Goal: Task Accomplishment & Management: Complete application form

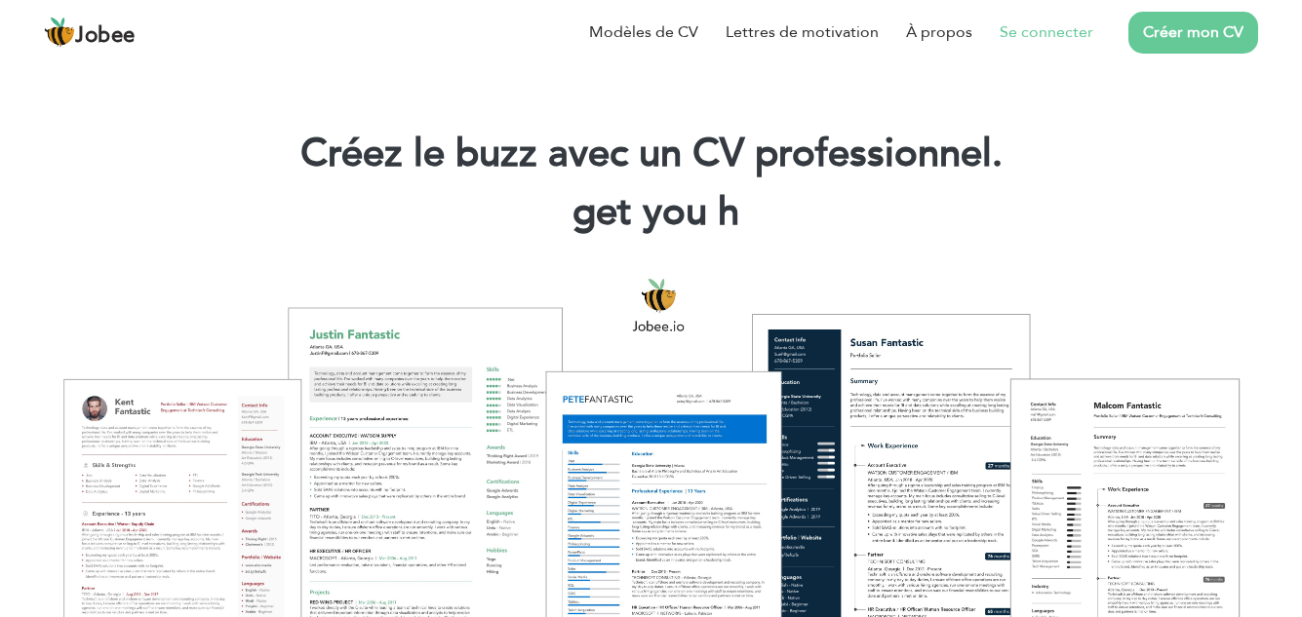
click at [1044, 34] on font "Se connecter" at bounding box center [1047, 31] width 94 height 21
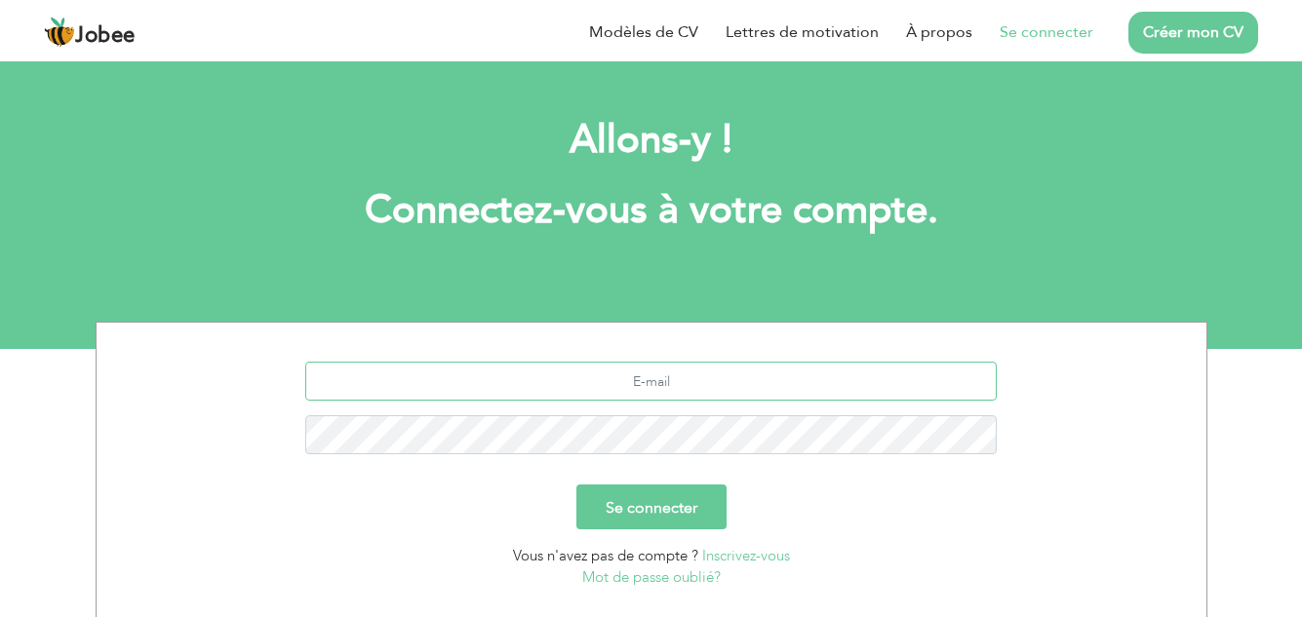
click at [727, 379] on input "text" at bounding box center [651, 381] width 692 height 39
type input "[EMAIL_ADDRESS][DOMAIN_NAME]"
click at [640, 497] on font "Se connecter" at bounding box center [652, 507] width 92 height 21
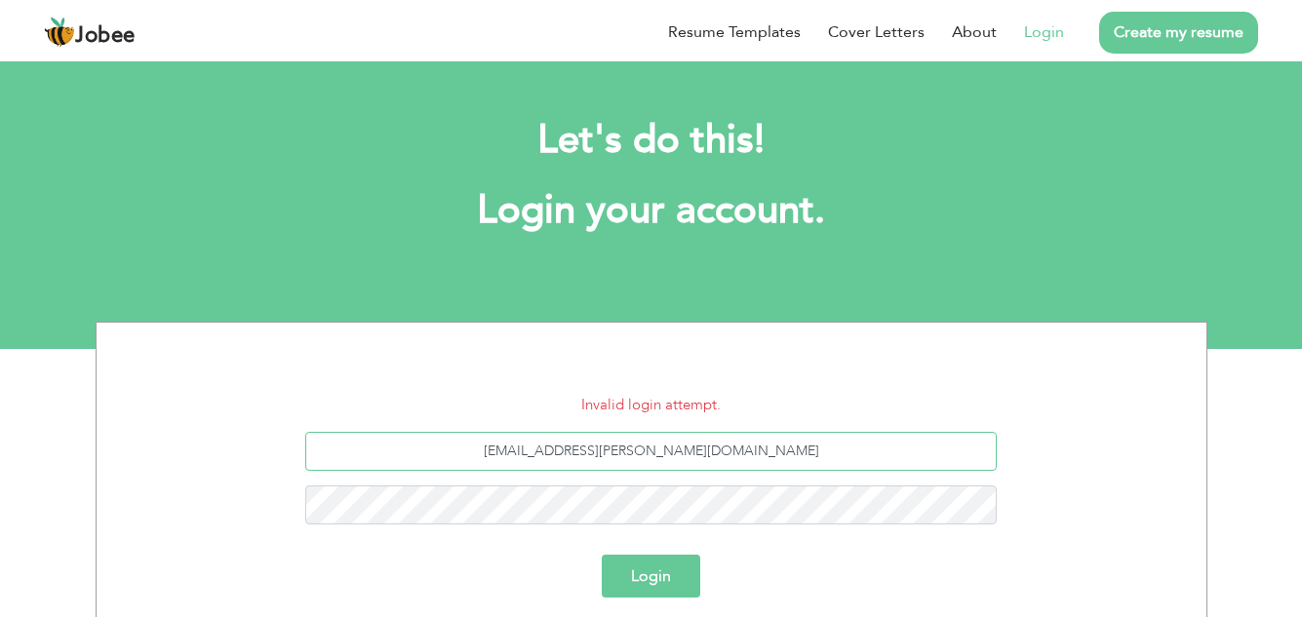
click at [638, 458] on input "ma.marty@emu-ci.com" at bounding box center [651, 451] width 692 height 39
click at [638, 456] on input "[EMAIL_ADDRESS][PERSON_NAME][DOMAIN_NAME]" at bounding box center [651, 451] width 692 height 39
type input "marty225@hotmail.com"
click at [602, 555] on button "Login" at bounding box center [651, 576] width 99 height 43
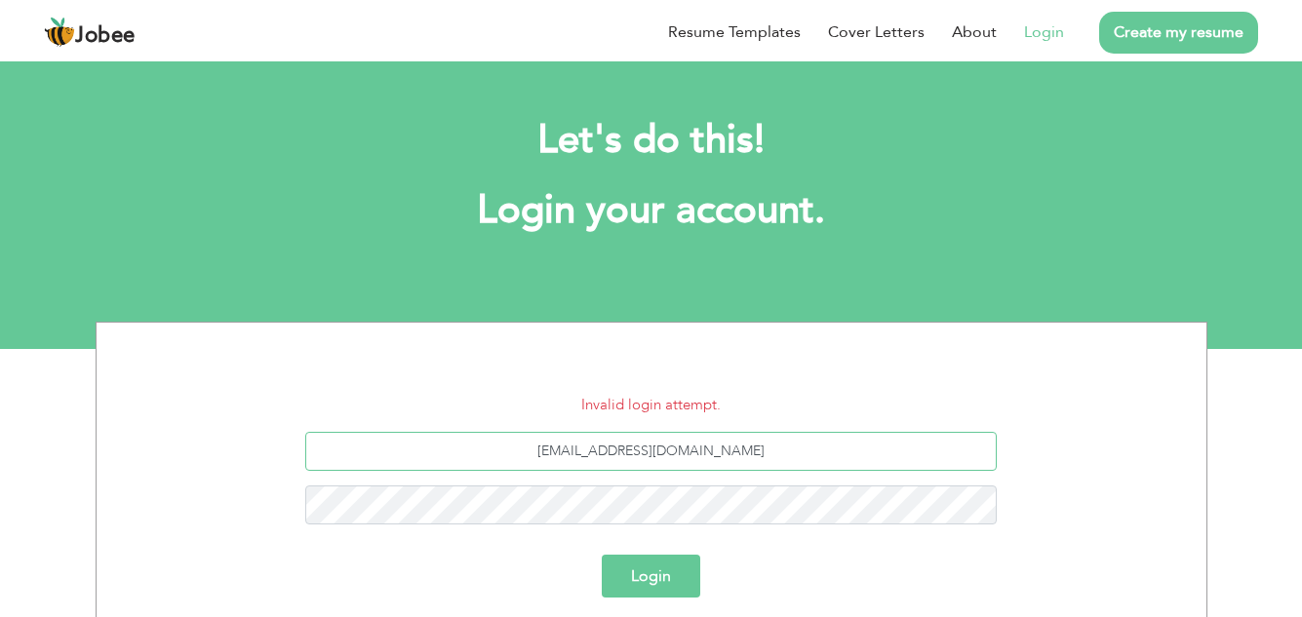
click at [800, 437] on input "marty225@hotmail.com" at bounding box center [651, 451] width 692 height 39
type input "marty225@hotmail.com"
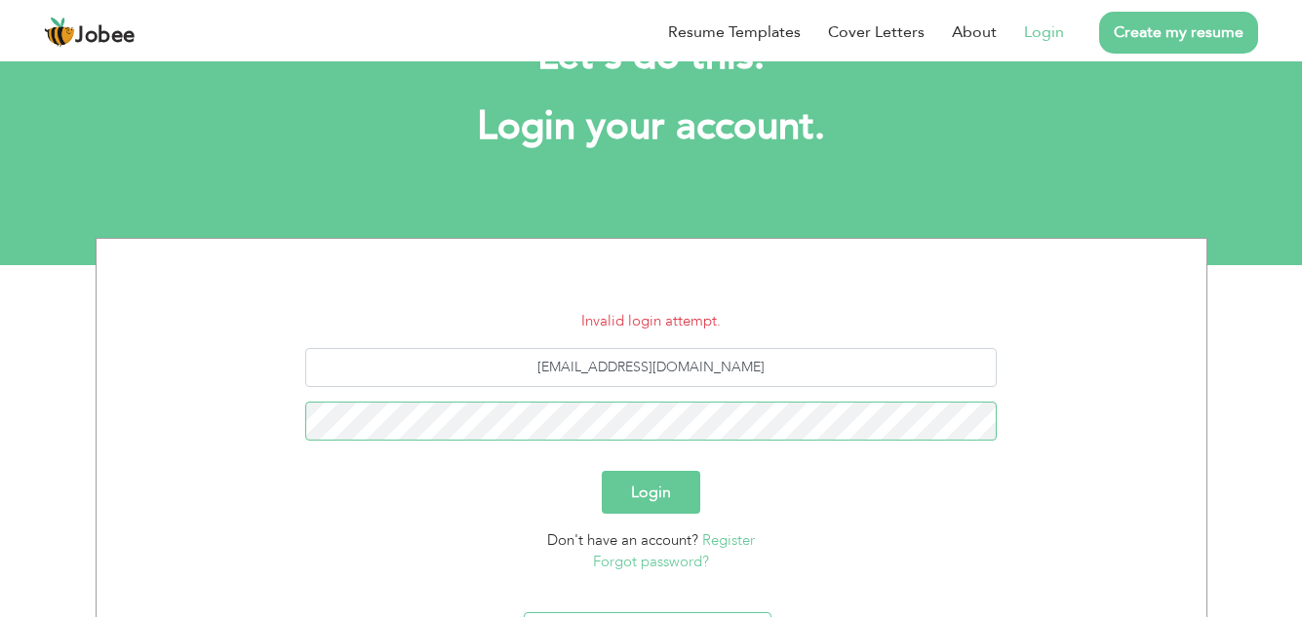
scroll to position [193, 0]
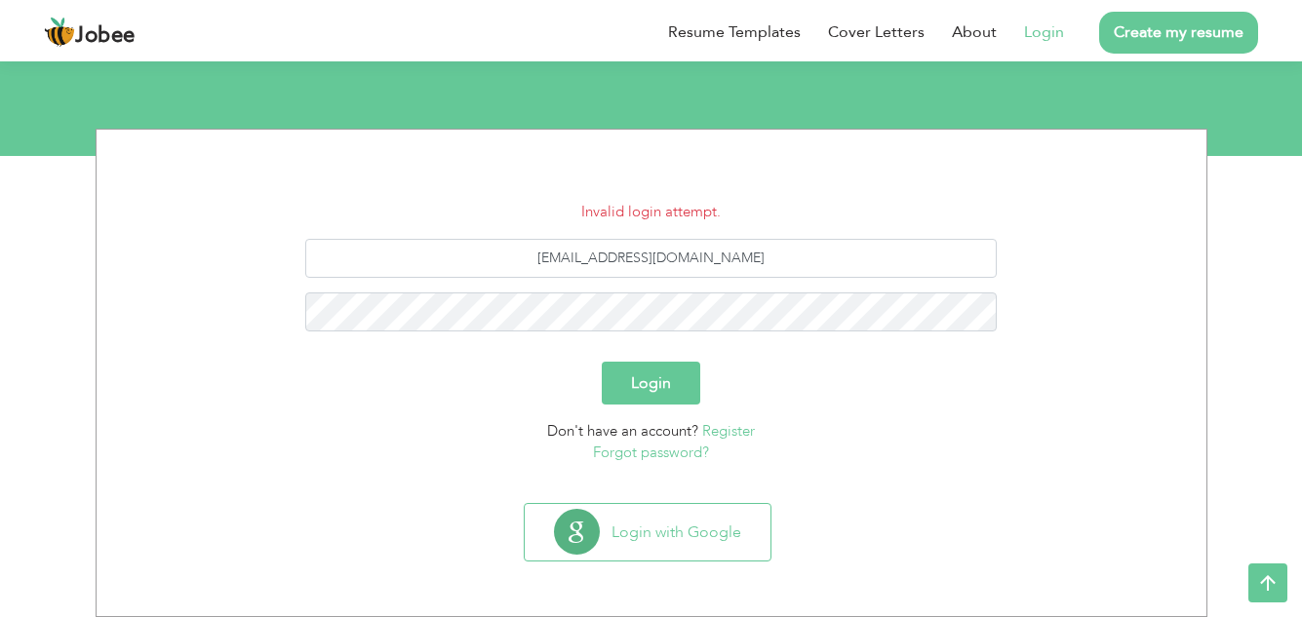
click at [672, 454] on link "Forgot password?" at bounding box center [651, 453] width 116 height 20
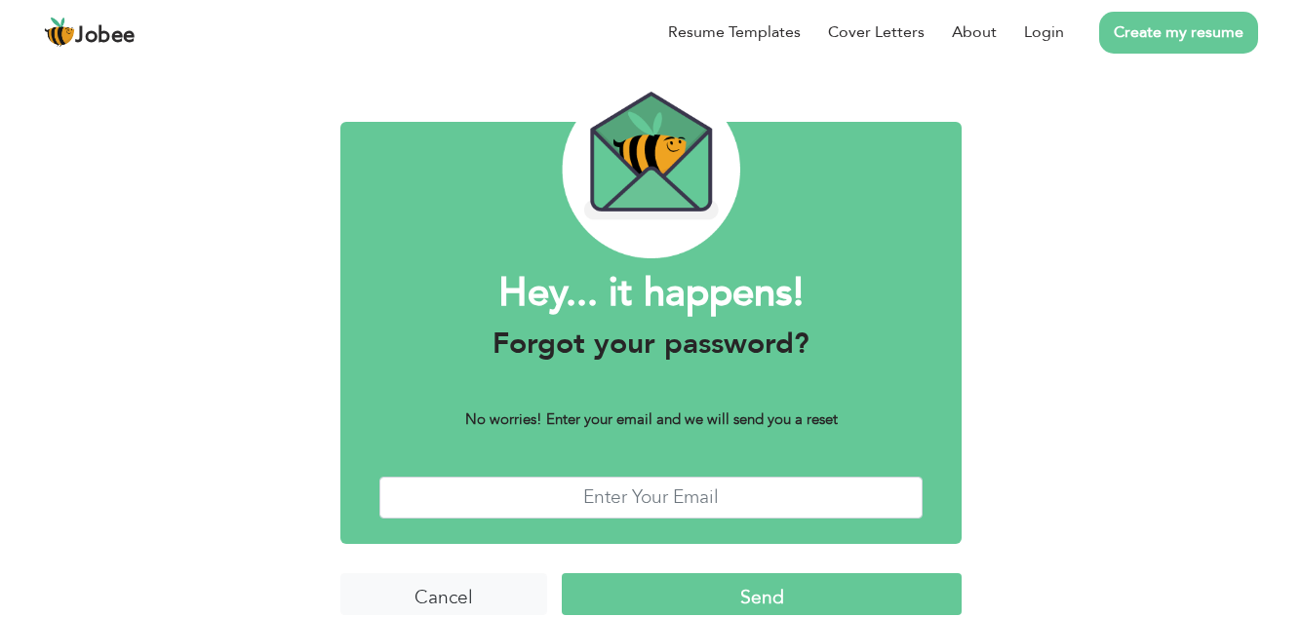
scroll to position [83, 0]
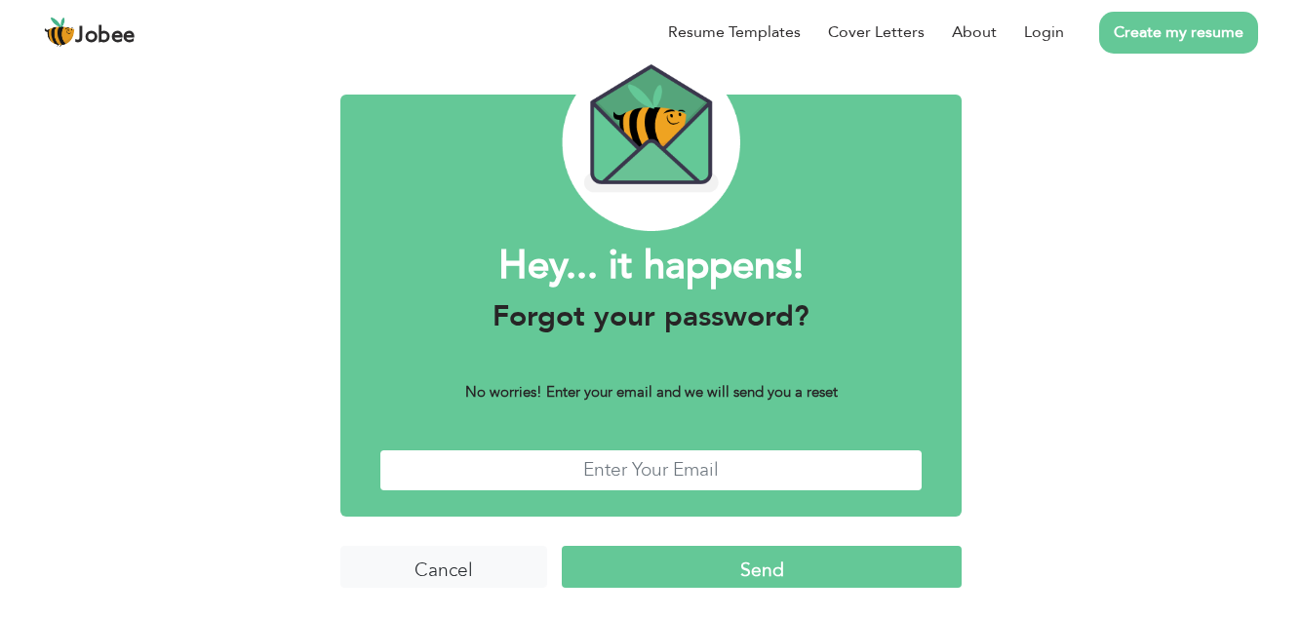
click at [685, 471] on input "text" at bounding box center [651, 471] width 544 height 42
type input "[EMAIL_ADDRESS][DOMAIN_NAME]"
click at [764, 560] on input "Send" at bounding box center [762, 567] width 400 height 42
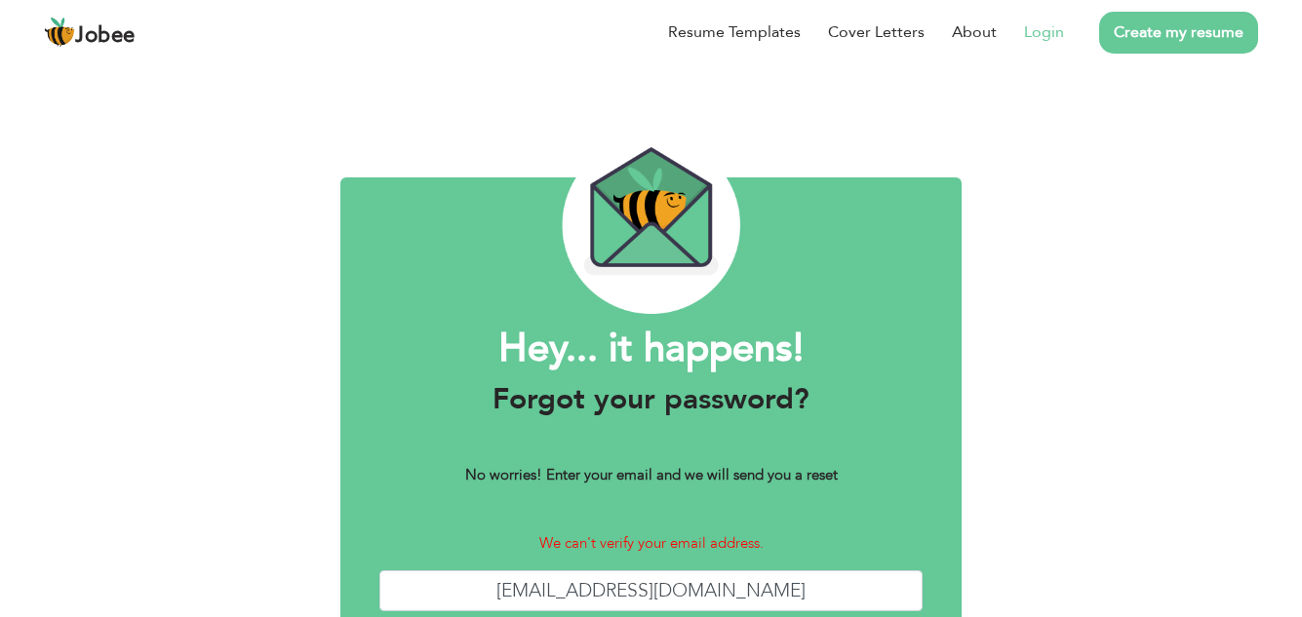
click at [1048, 41] on link "Login" at bounding box center [1044, 31] width 40 height 23
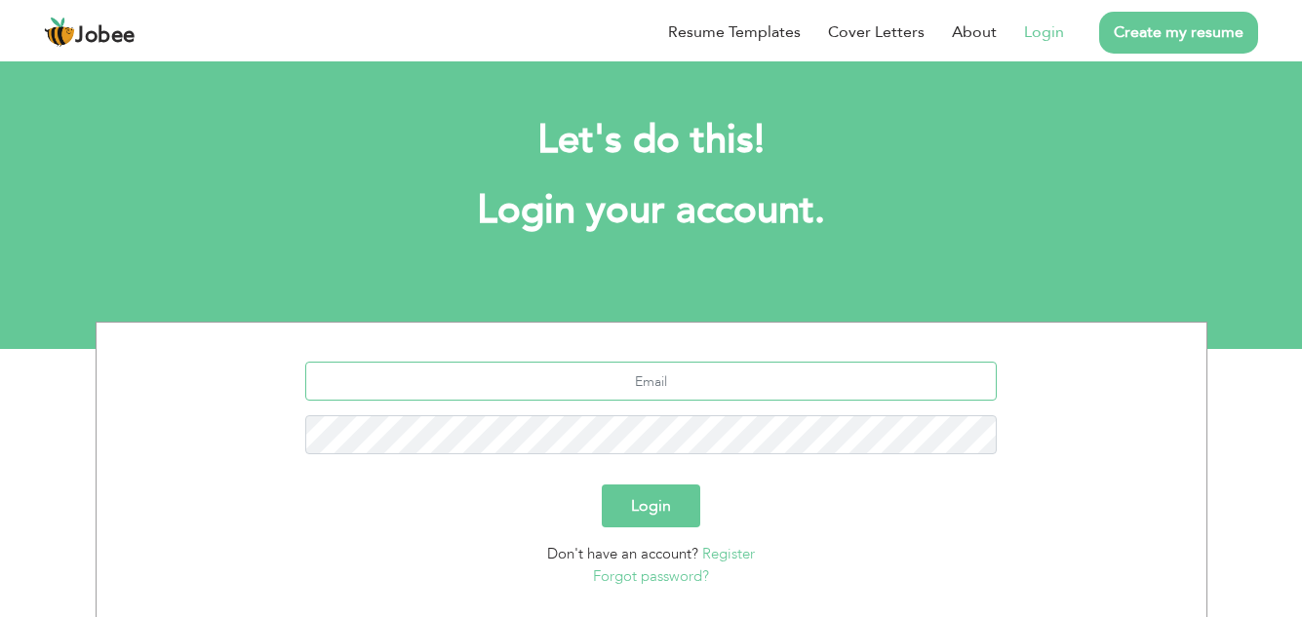
click at [633, 391] on input "text" at bounding box center [651, 381] width 692 height 39
type input "[EMAIL_ADDRESS][PERSON_NAME][DOMAIN_NAME]"
click at [602, 485] on button "Login" at bounding box center [651, 506] width 99 height 43
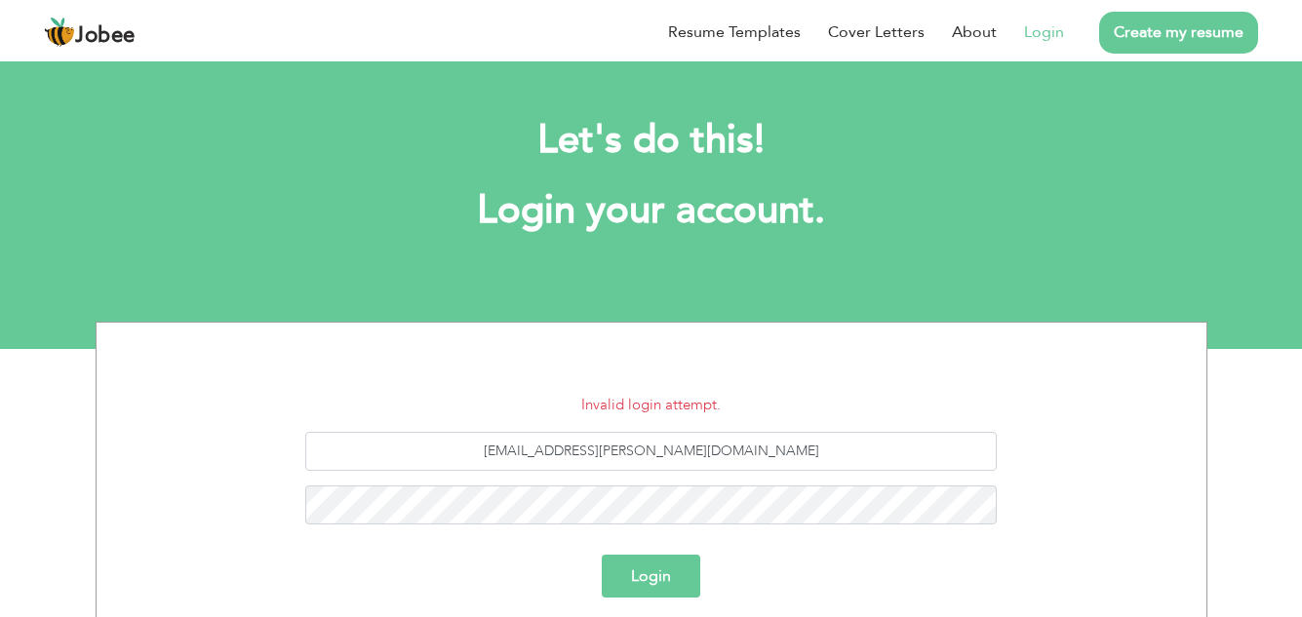
click at [1128, 47] on link "Create my resume" at bounding box center [1178, 33] width 159 height 42
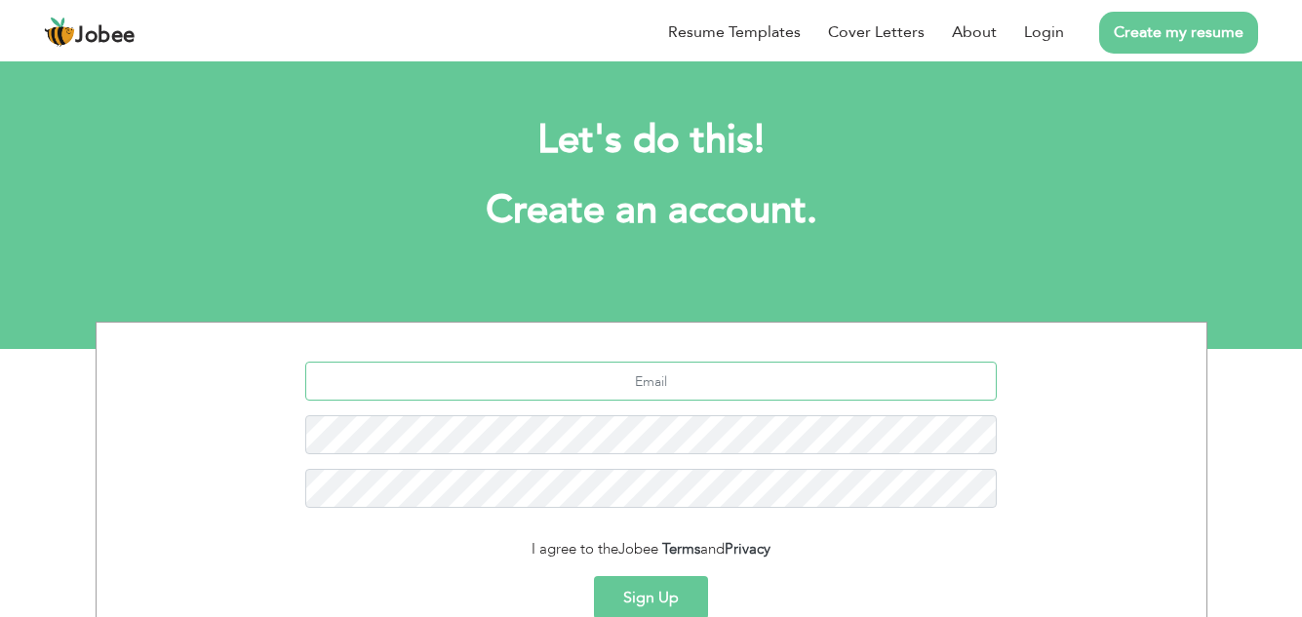
click at [683, 385] on input "text" at bounding box center [651, 381] width 692 height 39
type input "marty225@hotmail.com"
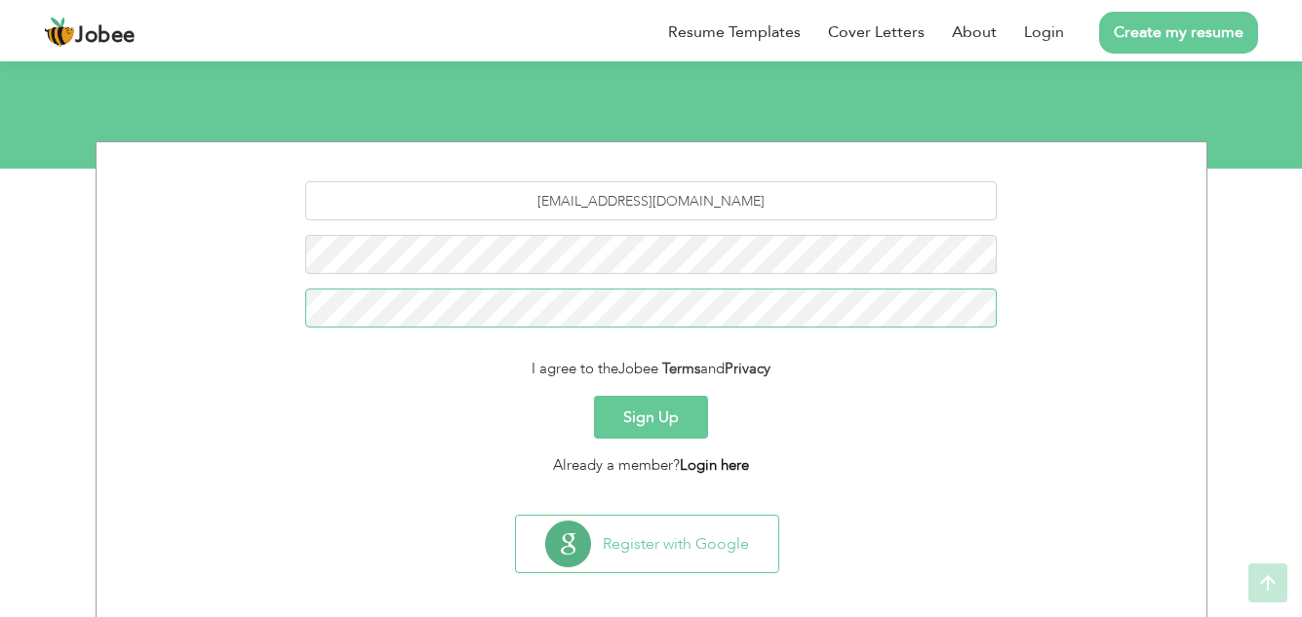
scroll to position [192, 0]
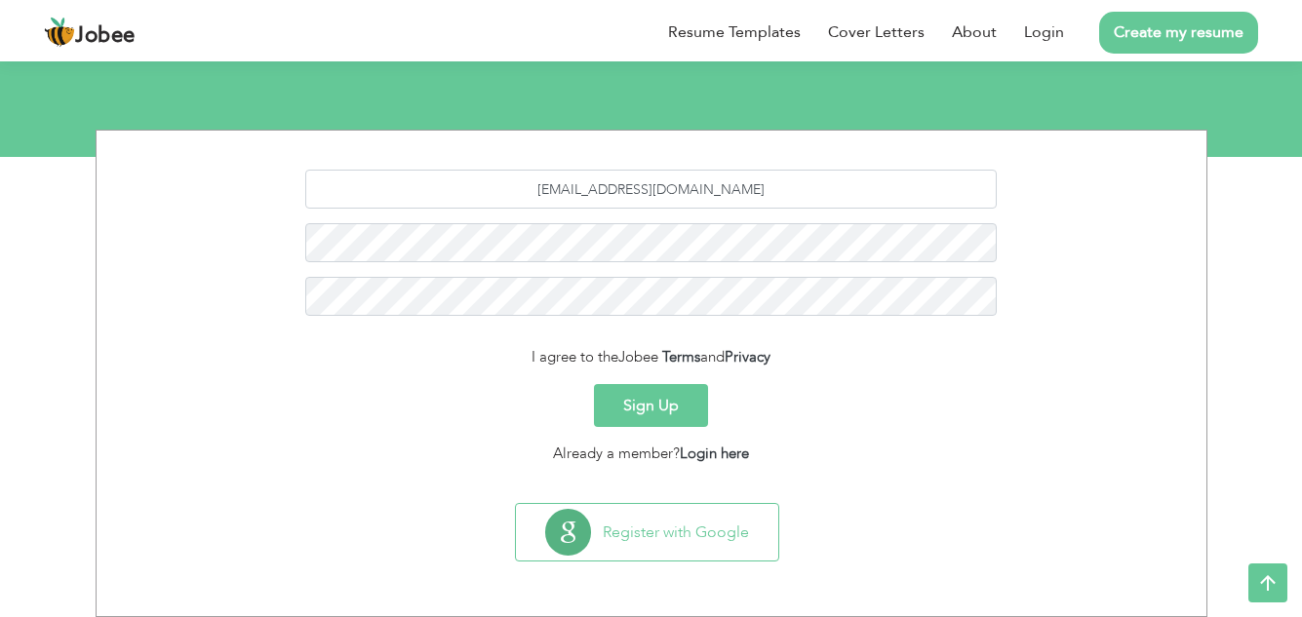
click at [686, 412] on button "Sign Up" at bounding box center [651, 405] width 114 height 43
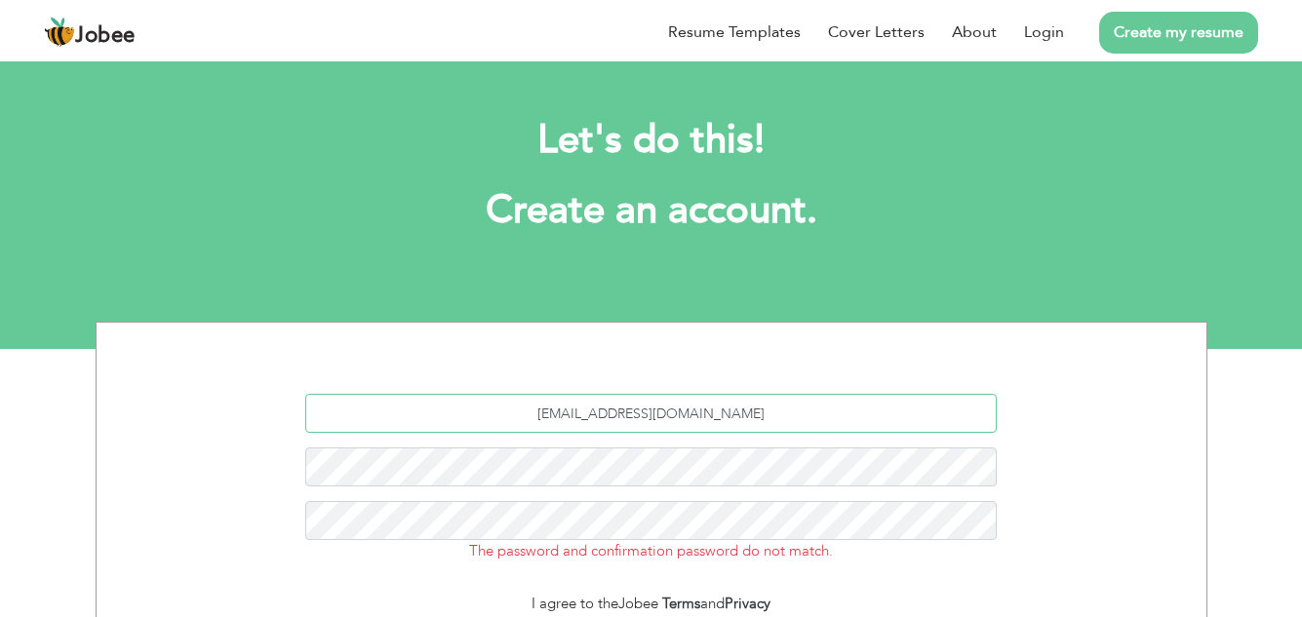
drag, startPoint x: 777, startPoint y: 418, endPoint x: 779, endPoint y: 430, distance: 11.9
click at [781, 428] on input "[EMAIL_ADDRESS][DOMAIN_NAME]" at bounding box center [651, 413] width 692 height 39
drag, startPoint x: 1137, startPoint y: 15, endPoint x: 285, endPoint y: 108, distance: 857.6
click at [285, 108] on div "Let's do this! Create an account." at bounding box center [651, 185] width 1083 height 179
click at [690, 445] on div "[EMAIL_ADDRESS][DOMAIN_NAME] The password and confirmation password do not matc…" at bounding box center [651, 485] width 1081 height 183
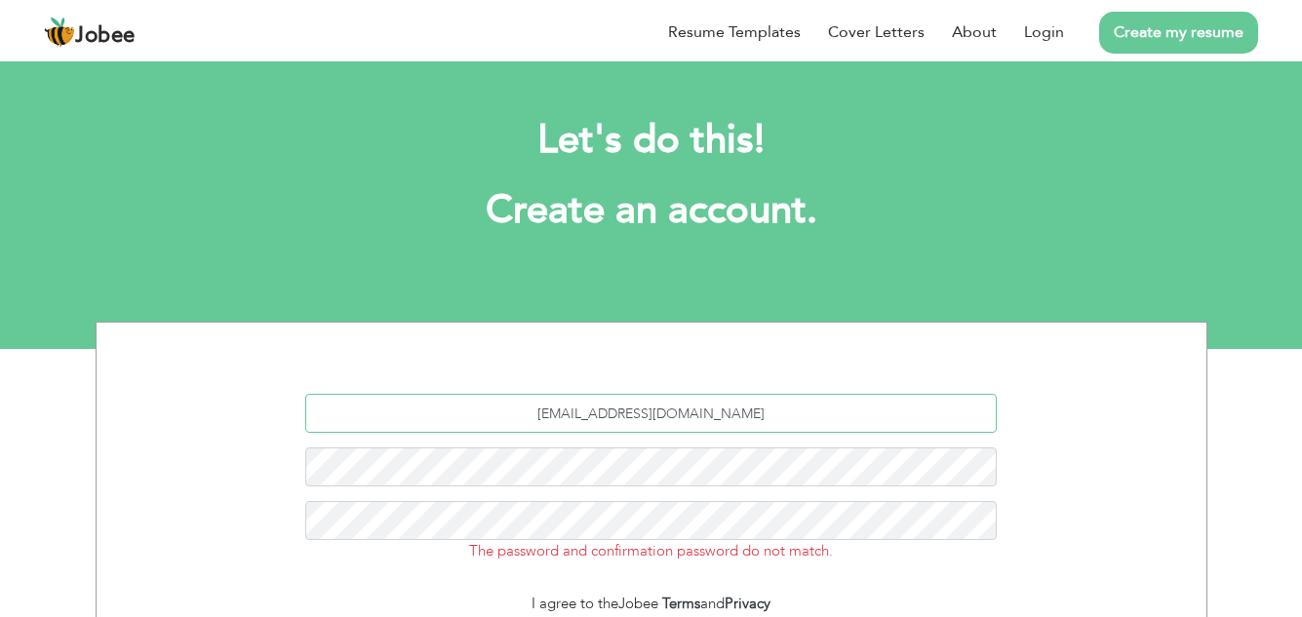
click at [761, 410] on input "[EMAIL_ADDRESS][DOMAIN_NAME]" at bounding box center [651, 413] width 692 height 39
type input "[EMAIL_ADDRESS][DOMAIN_NAME]"
click at [783, 411] on input "[EMAIL_ADDRESS][DOMAIN_NAME]" at bounding box center [651, 413] width 692 height 39
type input "marty225@hotmail.com"
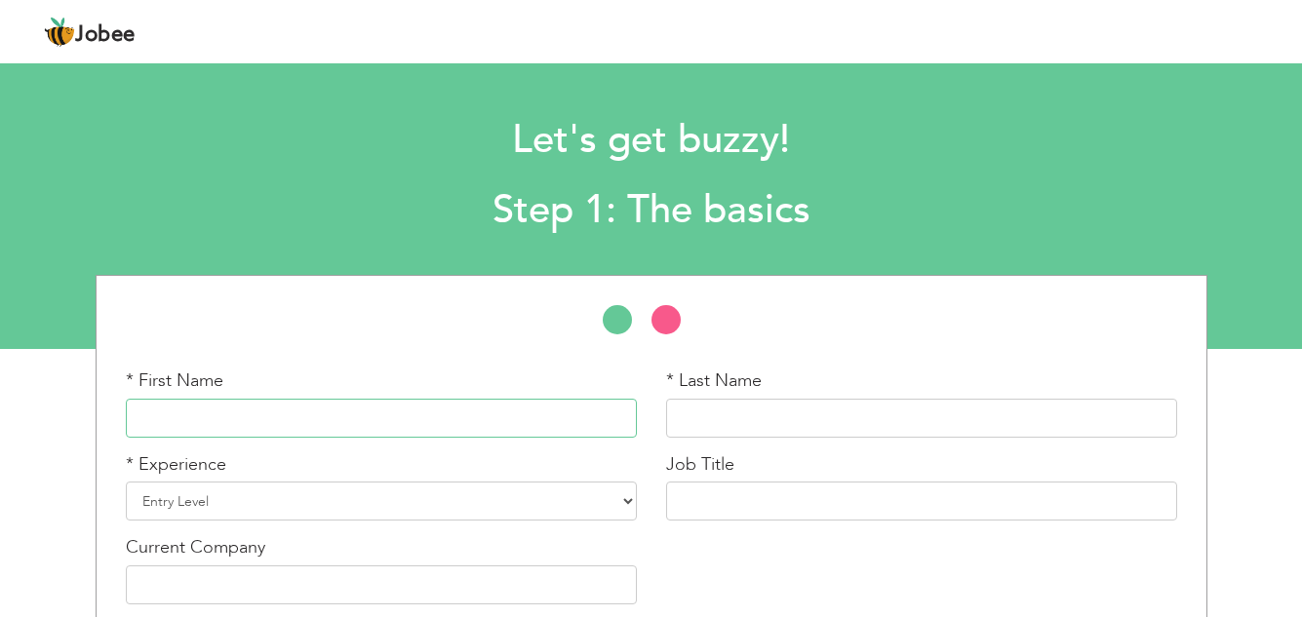
click at [337, 406] on input "text" at bounding box center [381, 418] width 511 height 39
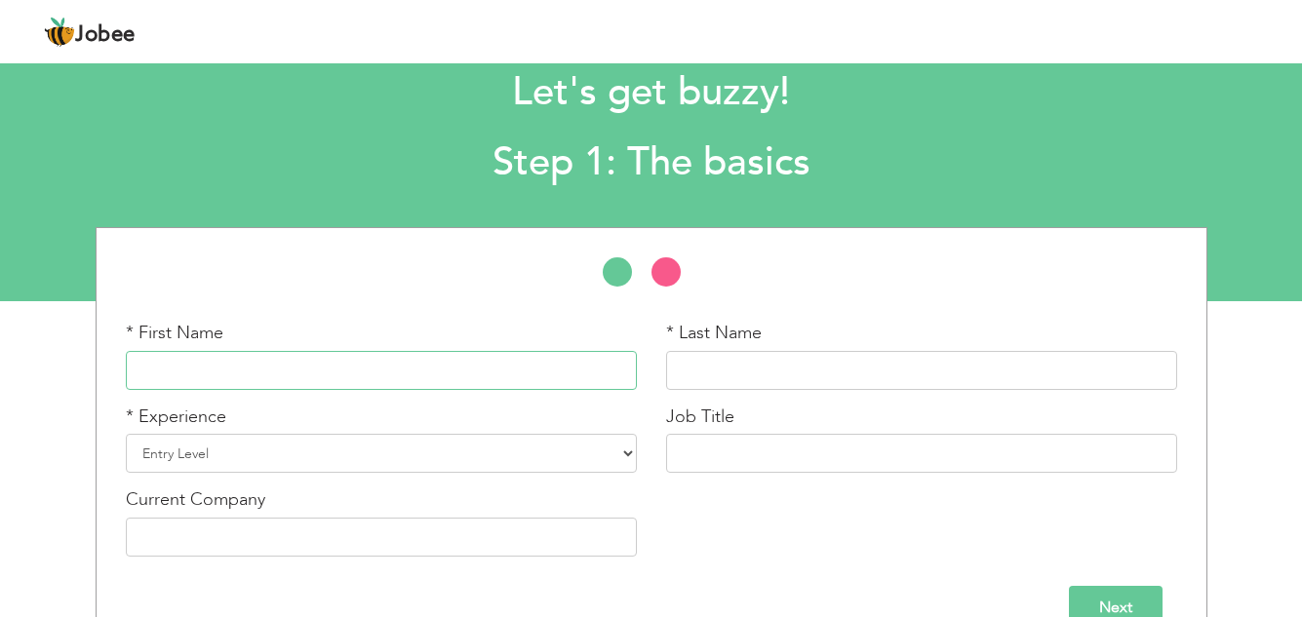
scroll to position [91, 0]
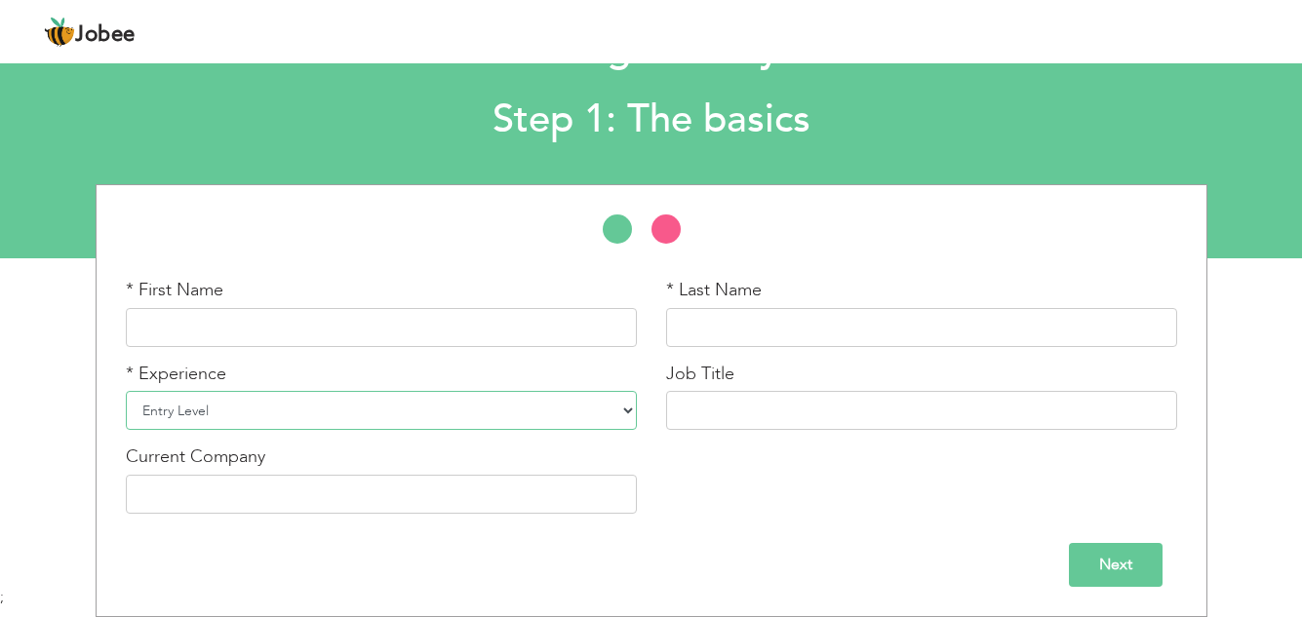
click at [629, 411] on select "Entry Level Less than 1 Year 1 Year 2 Years 3 Years 4 Years 5 Years 6 Years 7 Y…" at bounding box center [381, 410] width 511 height 39
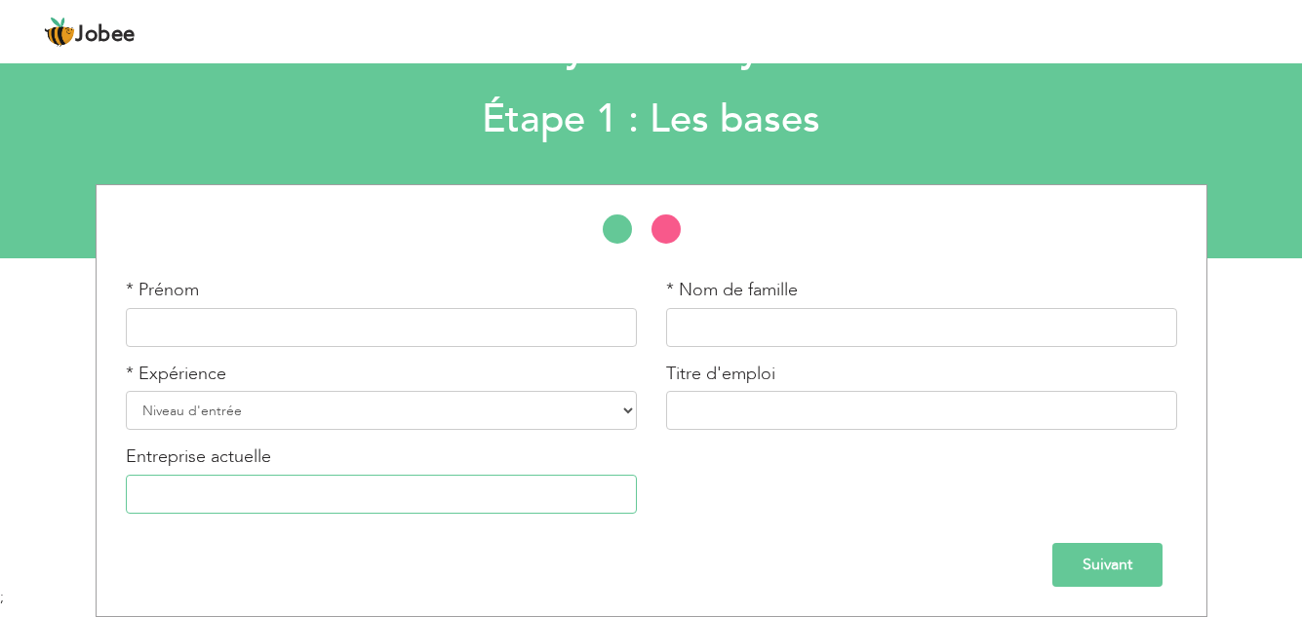
click at [301, 501] on input "text" at bounding box center [381, 494] width 511 height 39
click at [629, 408] on select "Niveau d'entrée Moins d'un an 1 an 2 ans 3 ans 4 ans 5 ans 6 ans 7 ans 8 ans 9 …" at bounding box center [381, 410] width 511 height 39
select select "12"
click at [126, 391] on select "Niveau d'entrée Moins d'un an 1 an 2 ans 3 ans 4 ans 5 ans 6 ans 7 ans 8 ans 9 …" at bounding box center [381, 410] width 511 height 39
click at [285, 329] on input "text" at bounding box center [381, 327] width 511 height 39
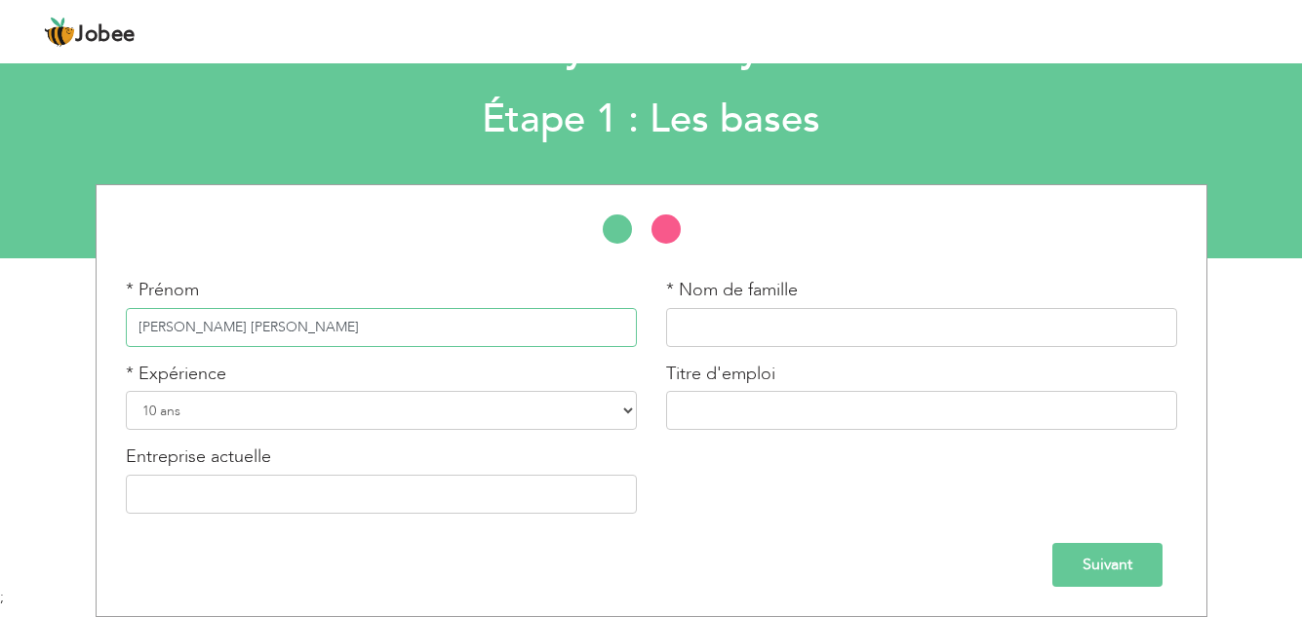
type input "MARC ANTOINE JOSEPH"
type input "MARTY"
click at [745, 392] on input "text" at bounding box center [921, 410] width 511 height 39
click at [333, 501] on input "text" at bounding box center [381, 494] width 511 height 39
click at [303, 409] on select "Niveau d'entrée Moins d'un an 1 an 2 ans 3 ans 4 ans 5 ans 6 ans 7 ans 8 ans 9 …" at bounding box center [381, 410] width 511 height 39
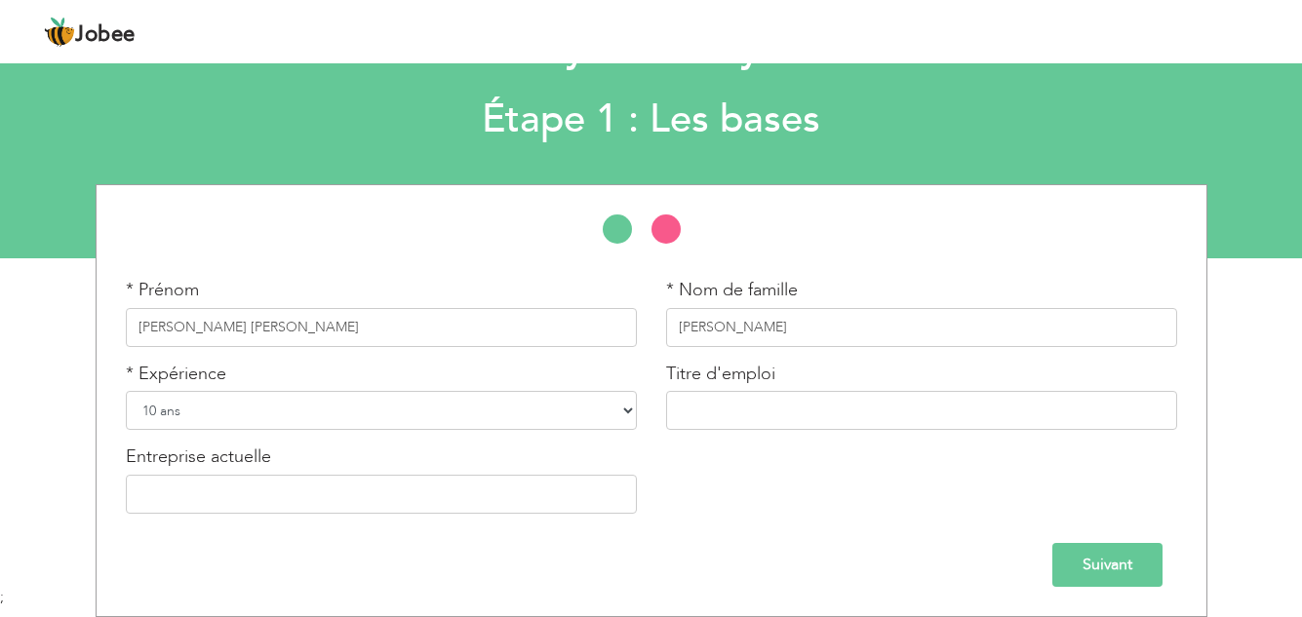
select select "1"
click at [126, 391] on select "Niveau d'entrée Moins d'un an 1 an 2 ans 3 ans 4 ans 5 ans 6 ans 7 ans 8 ans 9 …" at bounding box center [381, 410] width 511 height 39
click at [768, 409] on input "text" at bounding box center [921, 410] width 511 height 39
type input "RESPONSABLE DE SITE"
click at [1089, 560] on input "Suivant" at bounding box center [1107, 565] width 110 height 44
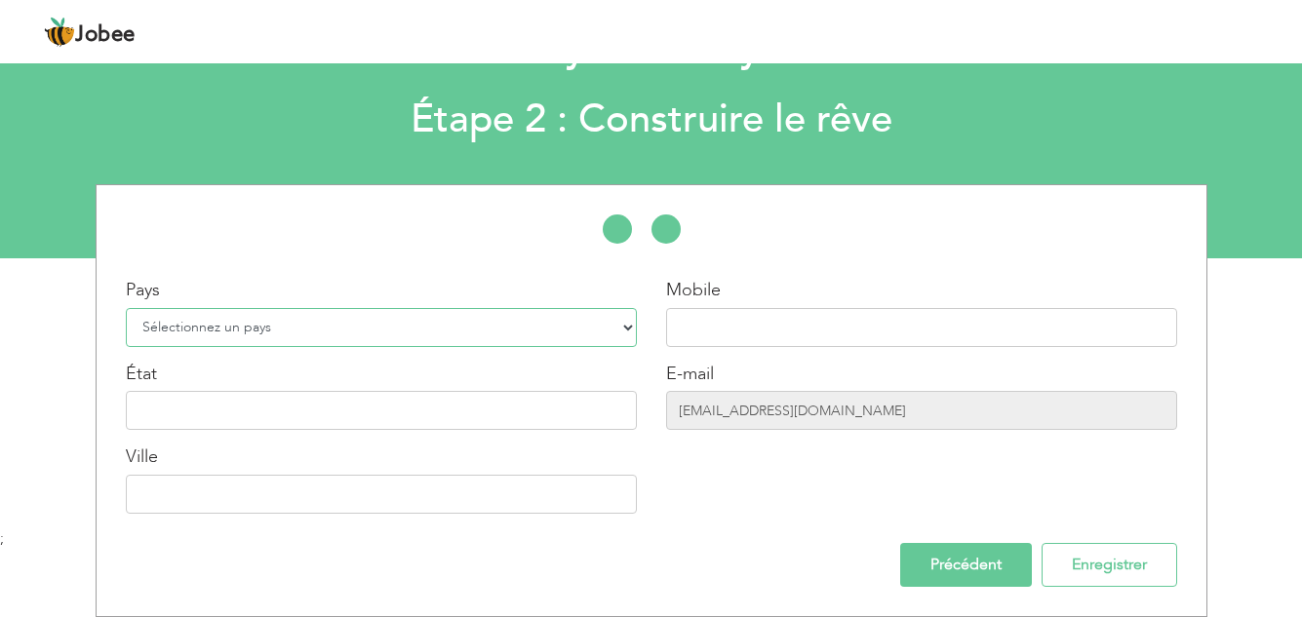
click at [264, 331] on select "Sélectionnez un pays Afghanistan Albanie Algérie Samoa américaines Andorre Ango…" at bounding box center [381, 327] width 511 height 39
click at [312, 337] on select "Sélectionnez un pays Afghanistan Albanie Algérie Samoa américaines Andorre Ango…" at bounding box center [381, 327] width 511 height 39
select select "107"
click at [256, 423] on input "text" at bounding box center [381, 410] width 511 height 39
click at [883, 333] on input "text" at bounding box center [921, 327] width 511 height 39
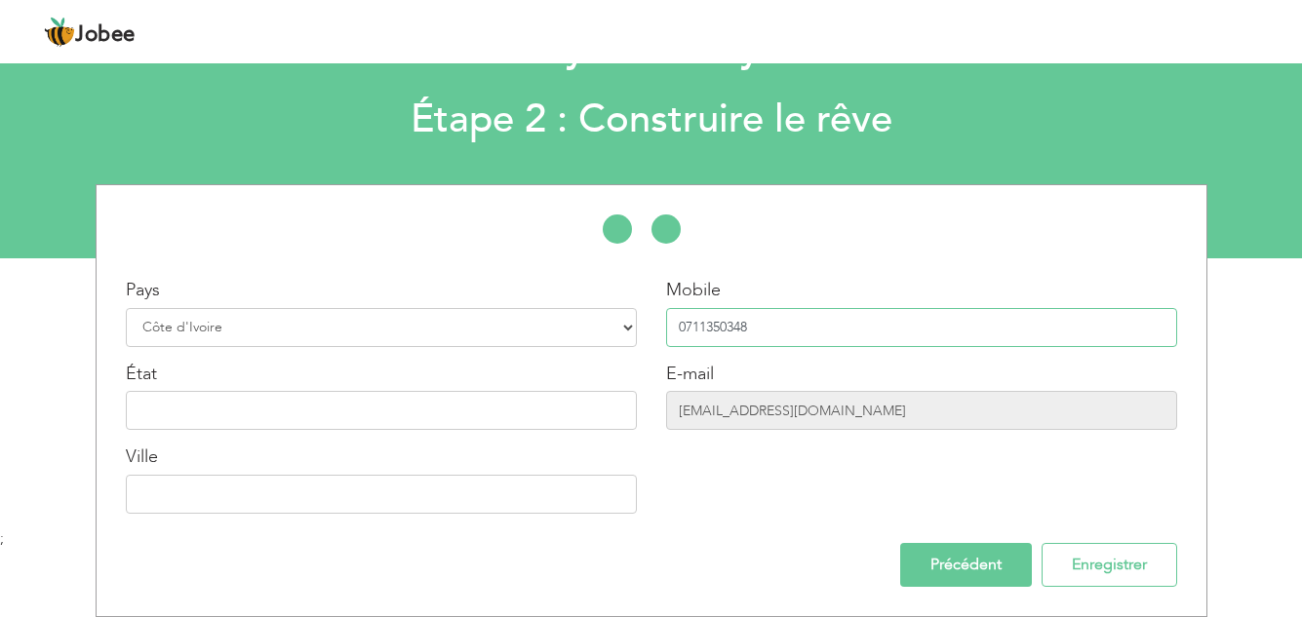
type input "0711350348"
click at [233, 492] on input "text" at bounding box center [381, 494] width 511 height 39
type input "ABIDJAN"
click at [1118, 572] on input "Enregistrer" at bounding box center [1110, 565] width 136 height 44
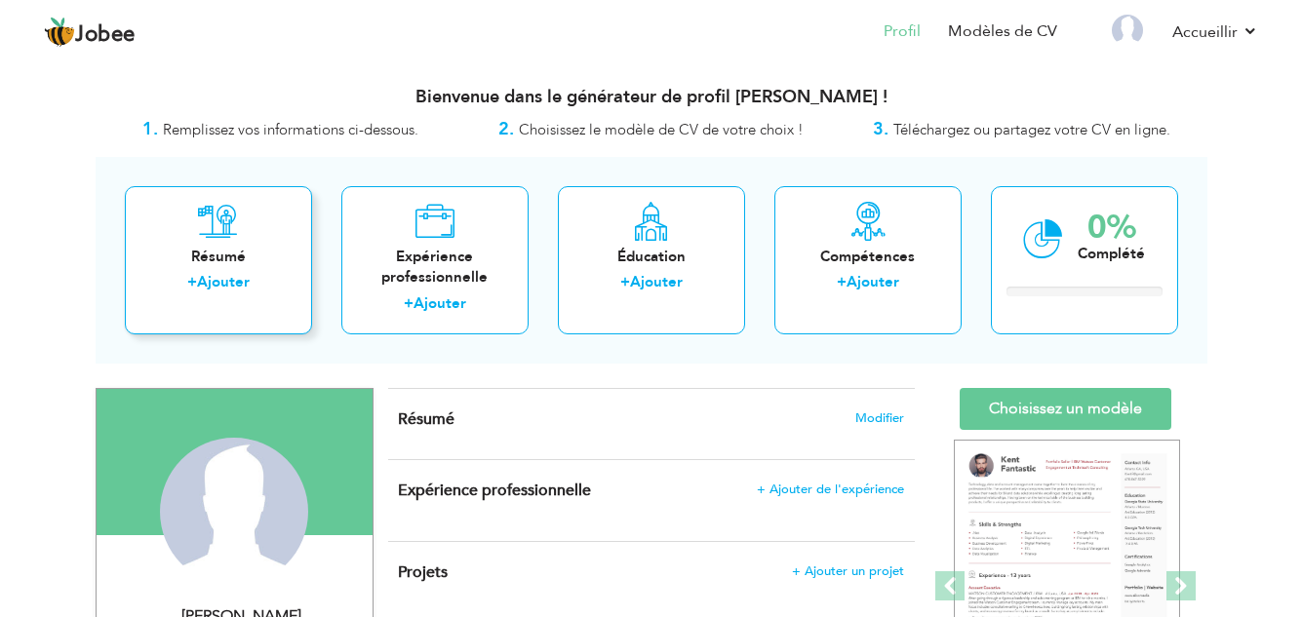
click at [233, 285] on font "Ajouter" at bounding box center [223, 282] width 53 height 20
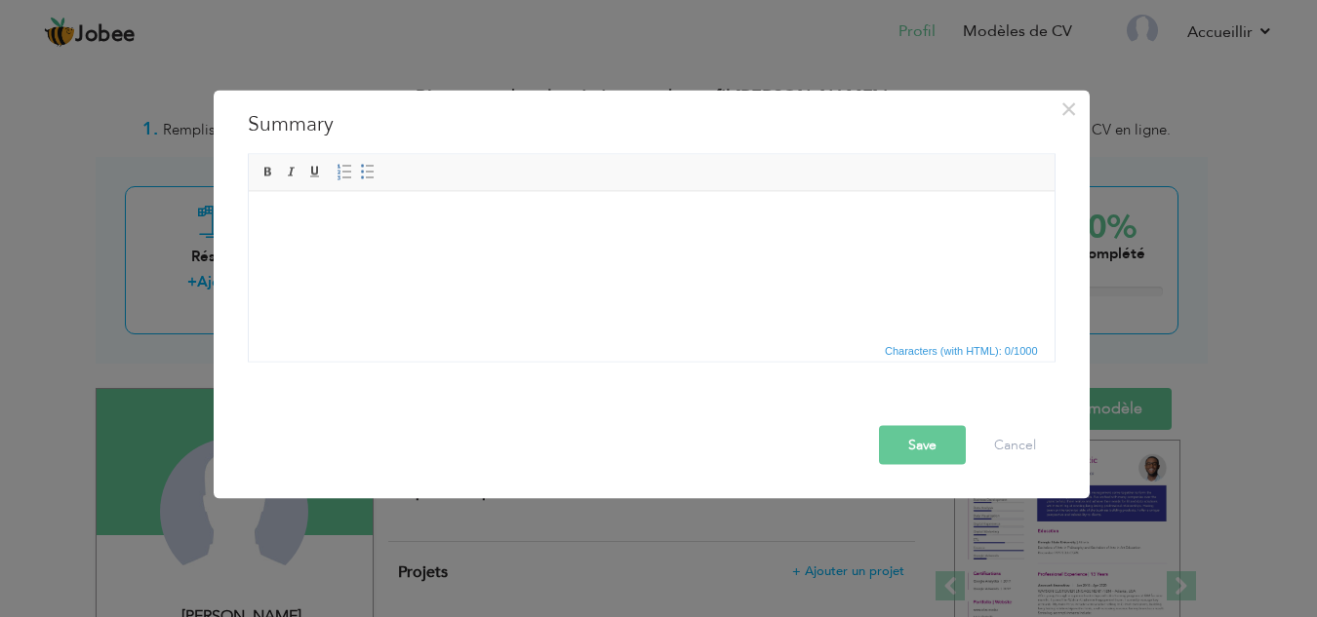
click at [346, 250] on html at bounding box center [651, 220] width 806 height 59
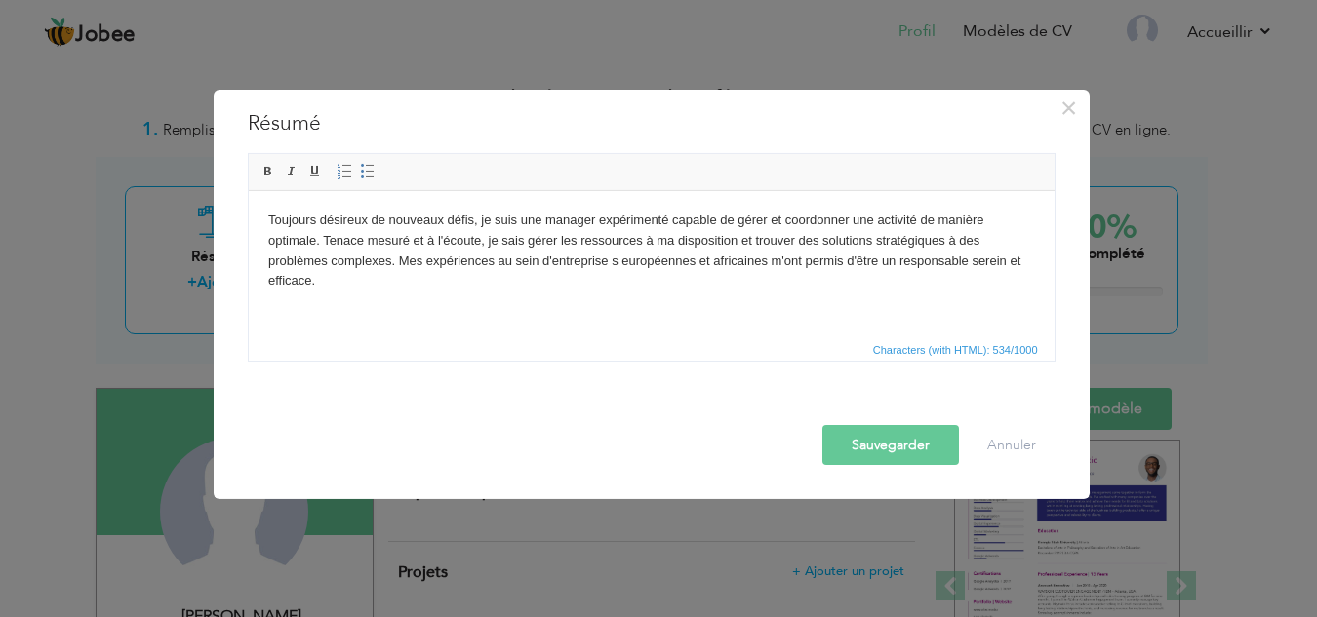
click at [925, 455] on button "Sauvegarder" at bounding box center [890, 444] width 137 height 40
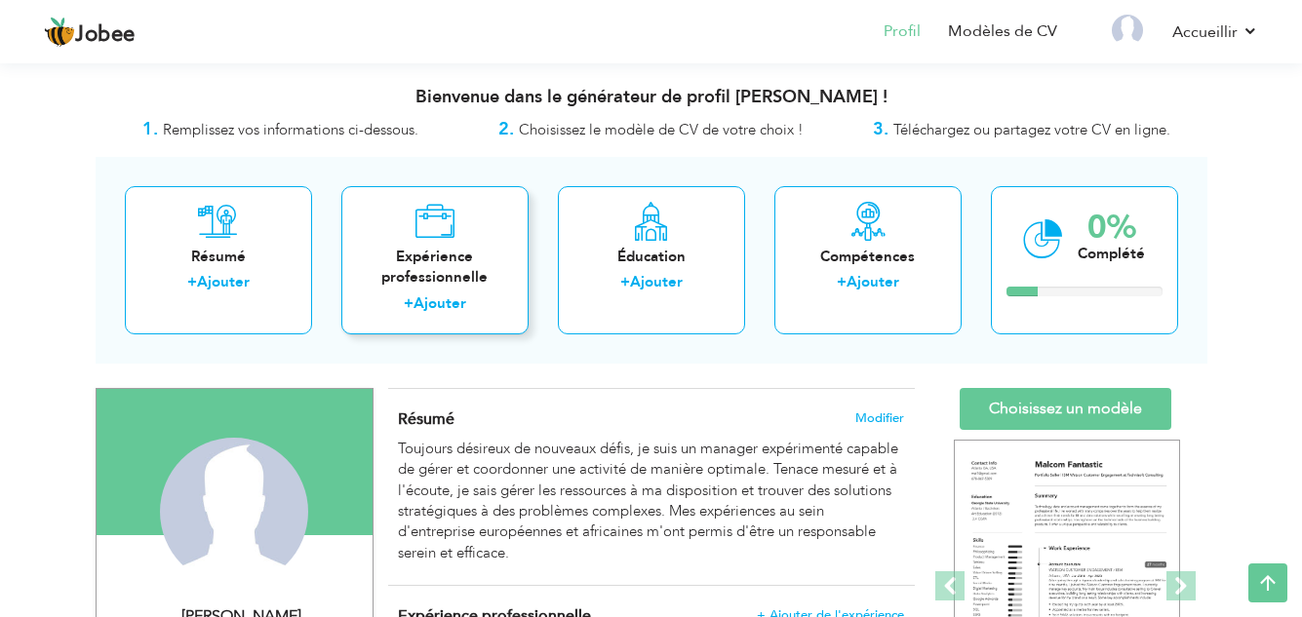
click at [452, 294] on font "Ajouter" at bounding box center [440, 304] width 53 height 20
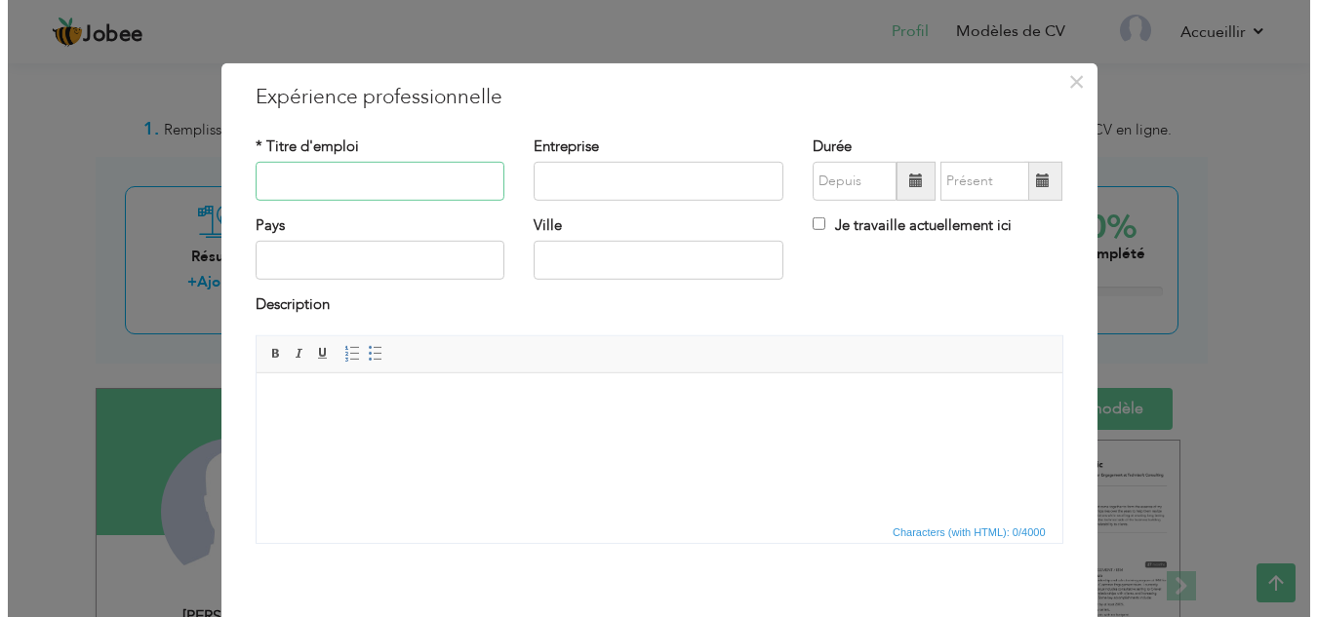
scroll to position [195, 0]
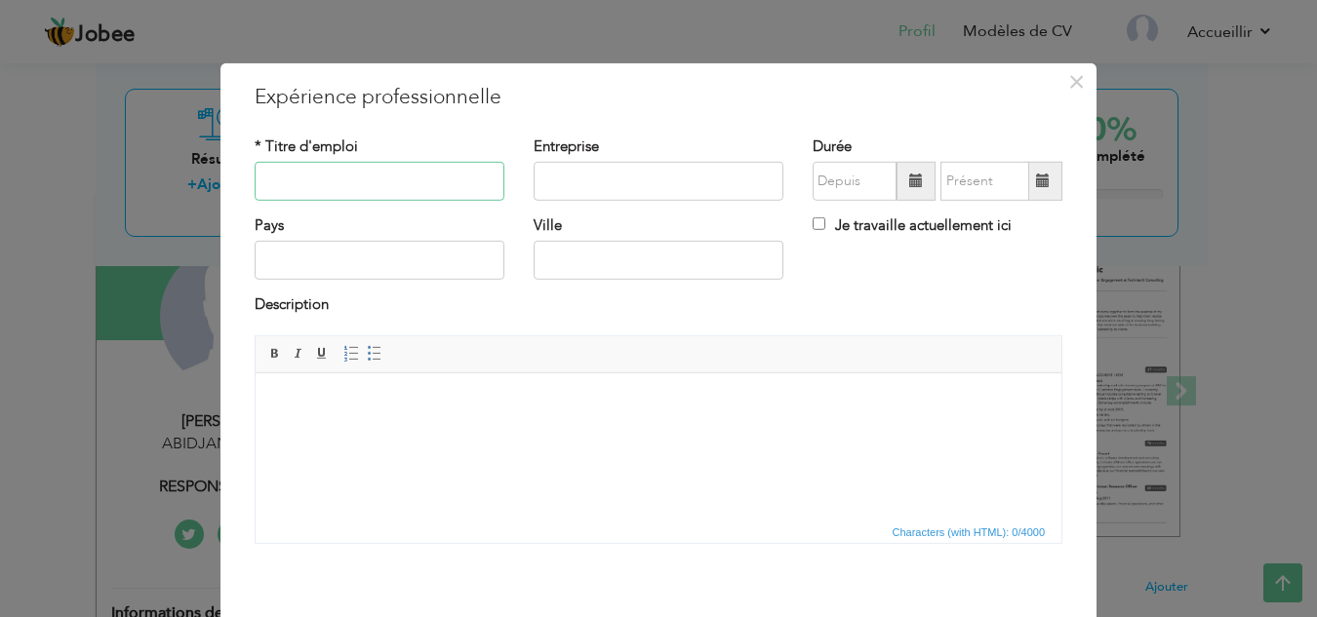
paste input "Responsable de site"
type input "Responsable de site"
click at [560, 168] on input "text" at bounding box center [659, 181] width 250 height 39
click at [565, 176] on input "text" at bounding box center [659, 181] width 250 height 39
click at [542, 184] on input "text" at bounding box center [659, 181] width 250 height 39
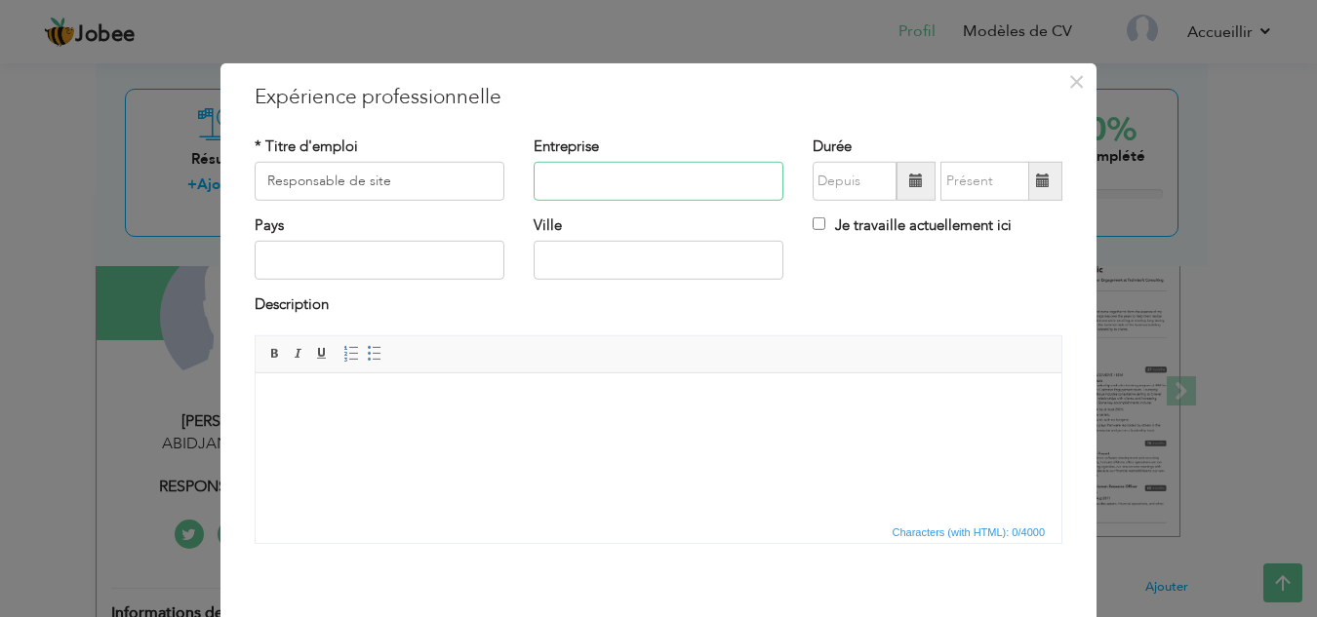
paste input "EXPRESS MULTI SERVIC"
type input "EXPRESS MULTI SERVICE"
click at [393, 259] on input "text" at bounding box center [380, 260] width 250 height 39
click at [627, 260] on input "text" at bounding box center [659, 260] width 250 height 39
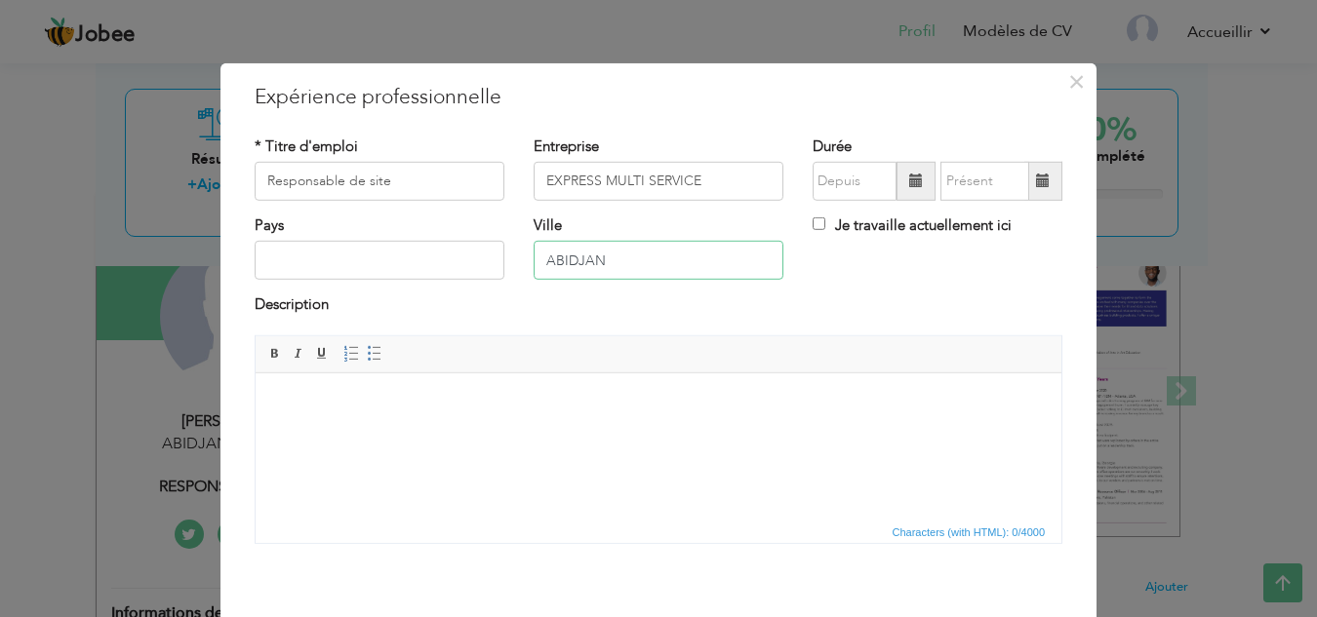
click at [631, 266] on input "ABIDJAN" at bounding box center [659, 260] width 250 height 39
click at [542, 257] on input "ABIDJAN" at bounding box center [659, 260] width 250 height 39
type input "ABIDJAN"
click at [311, 253] on input "text" at bounding box center [380, 260] width 250 height 39
type input "COTE D'IVOIRE"
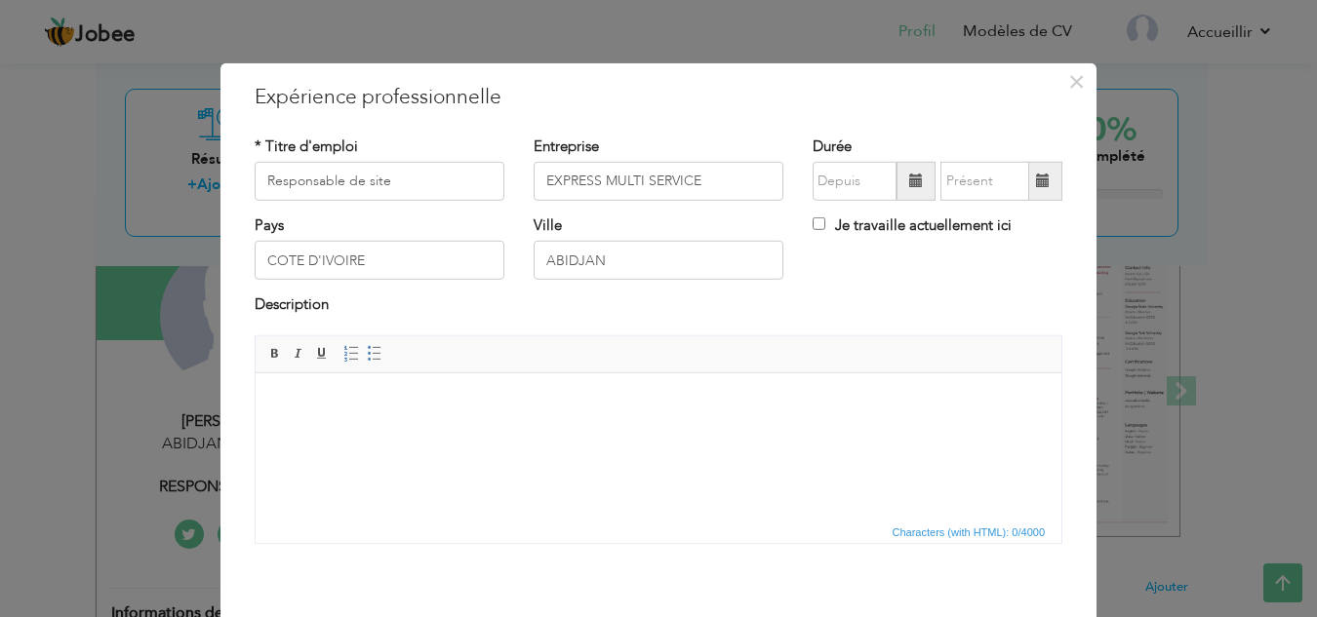
click at [911, 187] on span at bounding box center [916, 181] width 14 height 14
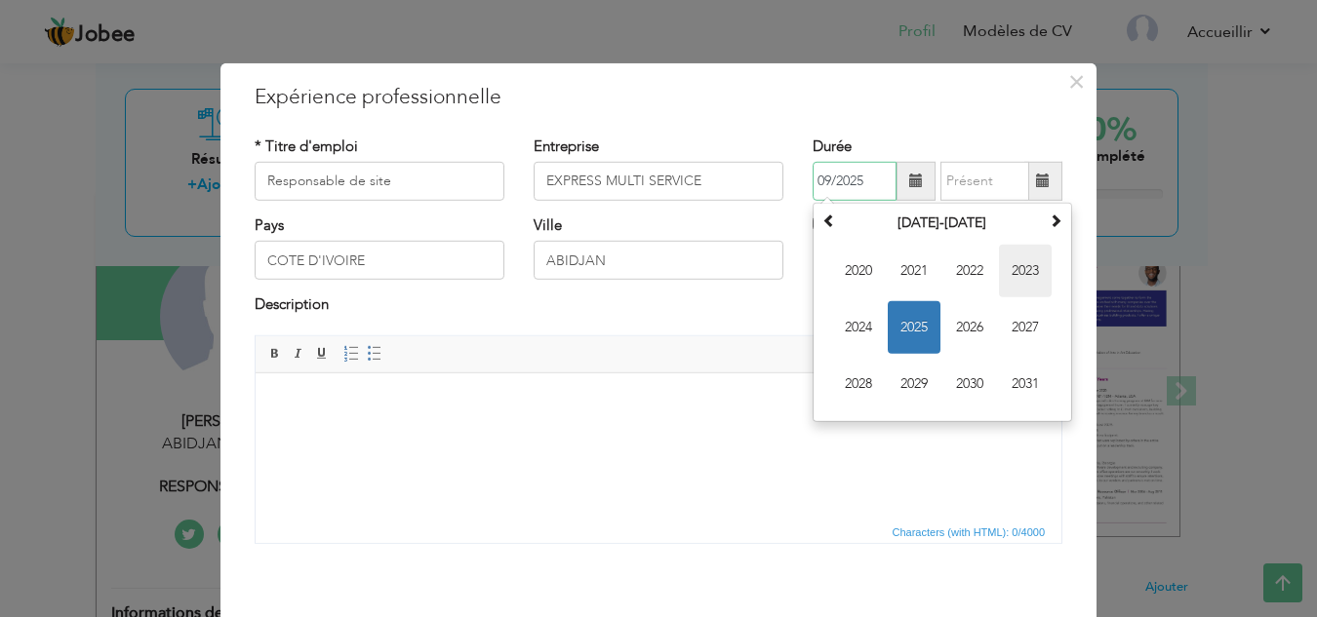
click at [1032, 269] on font "2023" at bounding box center [1024, 270] width 27 height 19
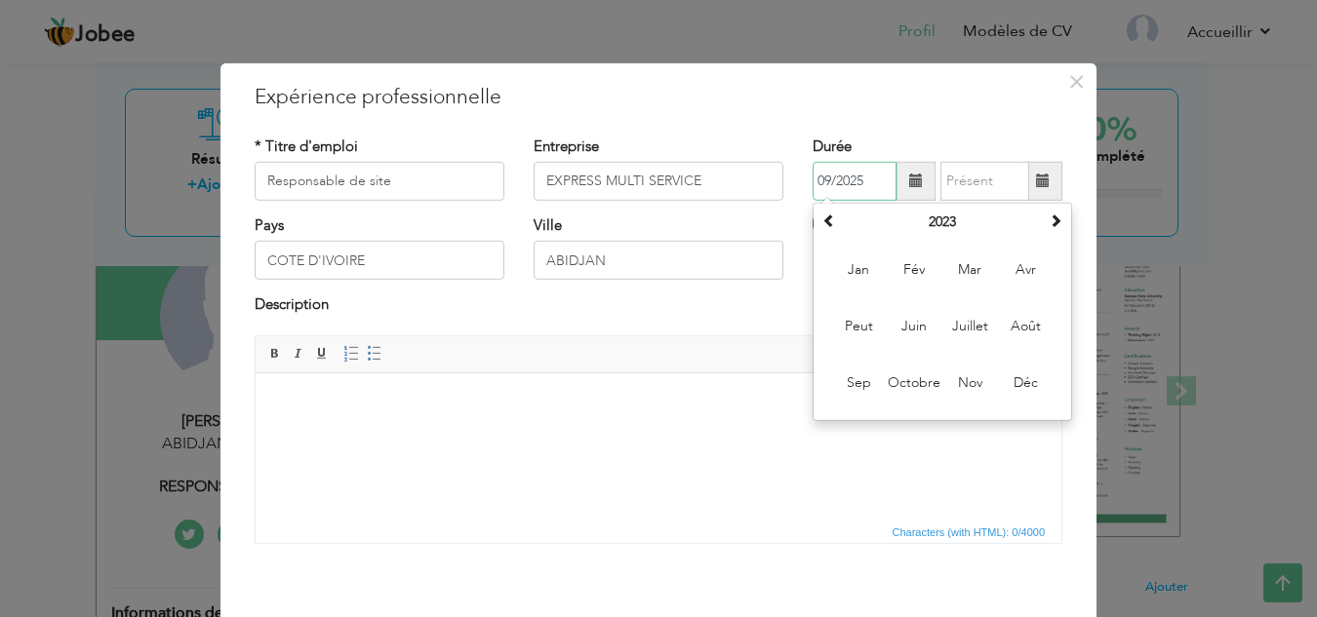
click at [1019, 329] on font "Août" at bounding box center [1025, 326] width 30 height 19
type input "12/2022"
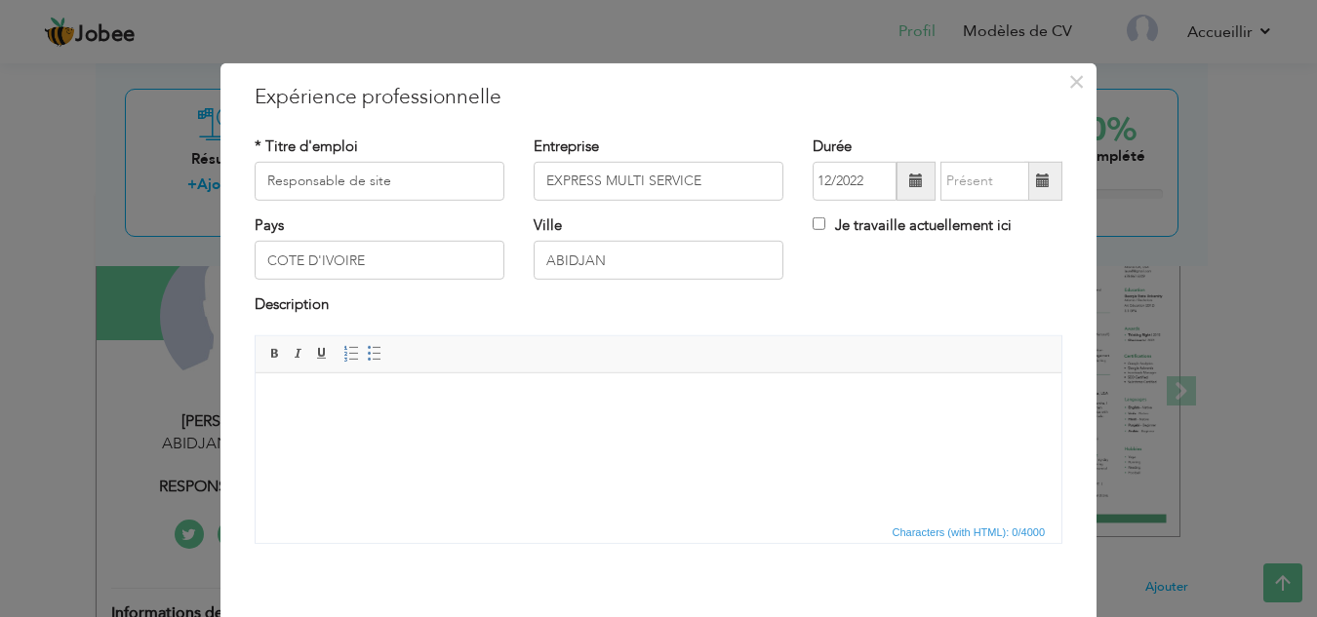
click at [1036, 182] on span at bounding box center [1043, 181] width 14 height 14
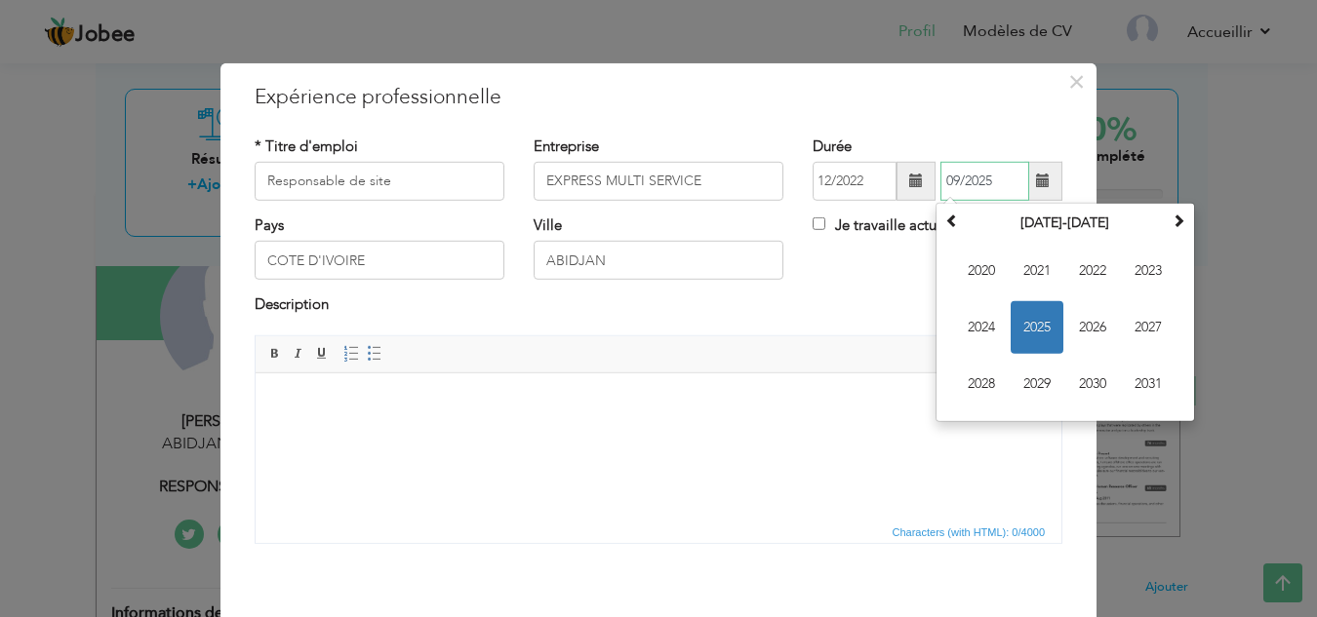
click at [979, 331] on font "2024" at bounding box center [981, 327] width 27 height 19
click at [1043, 379] on font "Octobre" at bounding box center [1036, 383] width 53 height 19
type input "12/2023"
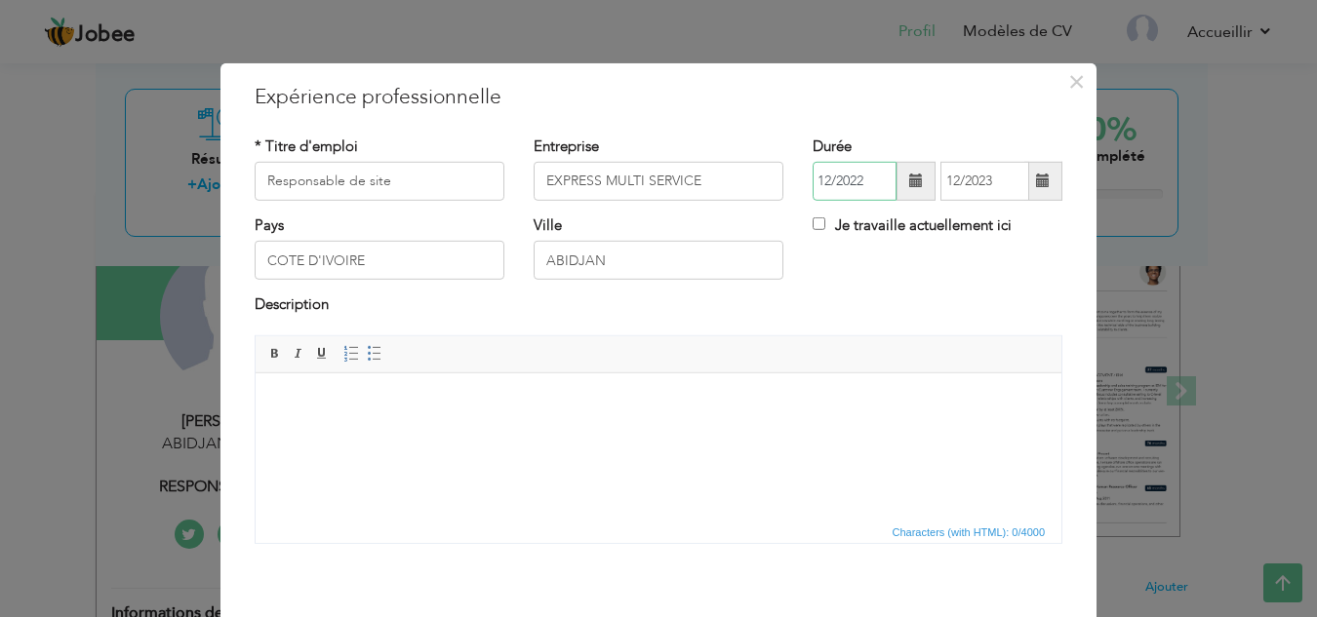
click at [856, 184] on input "12/2022" at bounding box center [854, 181] width 84 height 39
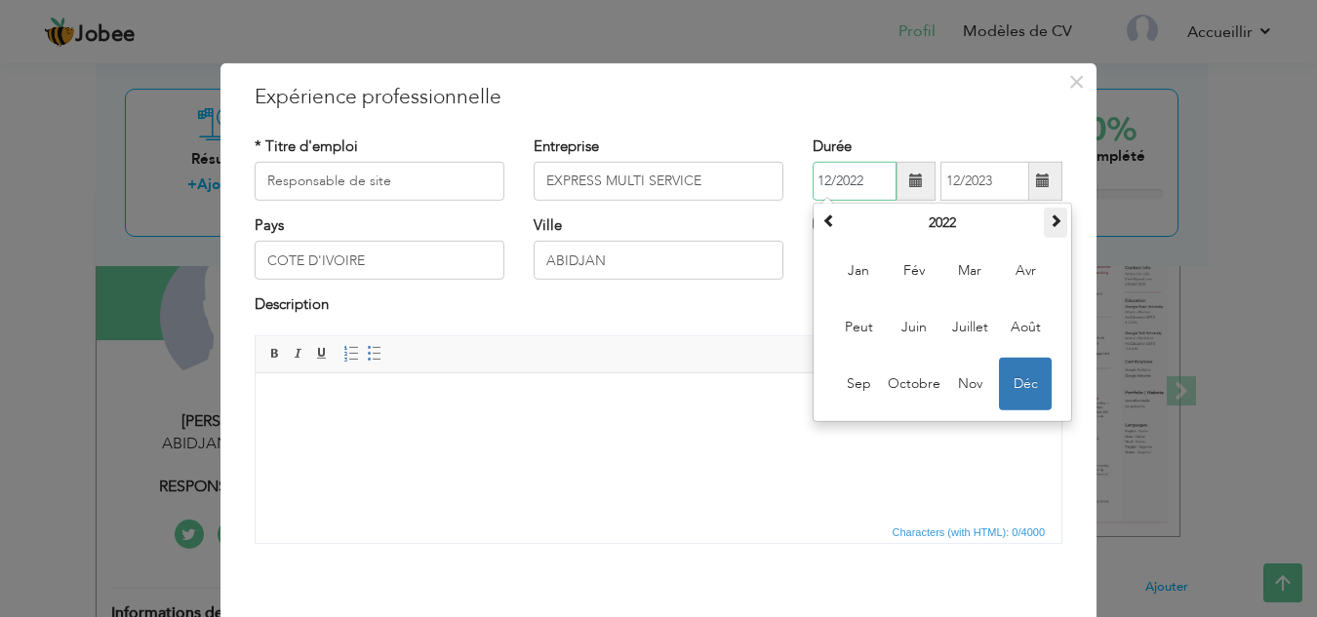
click at [1052, 217] on span at bounding box center [1055, 221] width 14 height 14
click at [952, 335] on font "Juillet" at bounding box center [970, 326] width 36 height 19
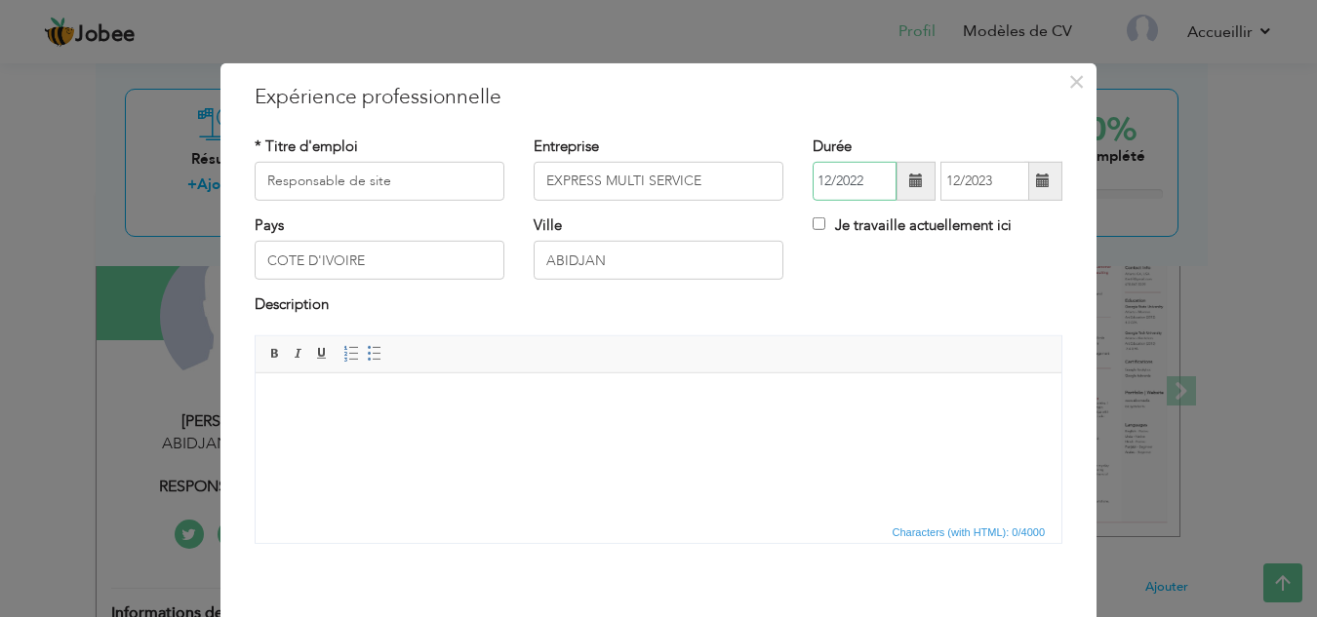
click at [831, 186] on input "12/2022" at bounding box center [854, 181] width 84 height 39
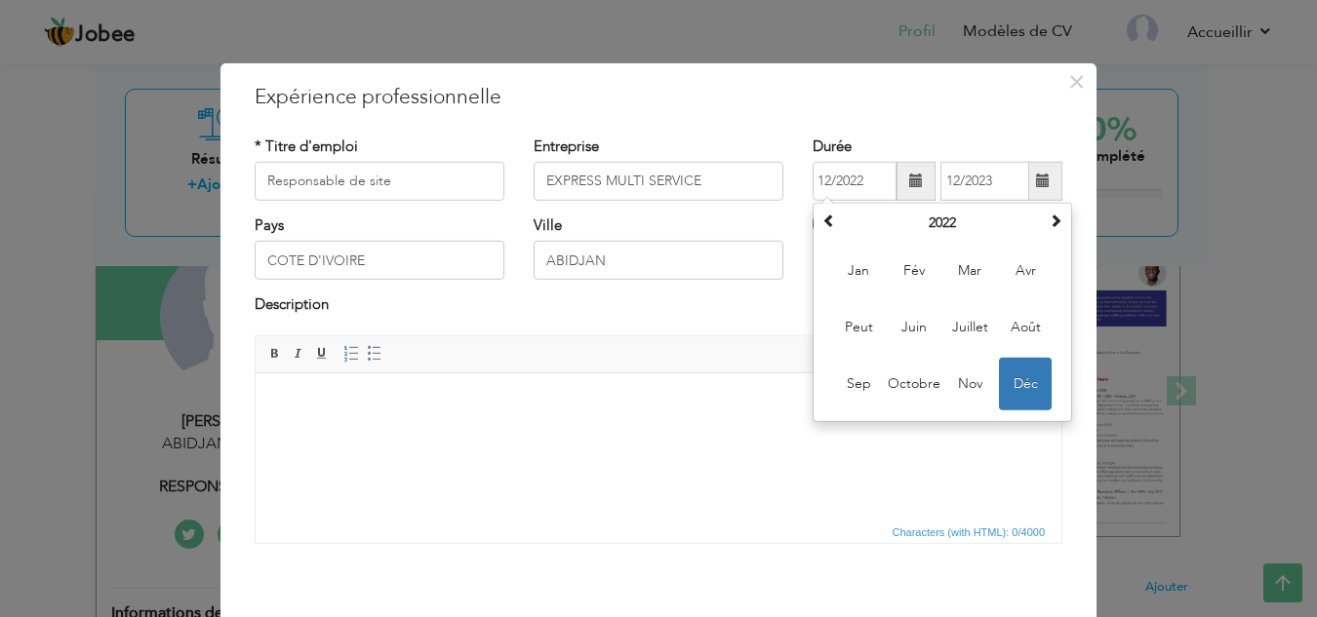
click at [910, 179] on span at bounding box center [916, 181] width 14 height 14
click at [870, 276] on span "Jan" at bounding box center [858, 271] width 53 height 53
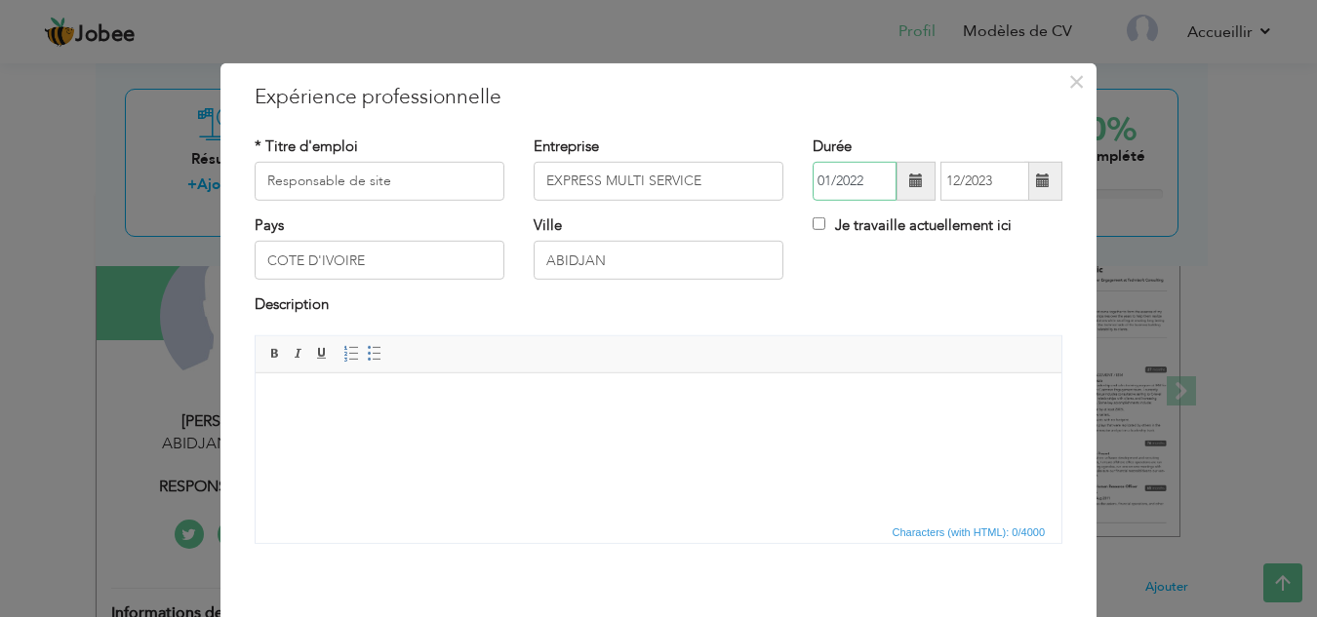
click at [866, 183] on input "01/2022" at bounding box center [854, 181] width 84 height 39
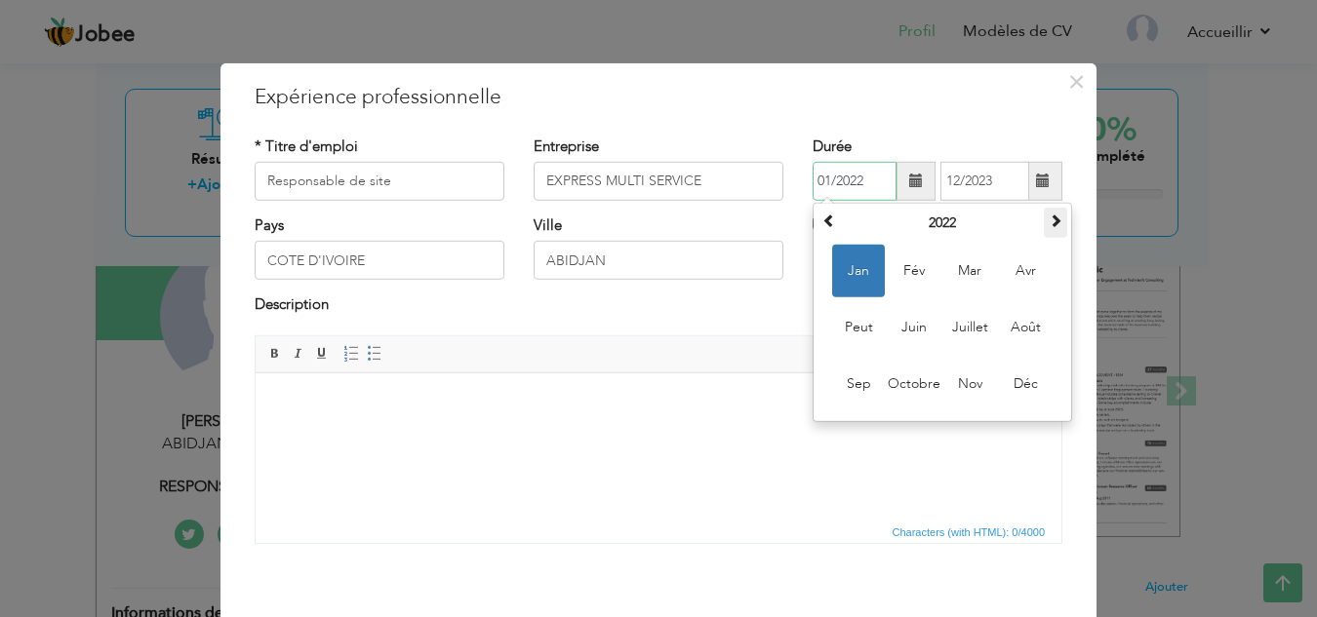
click at [1048, 223] on span at bounding box center [1055, 221] width 14 height 14
click at [901, 335] on font "Juin" at bounding box center [913, 326] width 25 height 19
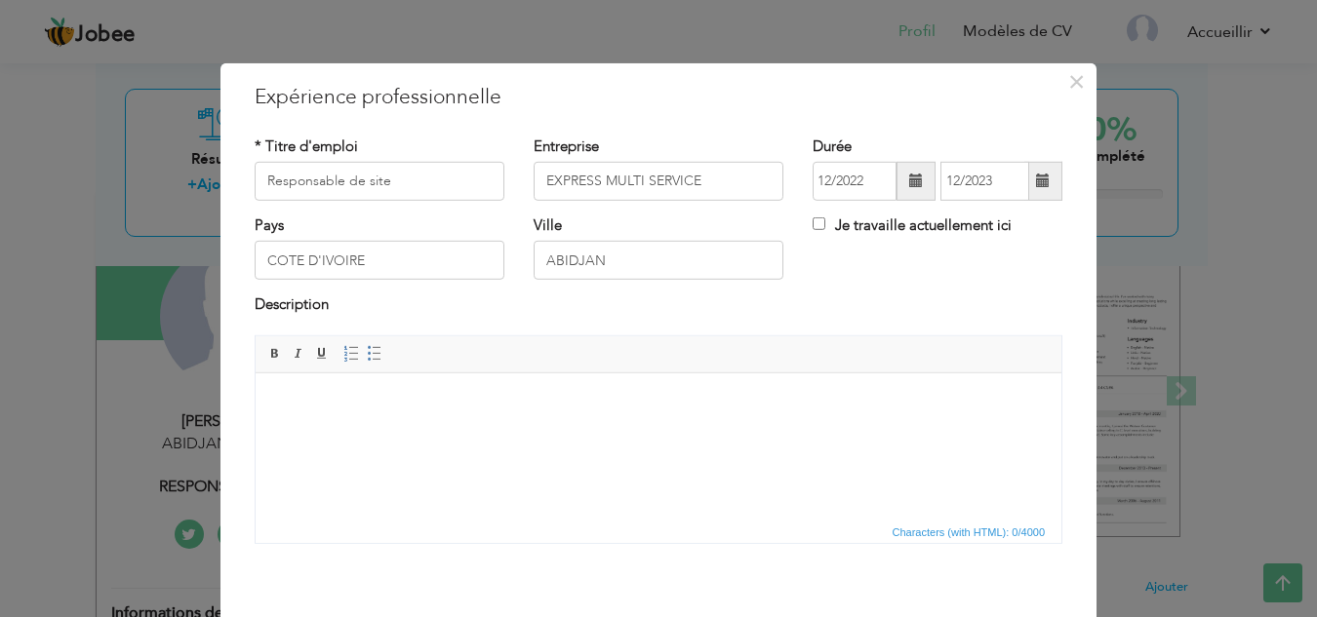
click at [897, 185] on span at bounding box center [915, 181] width 39 height 39
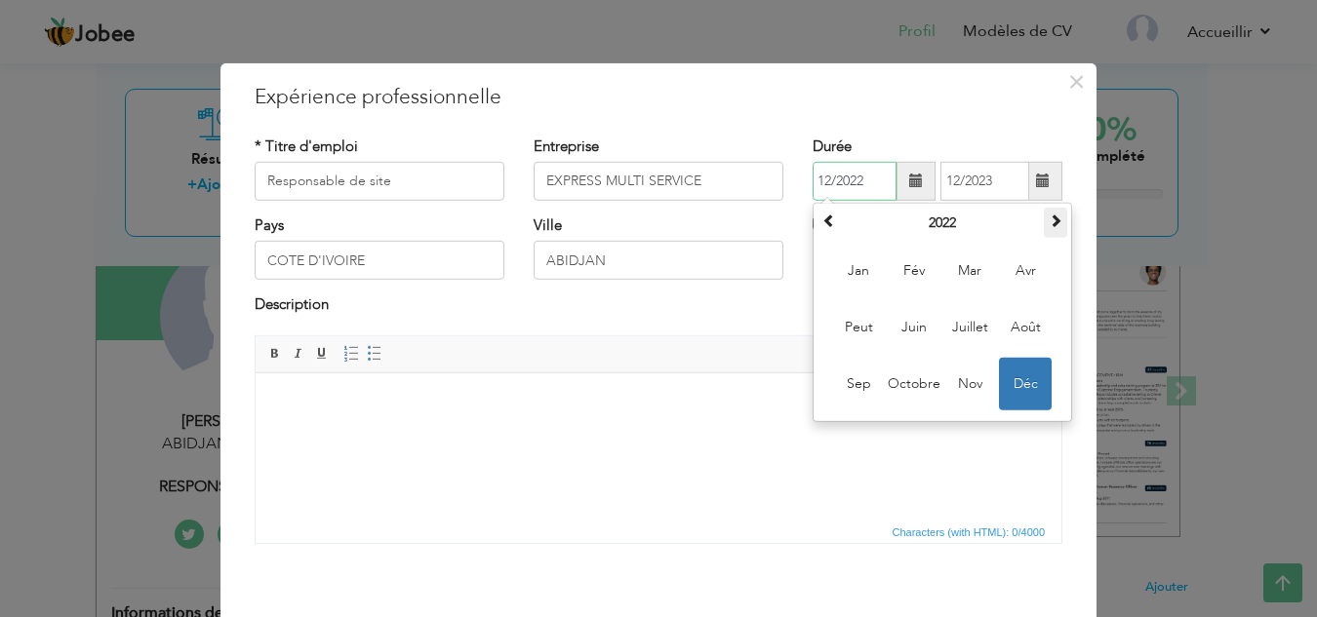
click at [1048, 234] on th at bounding box center [1055, 223] width 23 height 30
click at [816, 182] on input "12/2022" at bounding box center [854, 181] width 84 height 39
click at [826, 183] on input "12/2022" at bounding box center [854, 181] width 84 height 39
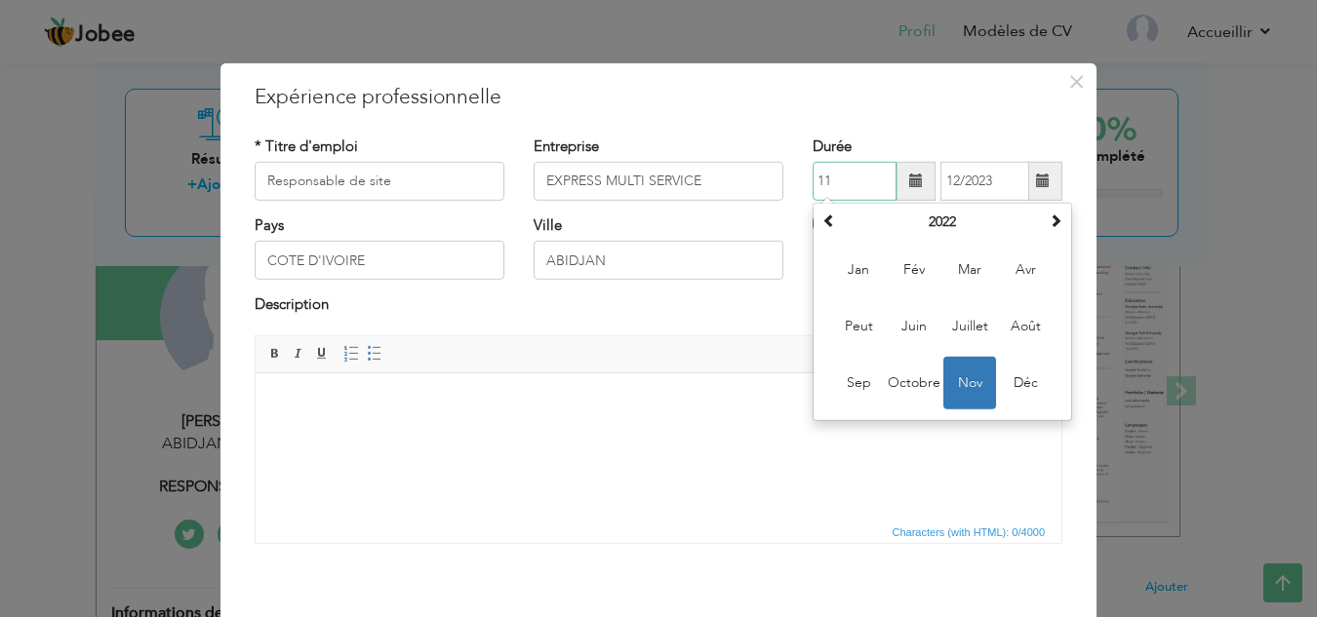
type input "1"
click at [952, 184] on input "12/2023" at bounding box center [984, 181] width 89 height 39
type input "08/2008"
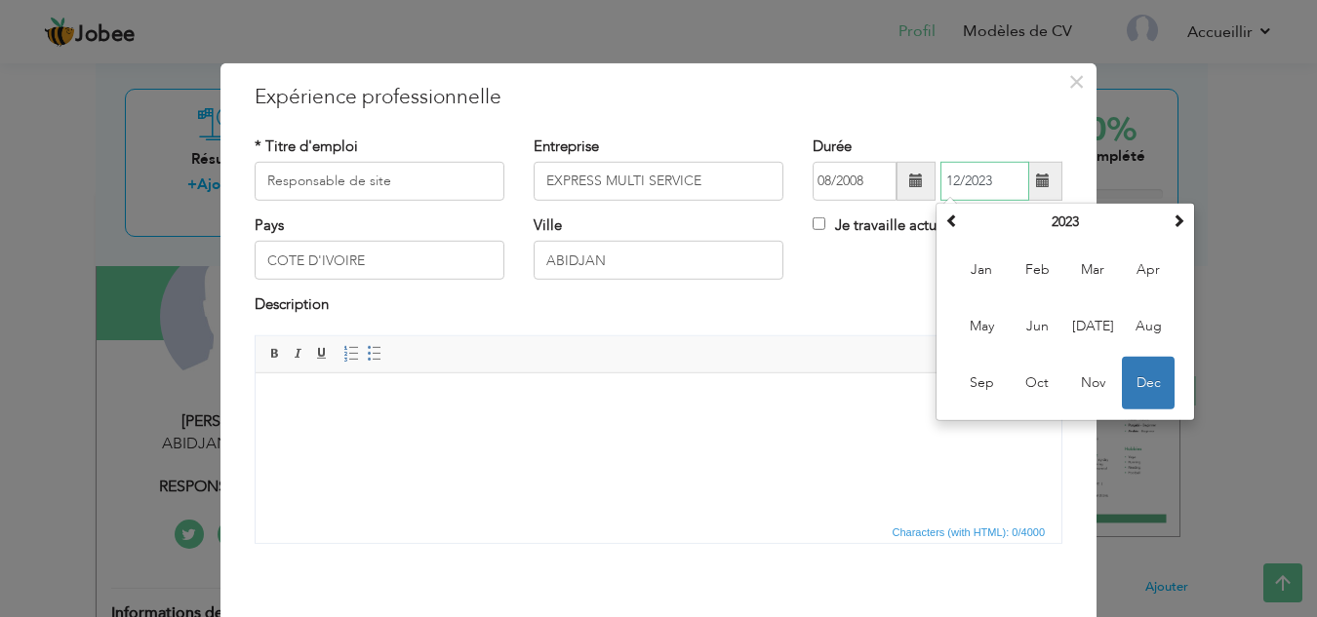
scroll to position [0, 0]
click at [865, 178] on input "08/2008" at bounding box center [854, 181] width 84 height 39
type input "01/2010"
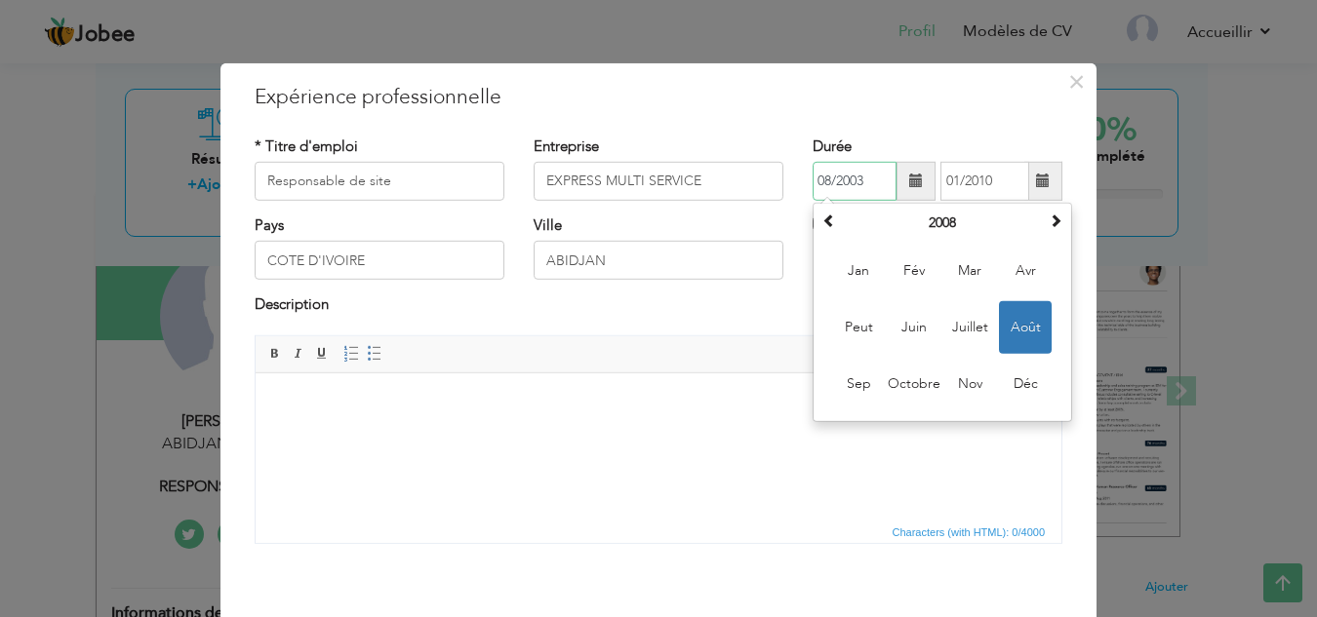
type input "08/2003"
click at [747, 400] on body at bounding box center [658, 402] width 767 height 20
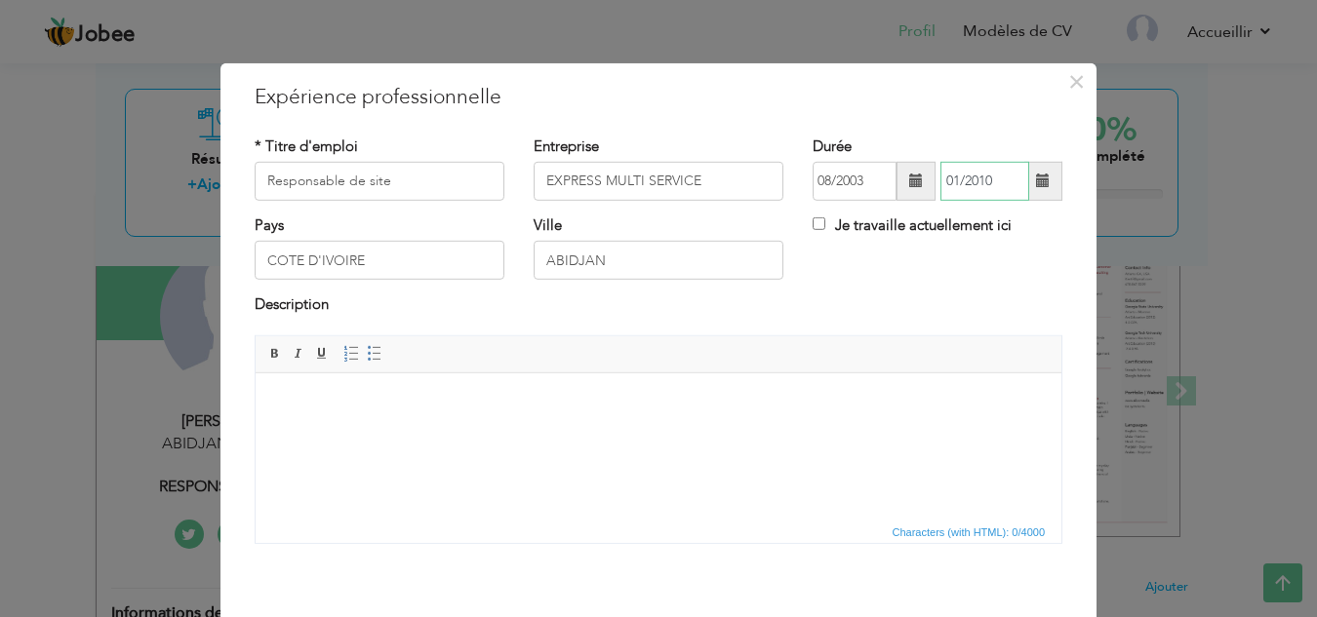
click at [950, 181] on input "01/2010" at bounding box center [984, 181] width 89 height 39
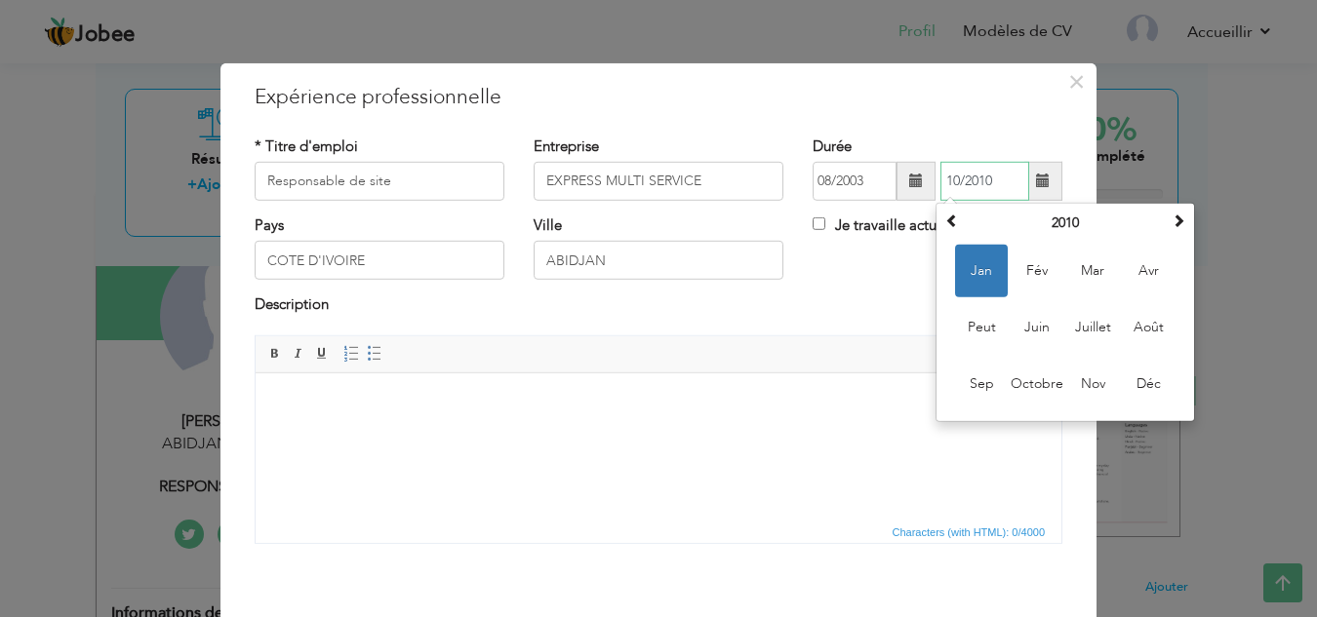
click at [999, 175] on input "10/2010" at bounding box center [984, 181] width 89 height 39
type input "10/2024"
click at [855, 178] on input "08/2003" at bounding box center [854, 181] width 84 height 39
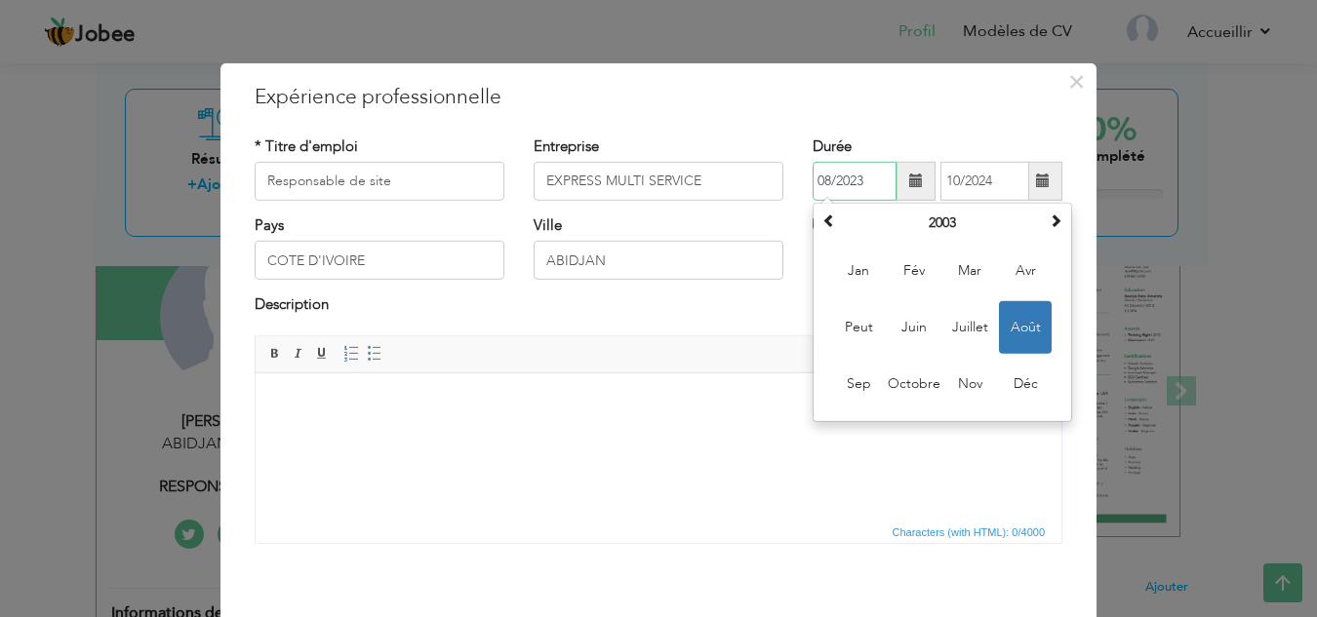
type input "08/2023"
click at [685, 410] on body at bounding box center [658, 402] width 767 height 20
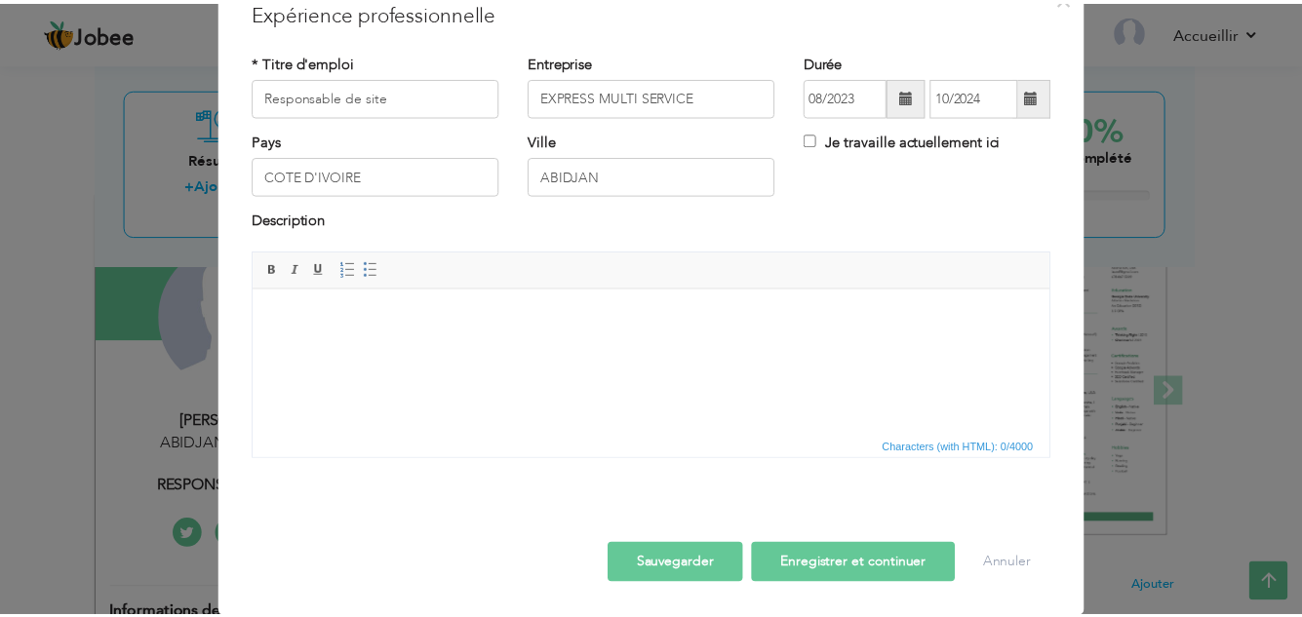
scroll to position [86, 0]
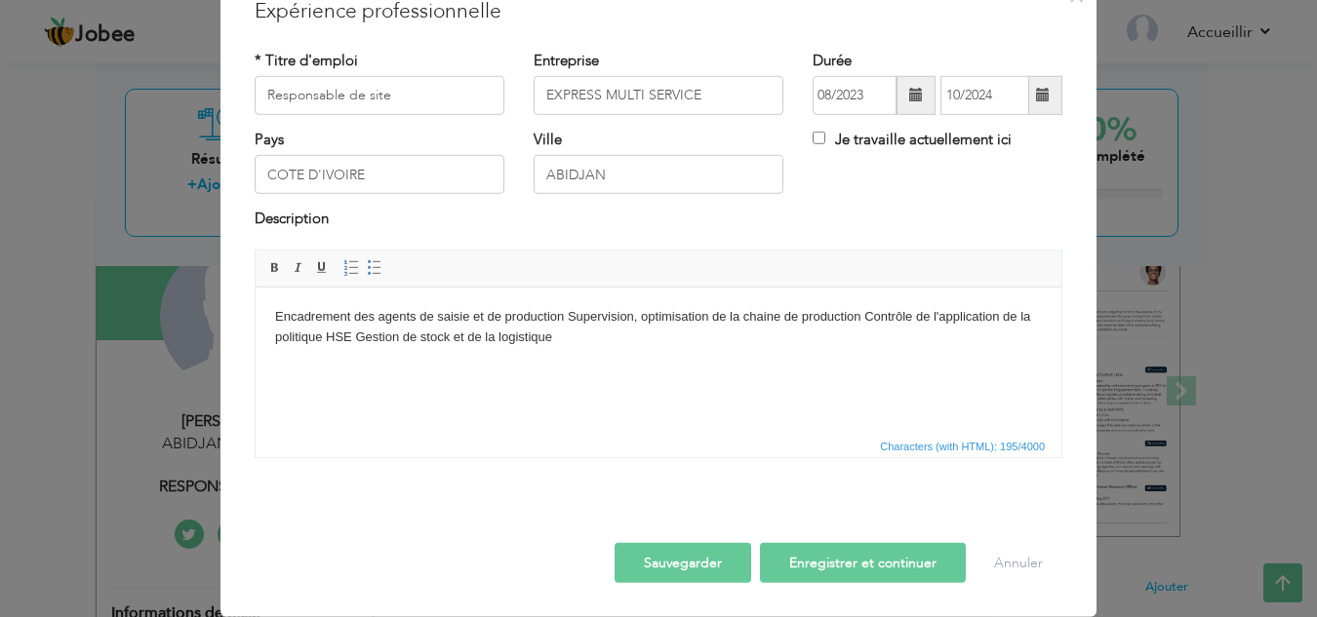
click at [565, 317] on body "Encadrement des agents de saisie et de production Supervision, optimisation de …" at bounding box center [658, 326] width 767 height 41
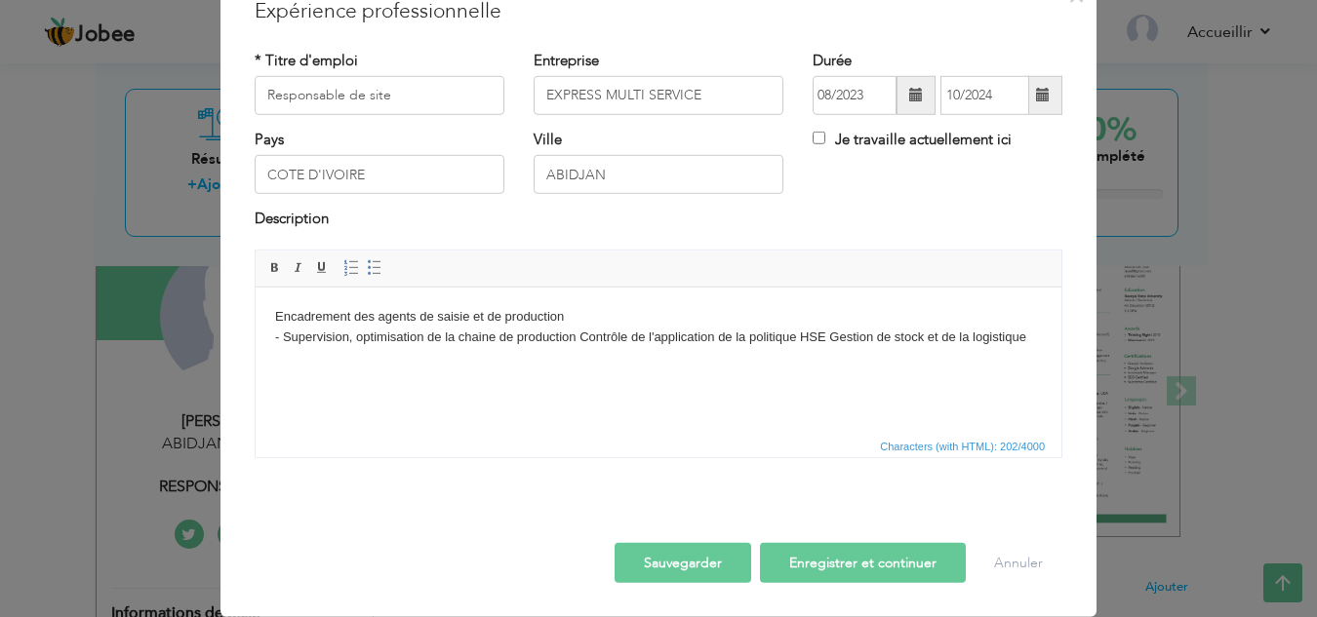
click at [273, 318] on html "Encadrement des agents de saisie et de production - Supervision, optimisation d…" at bounding box center [659, 327] width 806 height 80
click at [369, 269] on span at bounding box center [375, 268] width 16 height 16
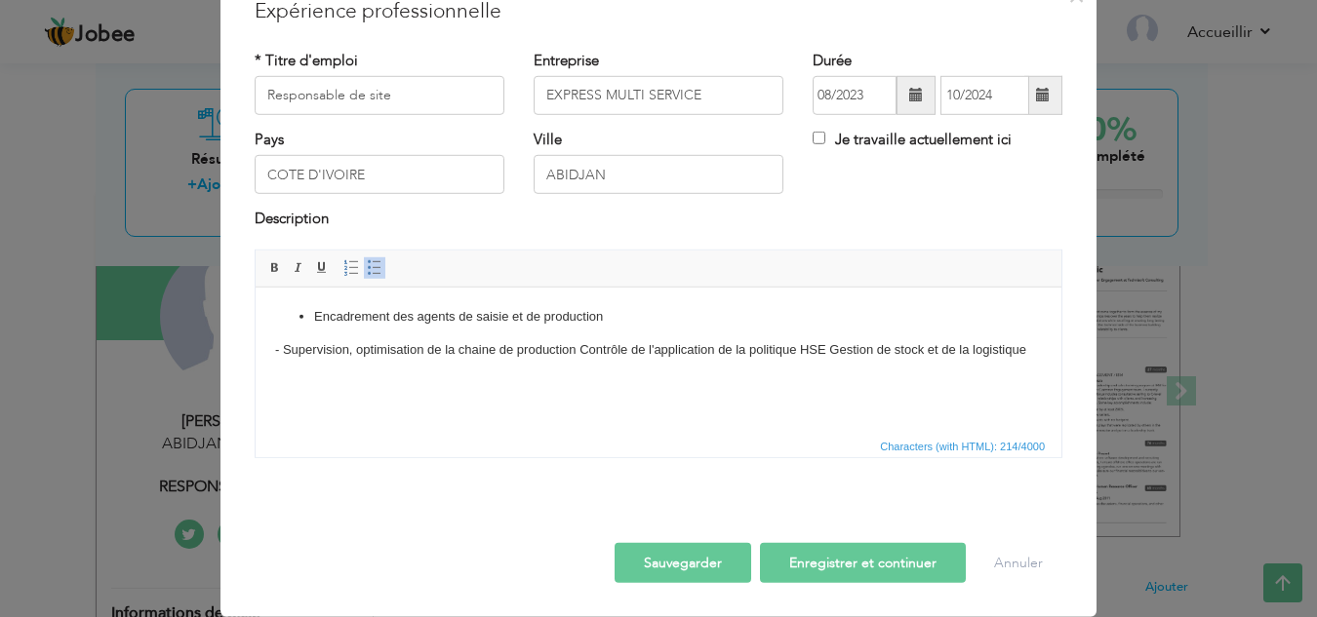
click at [284, 350] on body "Encadrement des agents de saisie et de production - Supervision, optimisation d…" at bounding box center [658, 333] width 767 height 54
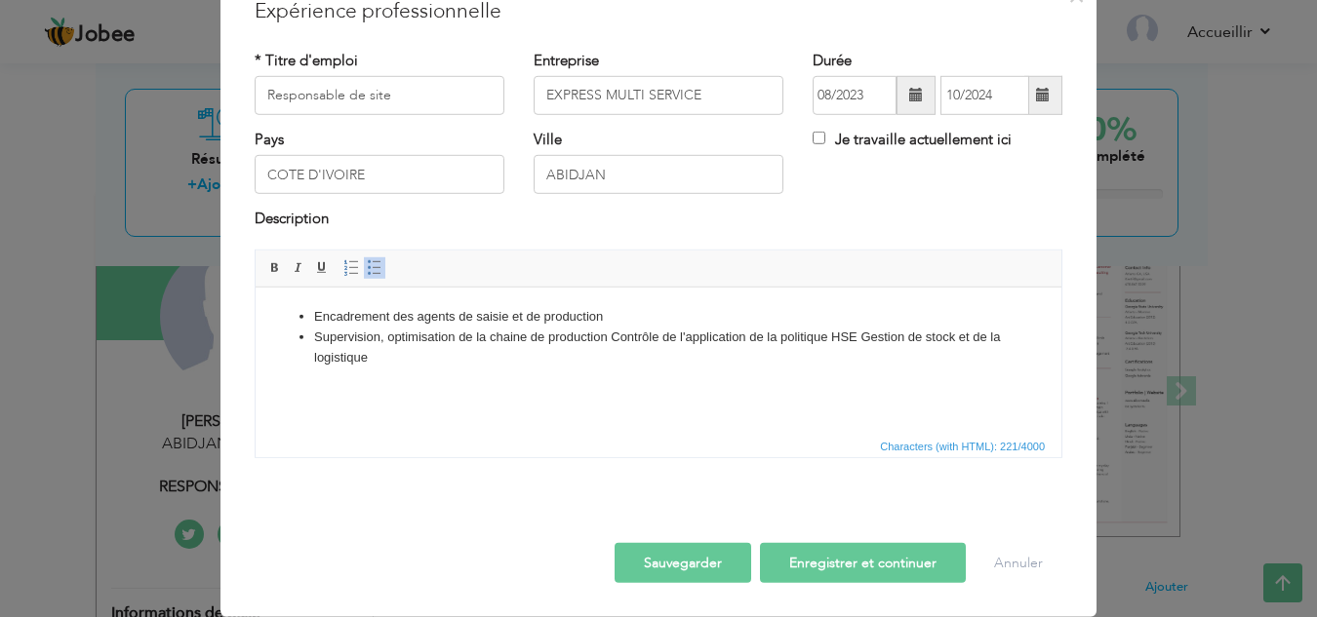
click at [609, 338] on li "Supervision, optimisation de la chaine de production Contrôle de l'application …" at bounding box center [658, 347] width 689 height 41
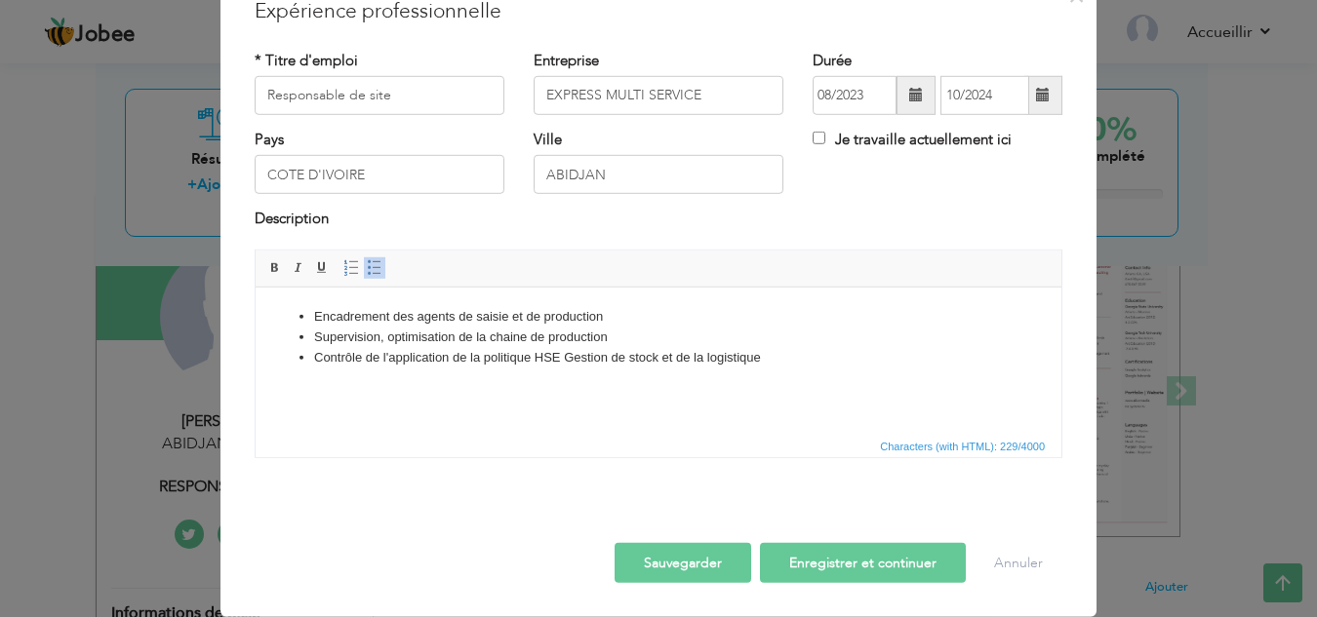
drag, startPoint x: 382, startPoint y: 341, endPoint x: 439, endPoint y: 329, distance: 58.0
click at [385, 341] on li "Supervision, optimisation de la chaine de production" at bounding box center [658, 337] width 689 height 20
click at [565, 352] on li "Contrôle de l'application de la politique HSE Gestion de stock et de la logisti…" at bounding box center [658, 357] width 689 height 20
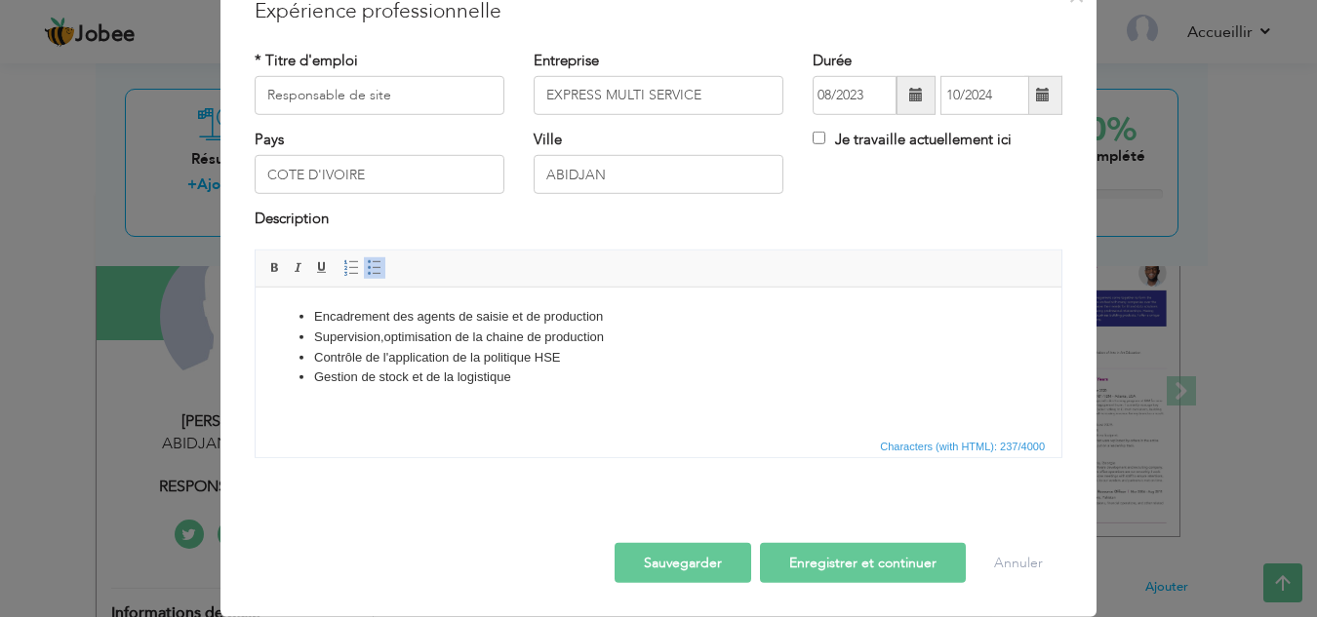
click at [602, 313] on li "Encadrement des agents de saisie et de production" at bounding box center [658, 316] width 689 height 20
click at [510, 314] on li "Encadrement des agents de saisie et de production de plaque d'immatriculation" at bounding box center [658, 316] width 689 height 20
click at [719, 552] on button "Sauvegarder" at bounding box center [682, 563] width 137 height 40
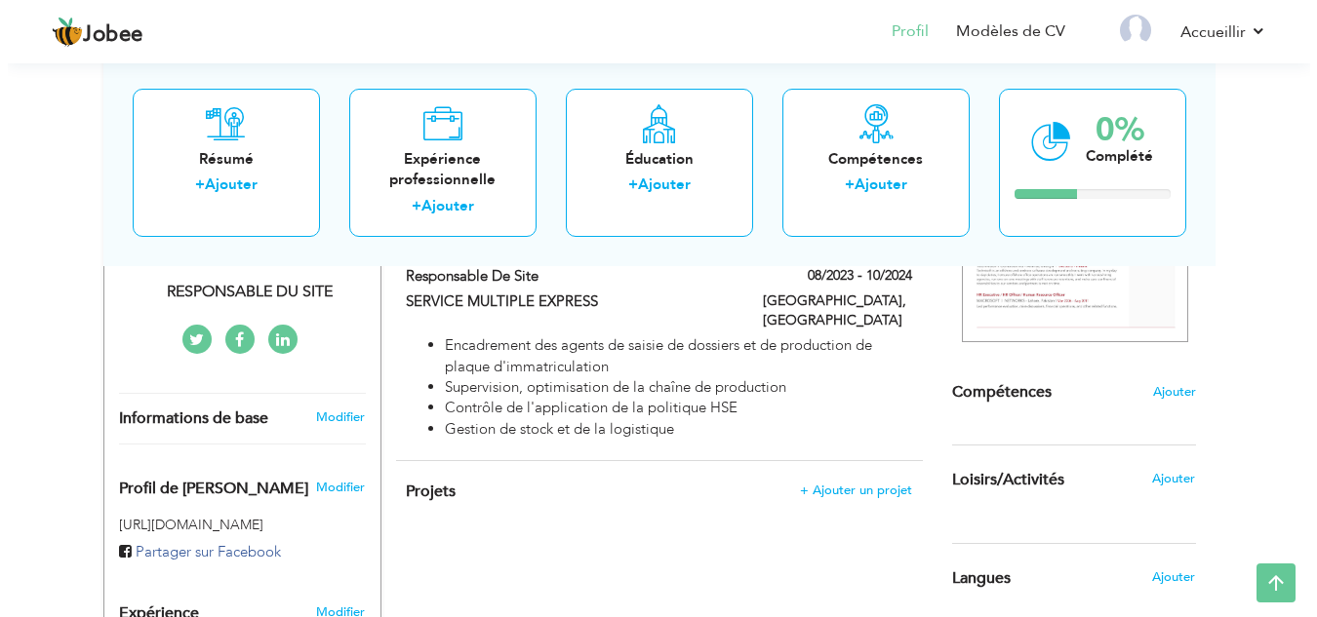
scroll to position [195, 0]
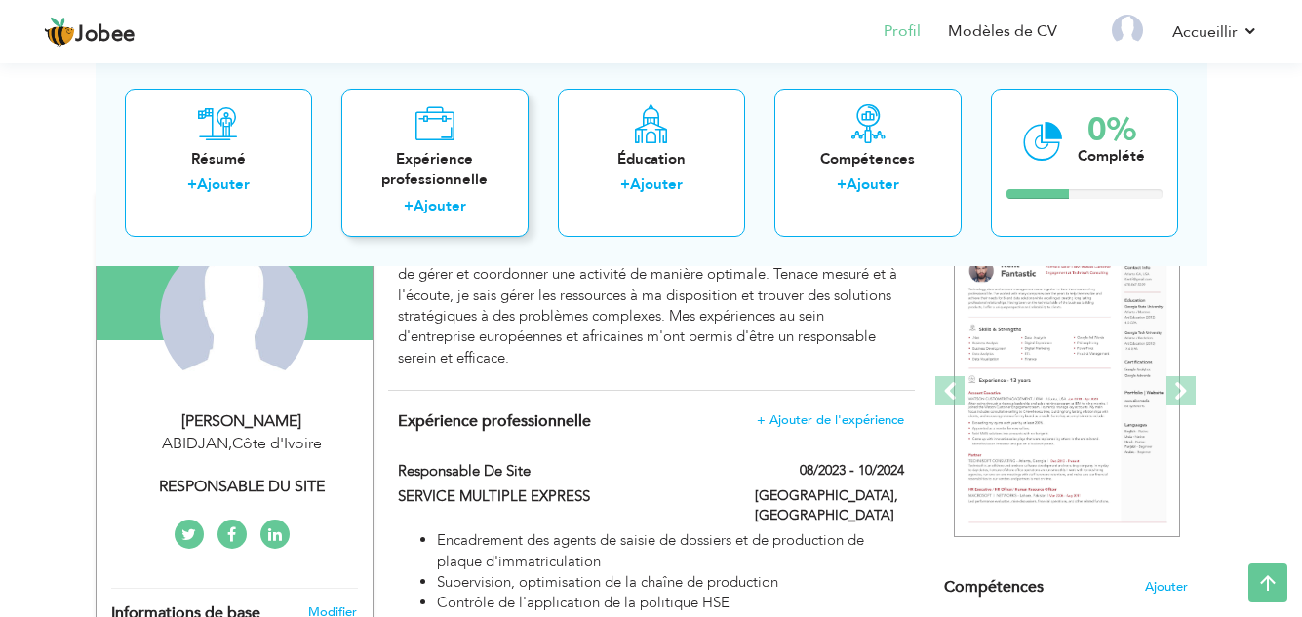
click at [433, 204] on font "Ajouter" at bounding box center [440, 205] width 53 height 20
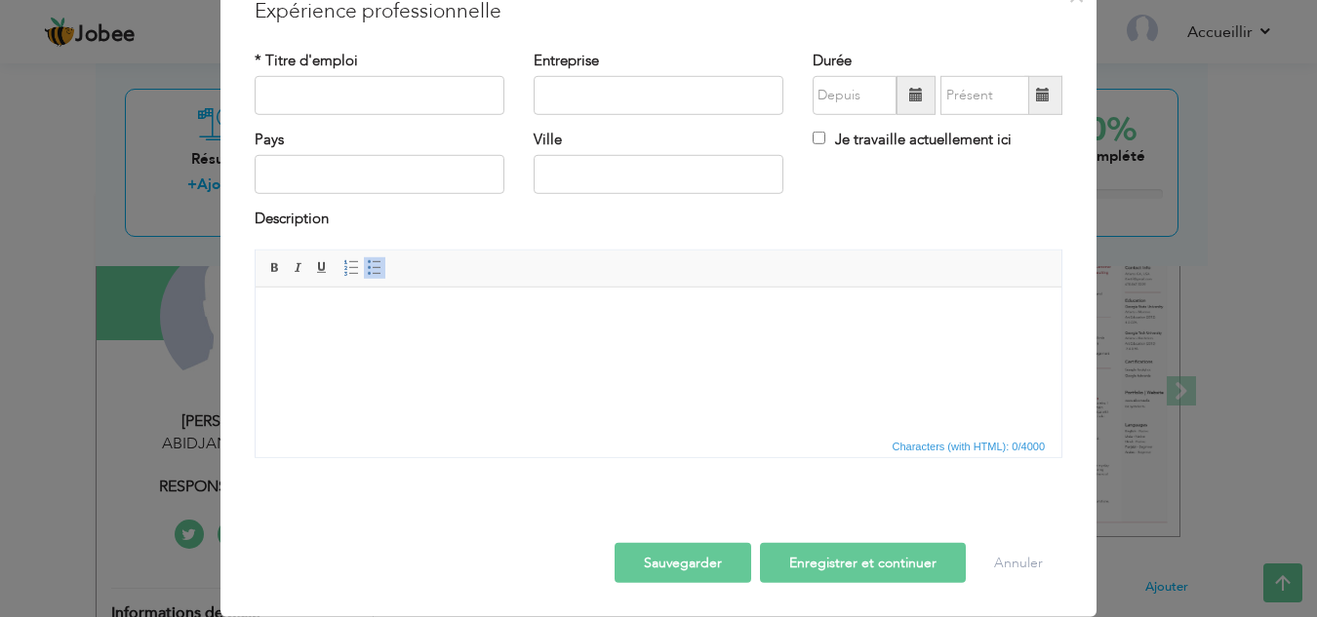
scroll to position [0, 0]
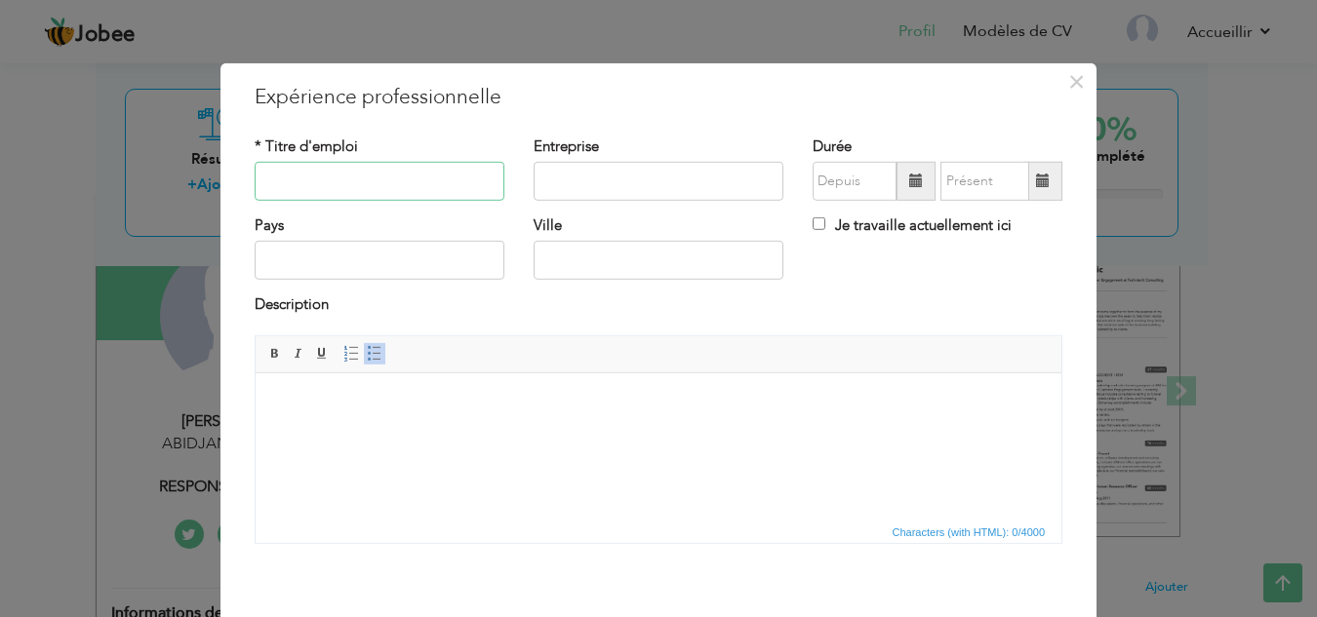
paste input "Superviseur Backoffice"
type input "Superviseur Backoffice"
type input "s"
type input "SNEDAI"
click at [350, 277] on input "text" at bounding box center [380, 260] width 250 height 39
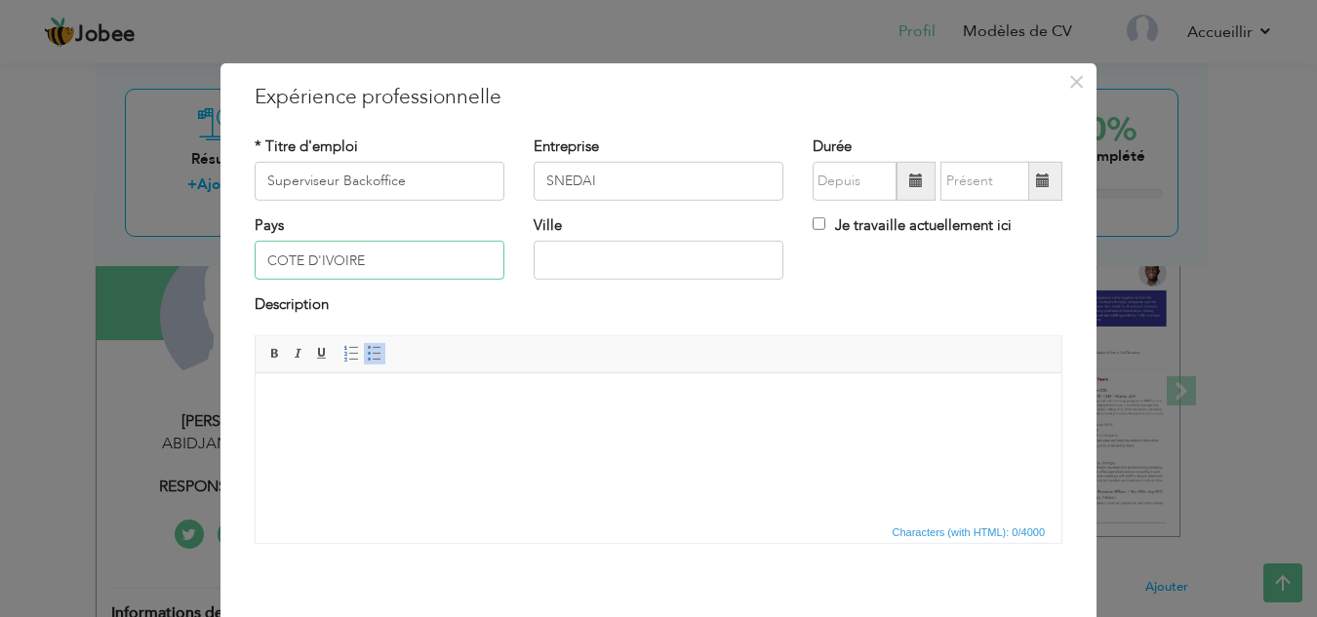
type input "COTE D'IVOIRE"
type input "ABIDJAN"
click at [843, 180] on input "text" at bounding box center [854, 181] width 84 height 39
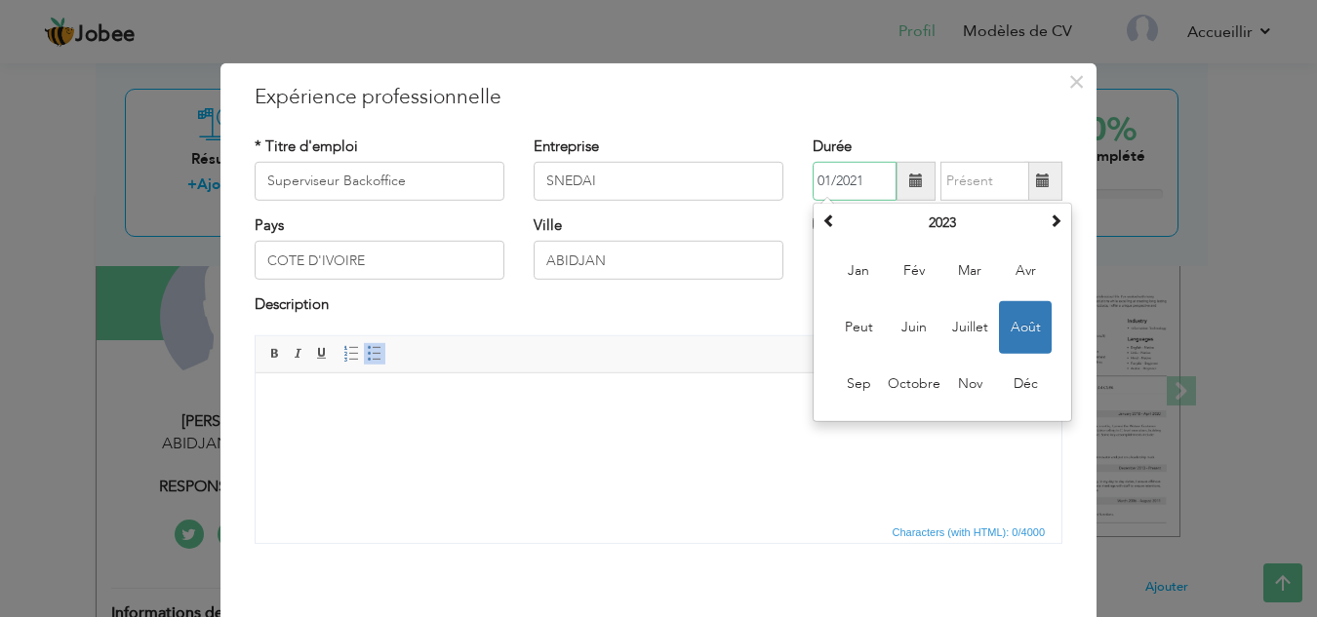
type input "01/2021"
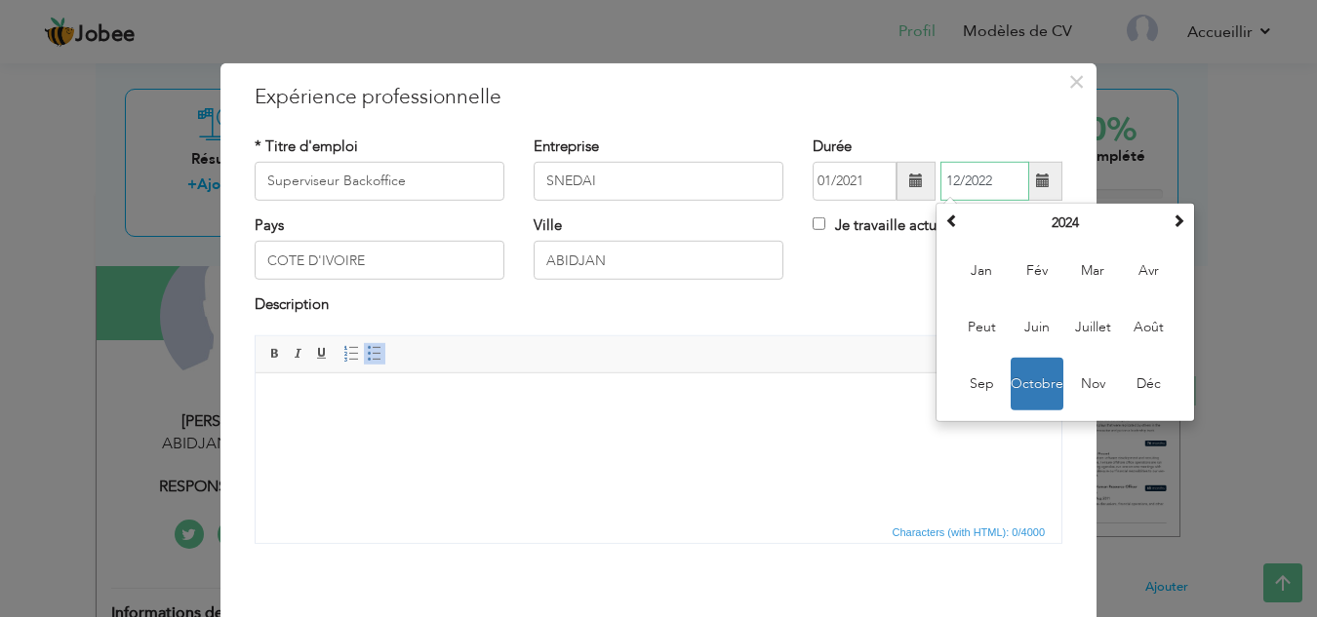
type input "12/2022"
click at [697, 301] on div "Description" at bounding box center [659, 307] width 808 height 25
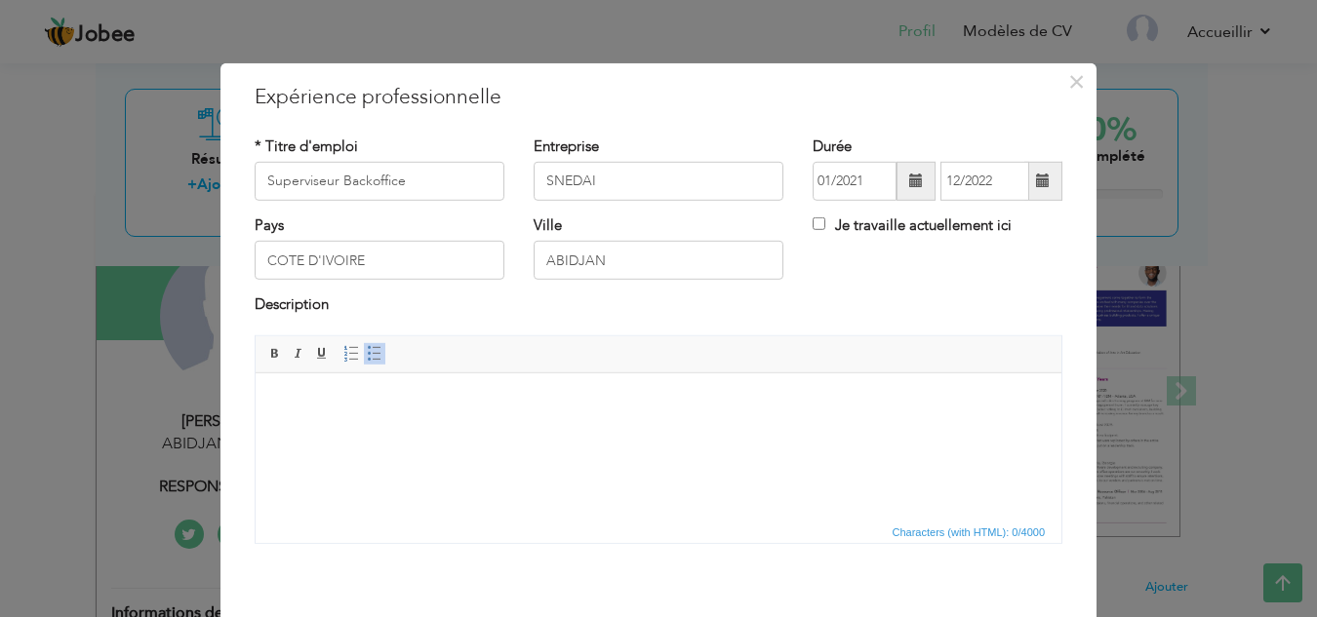
click at [369, 415] on html at bounding box center [659, 402] width 806 height 59
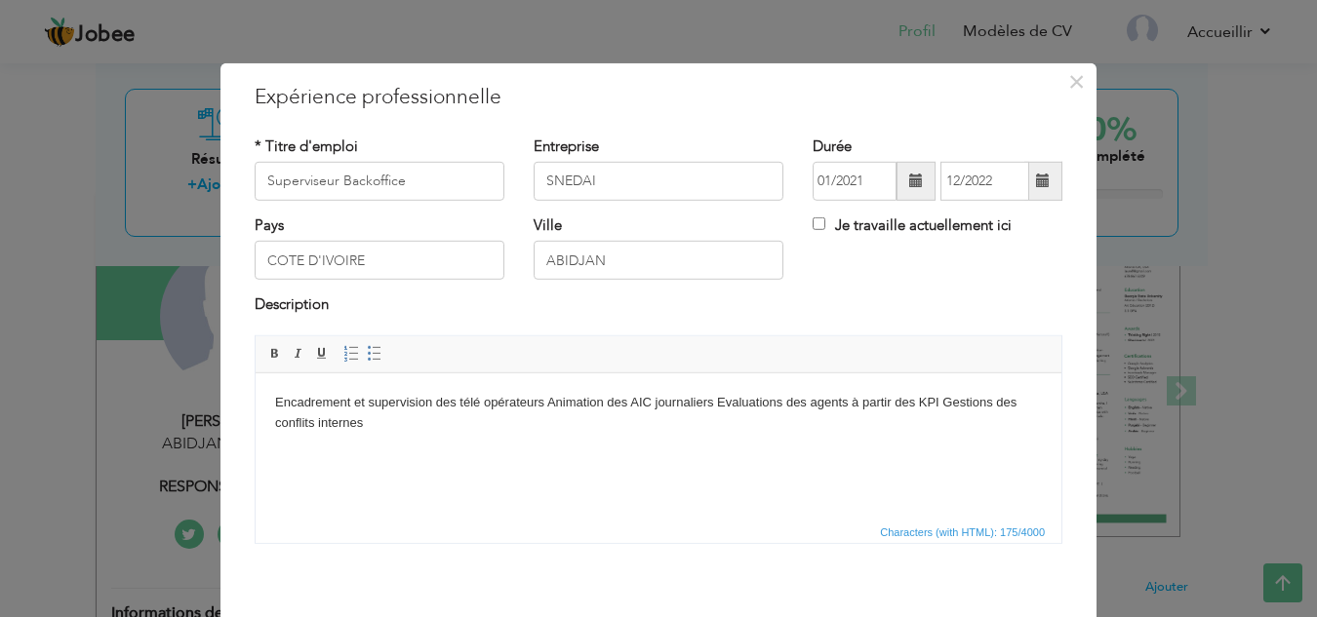
click at [272, 397] on html "Encadrement et supervision des télé opérateurs Animation des AIC journaliers Ev…" at bounding box center [659, 413] width 806 height 80
click at [372, 350] on span at bounding box center [375, 354] width 16 height 16
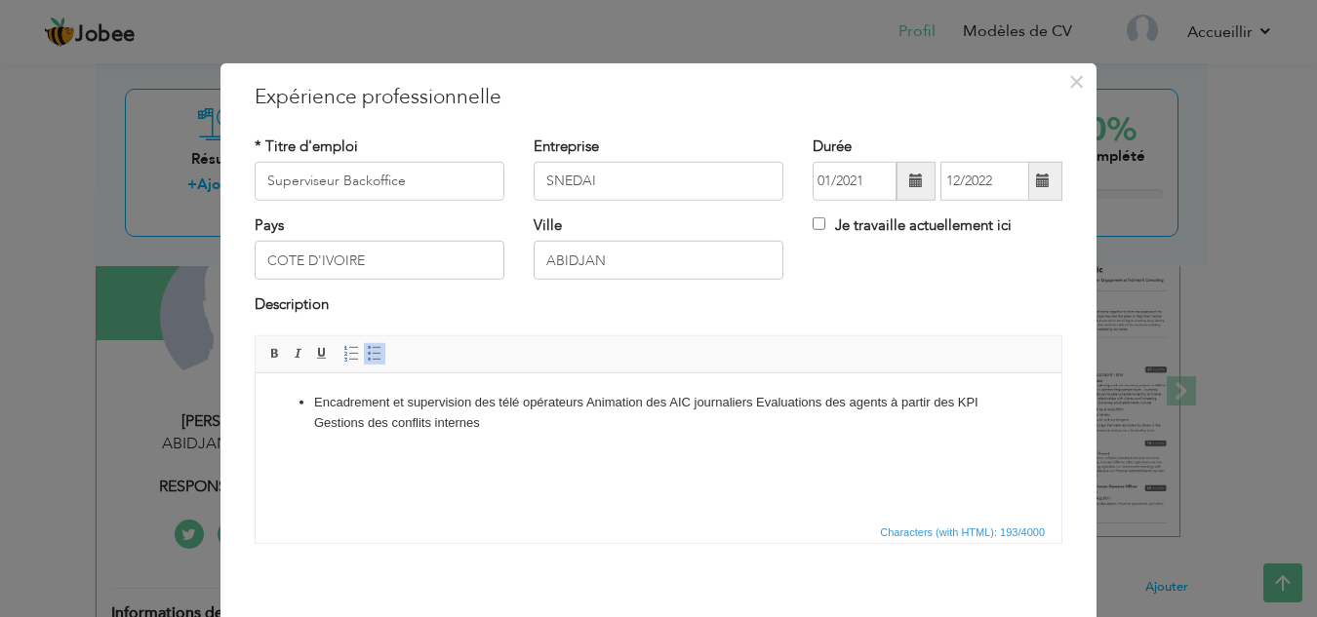
click at [587, 402] on li "Encadrement et supervision des télé opérateurs Animation des AIC journaliers Ev…" at bounding box center [658, 412] width 689 height 41
click at [373, 356] on span at bounding box center [375, 354] width 16 height 16
click at [369, 354] on span at bounding box center [375, 354] width 16 height 16
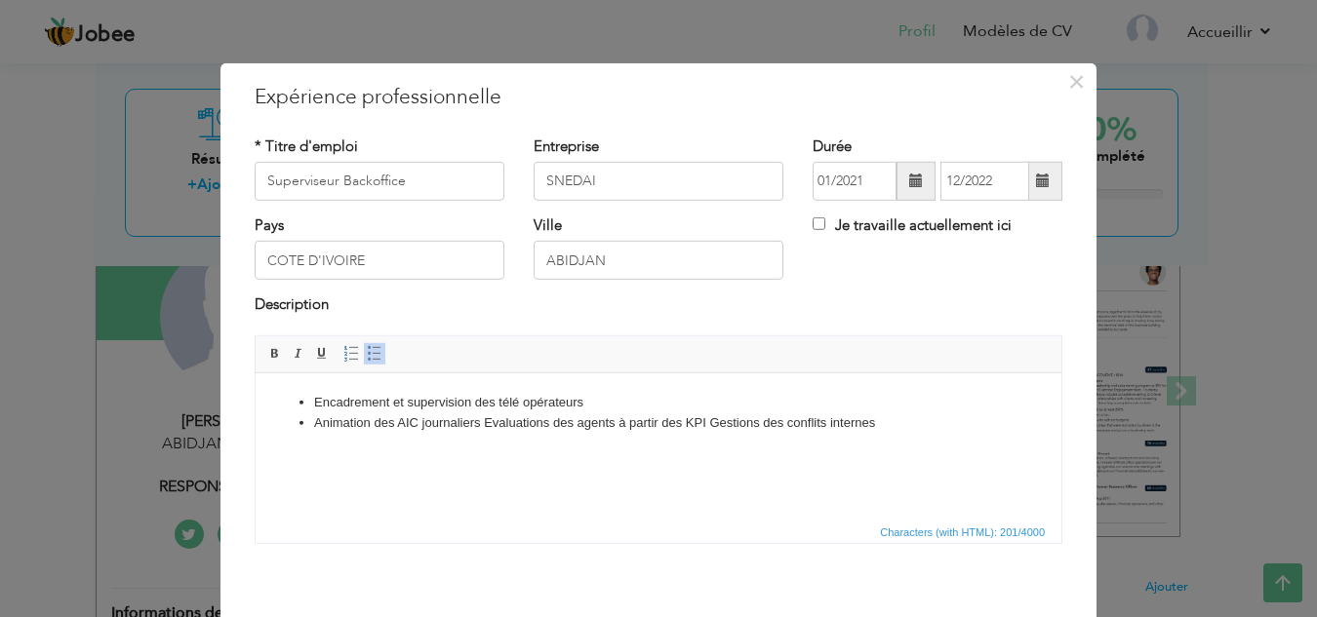
drag, startPoint x: 484, startPoint y: 423, endPoint x: 494, endPoint y: 424, distance: 9.8
click at [484, 424] on li "Animation des AIC journaliers Evaluations des agents à partir des KPI Gestions …" at bounding box center [658, 423] width 689 height 20
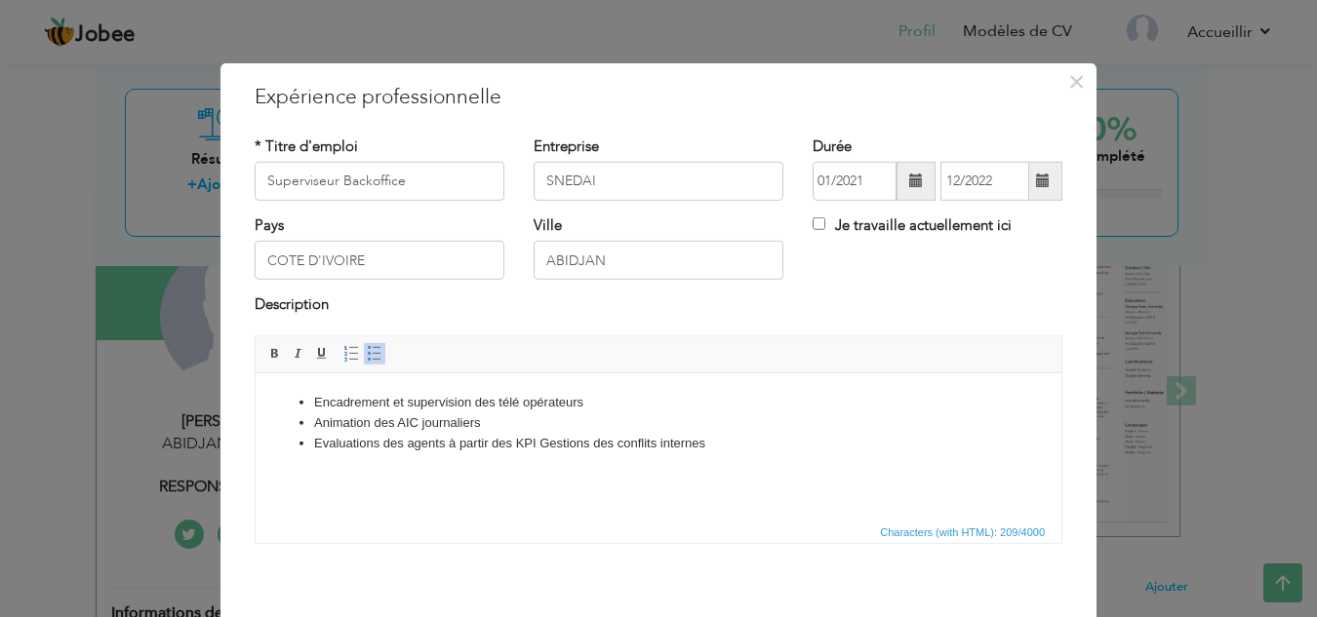
click at [540, 444] on li "Evaluations des agents à partir des KPI Gestions des conflits internes" at bounding box center [658, 443] width 689 height 20
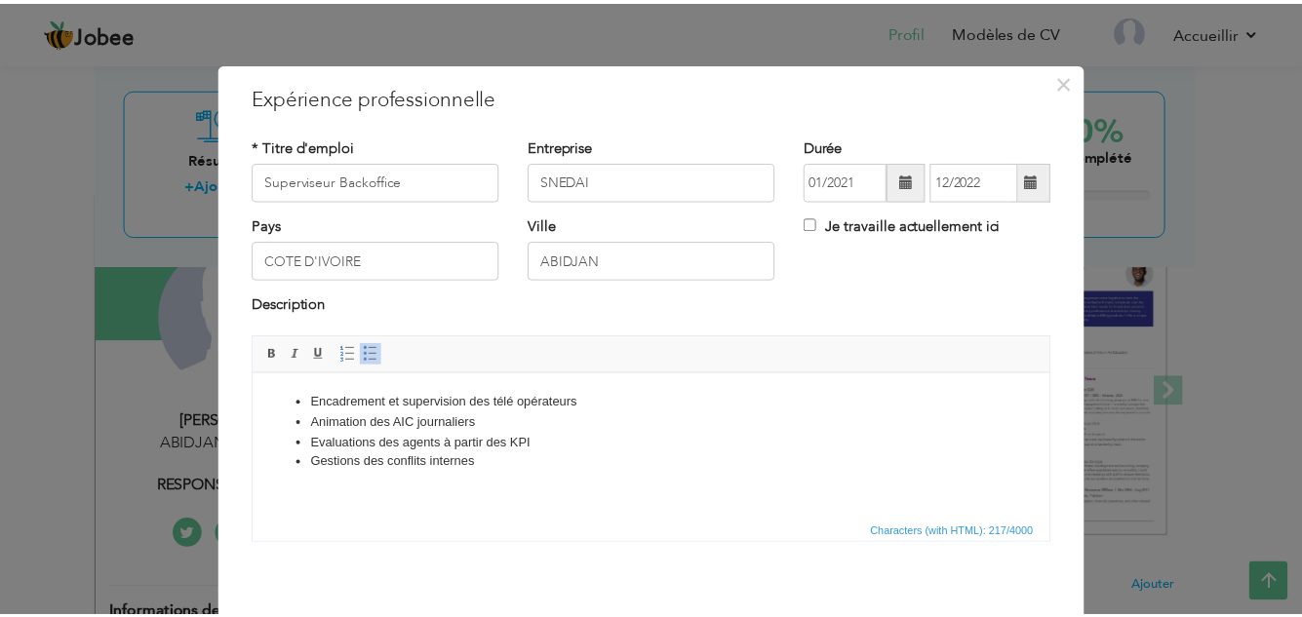
scroll to position [86, 0]
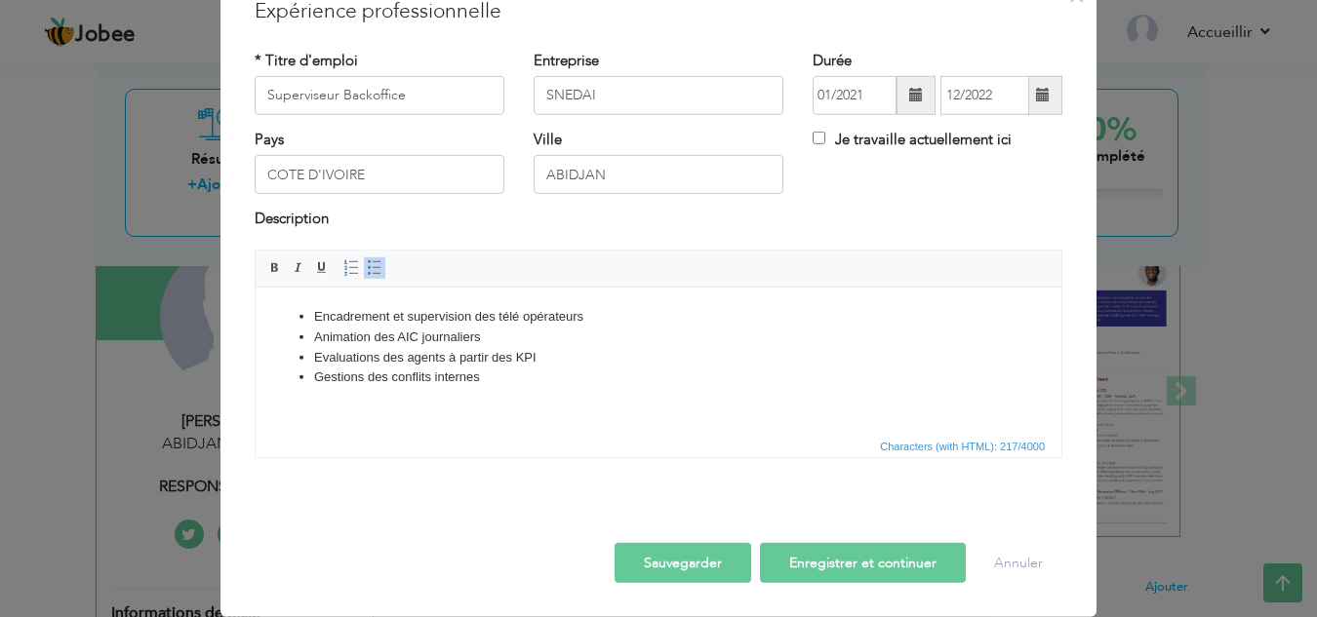
click at [678, 561] on font "Sauvegarder" at bounding box center [683, 563] width 78 height 19
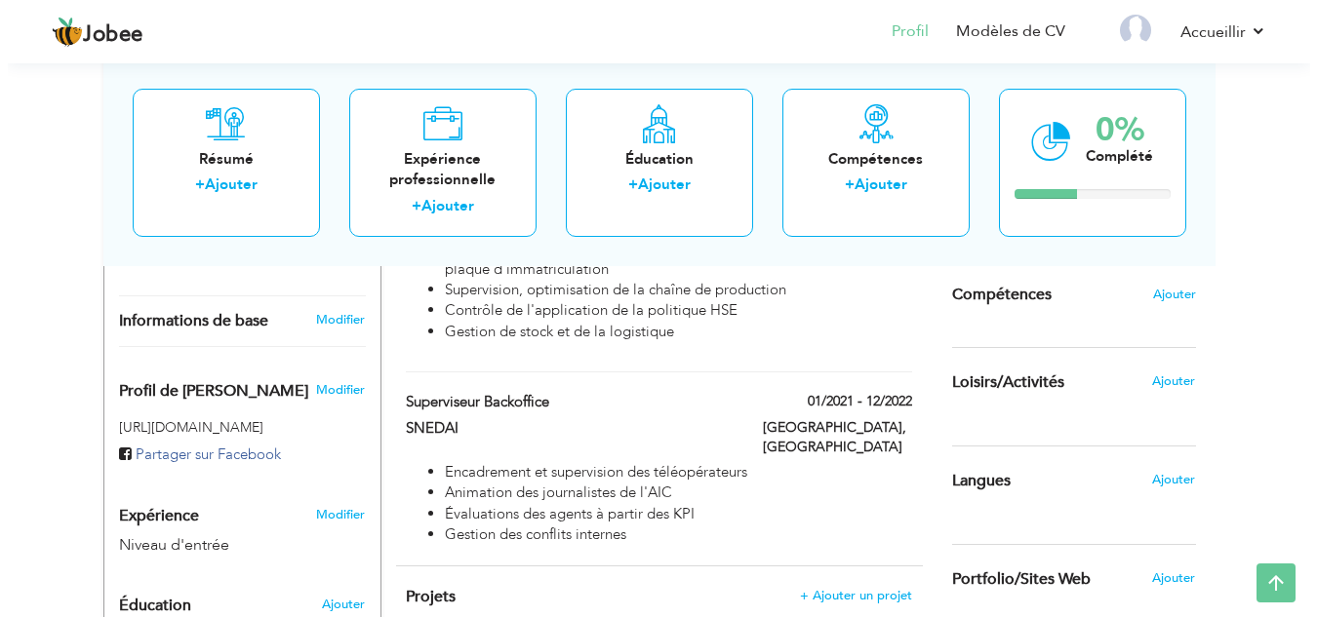
scroll to position [585, 0]
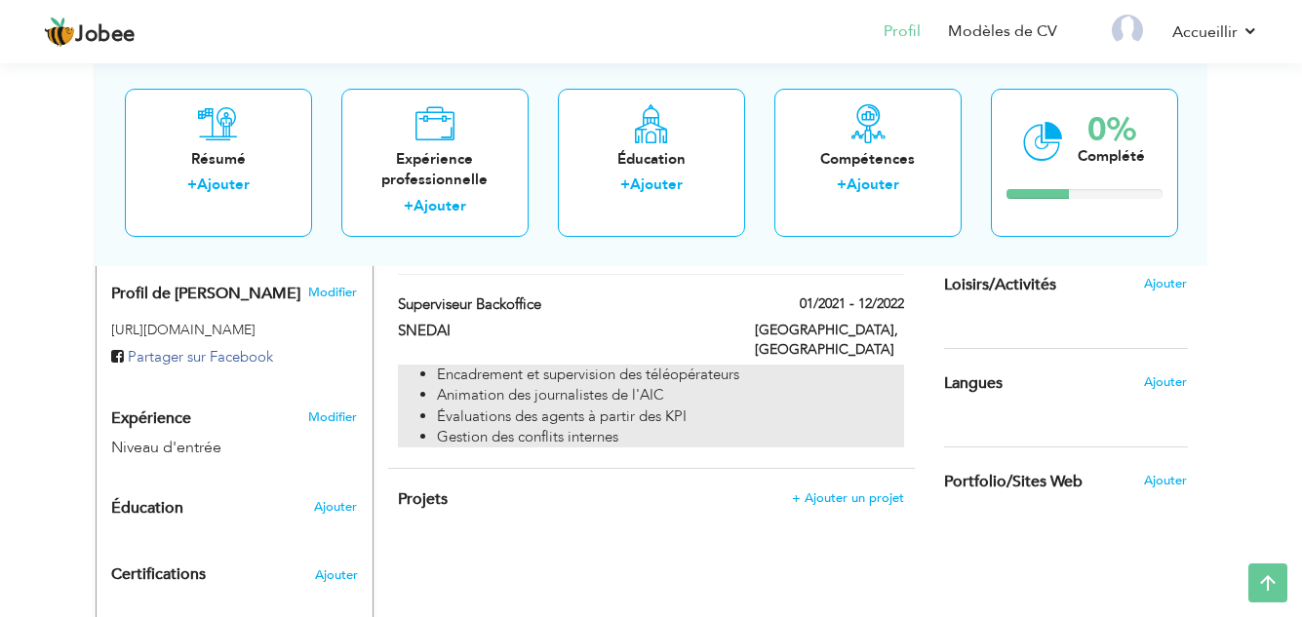
click at [718, 415] on li "Évaluations des agents à partir des KPI" at bounding box center [670, 417] width 466 height 20
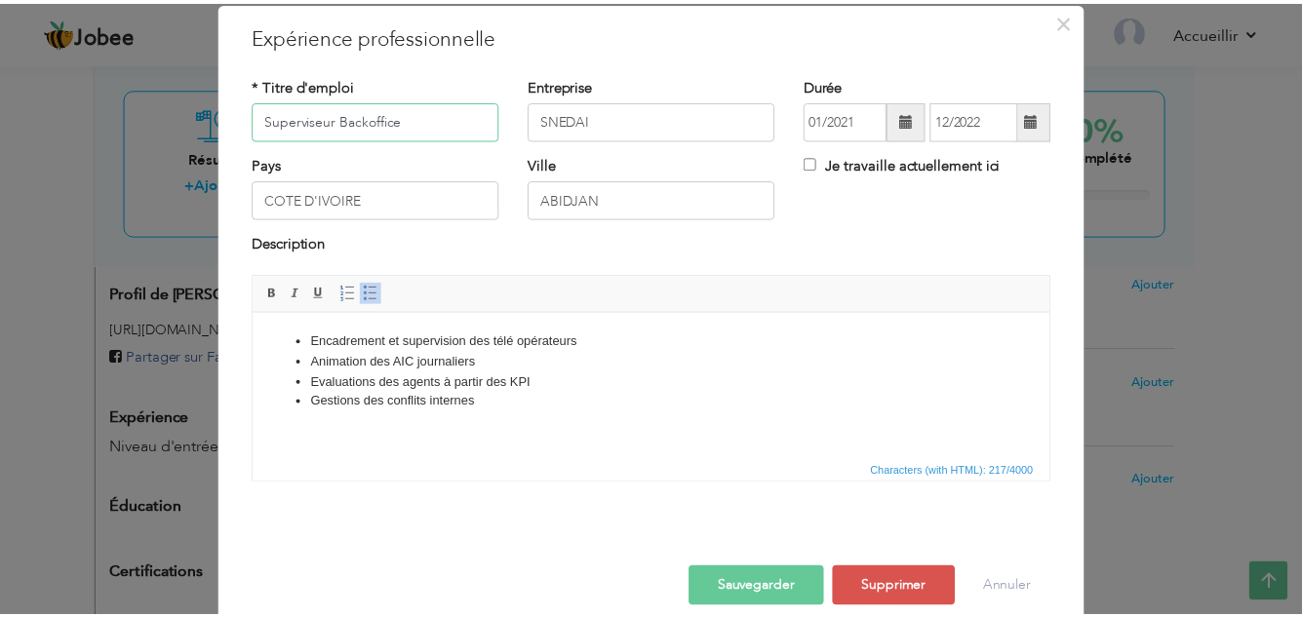
scroll to position [86, 0]
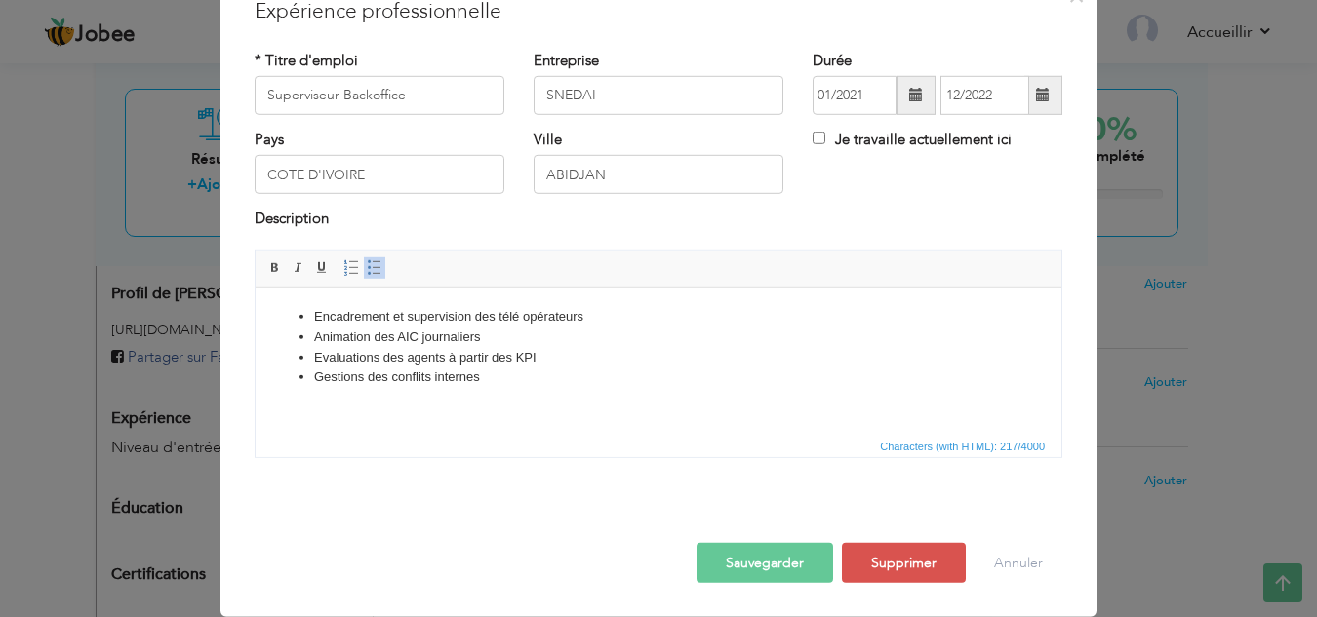
click at [780, 568] on font "Sauvegarder" at bounding box center [765, 563] width 78 height 19
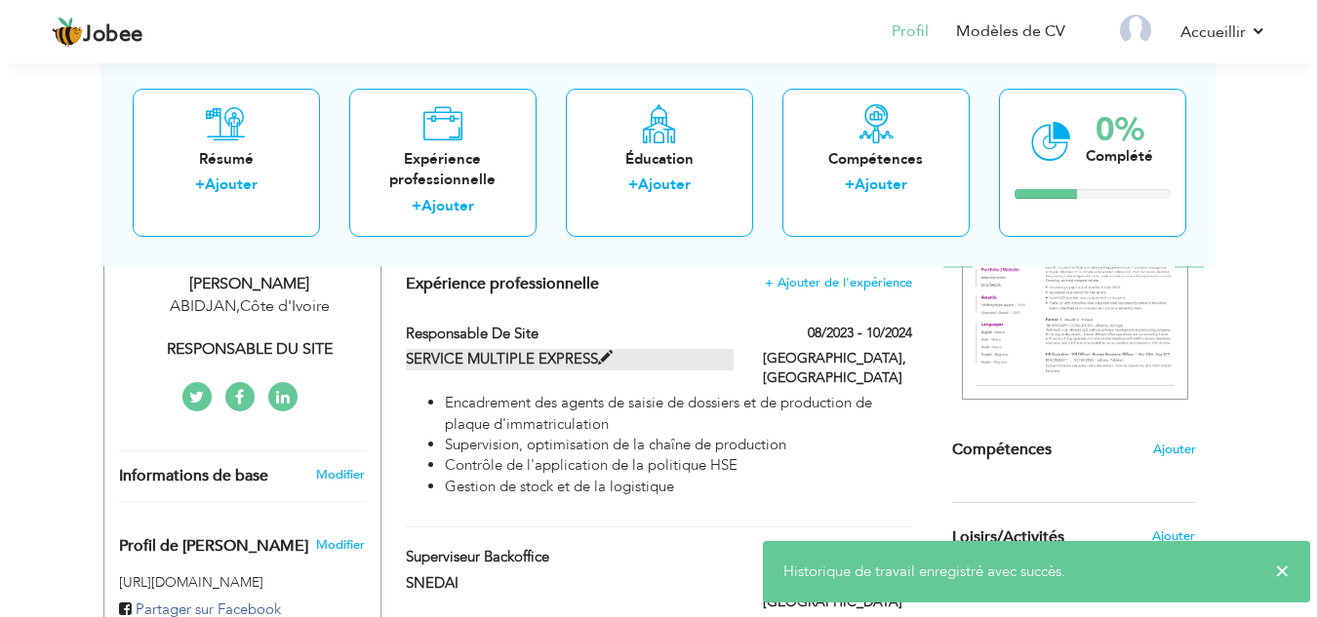
scroll to position [293, 0]
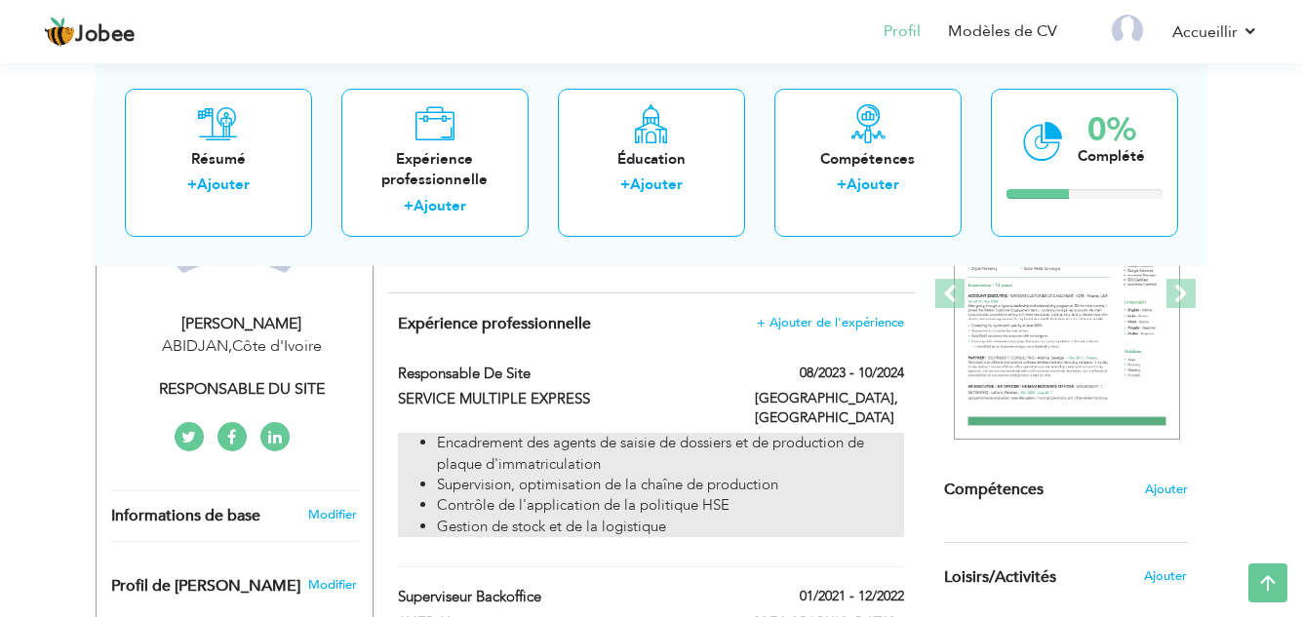
drag, startPoint x: 533, startPoint y: 366, endPoint x: 590, endPoint y: 450, distance: 101.7
click at [590, 450] on div "Responsable de site 08/2023 - 10/2024 Responsable de site 08/2023 - 10/2024 SER…" at bounding box center [650, 466] width 505 height 205
type input "Responsable de site"
type input "EXPRESS MULTI SERVICE"
type input "08/2023"
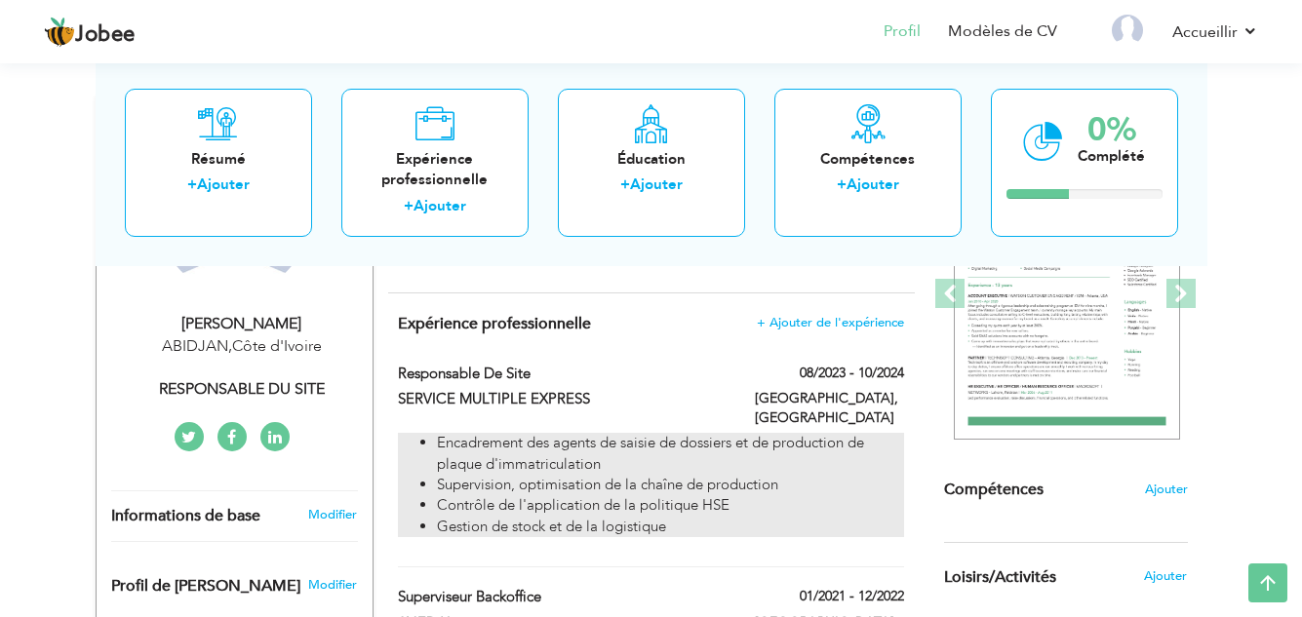
type input "10/2024"
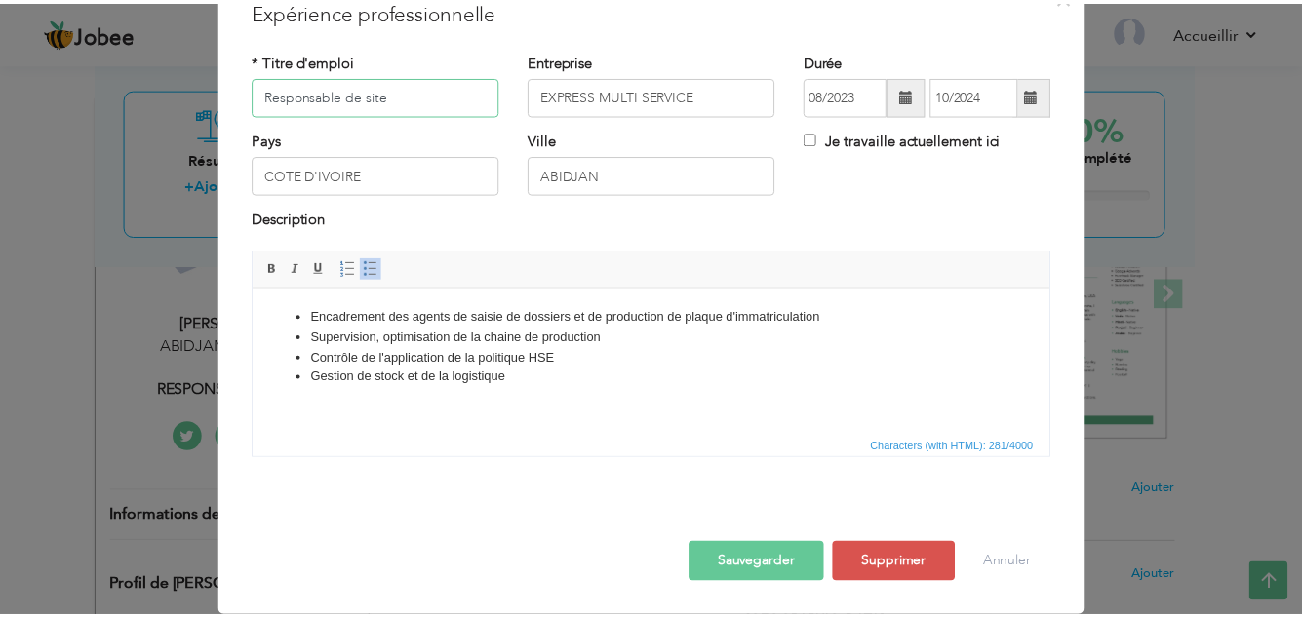
scroll to position [0, 0]
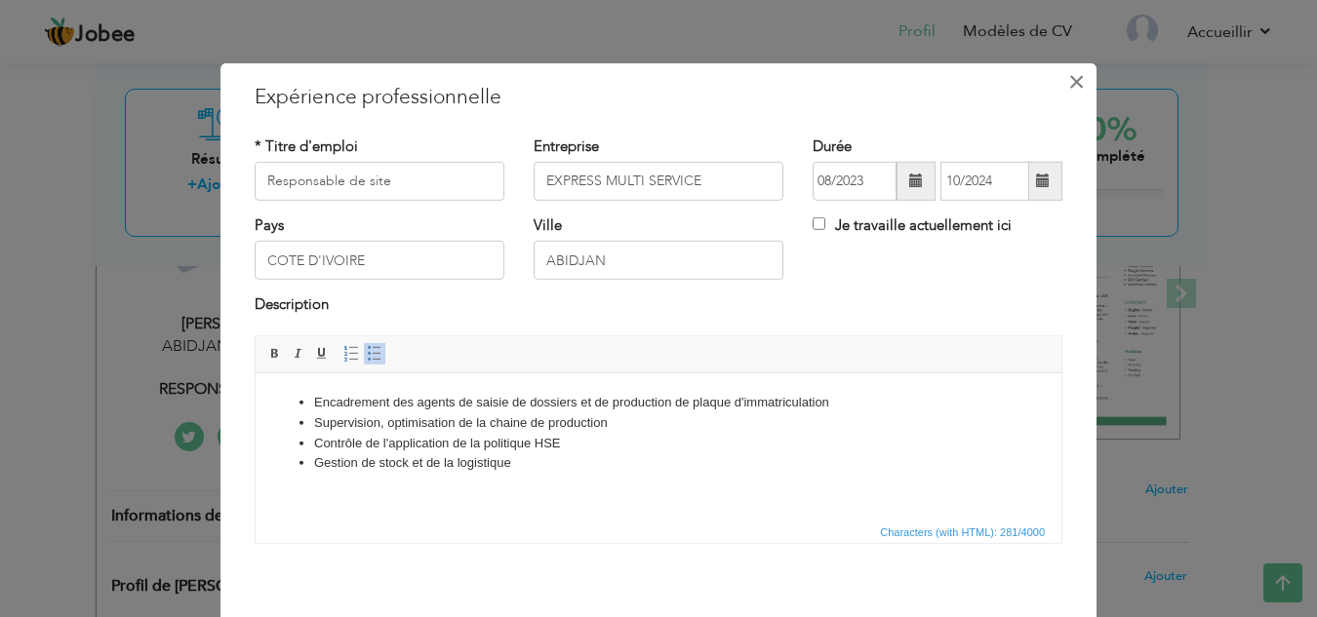
click at [1069, 82] on font "×" at bounding box center [1076, 80] width 17 height 35
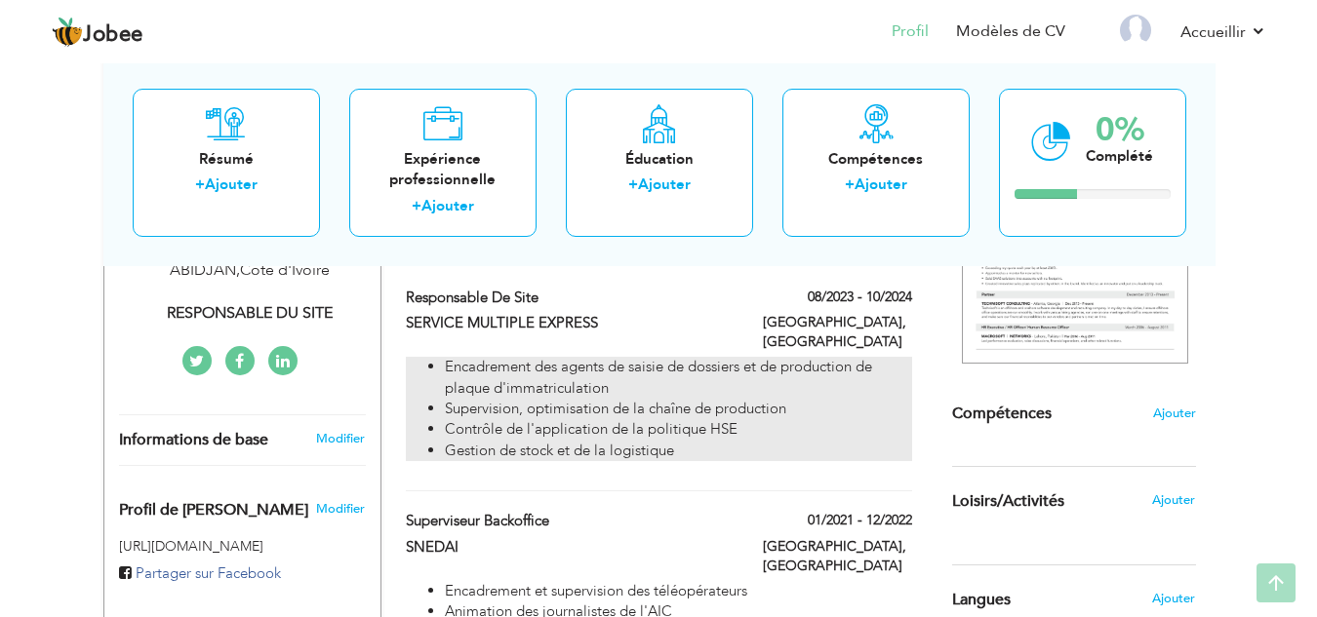
scroll to position [76, 0]
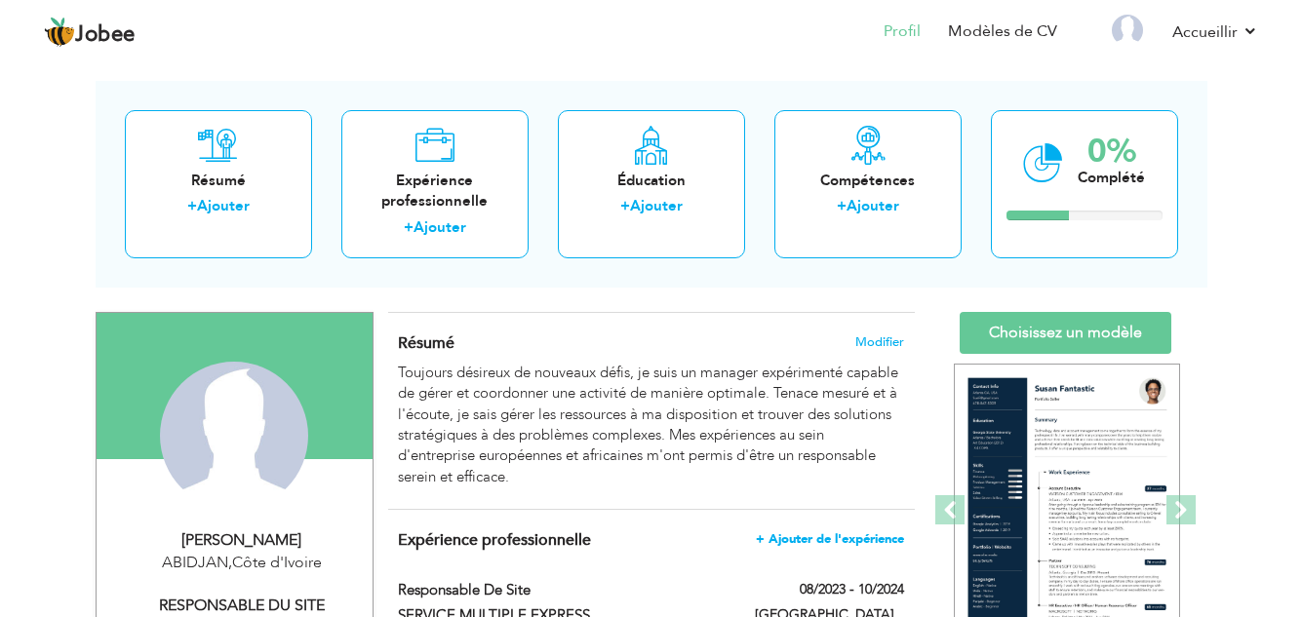
click at [819, 541] on font "+ Ajouter de l'expérience" at bounding box center [830, 540] width 148 height 18
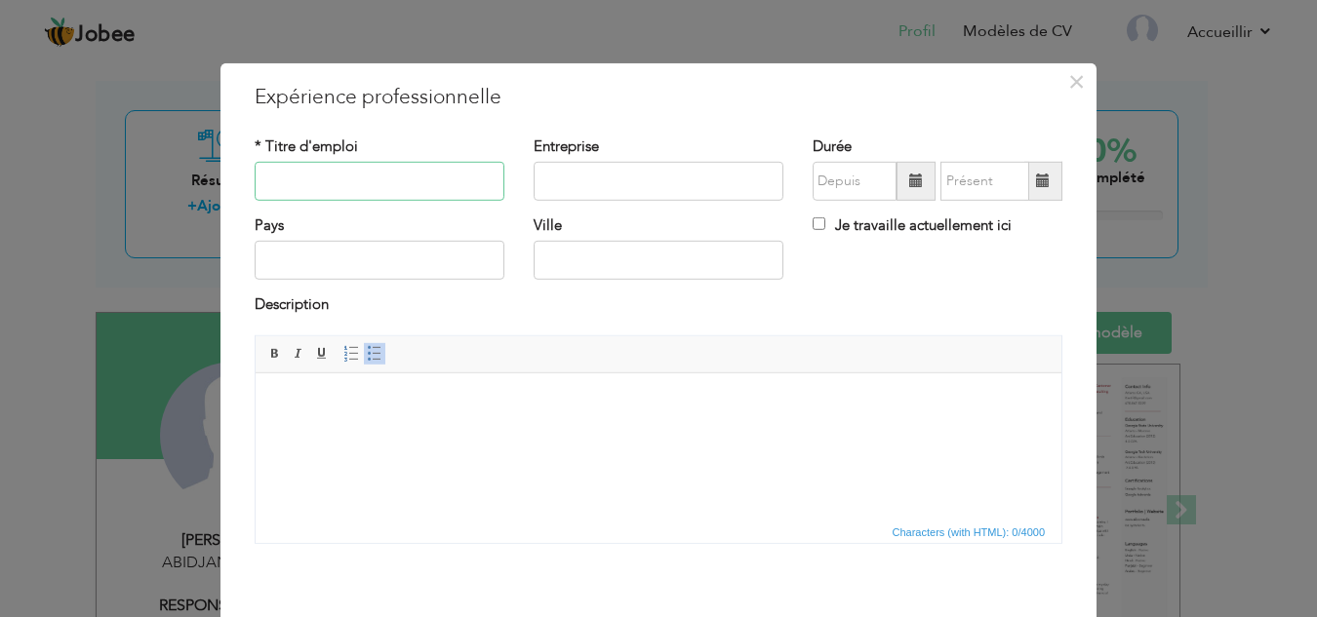
click at [320, 177] on input "text" at bounding box center [380, 181] width 250 height 39
click at [261, 178] on input "text" at bounding box center [380, 181] width 250 height 39
paste input "Responsable grands comptes"
type input "Responsable grands comptes"
click at [419, 184] on input "Responsable grands comptes" at bounding box center [380, 181] width 250 height 39
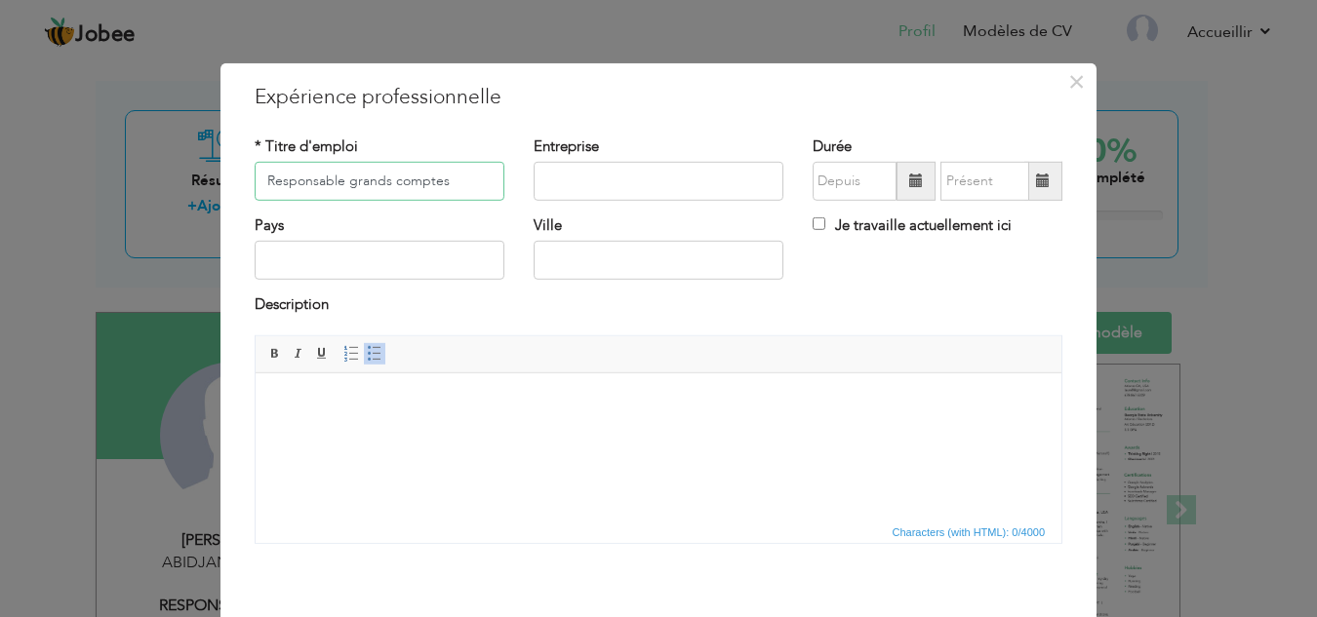
click at [419, 184] on input "Responsable grands comptes" at bounding box center [380, 181] width 250 height 39
click at [593, 174] on input "text" at bounding box center [659, 181] width 250 height 39
type input "FOODORA"
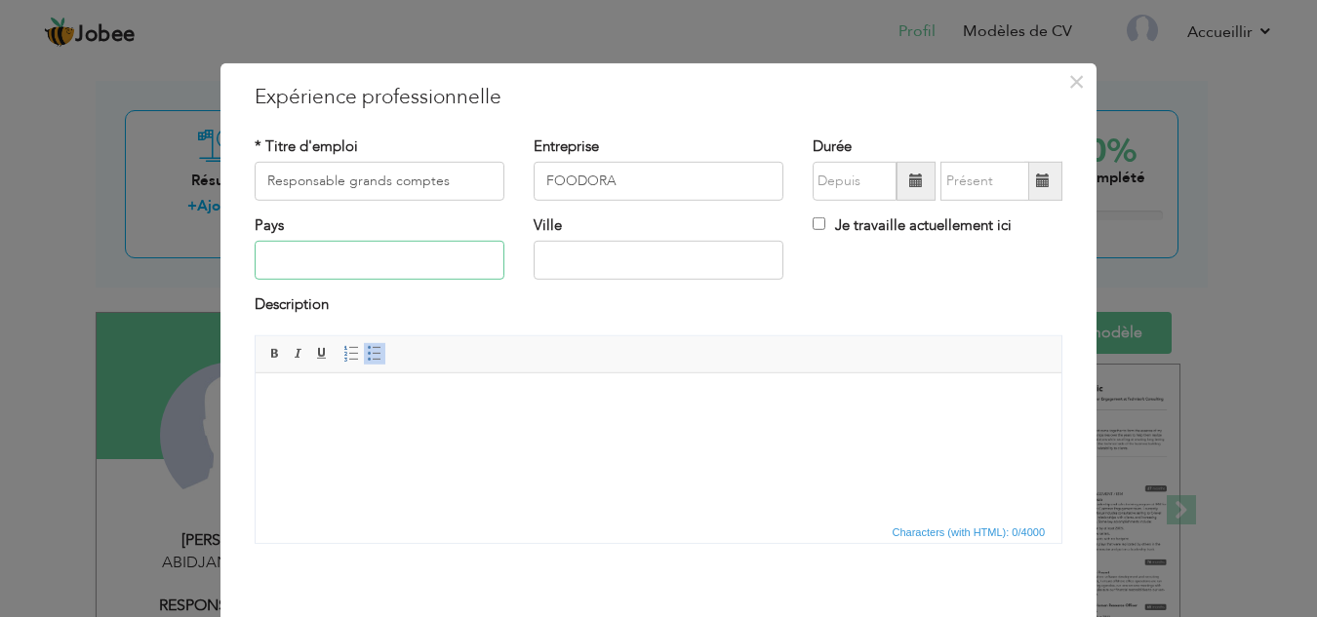
click at [289, 257] on input "text" at bounding box center [380, 260] width 250 height 39
type input "[GEOGRAPHIC_DATA]"
click at [853, 182] on input "text" at bounding box center [854, 181] width 84 height 39
click at [849, 188] on input "text" at bounding box center [854, 181] width 84 height 39
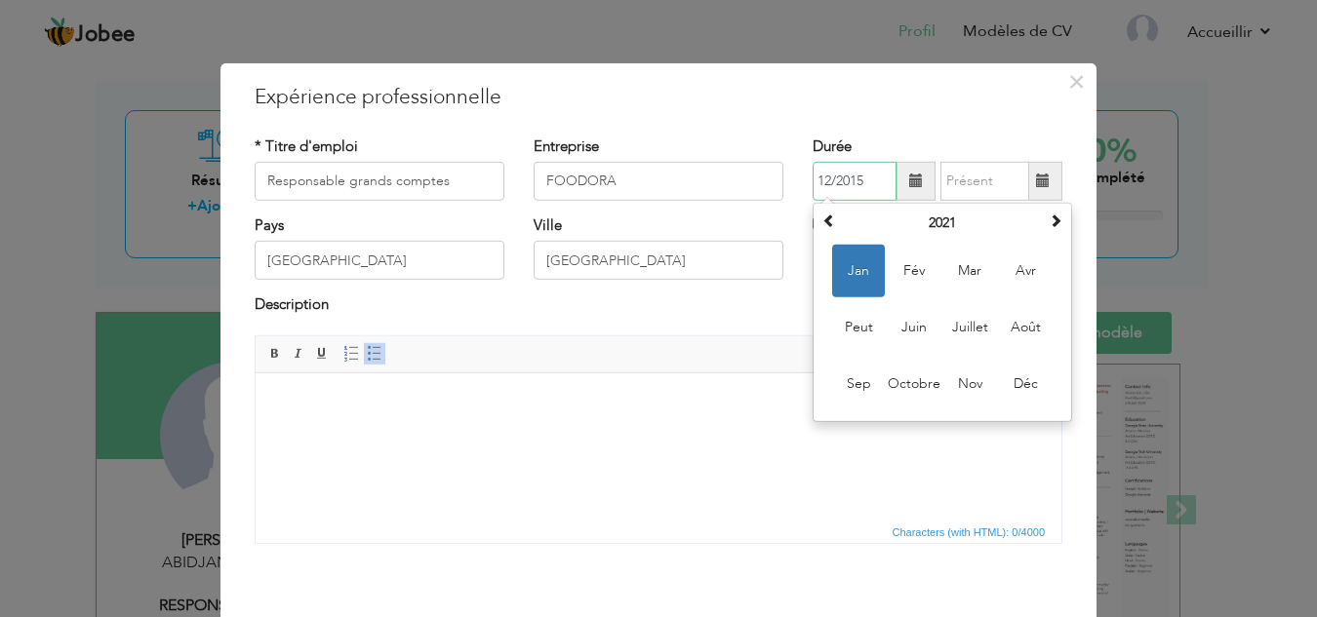
type input "12/2015"
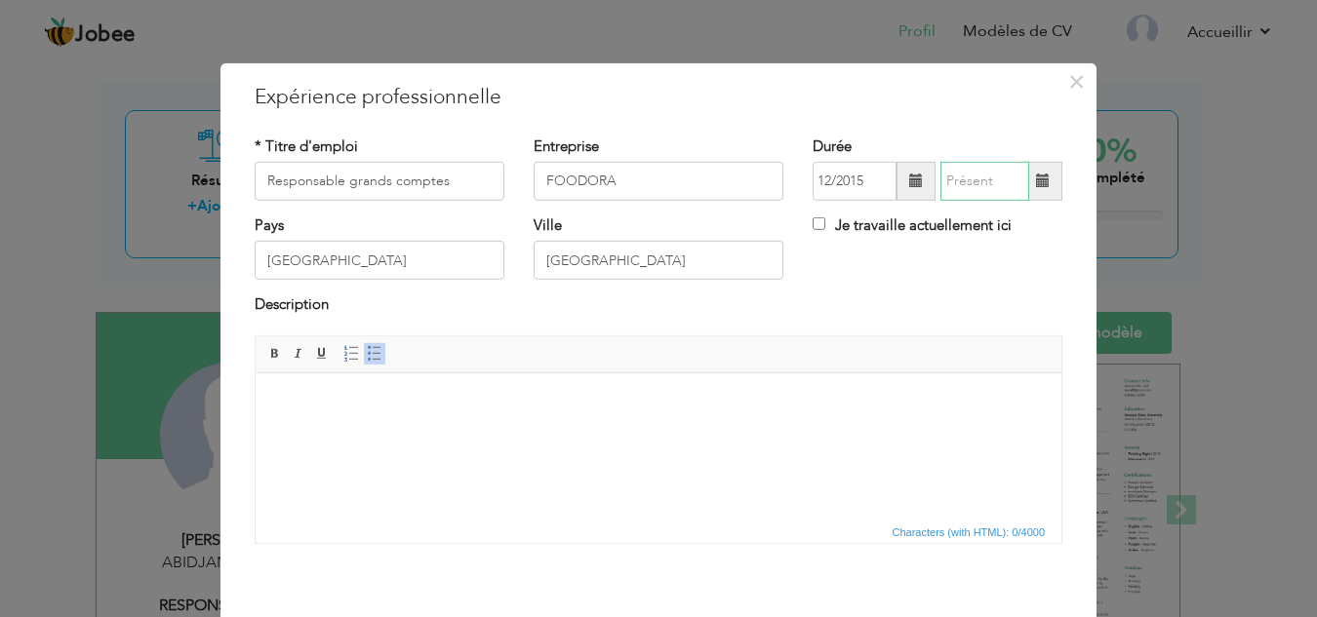
click at [976, 188] on input "text" at bounding box center [984, 181] width 89 height 39
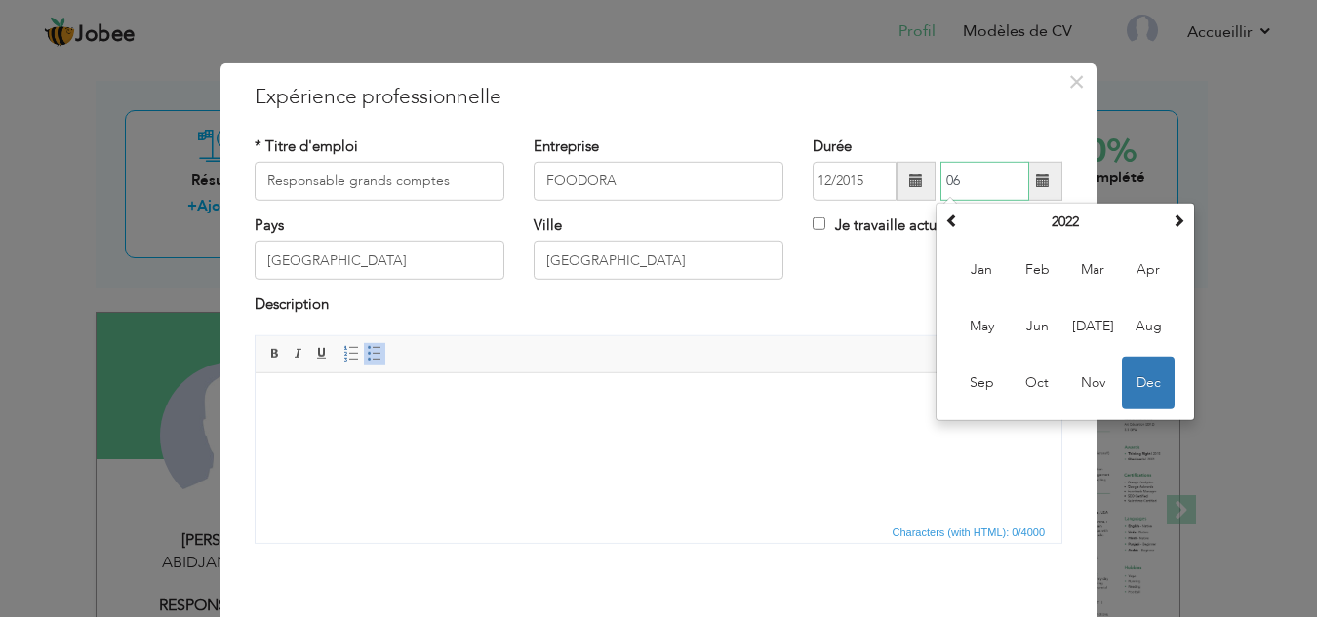
click at [964, 177] on input "06" at bounding box center [984, 181] width 89 height 39
type input "06/2016"
click at [294, 432] on html at bounding box center [659, 402] width 806 height 59
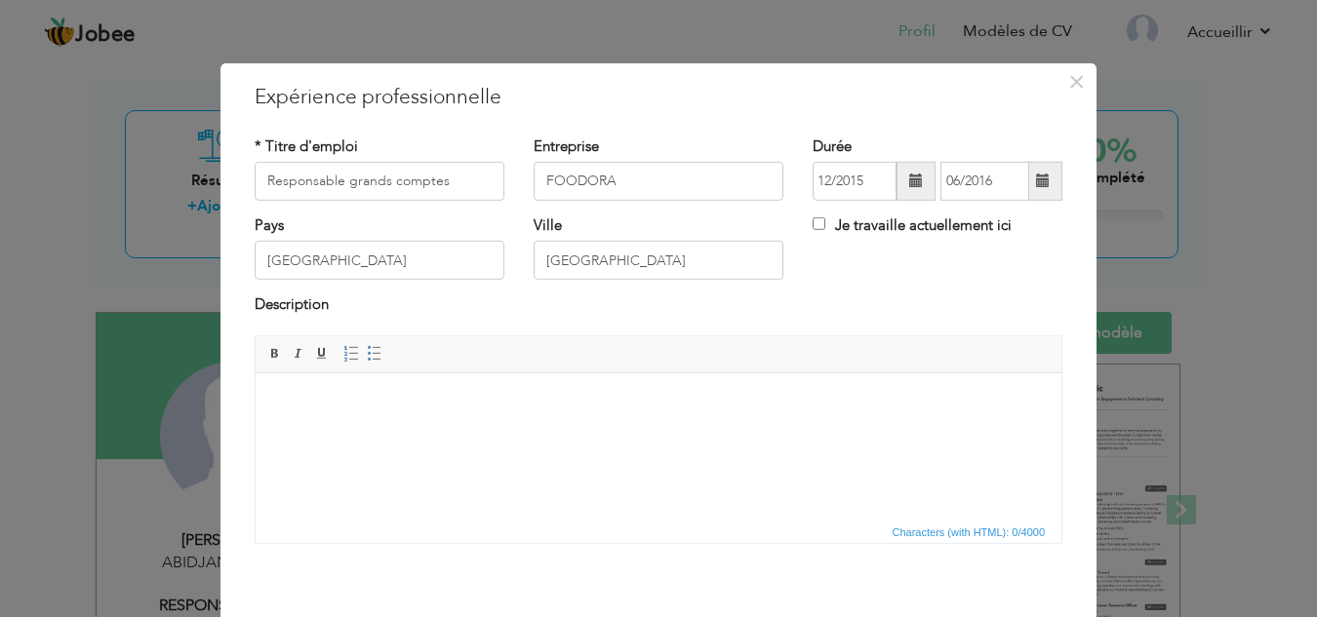
click at [393, 396] on body at bounding box center [658, 402] width 767 height 20
click at [296, 413] on html at bounding box center [659, 402] width 806 height 59
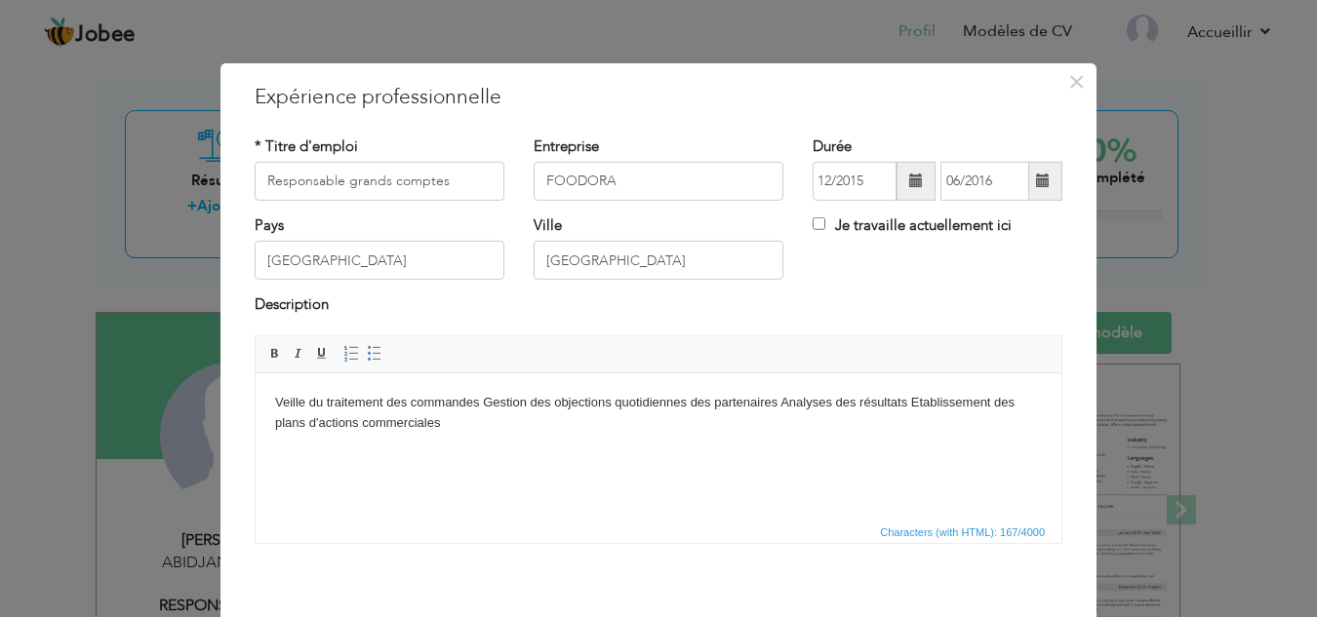
click at [278, 397] on body "Veille du traitement des commandes Gestion des objections quotidiennes des part…" at bounding box center [658, 412] width 767 height 41
click at [367, 352] on span at bounding box center [375, 354] width 16 height 16
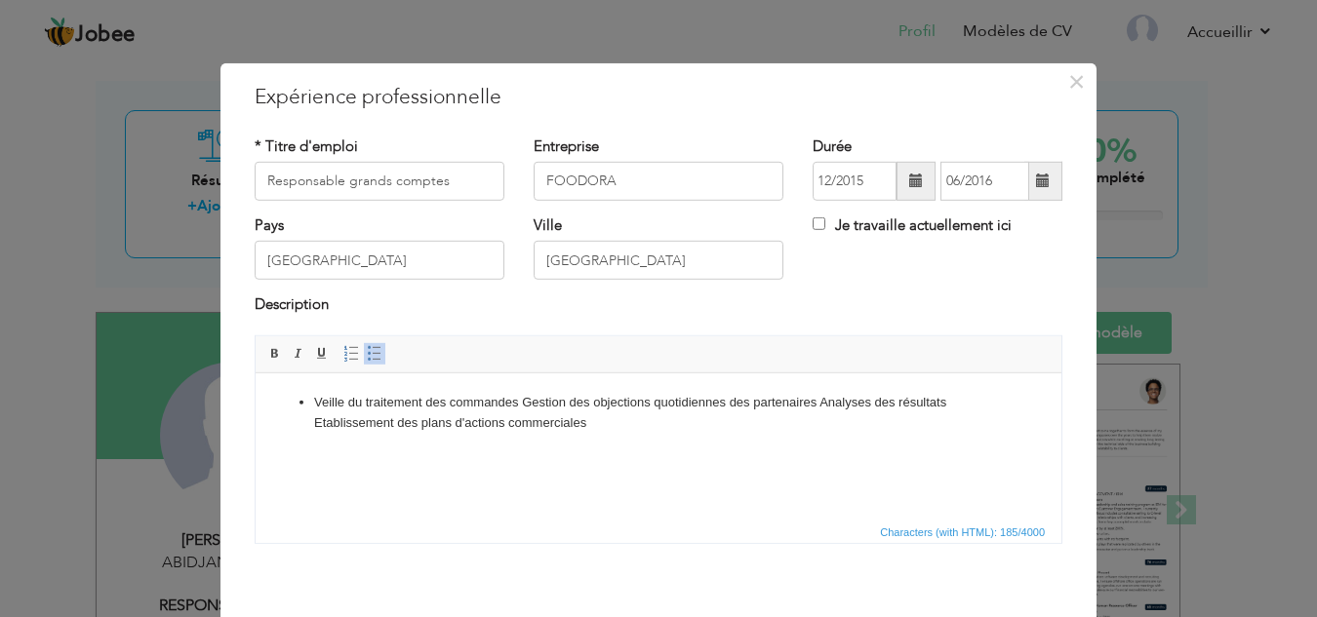
click at [521, 407] on li "Veille du traitement des commandes Gestion des objections quotidiennes des part…" at bounding box center [658, 412] width 689 height 41
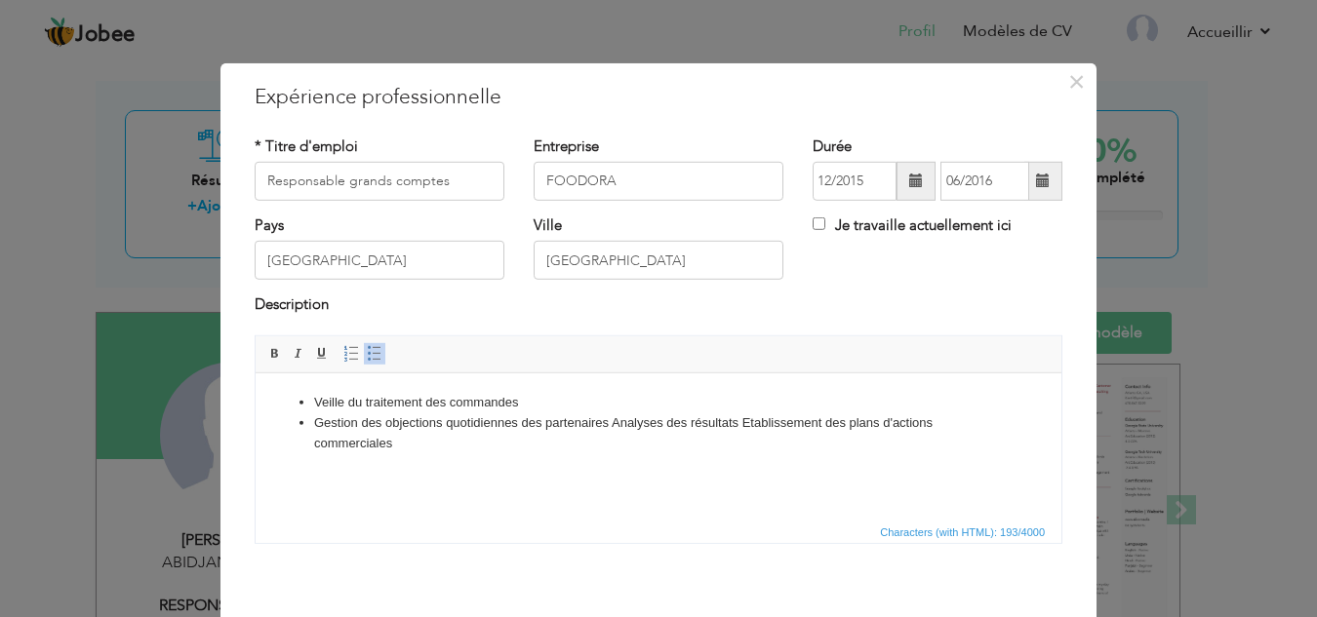
click at [614, 424] on li "Gestion des objections quotidiennes des partenaires Analyses des résultats Etab…" at bounding box center [658, 433] width 689 height 41
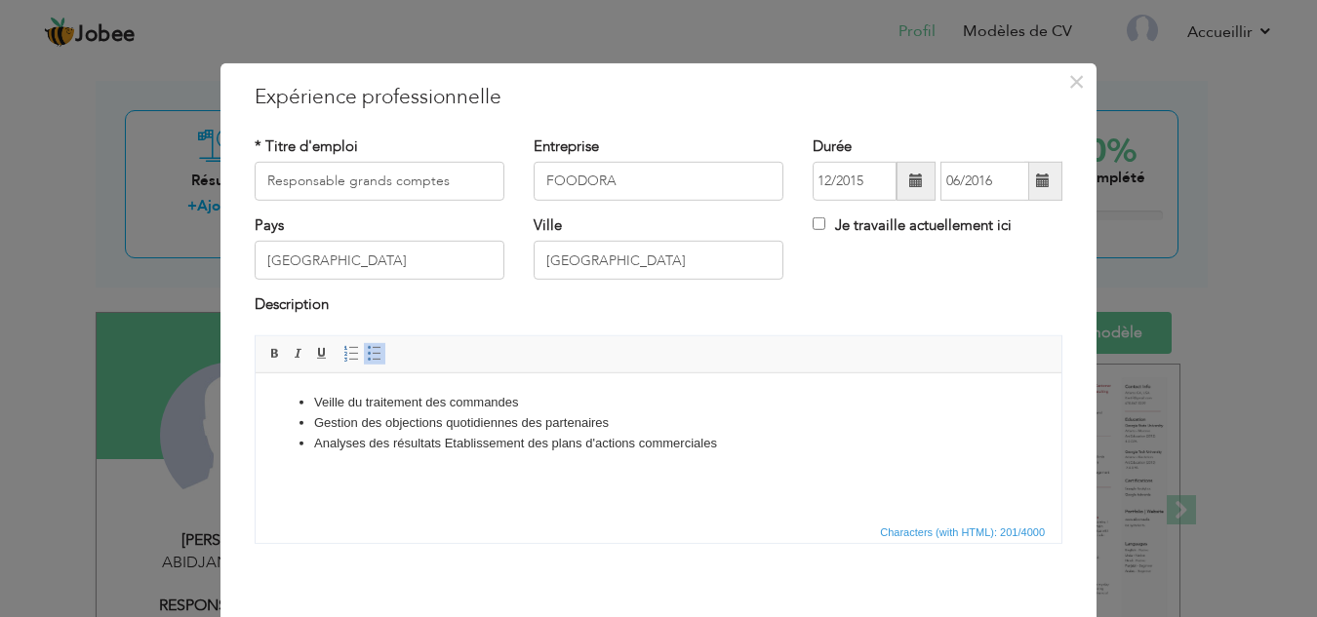
click at [446, 442] on li "Analyses des résultats Etablissement des plans d'actions commerciales" at bounding box center [658, 443] width 689 height 20
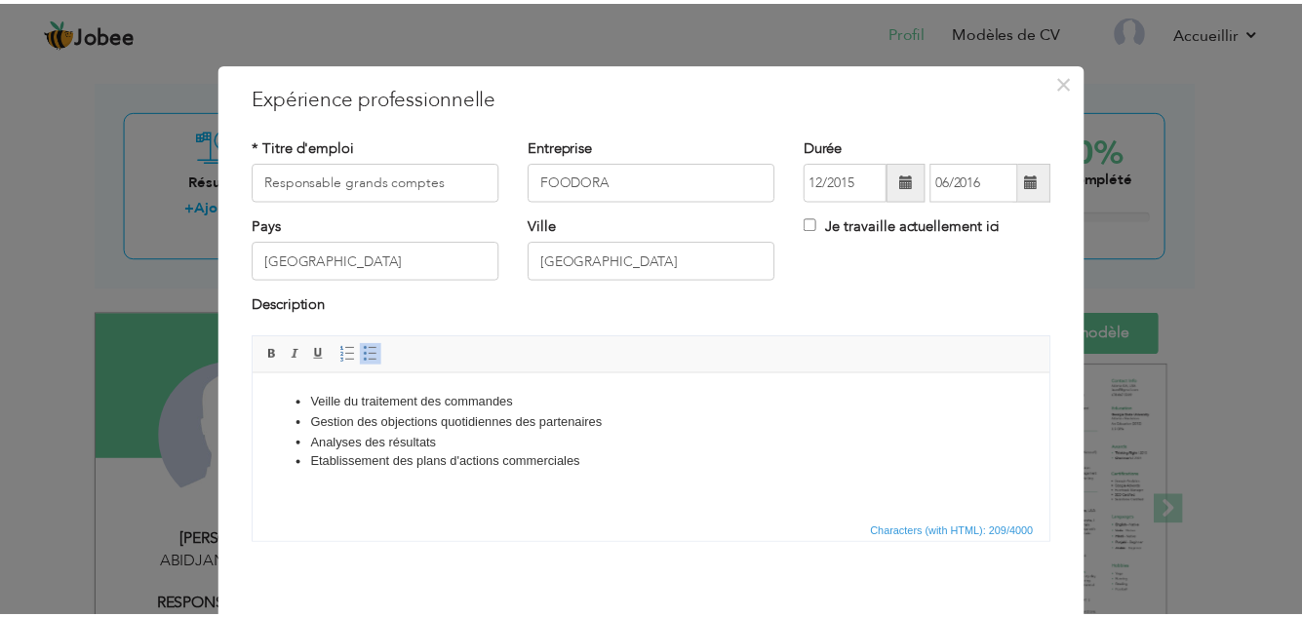
scroll to position [86, 0]
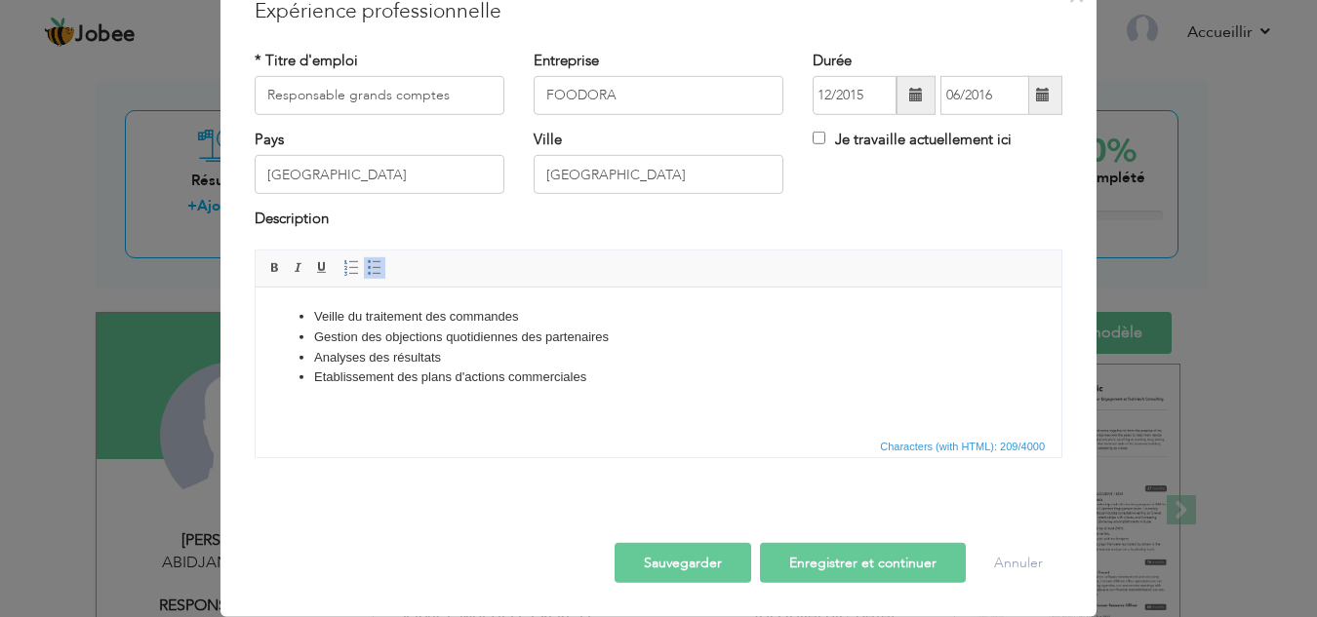
click at [714, 566] on font "Sauvegarder" at bounding box center [683, 563] width 78 height 19
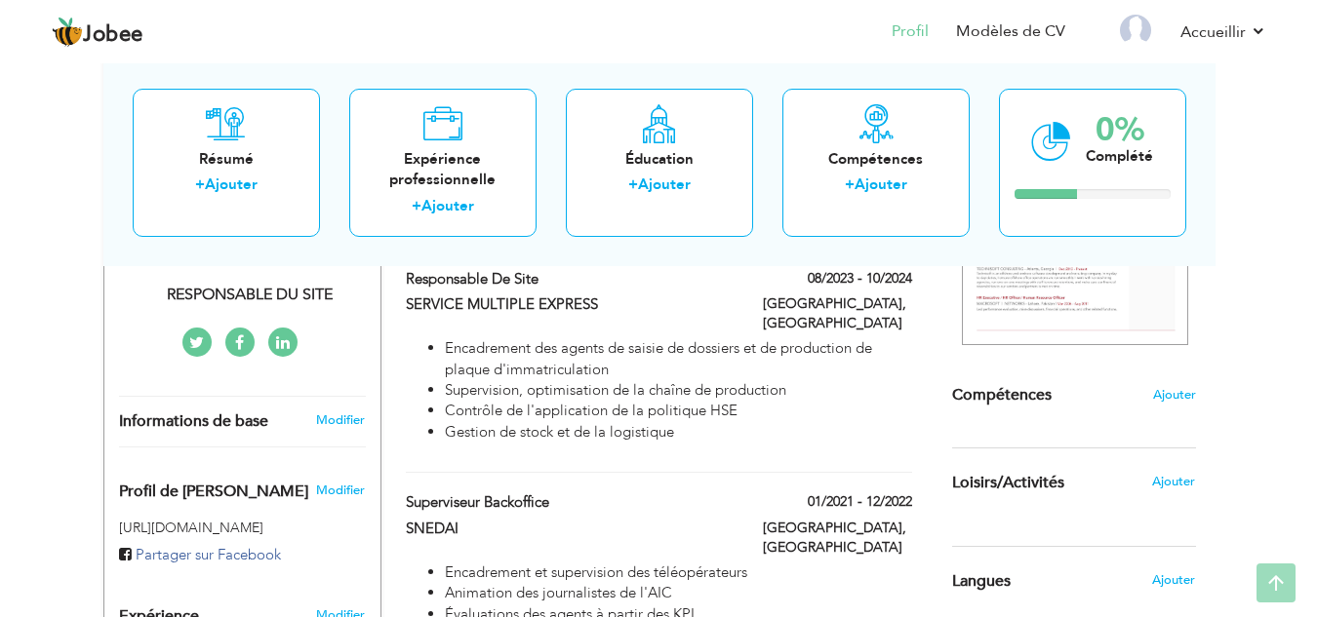
scroll to position [95, 0]
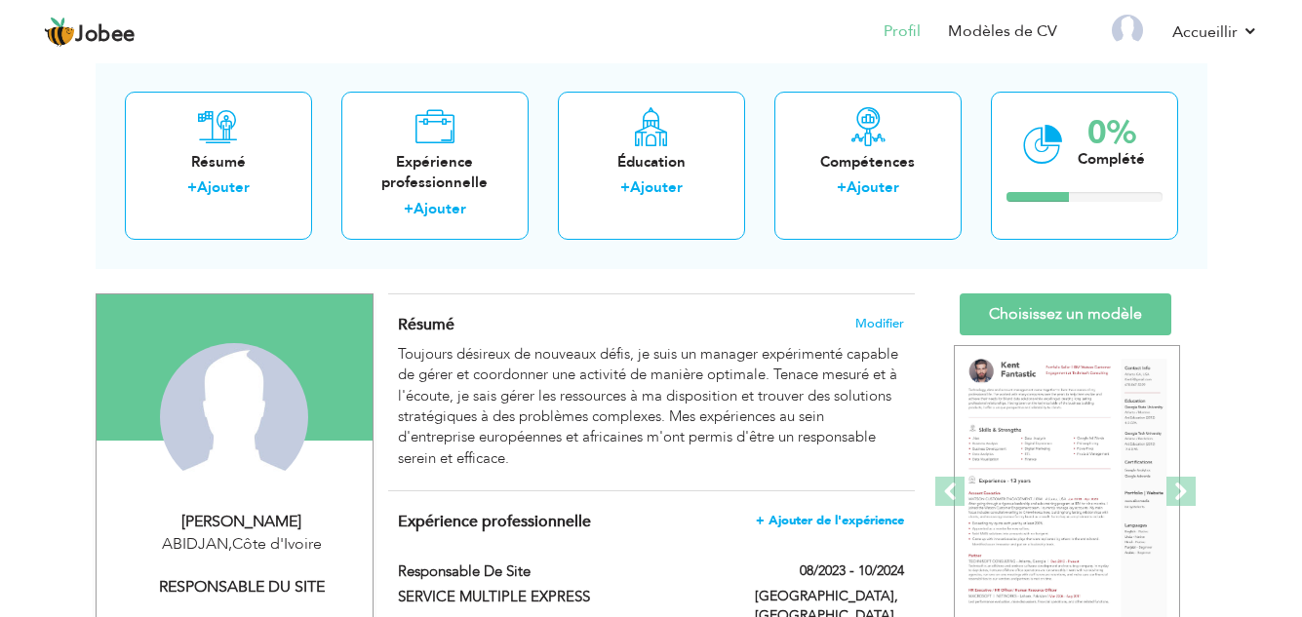
click at [832, 524] on font "+ Ajouter de l'expérience" at bounding box center [830, 521] width 148 height 18
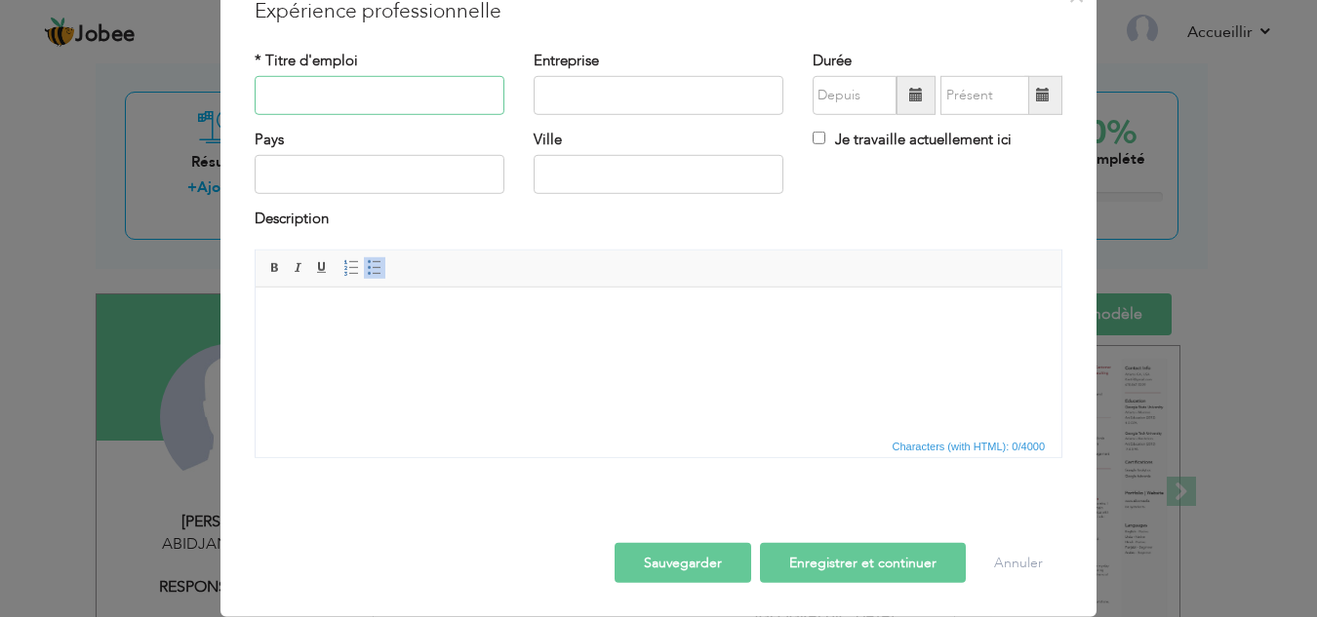
scroll to position [0, 0]
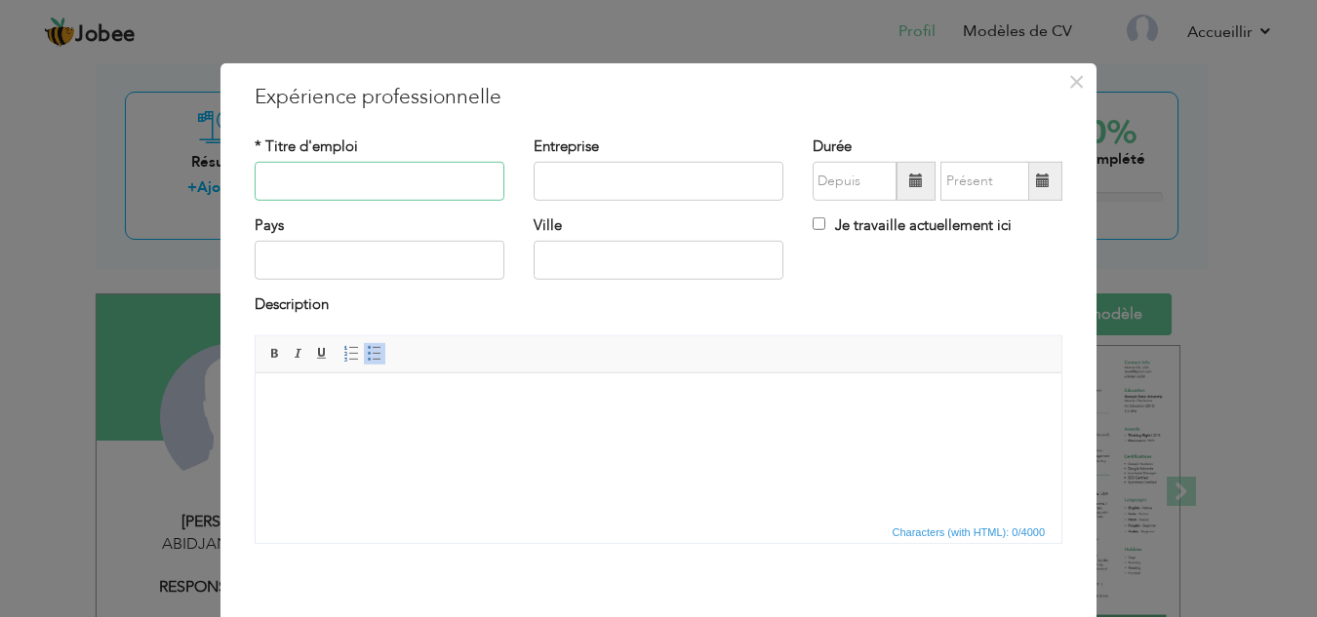
paste input "Chargé d'affaires"
type input "Chargé d'affaires"
type input "ENERGIE D'ICI"
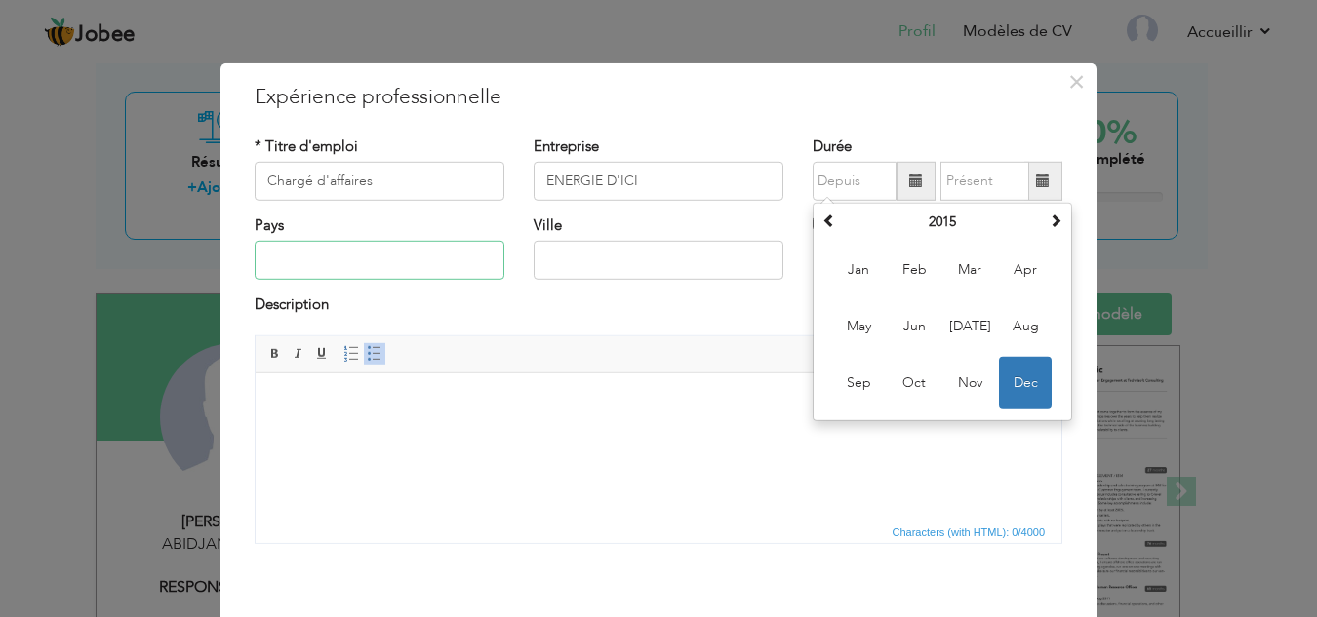
click at [352, 269] on input "text" at bounding box center [380, 260] width 250 height 39
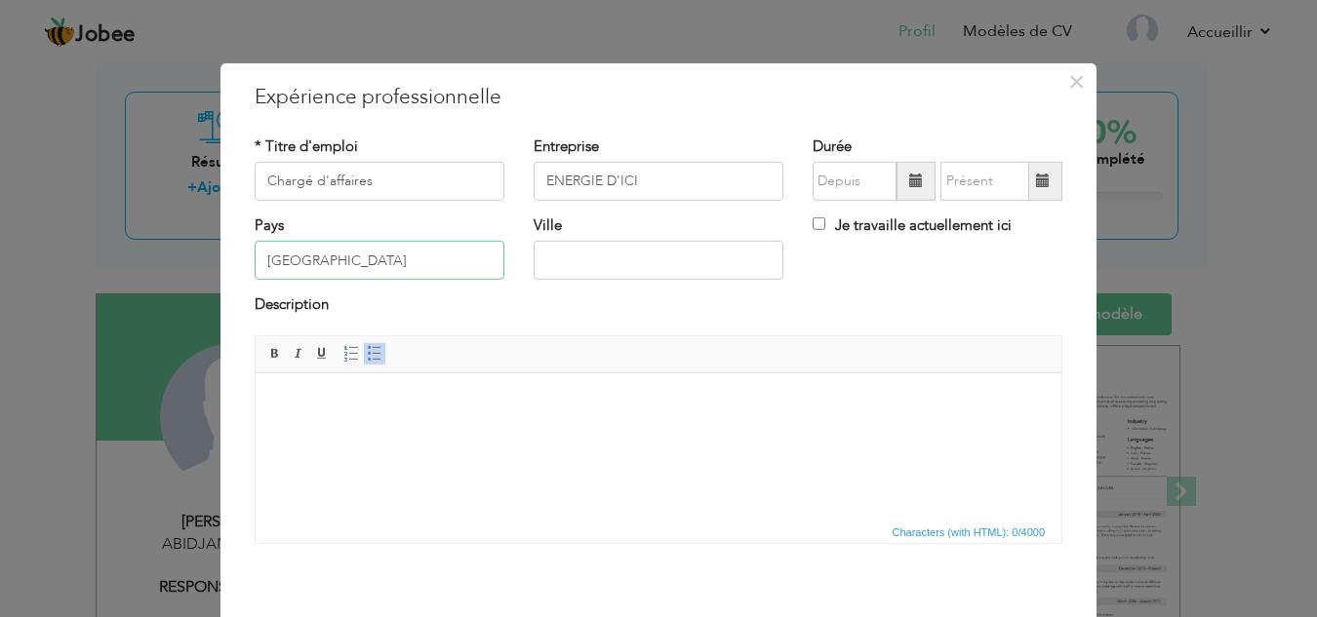
type input "[GEOGRAPHIC_DATA]"
click at [834, 183] on input "text" at bounding box center [854, 181] width 84 height 39
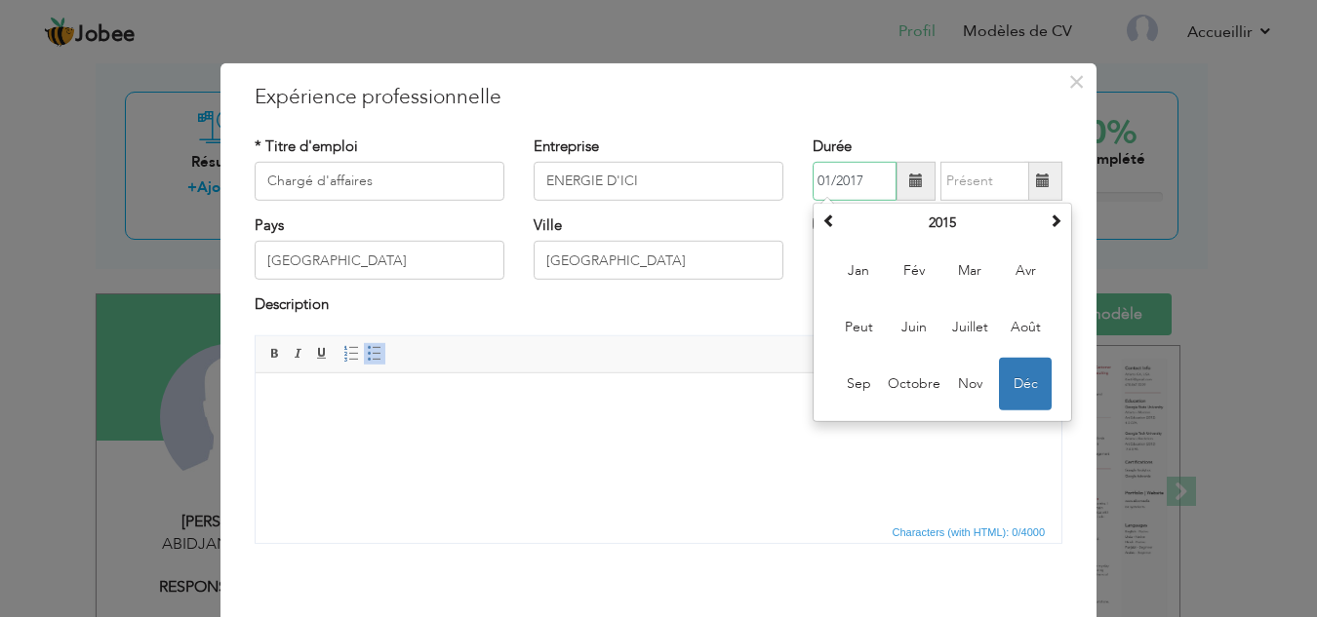
type input "01/2017"
click at [950, 176] on input "text" at bounding box center [984, 181] width 89 height 39
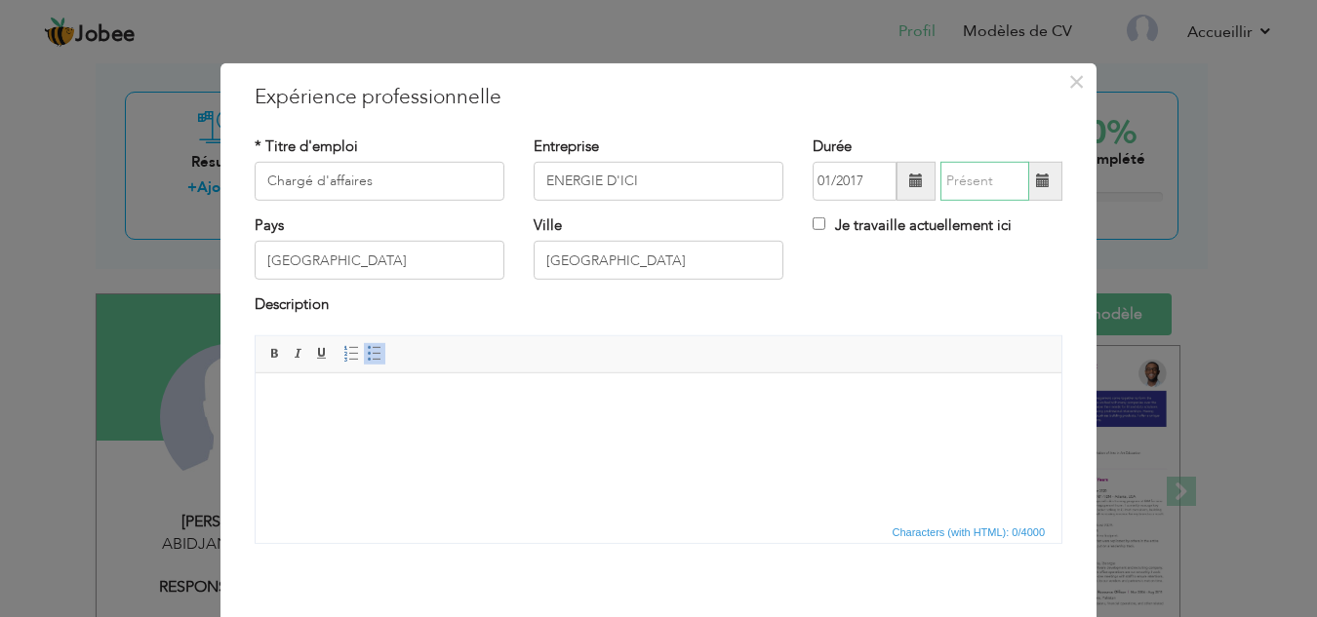
click at [946, 177] on input "text" at bounding box center [984, 181] width 89 height 39
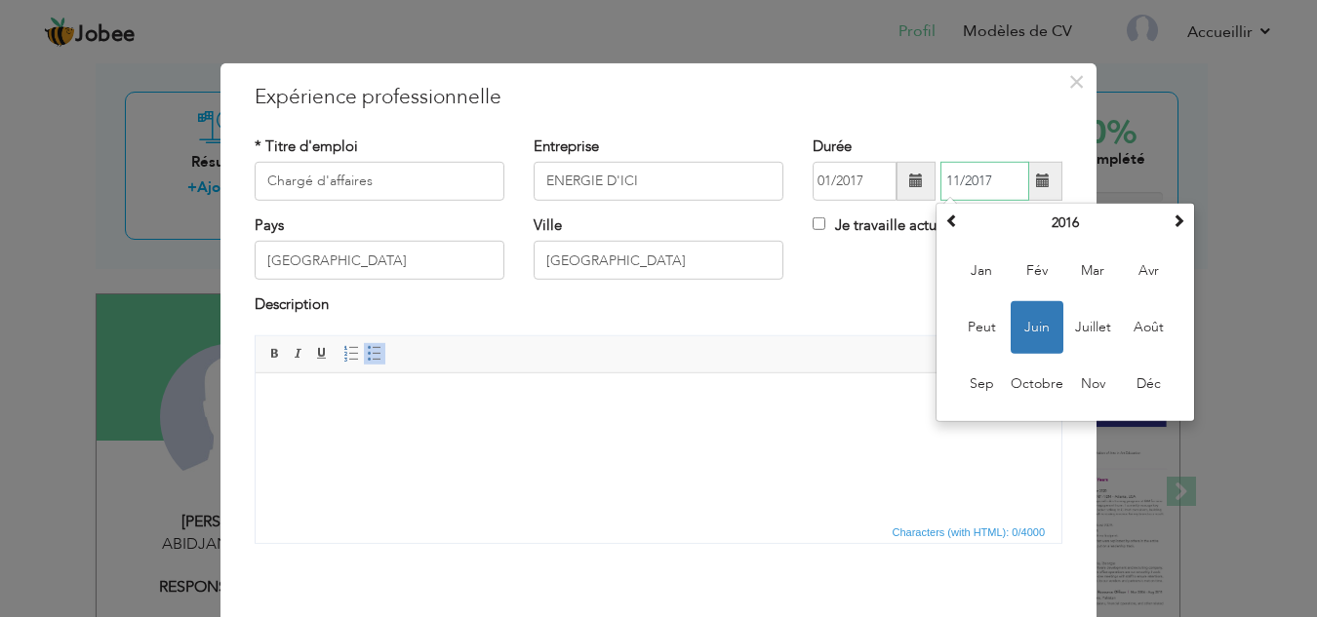
type input "11/2017"
click at [326, 403] on body at bounding box center [658, 402] width 767 height 20
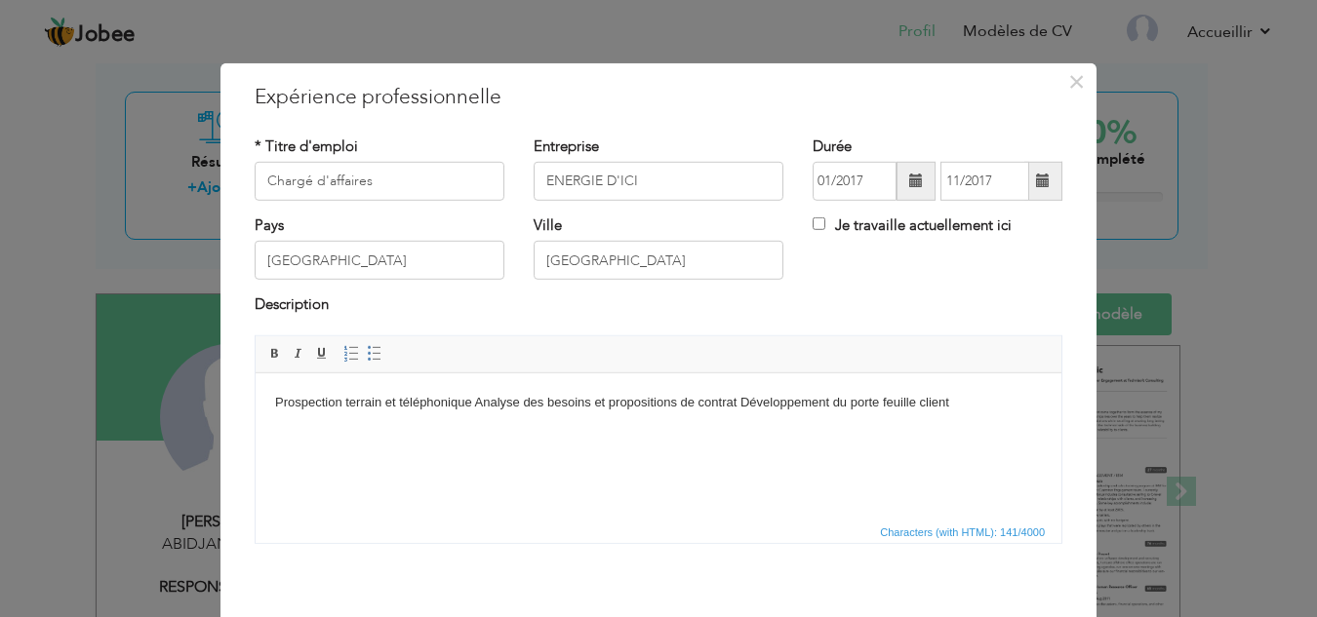
click at [271, 404] on html "Prospection terrain et téléphonique Analyse des besoins et propositions de cont…" at bounding box center [659, 402] width 806 height 59
click at [368, 349] on span at bounding box center [375, 354] width 16 height 16
click at [511, 404] on li "Prospection terrain et téléphonique Analyse des besoins et propositions de cont…" at bounding box center [658, 402] width 689 height 20
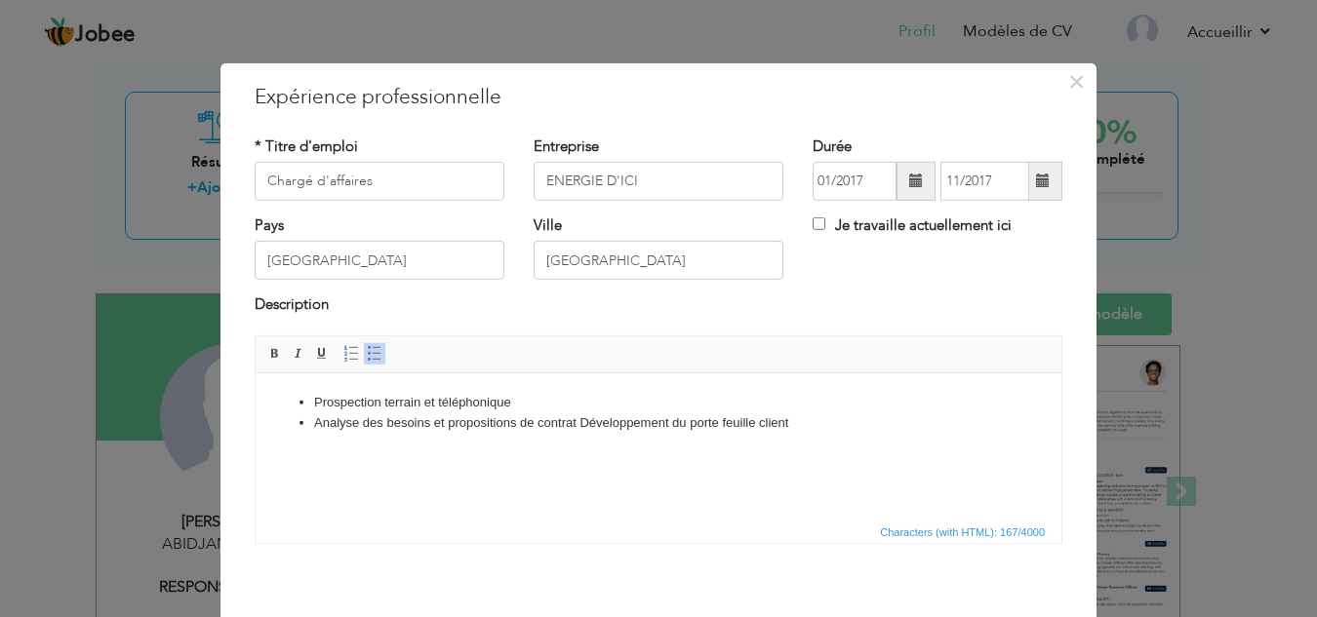
click at [579, 424] on li "Analyse des besoins et propositions de contrat Développement du porte feuille c…" at bounding box center [658, 423] width 689 height 20
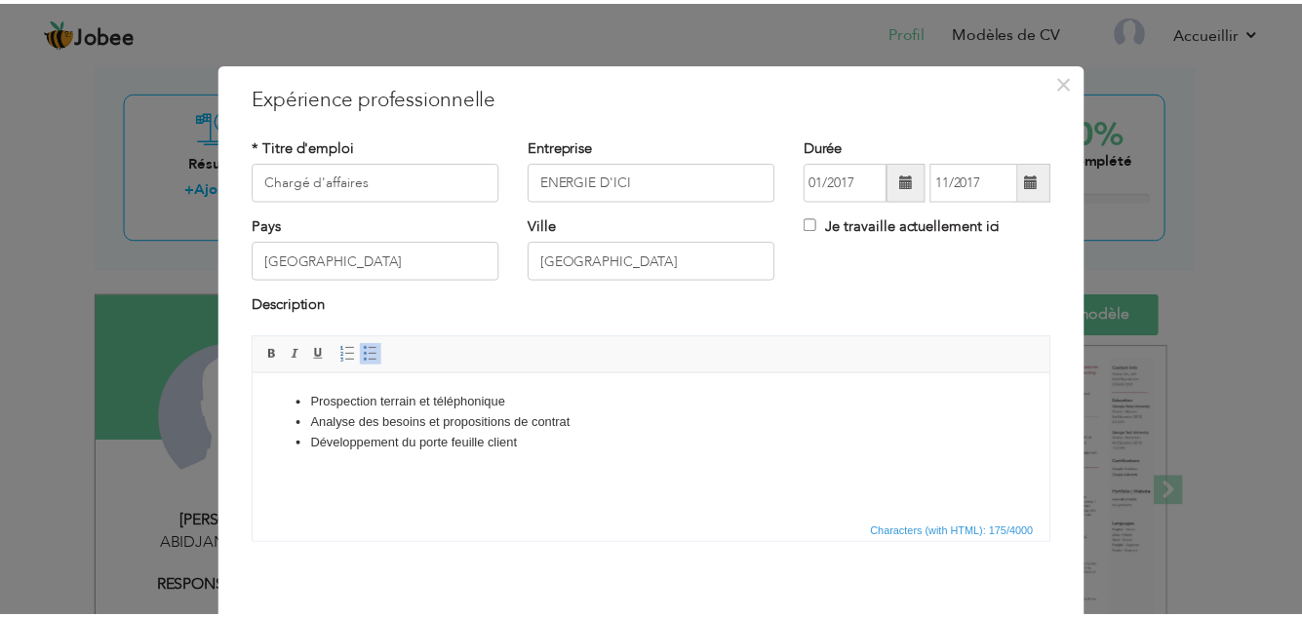
scroll to position [86, 0]
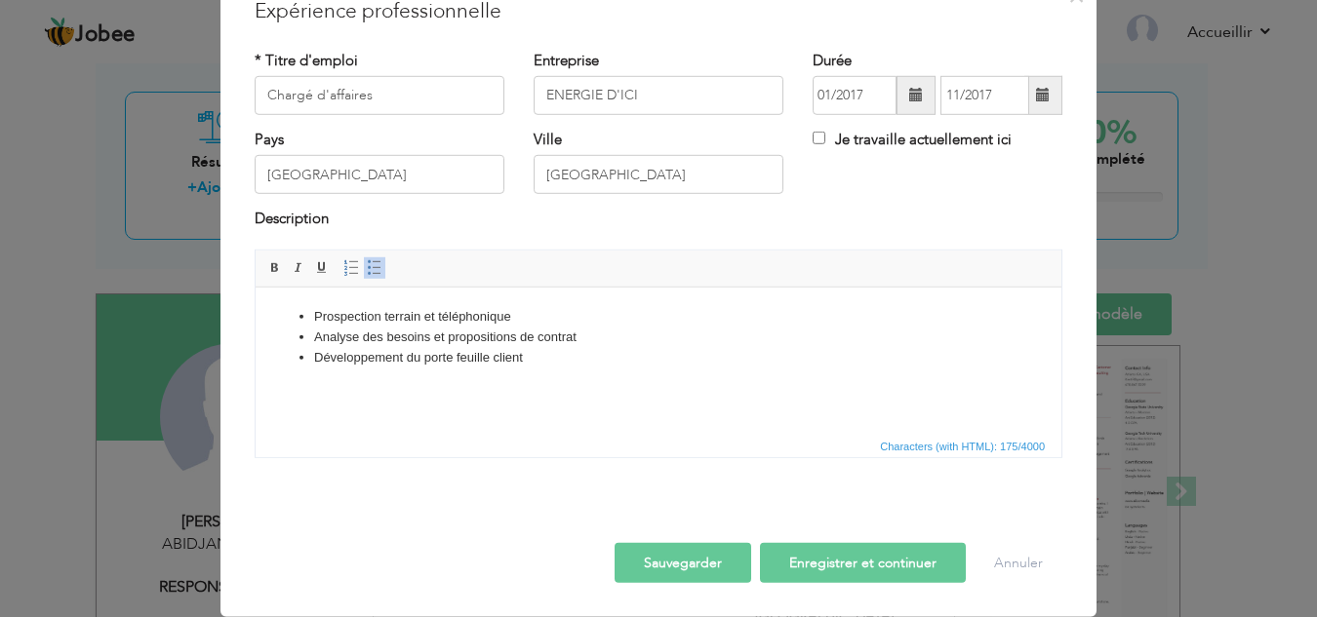
click at [679, 557] on font "Sauvegarder" at bounding box center [683, 563] width 78 height 19
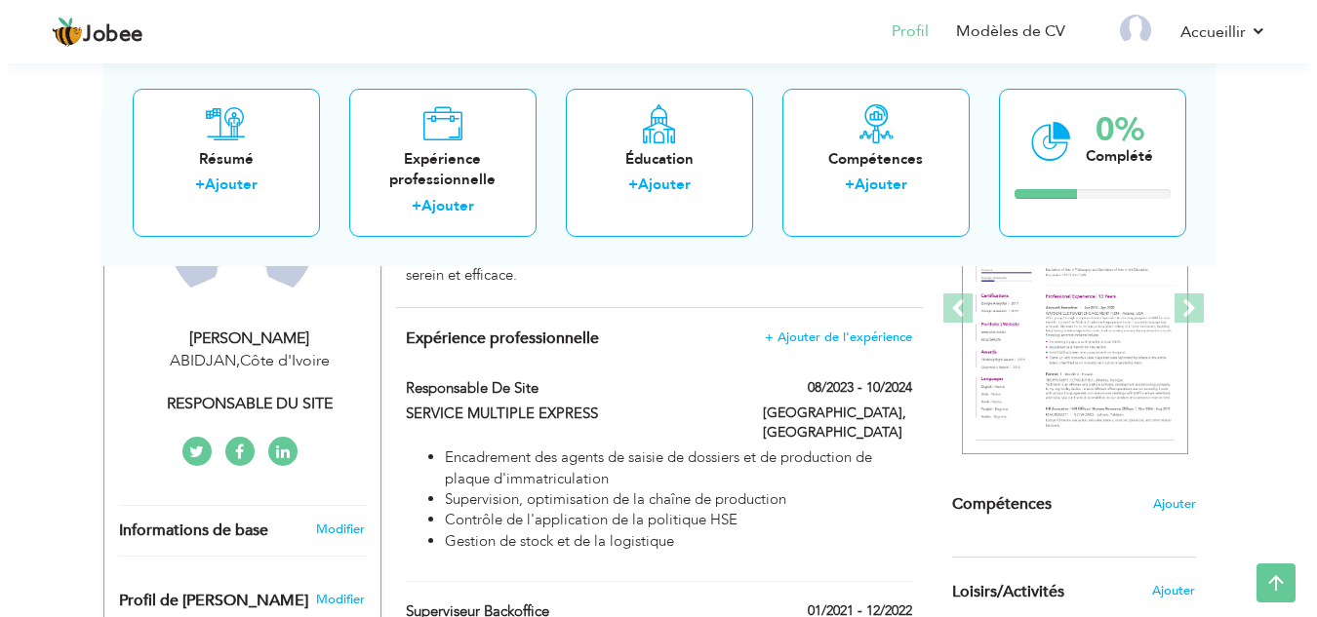
scroll to position [941, 0]
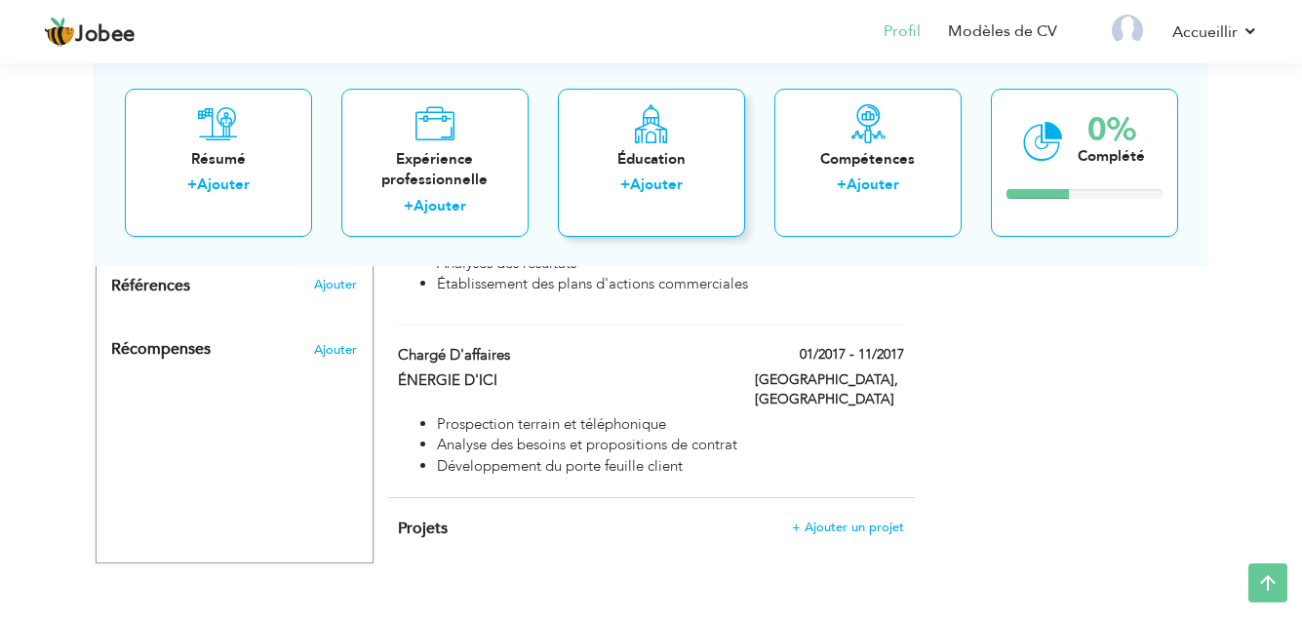
click at [658, 178] on font "Ajouter" at bounding box center [656, 185] width 53 height 20
radio input "true"
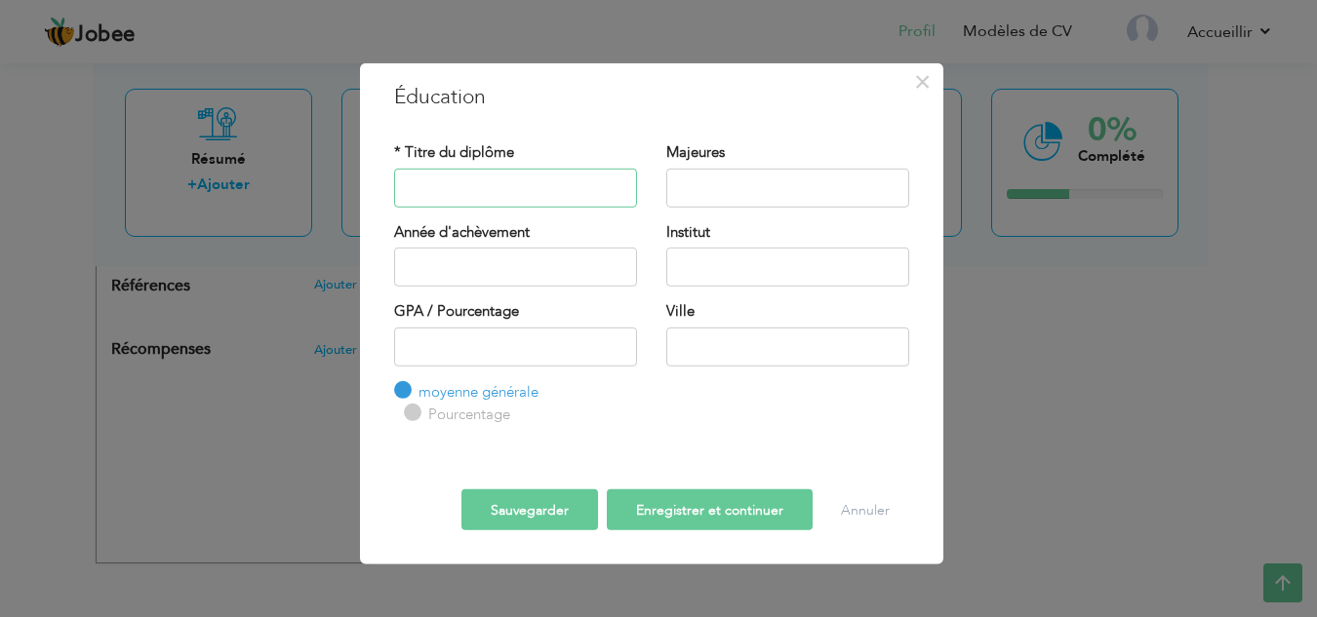
paste input "Bachelor of Business"
type input "Bachelor of Business"
drag, startPoint x: 757, startPoint y: 349, endPoint x: 758, endPoint y: 359, distance: 9.8
click at [757, 354] on input "text" at bounding box center [787, 346] width 243 height 39
type input "[GEOGRAPHIC_DATA]"
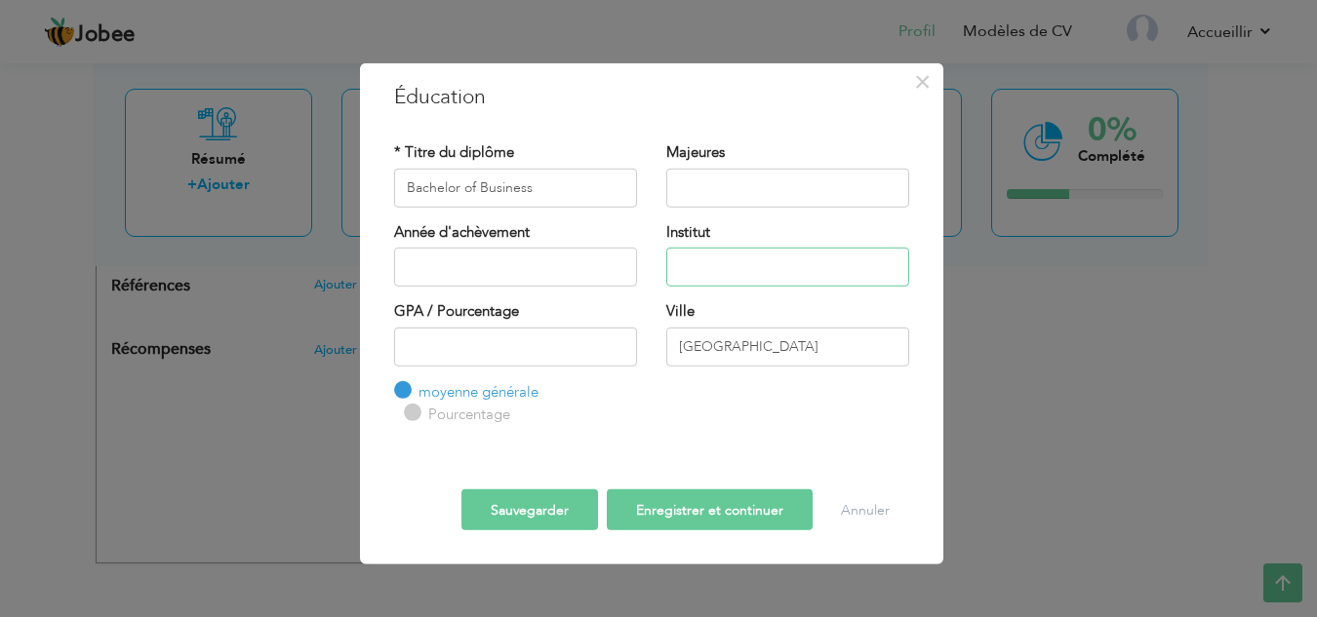
click at [699, 270] on input "text" at bounding box center [787, 267] width 243 height 39
paste input "école de commerce [PERSON_NAME][GEOGRAPHIC_DATA] | [GEOGRAPHIC_DATA] [GEOGRAPHI…"
type input "école de commerce [PERSON_NAME][GEOGRAPHIC_DATA] | [GEOGRAPHIC_DATA] [GEOGRAPHI…"
click at [452, 266] on input "text" at bounding box center [515, 267] width 243 height 39
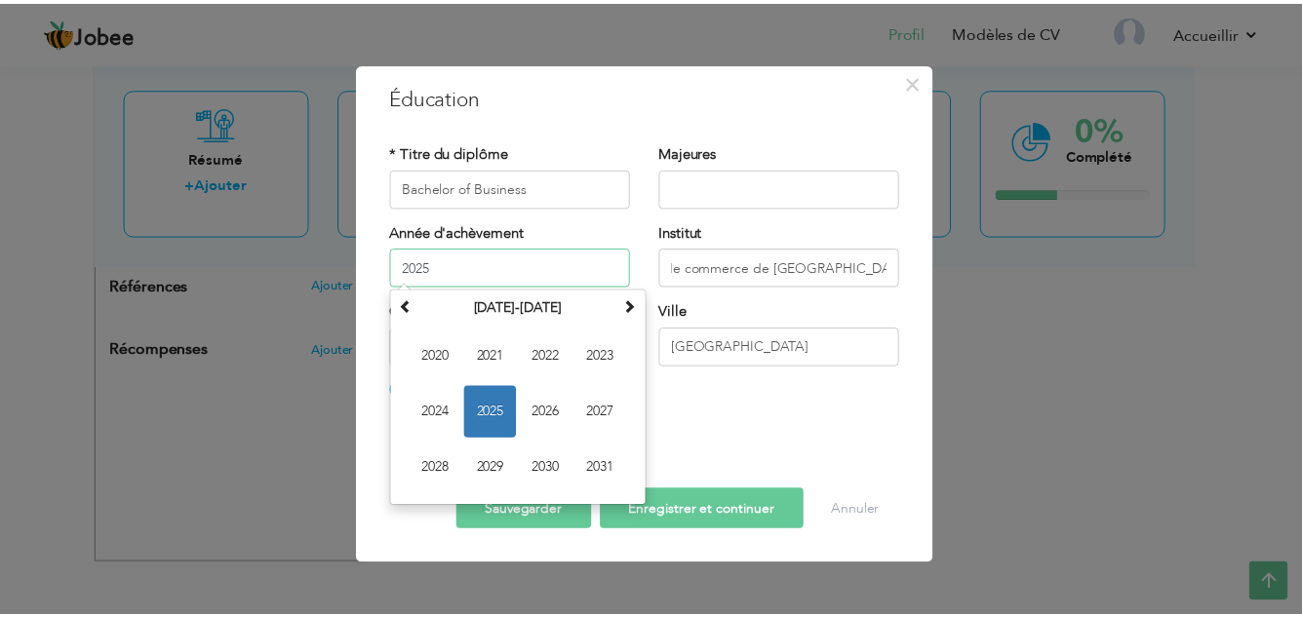
scroll to position [0, 0]
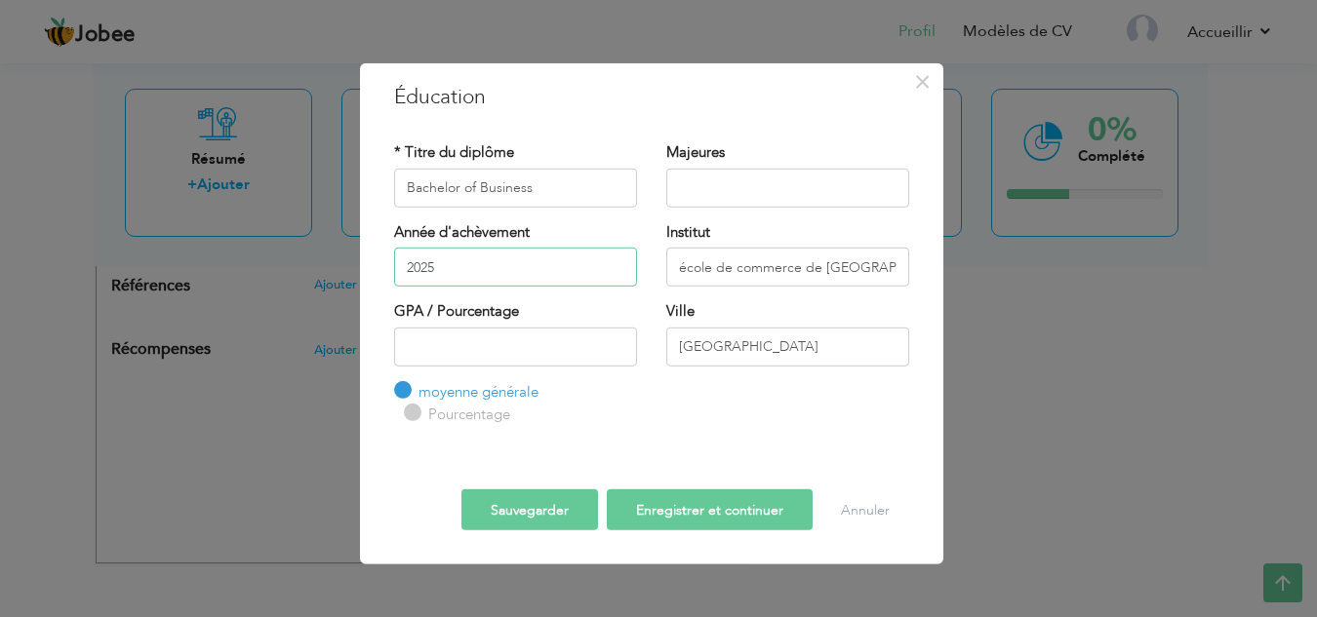
click at [461, 267] on input "2025" at bounding box center [515, 267] width 243 height 39
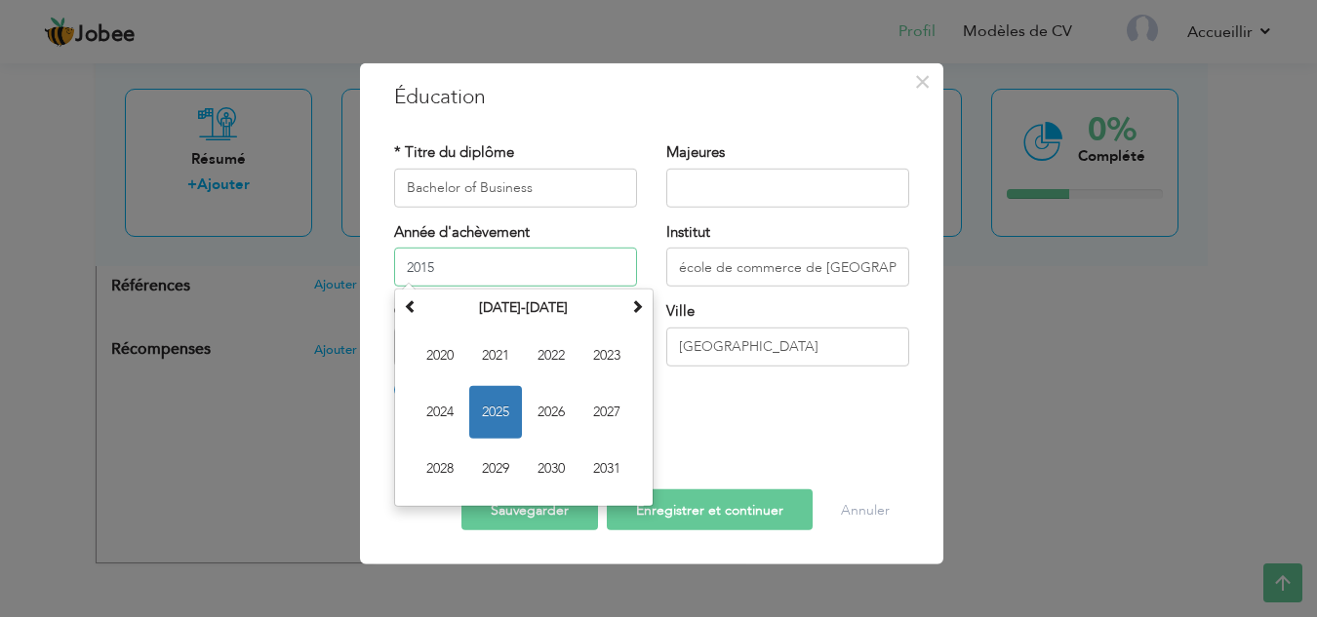
type input "2015"
click at [920, 461] on div at bounding box center [651, 472] width 544 height 34
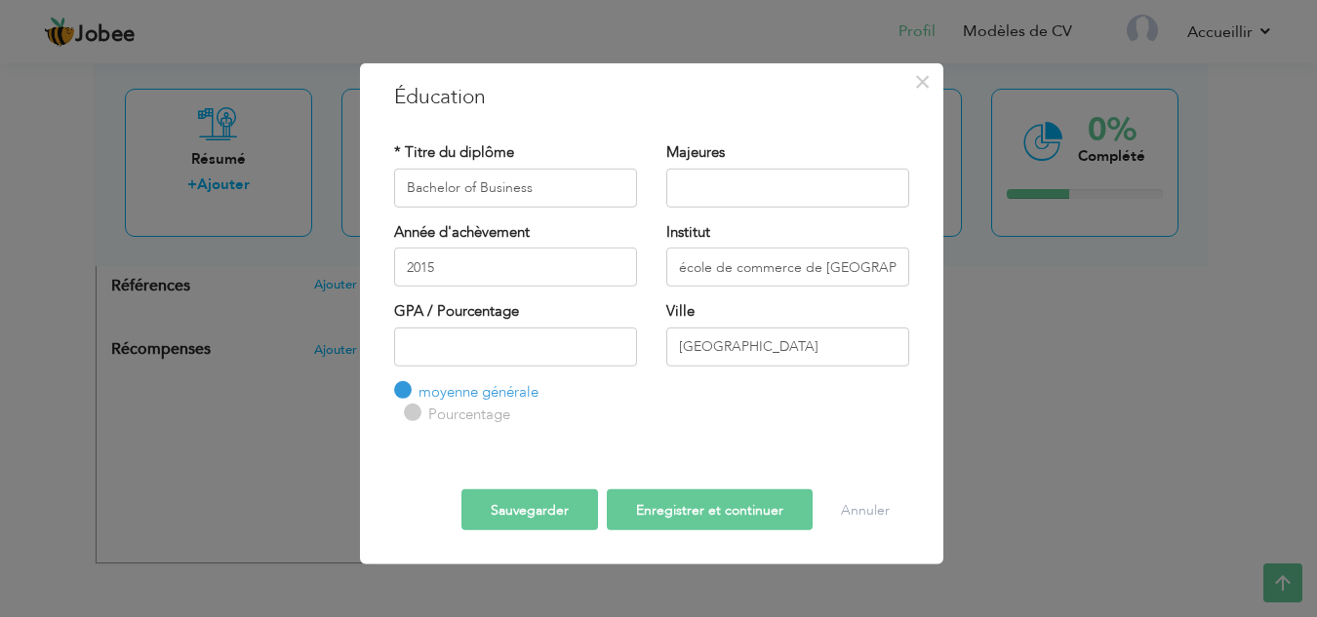
click at [554, 518] on font "Sauvegarder" at bounding box center [530, 509] width 78 height 19
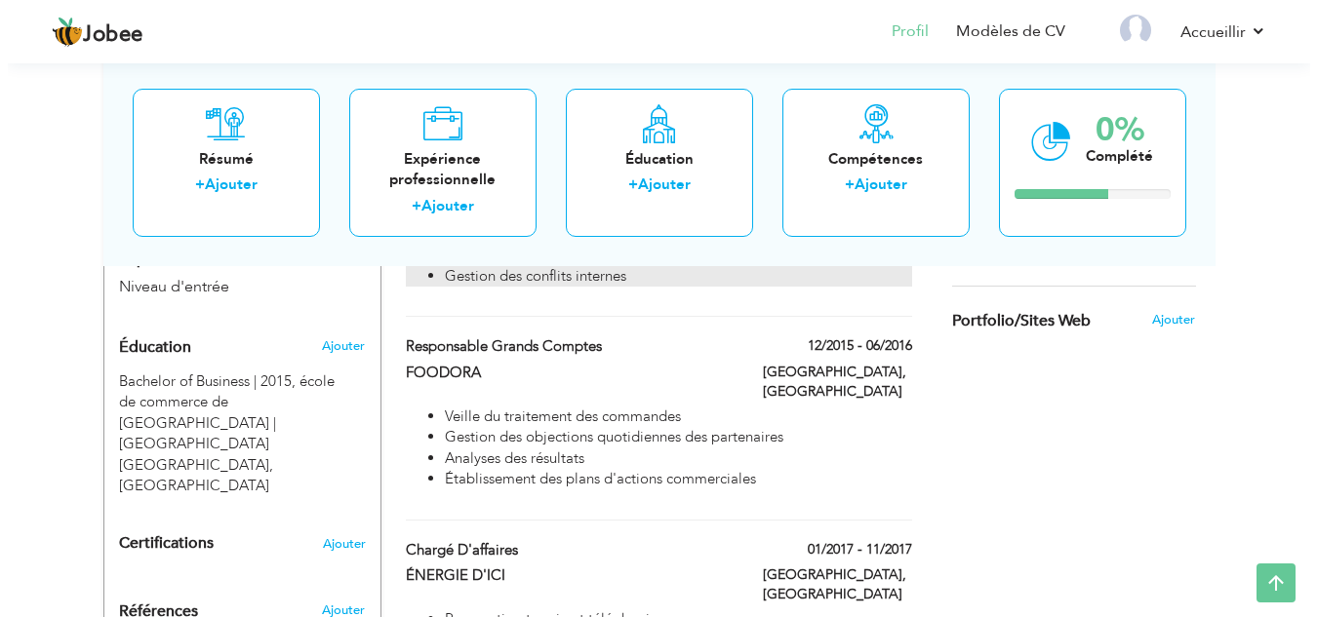
scroll to position [356, 0]
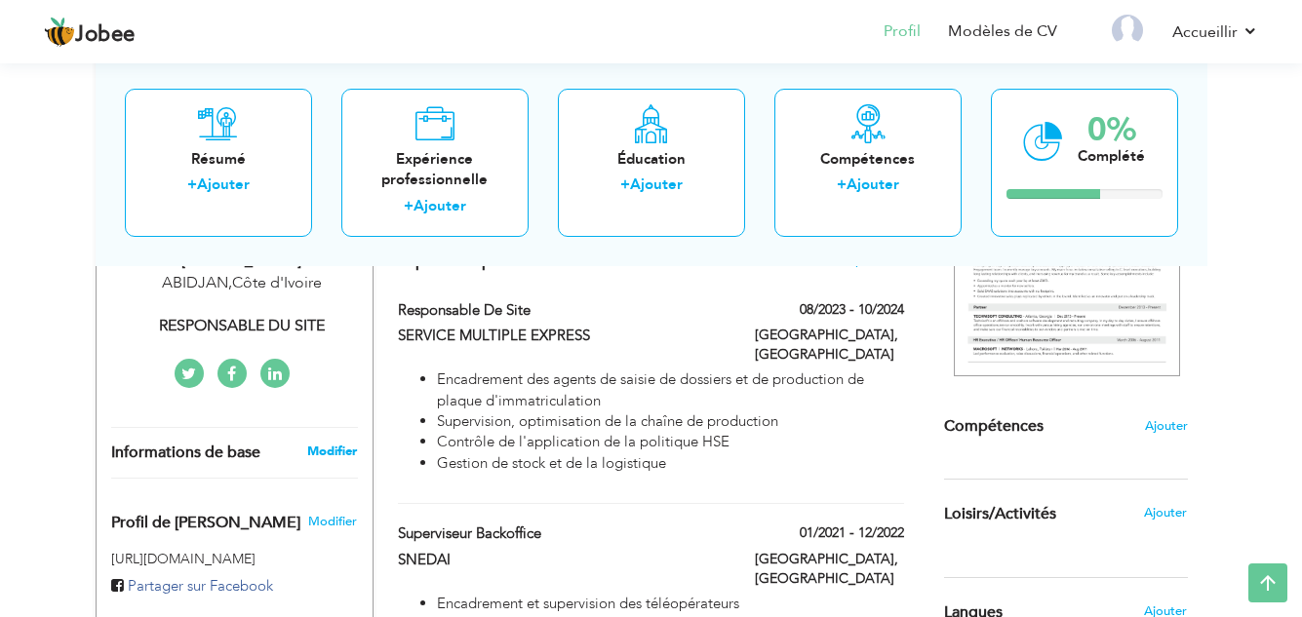
click at [326, 454] on font "Modifier" at bounding box center [332, 452] width 50 height 18
type input "[PERSON_NAME] [PERSON_NAME]"
type input "[PERSON_NAME]"
type input "0711350348"
select select "number:107"
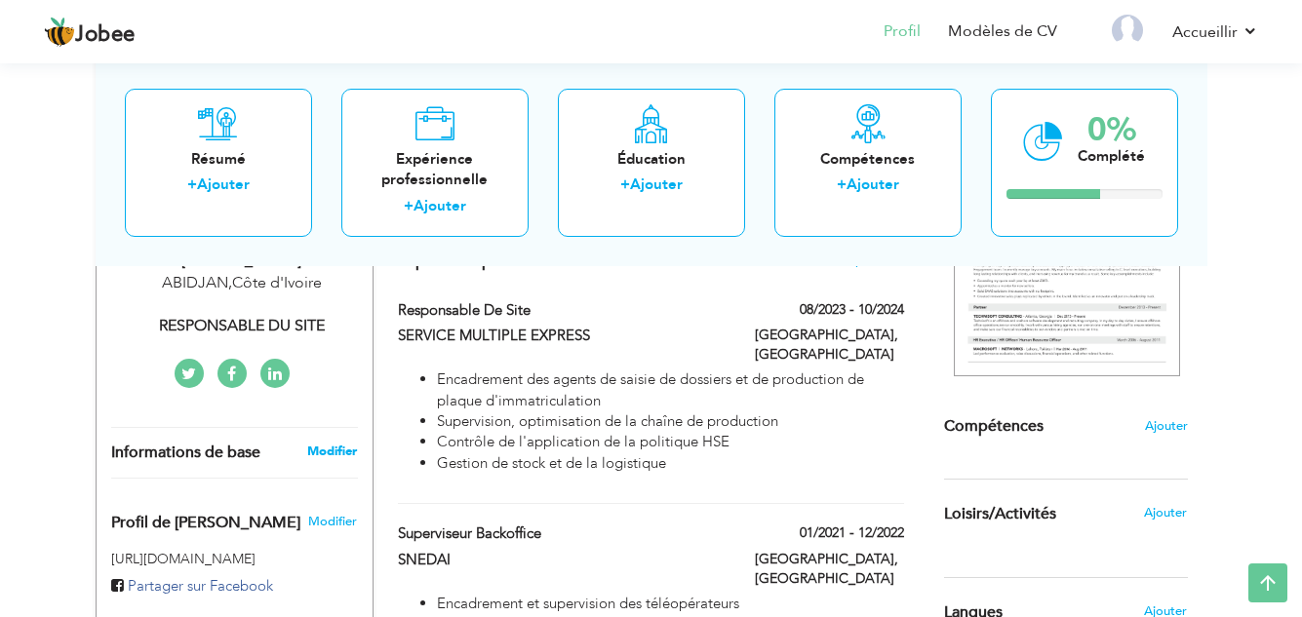
type input "ABIDJAN"
select select "number:1"
type input "RESPONSABLE DE SITE"
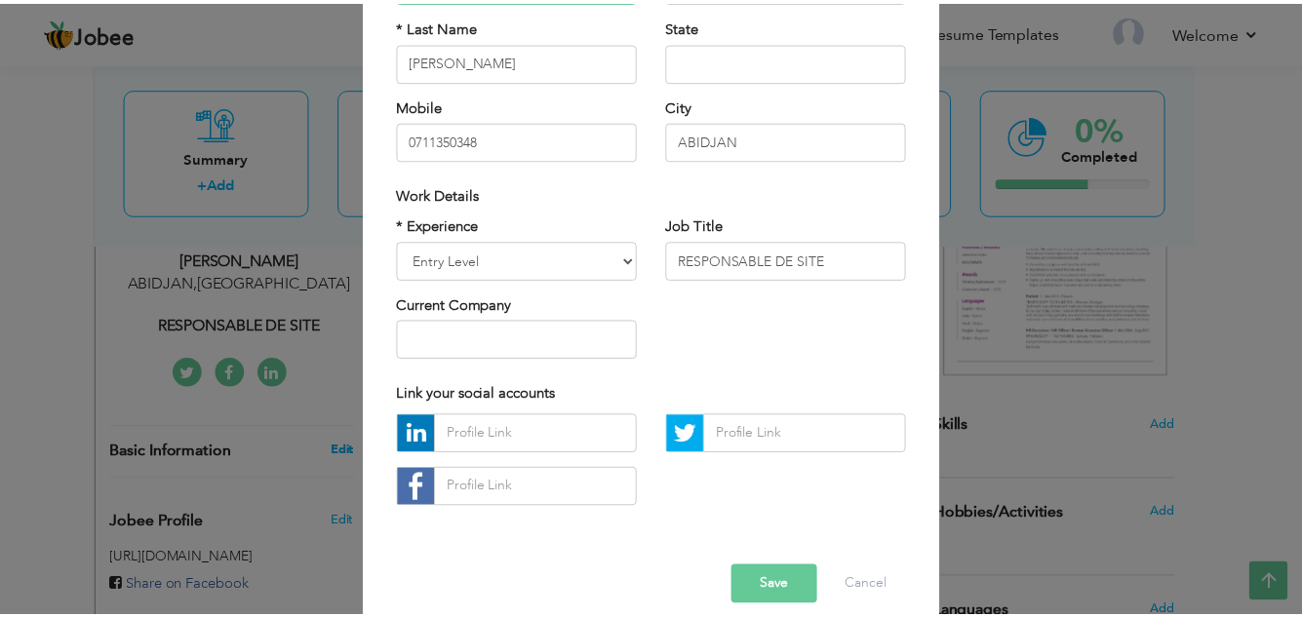
scroll to position [262, 0]
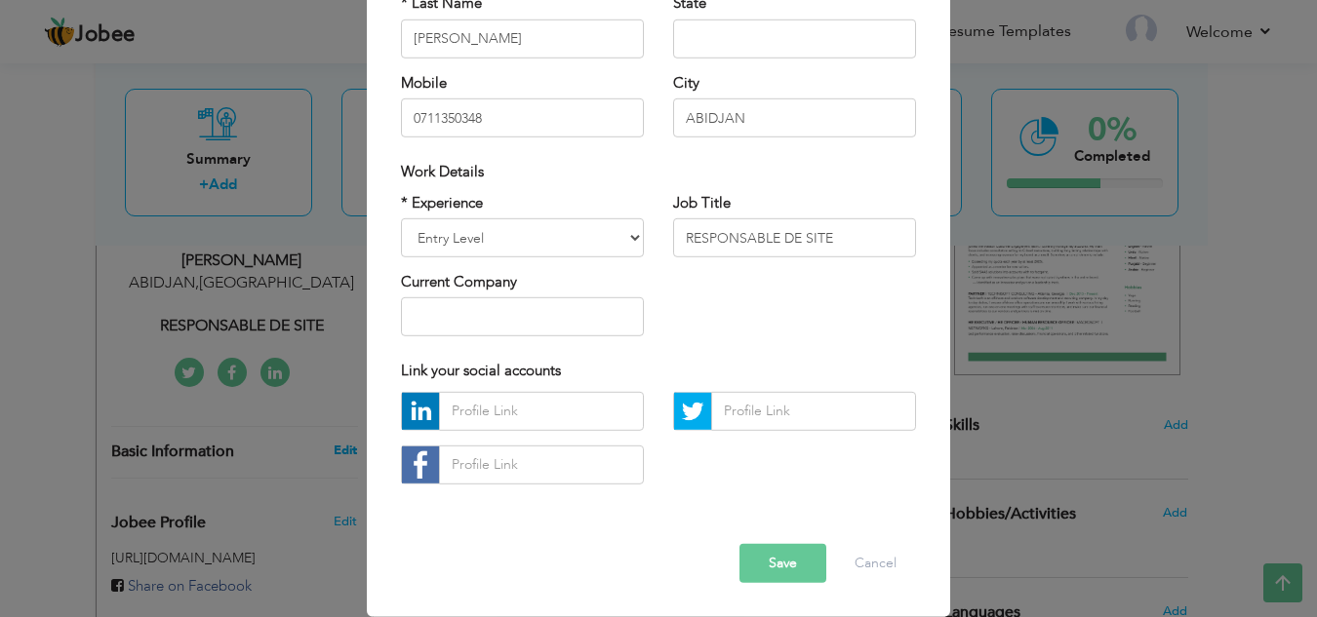
click at [785, 561] on button "Save" at bounding box center [782, 563] width 87 height 39
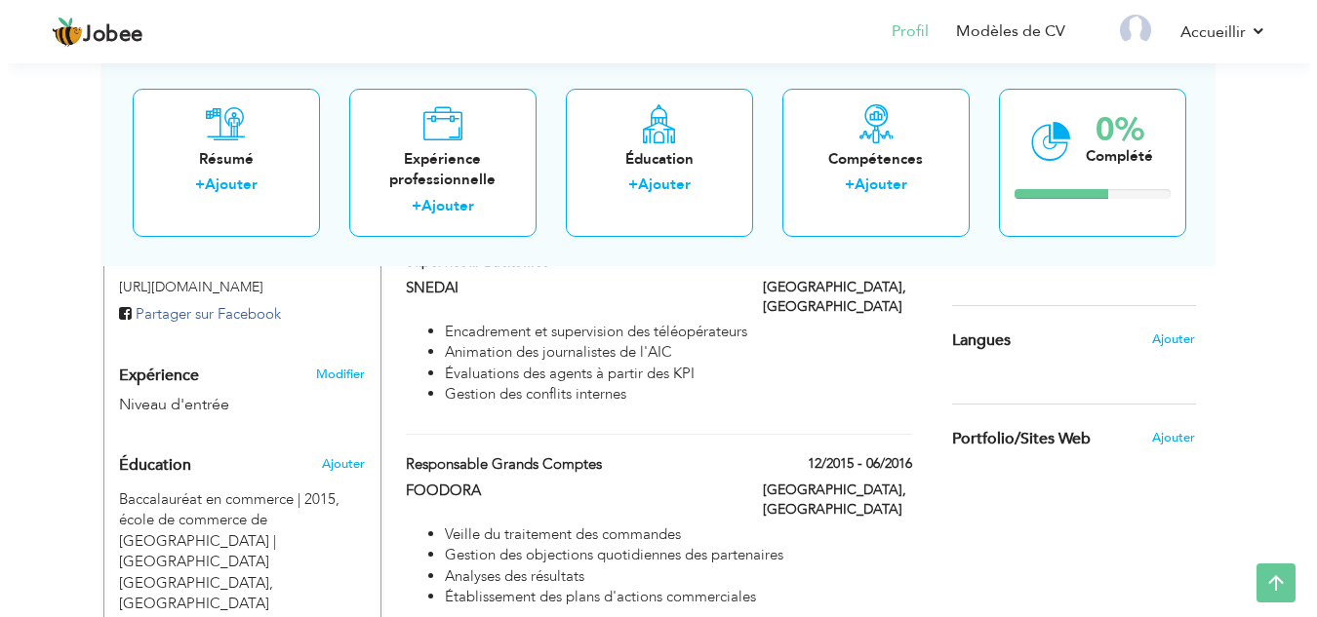
scroll to position [649, 0]
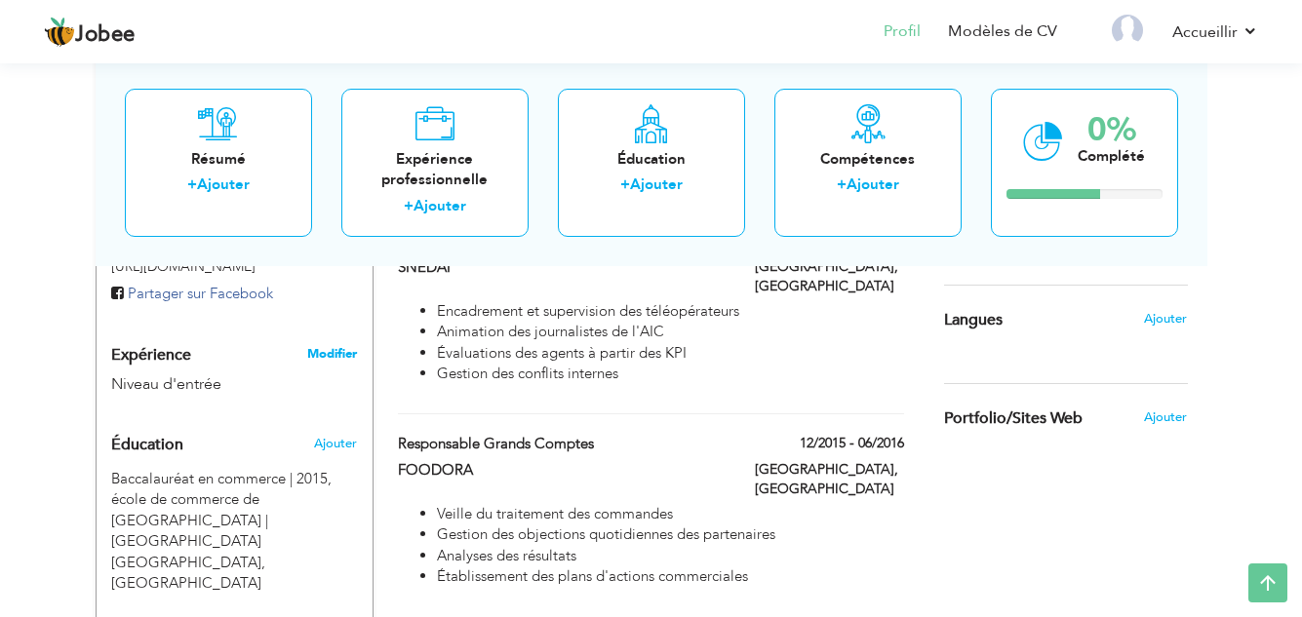
click at [322, 355] on font "Modifier" at bounding box center [332, 354] width 50 height 18
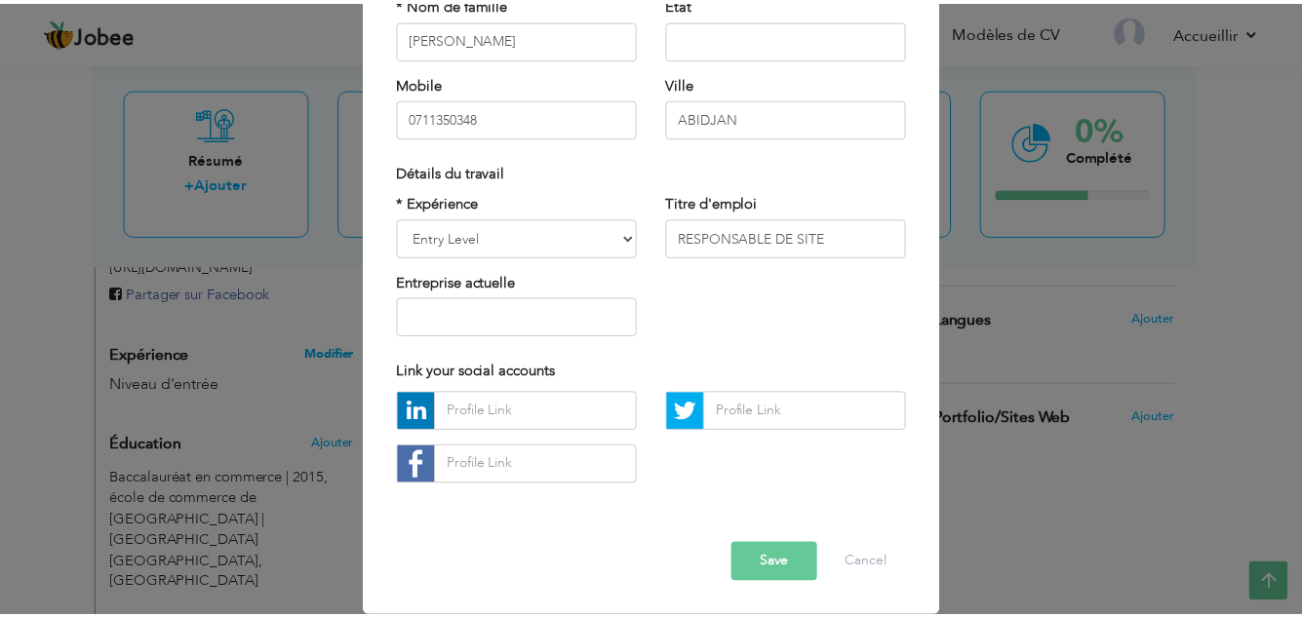
scroll to position [0, 0]
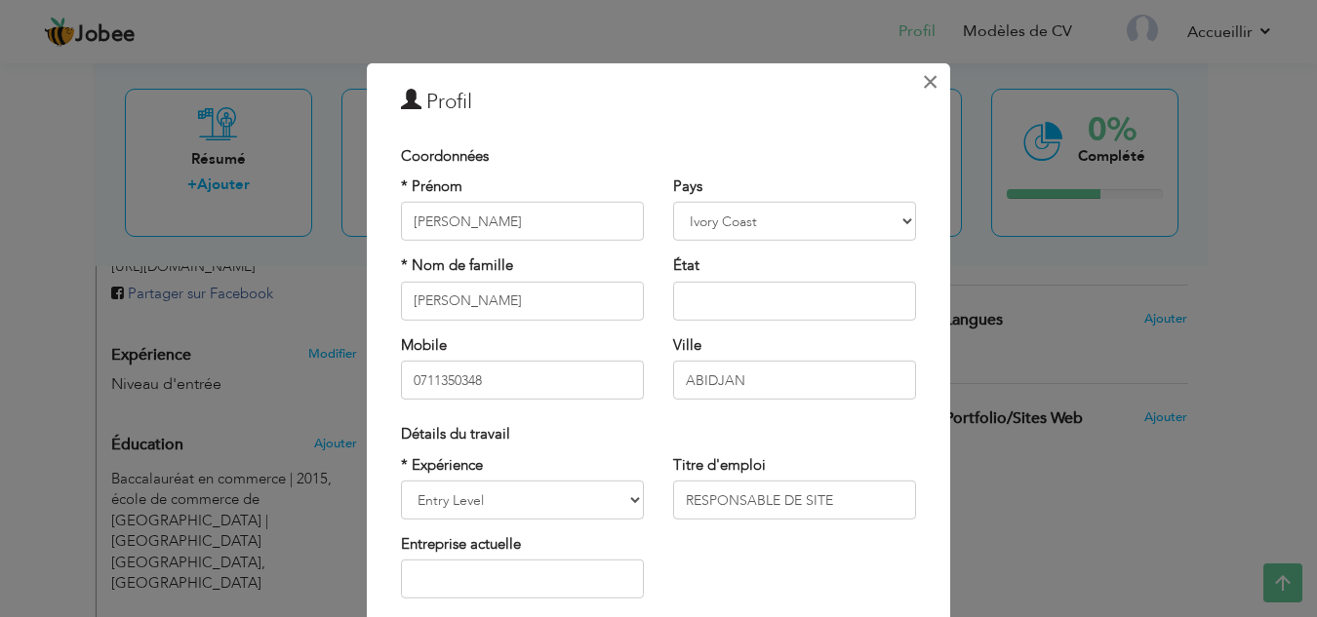
click at [928, 84] on font "×" at bounding box center [930, 80] width 17 height 35
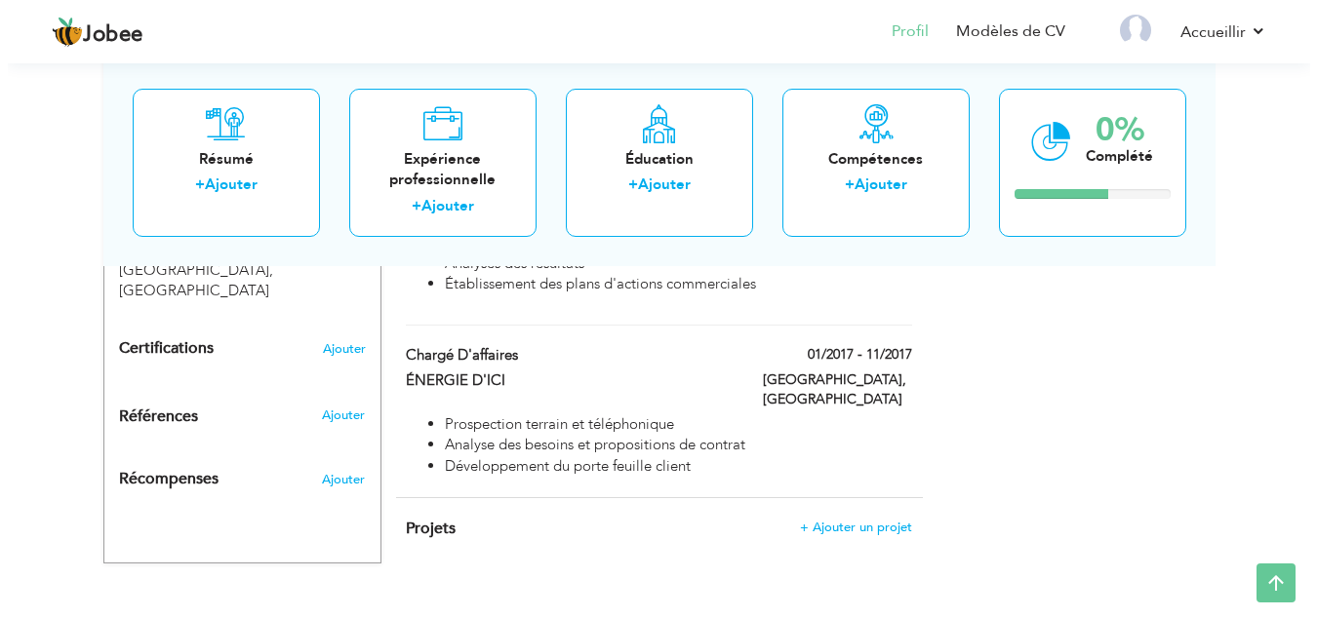
scroll to position [844, 0]
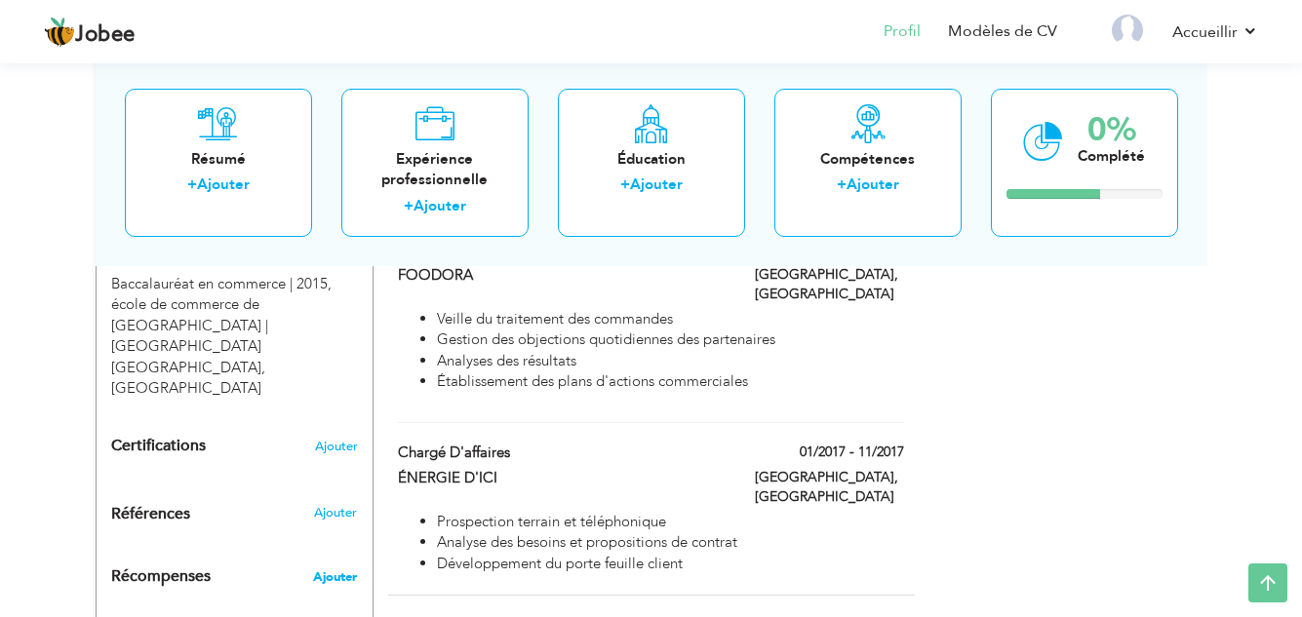
click at [332, 569] on font "Ajouter" at bounding box center [335, 578] width 44 height 18
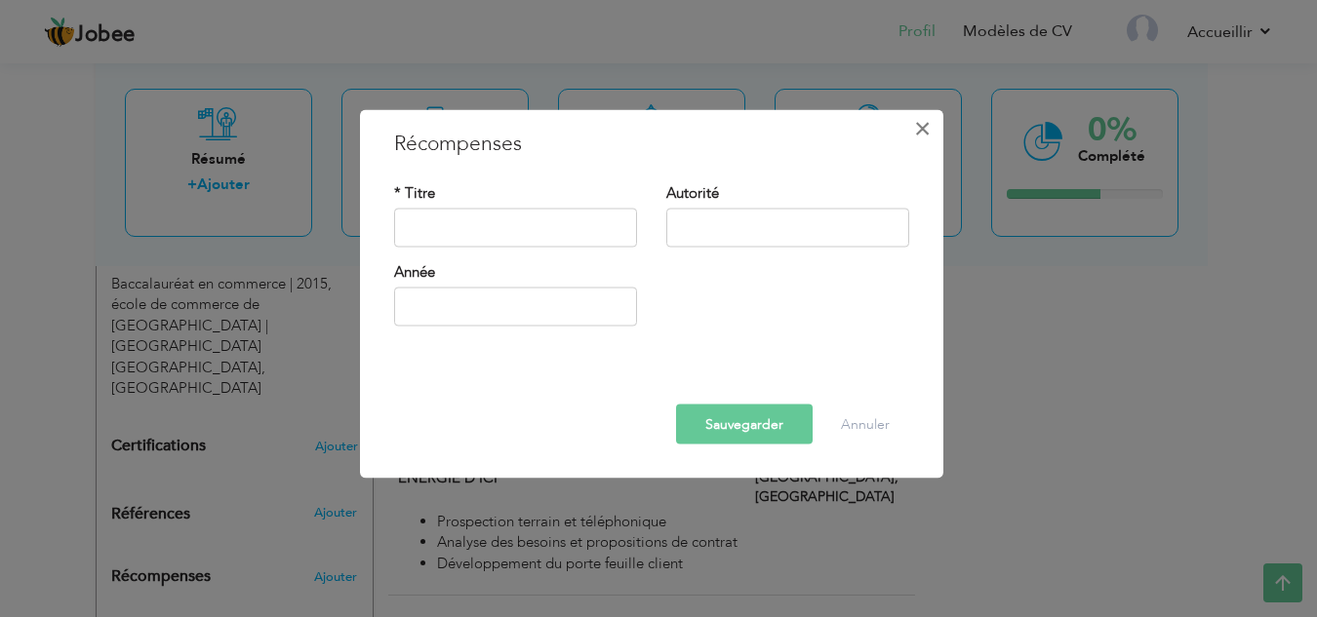
click at [925, 137] on font "×" at bounding box center [922, 127] width 17 height 35
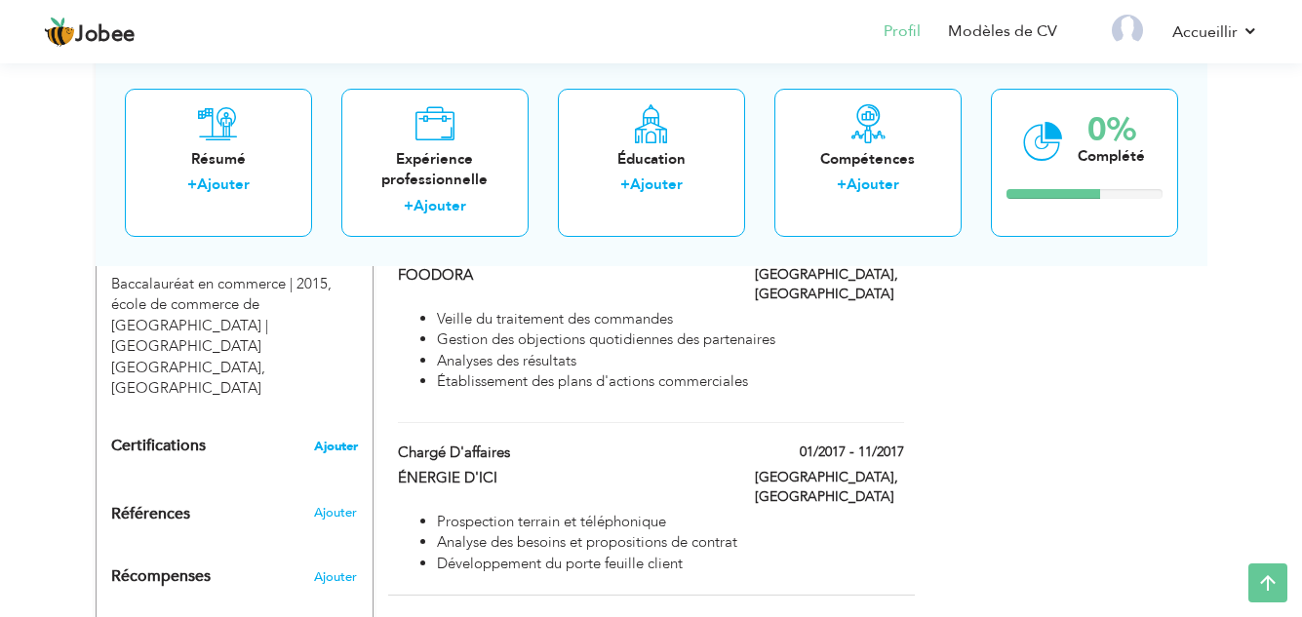
click at [332, 438] on font "Ajouter" at bounding box center [336, 447] width 44 height 18
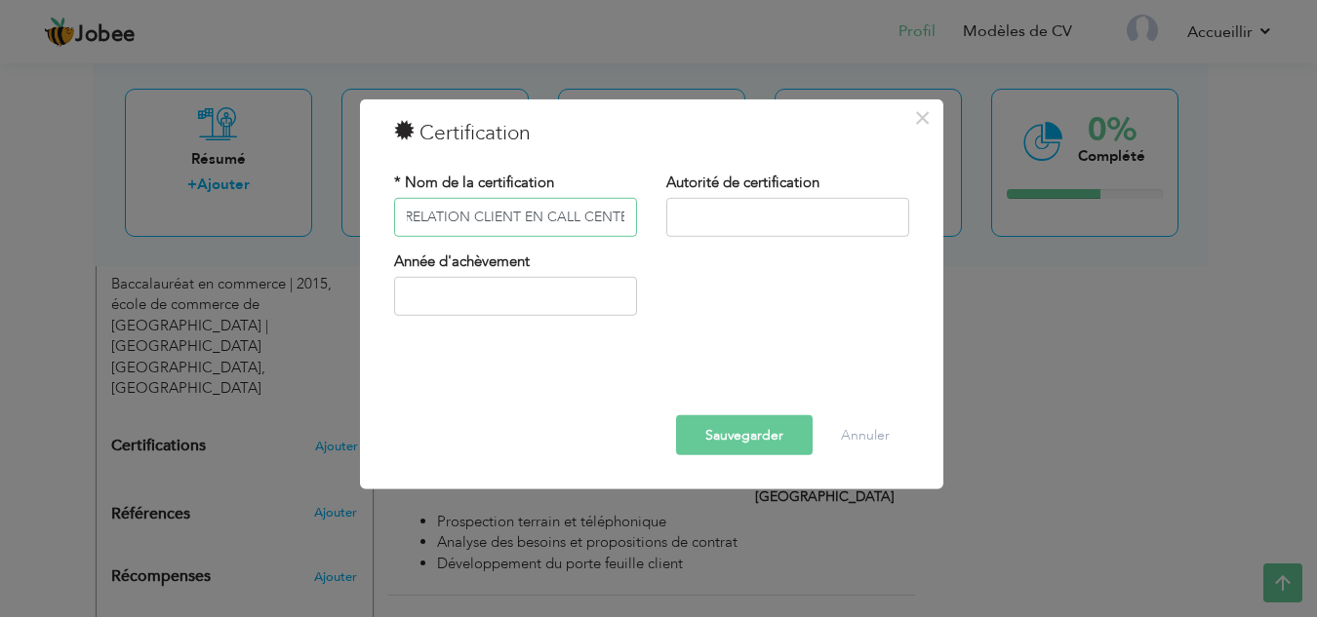
scroll to position [0, 117]
type input "GESTION DE LA RELATION CLIENT EN CALL CENTER"
click at [439, 285] on input "text" at bounding box center [515, 296] width 243 height 39
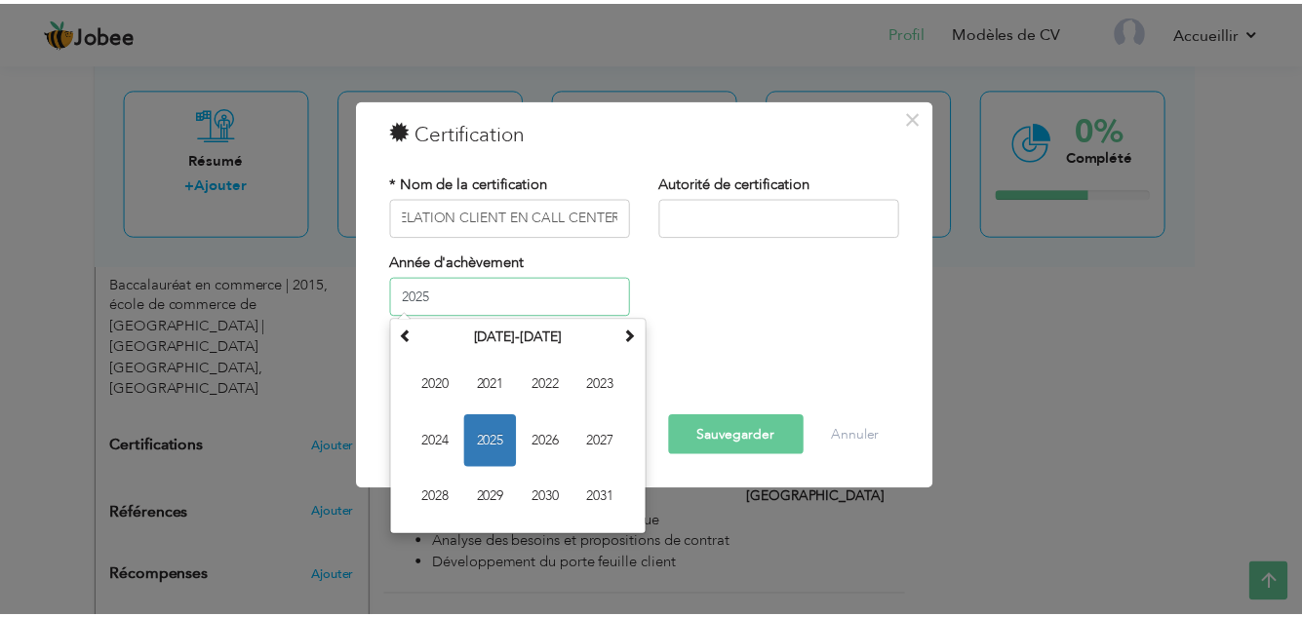
scroll to position [0, 0]
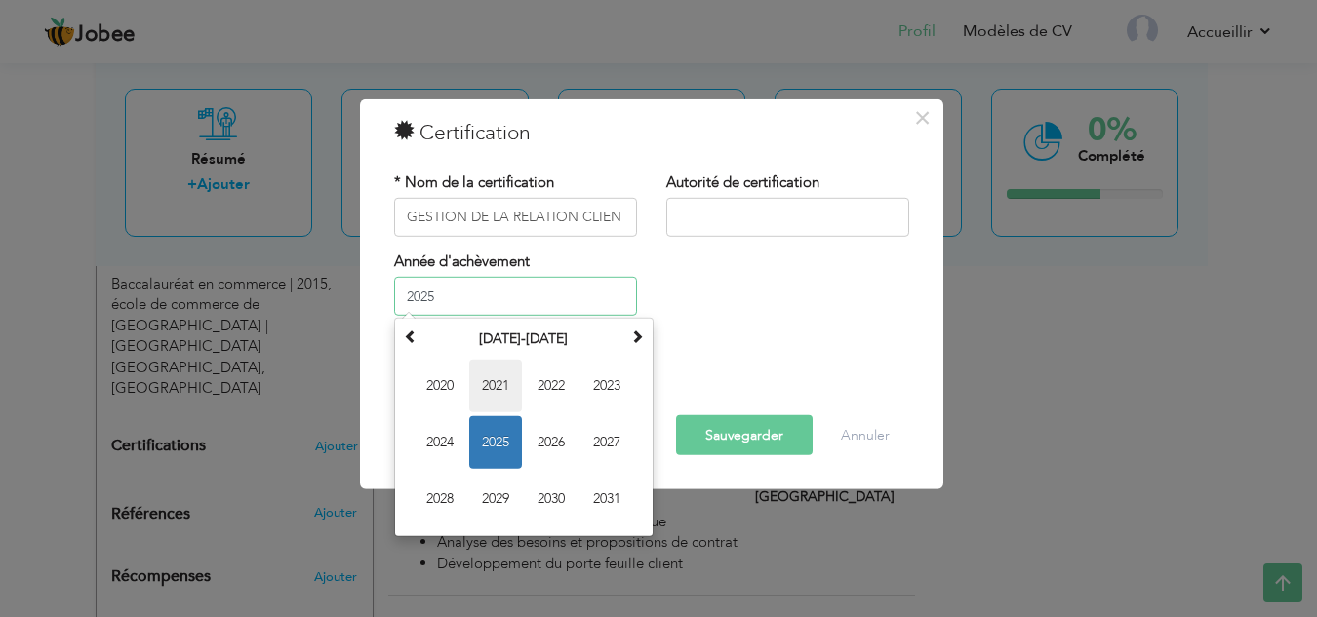
click at [504, 386] on font "2021" at bounding box center [495, 385] width 27 height 19
type input "2021"
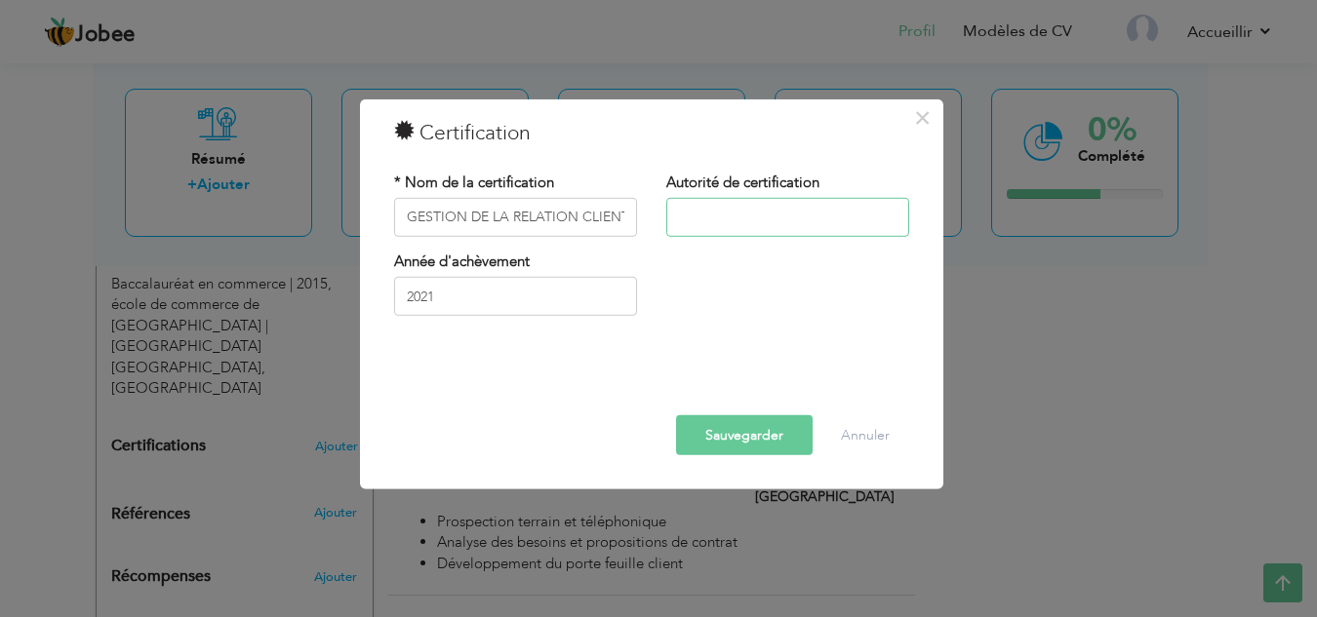
click at [770, 200] on input "text" at bounding box center [787, 217] width 243 height 39
type input "AFRICA BUSONESS BOX"
click at [761, 429] on font "Sauvegarder" at bounding box center [744, 435] width 78 height 19
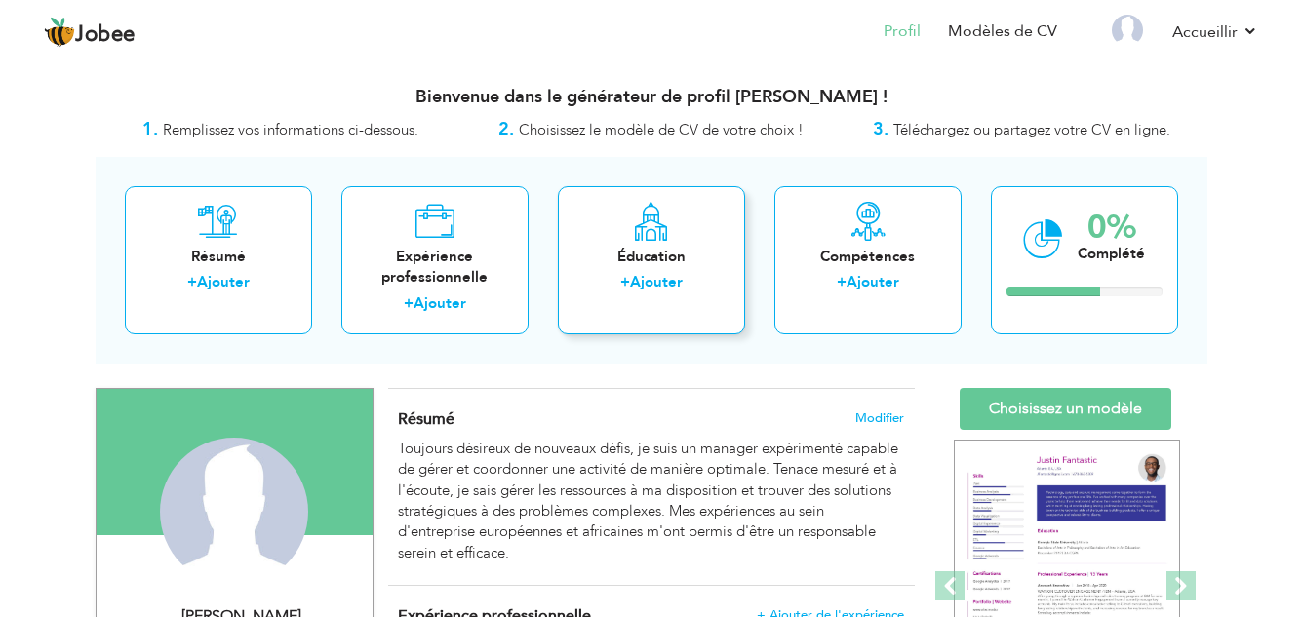
click at [670, 287] on font "Ajouter" at bounding box center [656, 282] width 53 height 20
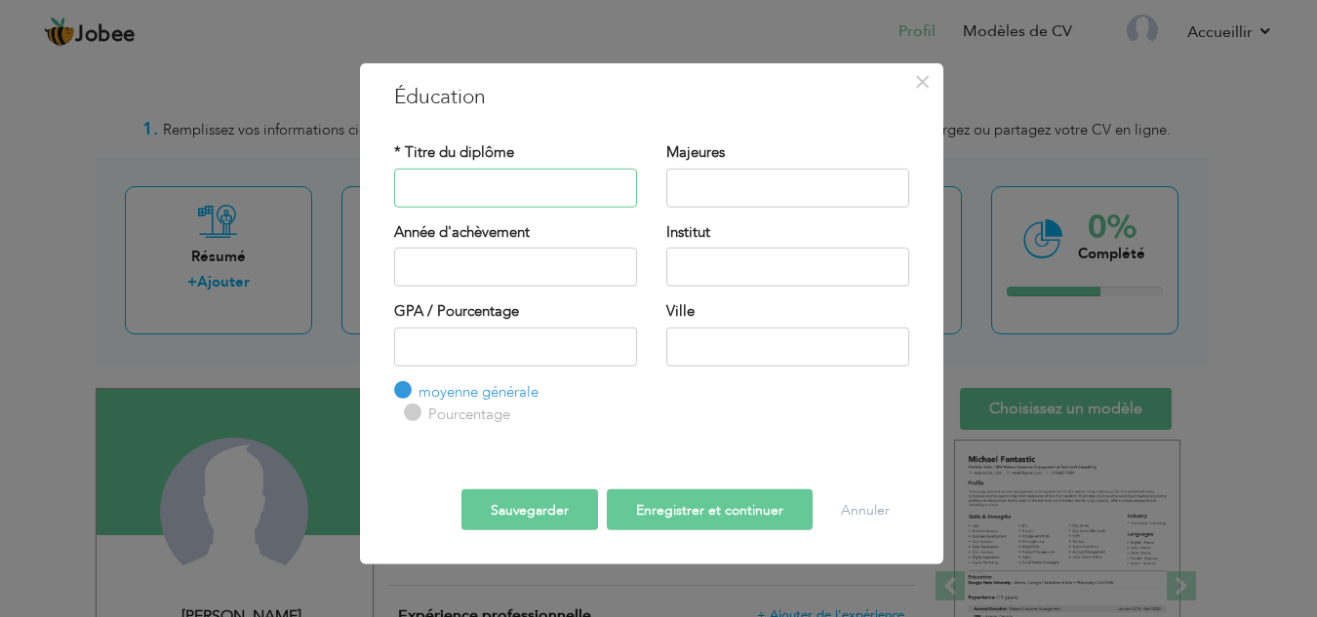
paste input "FORMATION - Responsable en affaires internationales"
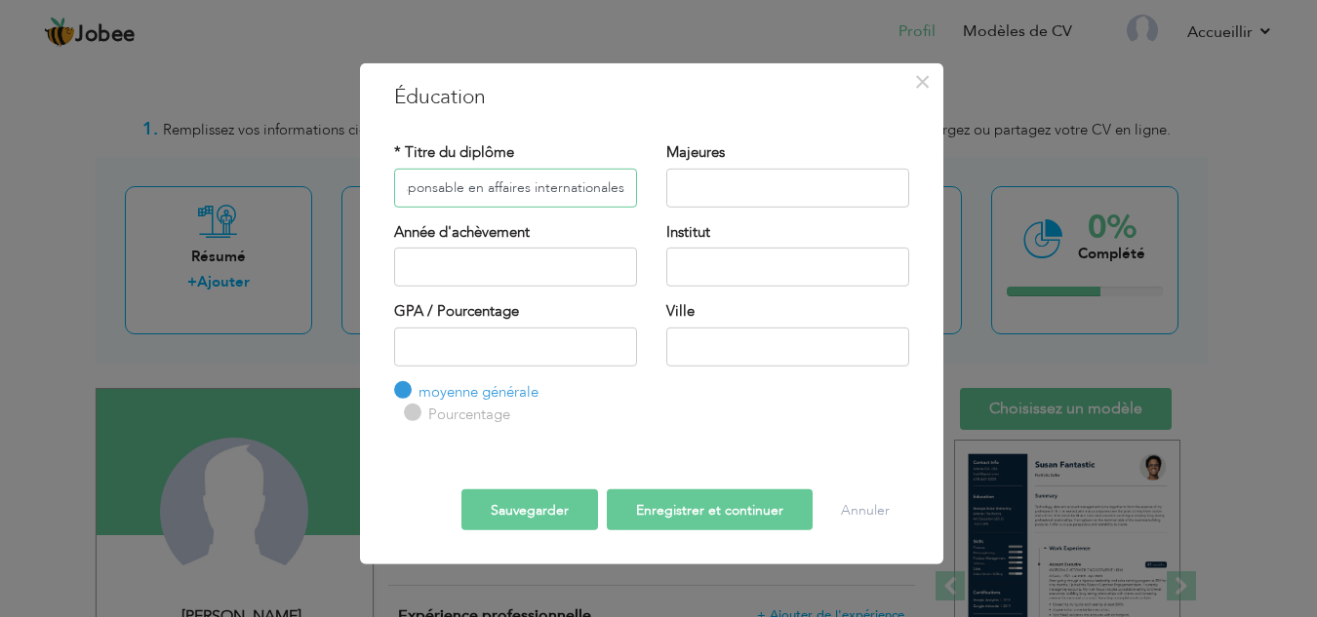
click at [494, 200] on input "FORMATION - Responsable en affaires internationales" at bounding box center [515, 187] width 243 height 39
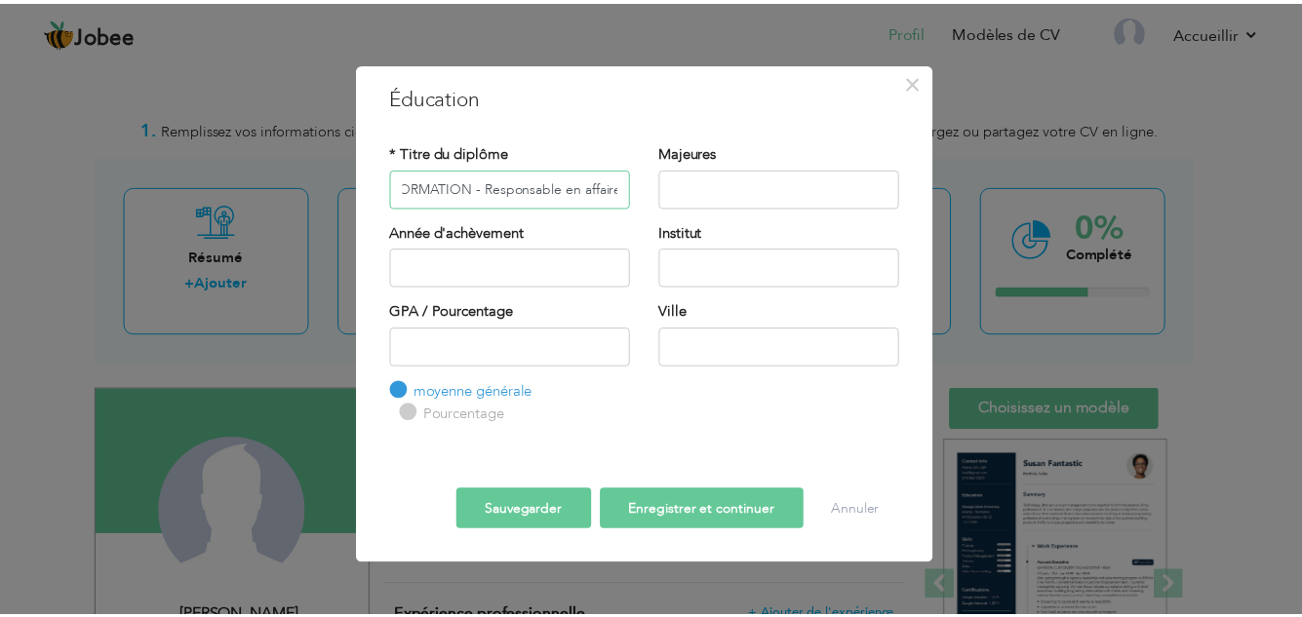
scroll to position [0, 0]
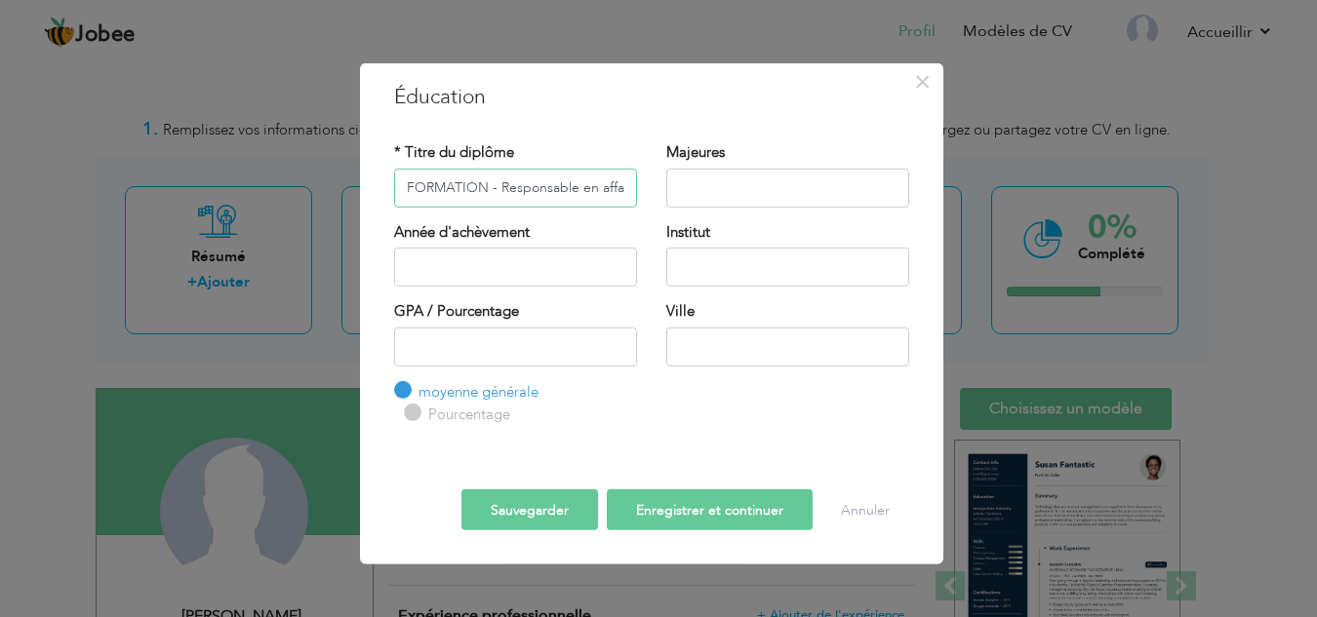
click at [500, 187] on input "FORMATION - Responsable en affaires internationales" at bounding box center [515, 187] width 243 height 39
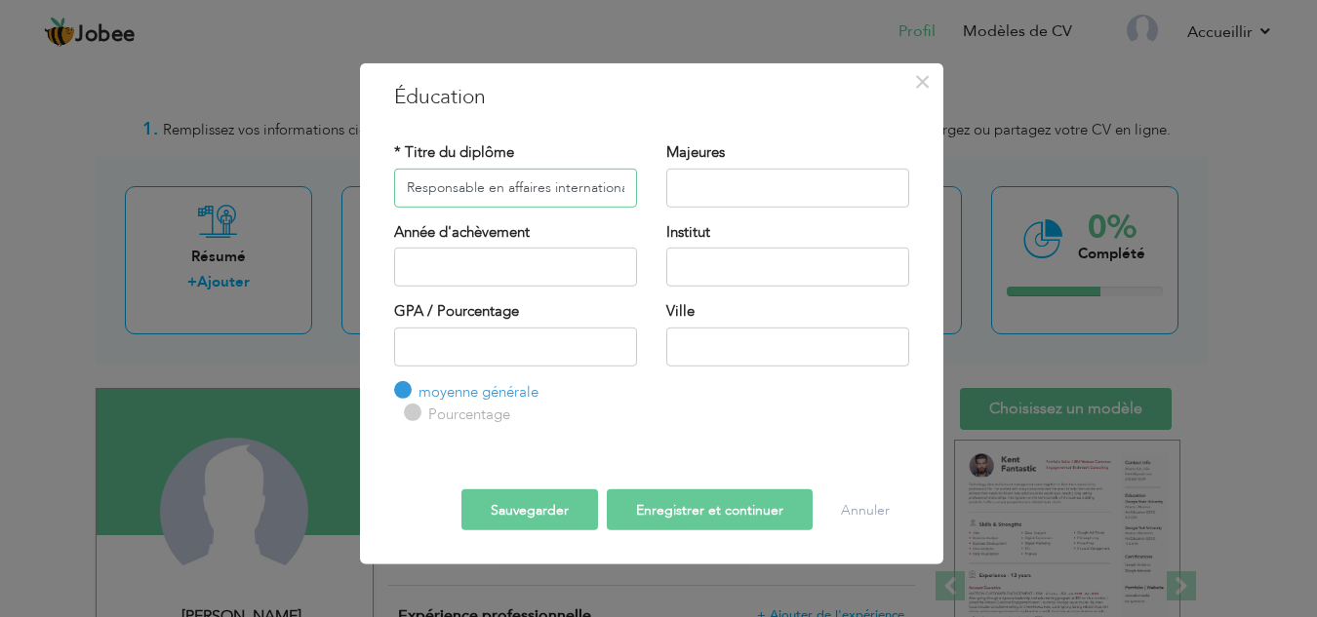
type input "Responsable en affaires internationales"
click at [699, 351] on input "text" at bounding box center [787, 346] width 243 height 39
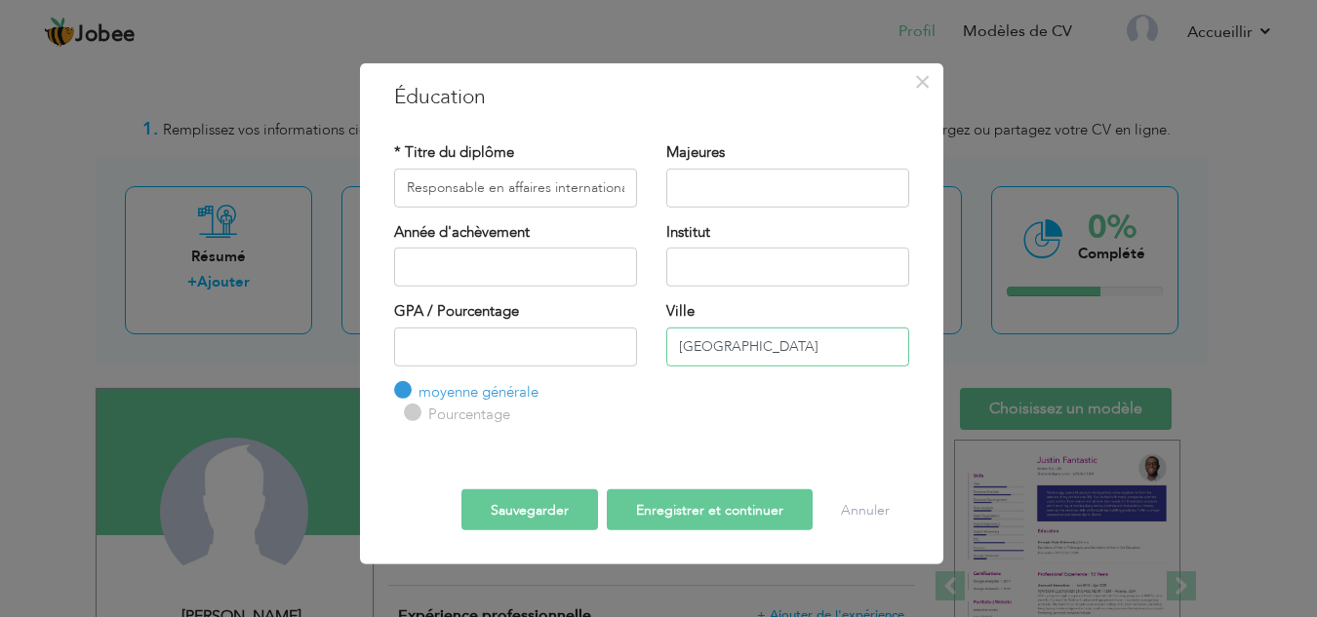
type input "[GEOGRAPHIC_DATA]"
click at [733, 260] on input "text" at bounding box center [787, 267] width 243 height 39
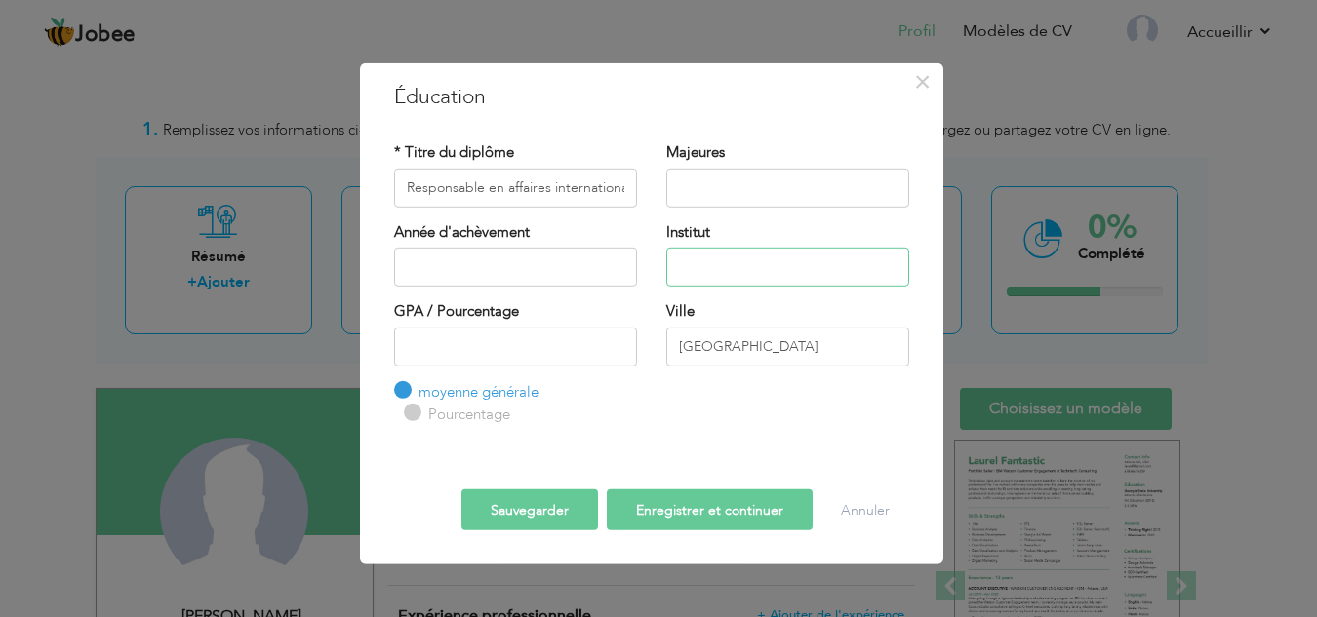
paste input "MBWAY"
type input "MBWAY"
click at [511, 268] on input "text" at bounding box center [515, 267] width 243 height 39
click at [456, 268] on input "text" at bounding box center [515, 267] width 243 height 39
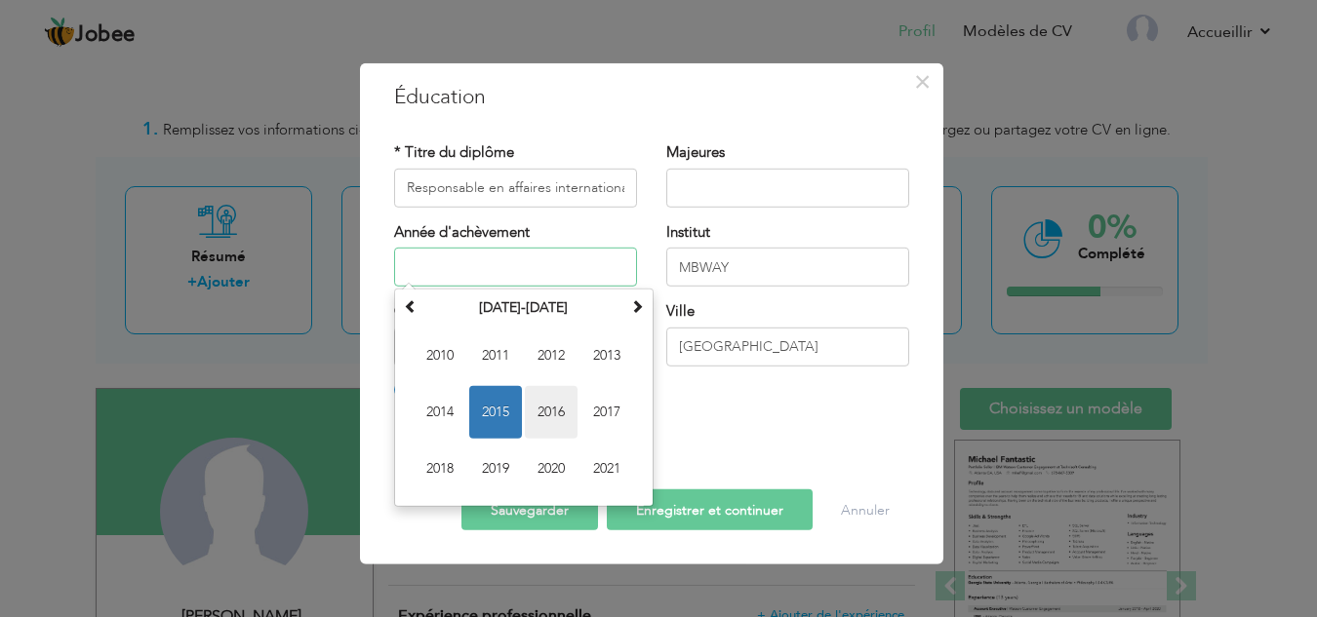
click at [538, 418] on span "2016" at bounding box center [551, 412] width 53 height 53
type input "2016"
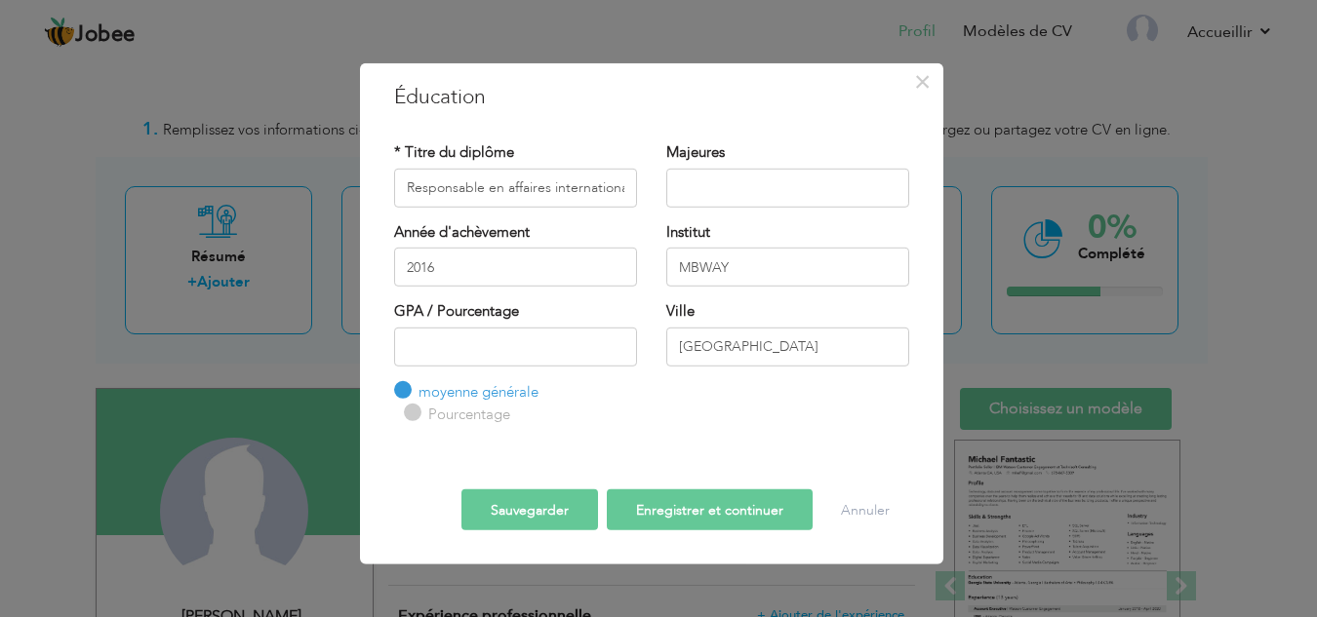
click at [563, 502] on font "Sauvegarder" at bounding box center [530, 509] width 78 height 19
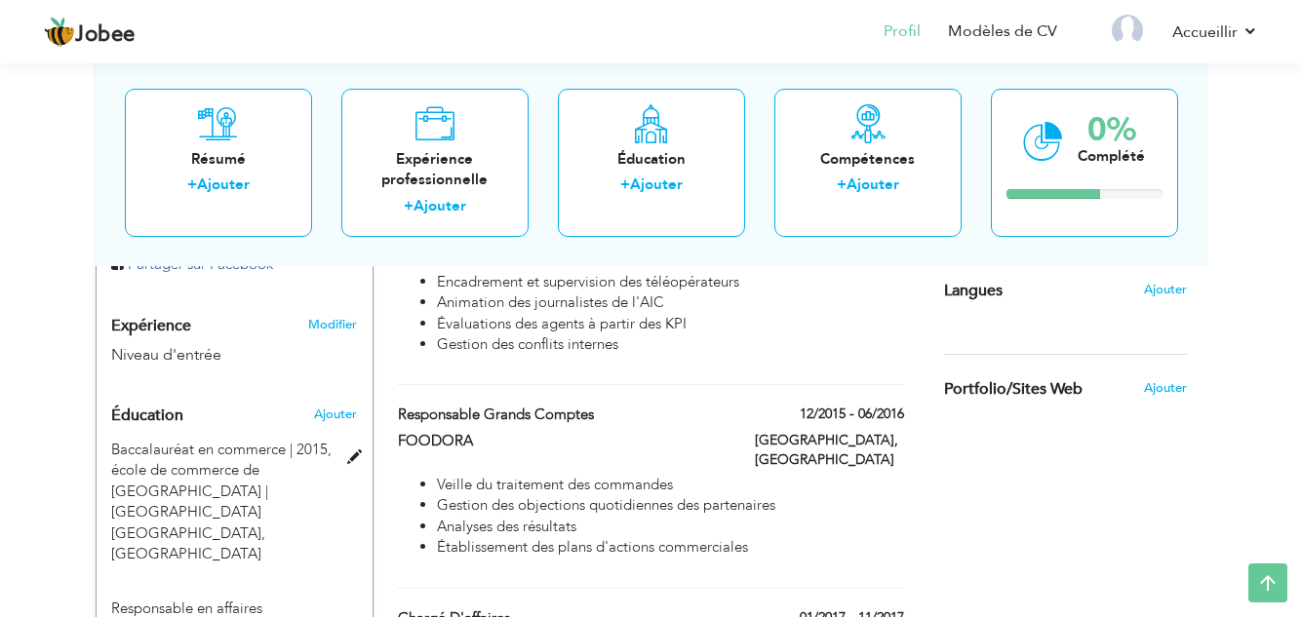
scroll to position [683, 0]
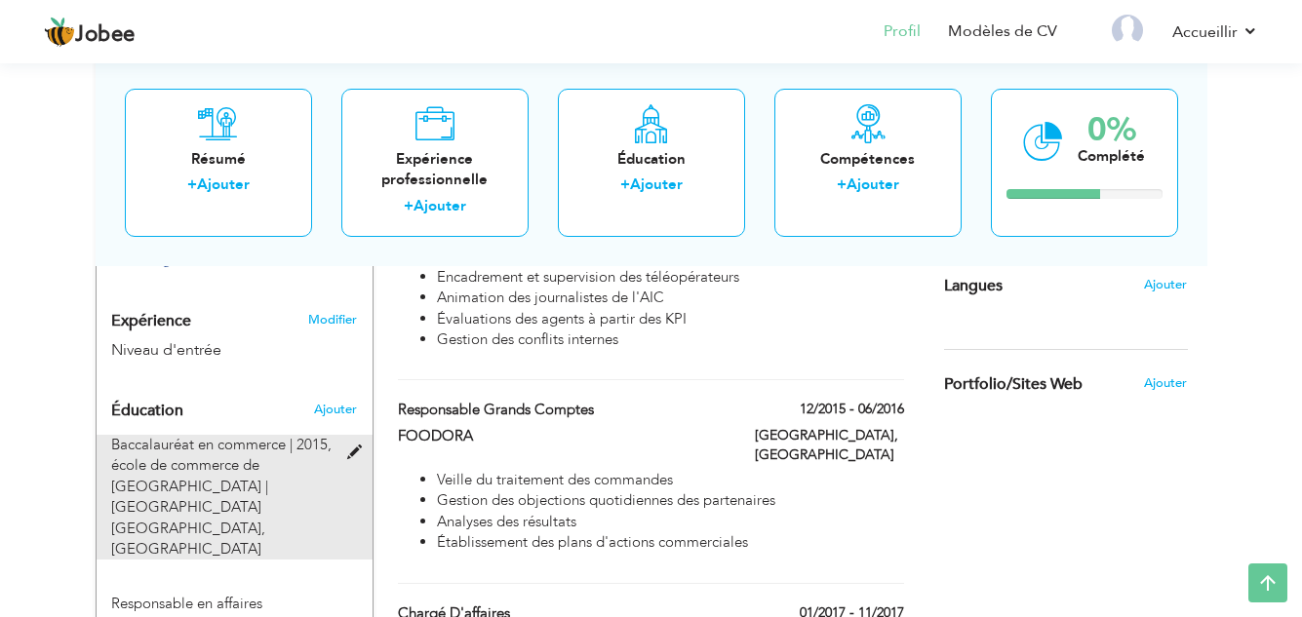
click at [342, 452] on div "Baccalauréat en commerce | 2015, école de commerce de Lyon | Lyon France, LYON" at bounding box center [223, 498] width 253 height 126
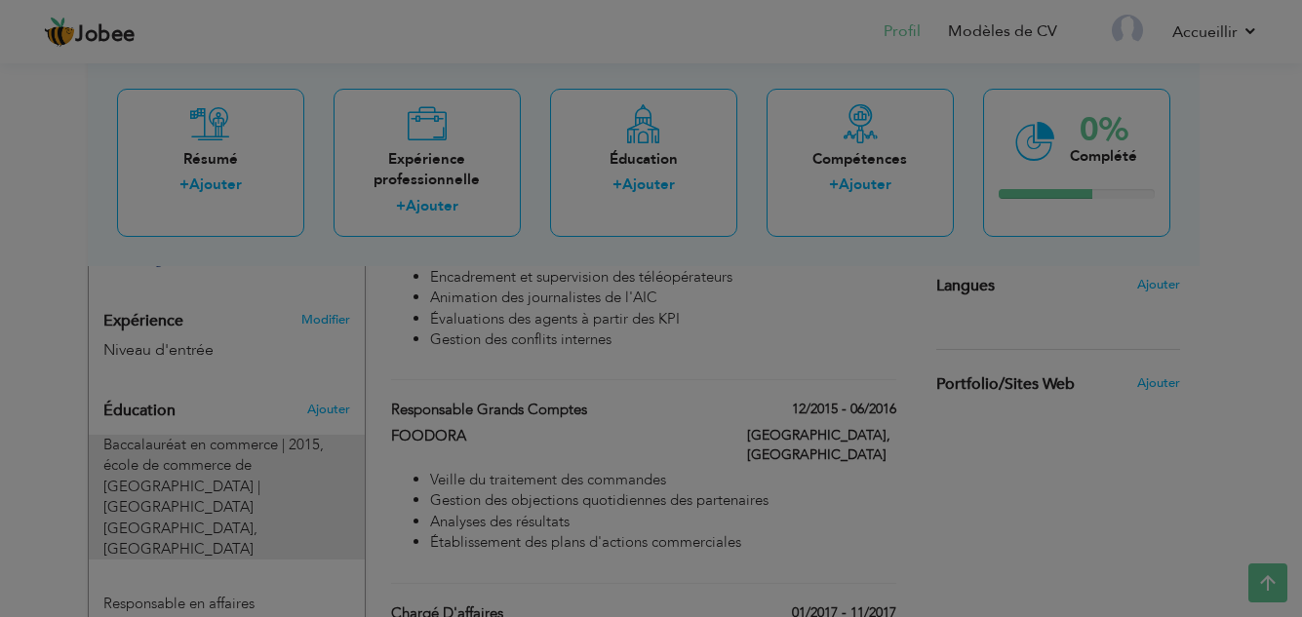
type input "Bachelor of Business"
type input "2015"
type input "école de commerce [PERSON_NAME][GEOGRAPHIC_DATA] | [GEOGRAPHIC_DATA] [GEOGRAPHI…"
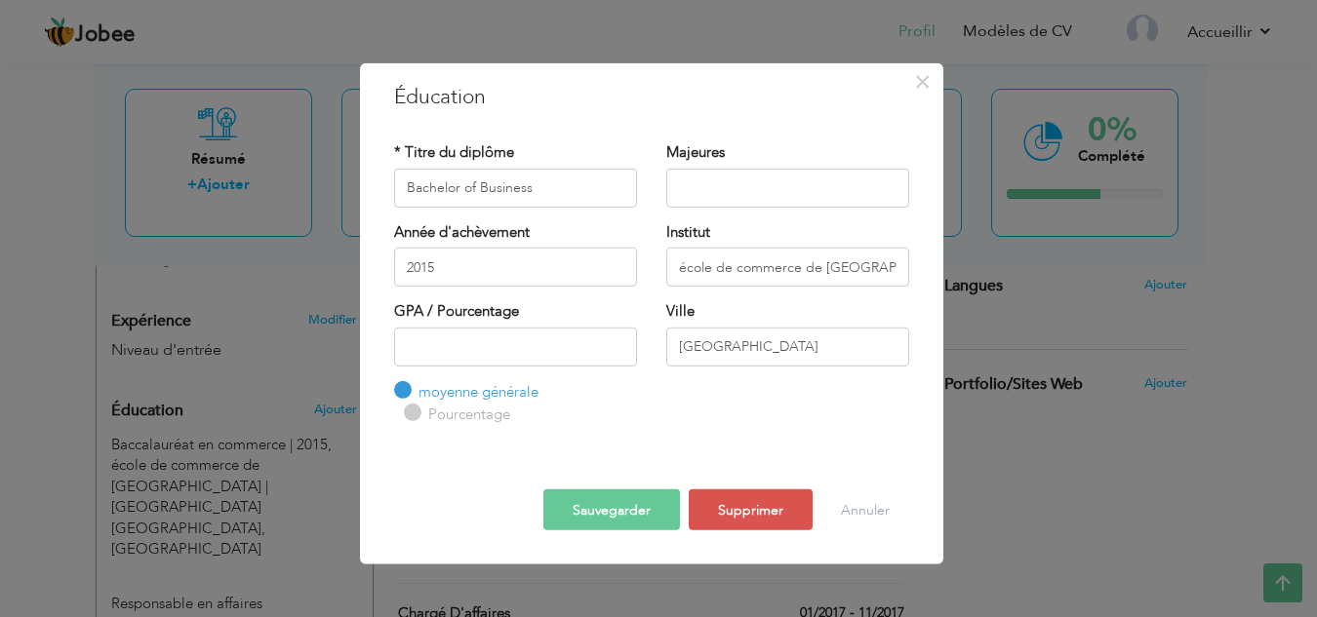
click at [609, 518] on font "Sauvegarder" at bounding box center [612, 509] width 78 height 19
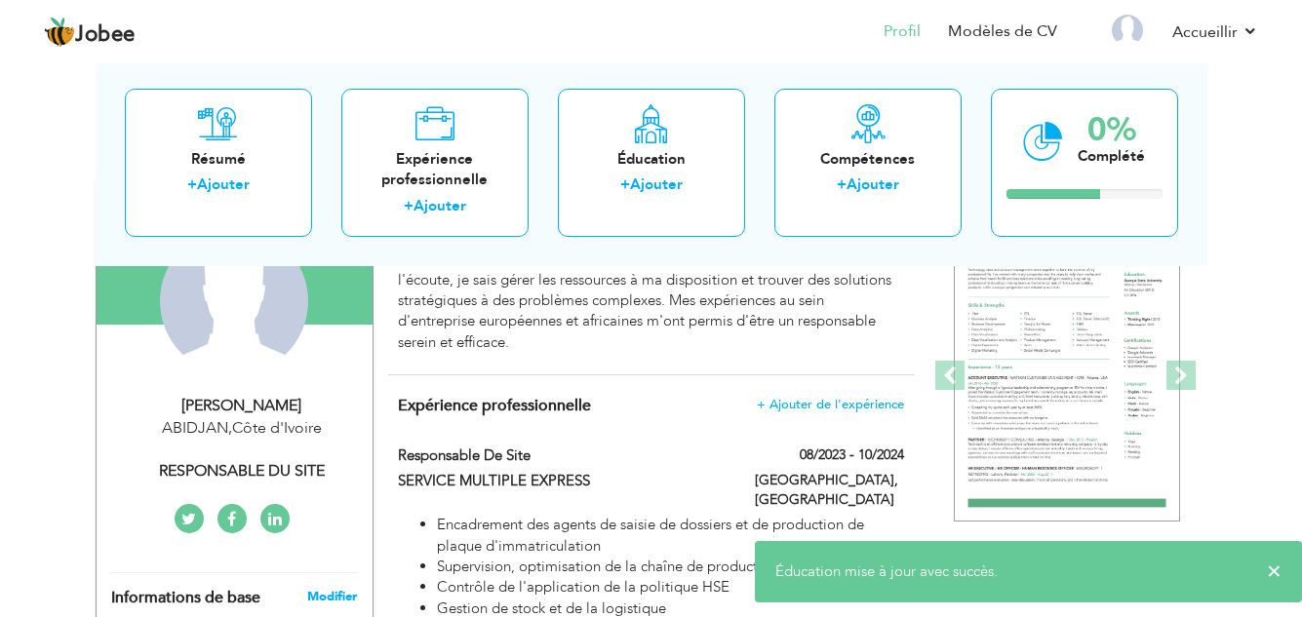
scroll to position [98, 0]
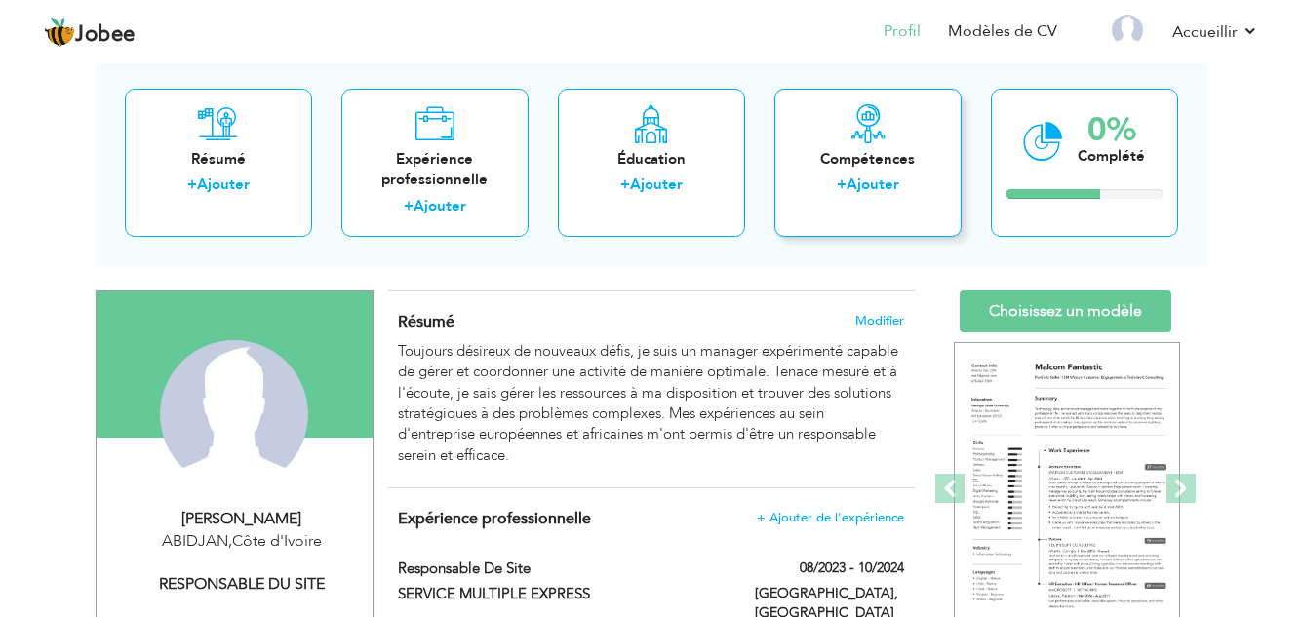
click at [859, 177] on font "Ajouter" at bounding box center [873, 185] width 53 height 20
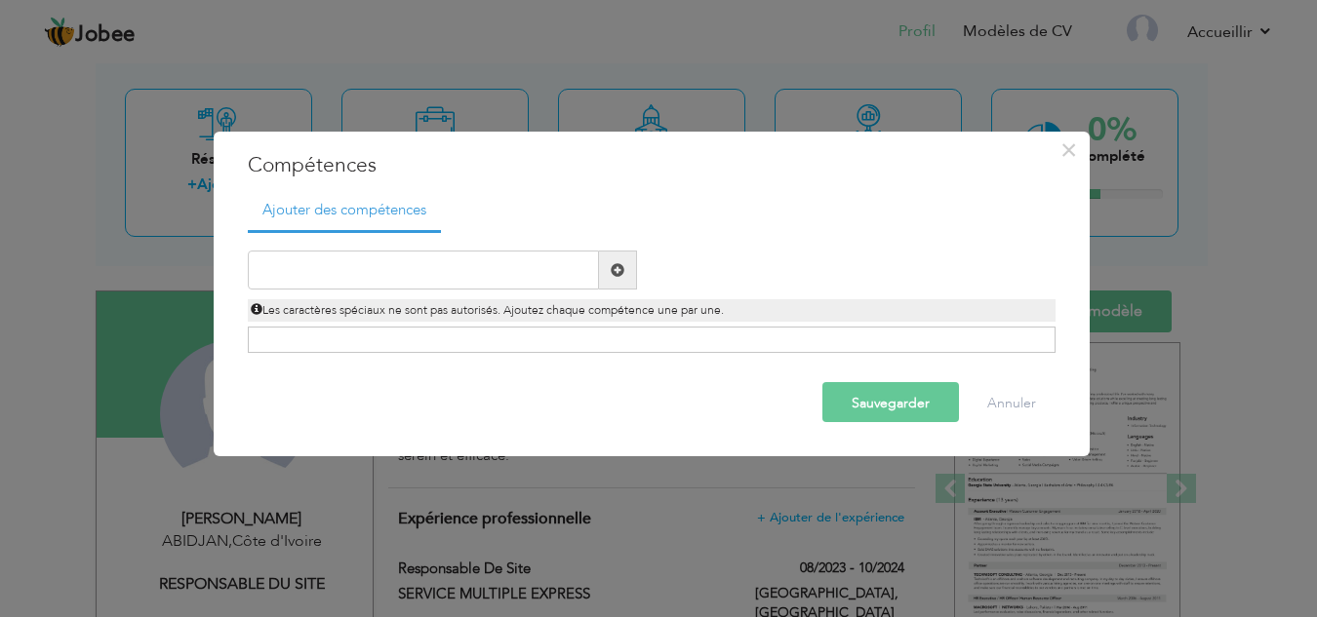
click at [336, 337] on div "Cliquez sur , pour marquer la compétence comme principale." at bounding box center [652, 341] width 808 height 26
click at [616, 268] on span at bounding box center [618, 270] width 14 height 14
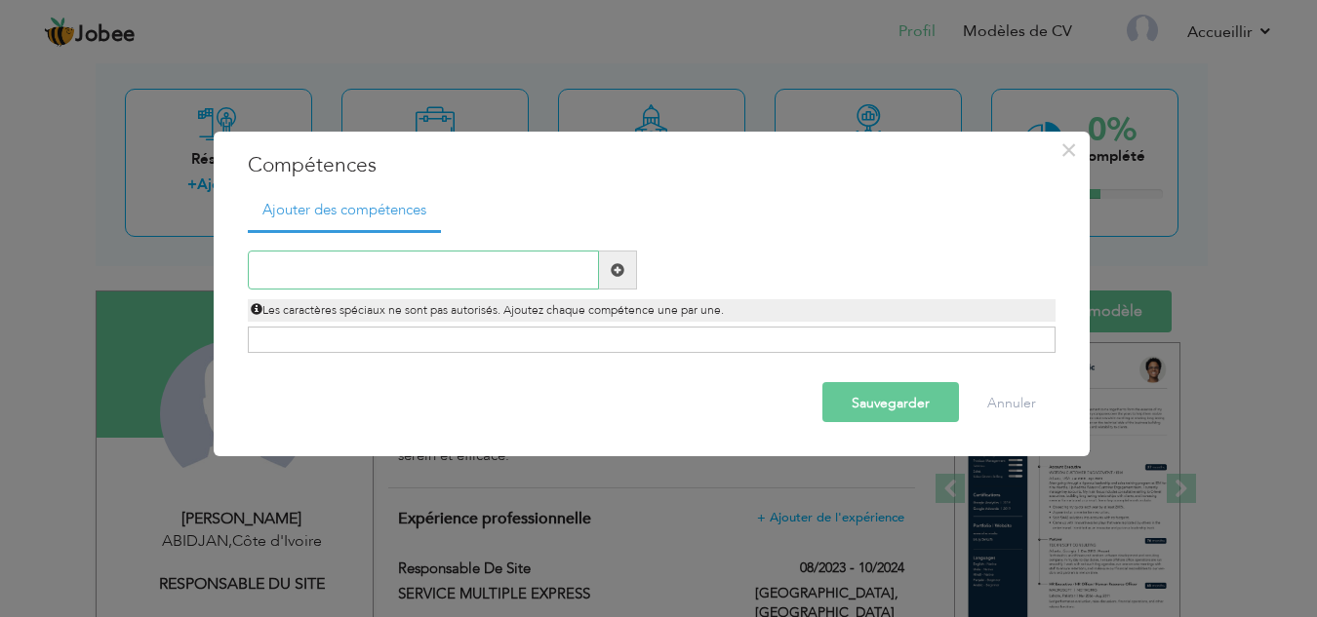
click at [380, 262] on input "text" at bounding box center [423, 270] width 351 height 39
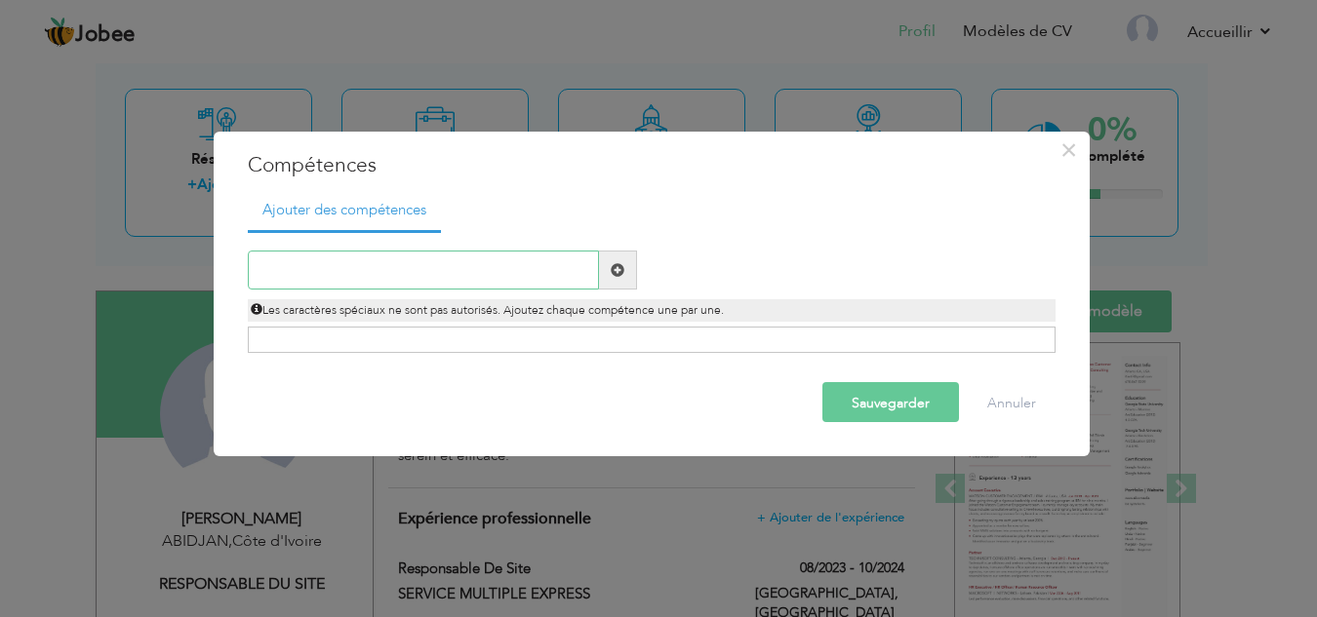
paste input "Bon communiquant"
type input "Bon communiquant"
click at [895, 403] on font "Sauvegarder" at bounding box center [890, 402] width 78 height 19
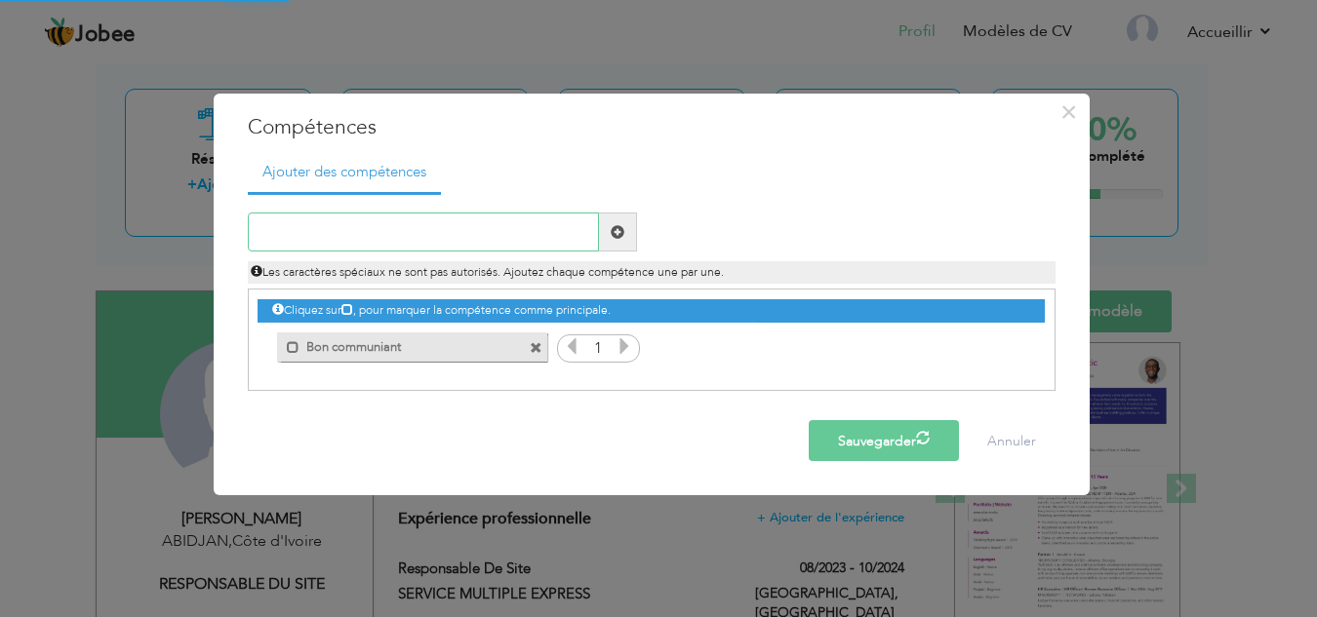
click at [297, 228] on input "text" at bounding box center [423, 232] width 351 height 39
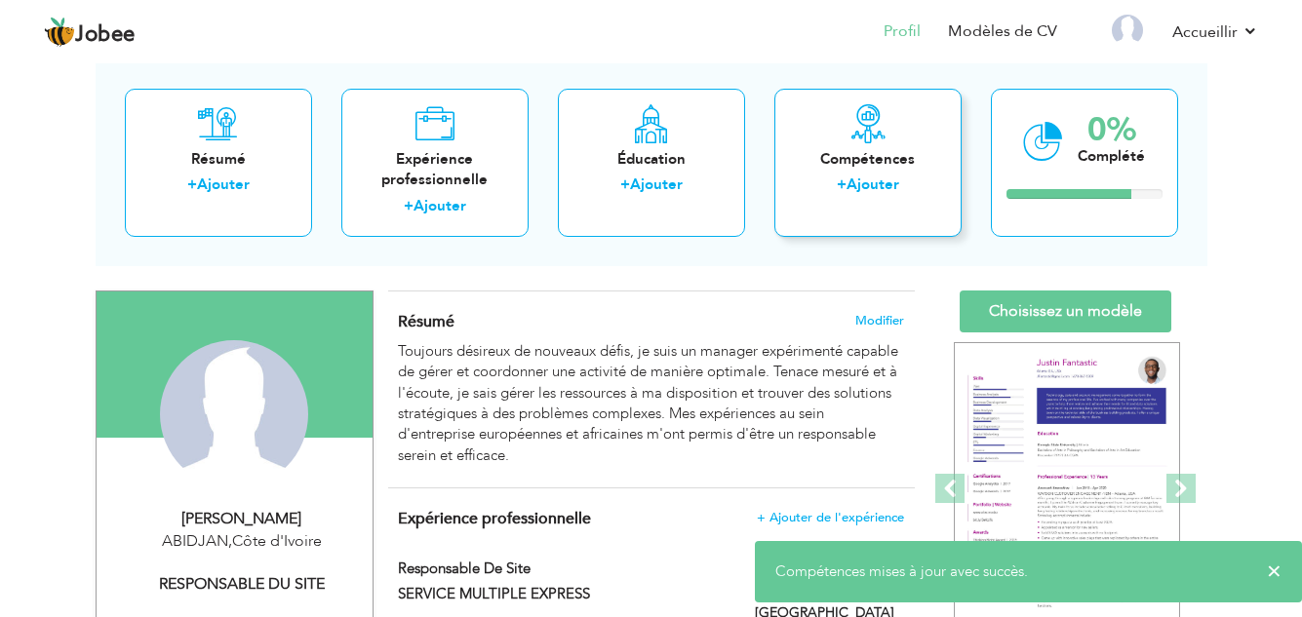
click at [869, 180] on font "Ajouter" at bounding box center [873, 185] width 53 height 20
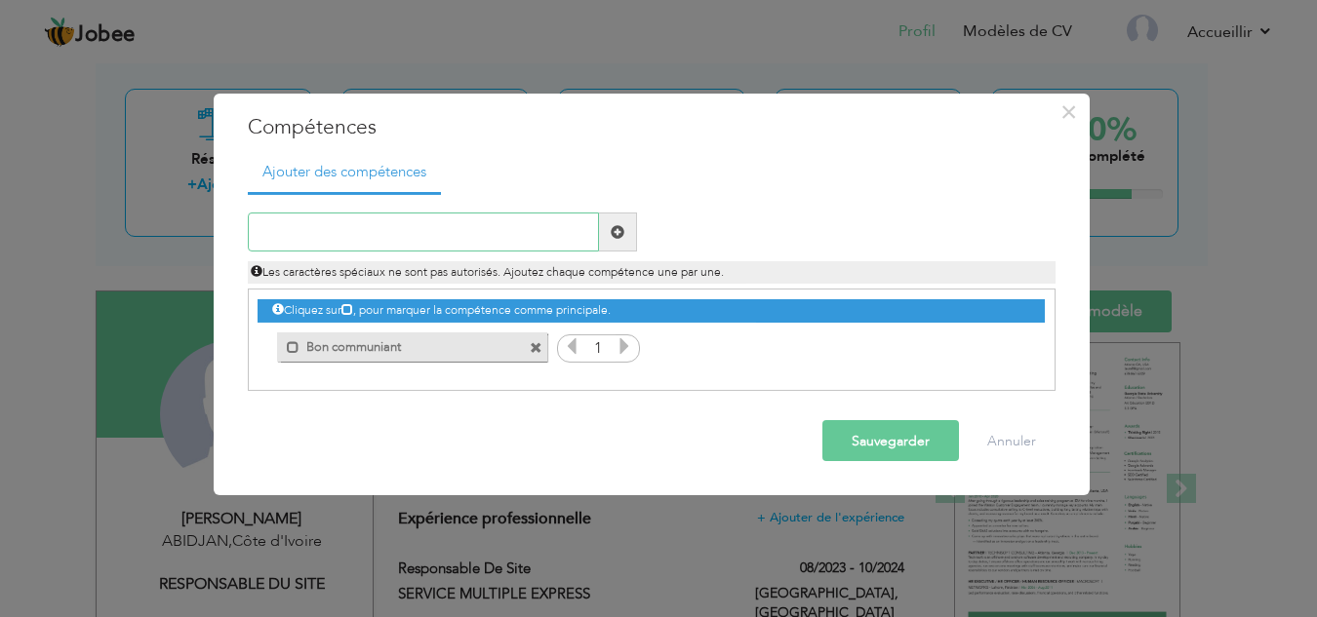
click at [405, 233] on input "text" at bounding box center [423, 232] width 351 height 39
paste input "Gestion de la relation client"
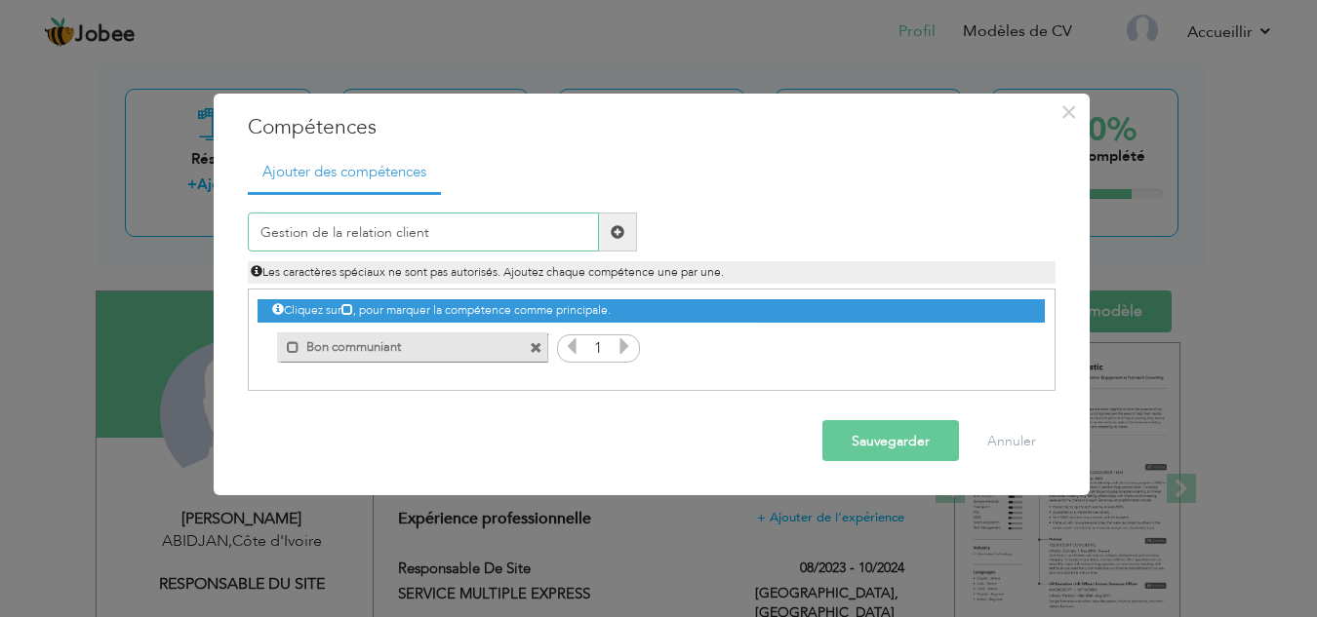
type input "Gestion de la relation client"
click at [623, 240] on span at bounding box center [618, 232] width 38 height 39
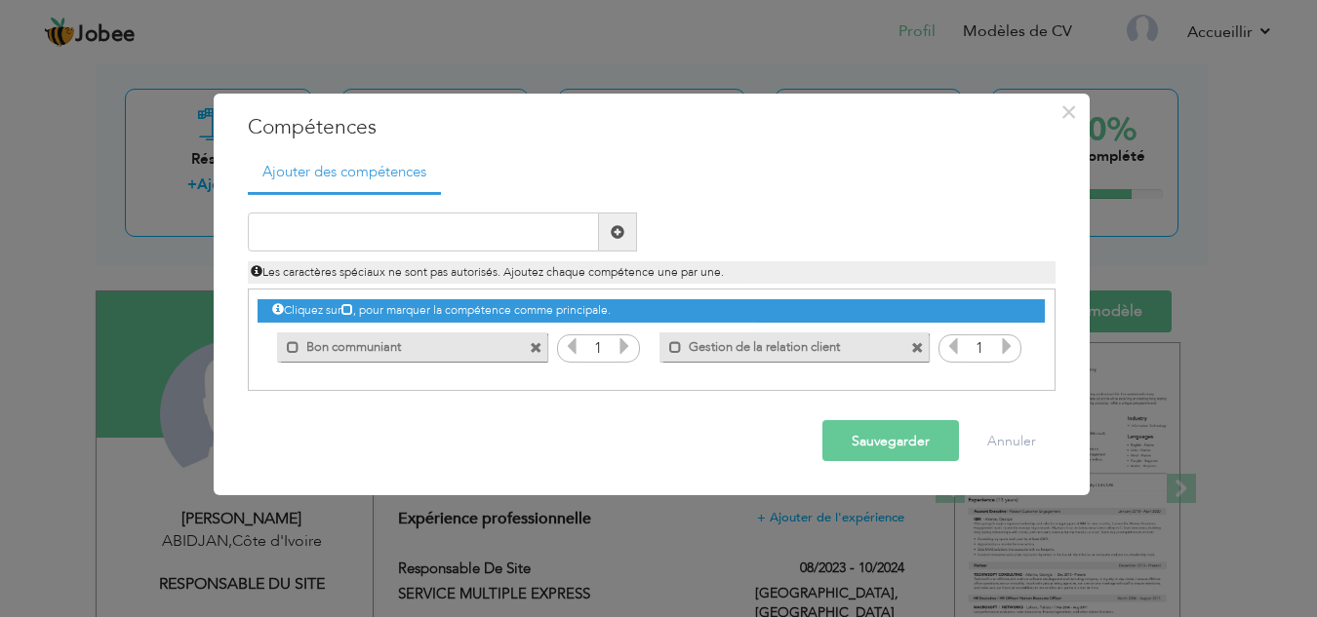
click at [624, 347] on icon at bounding box center [624, 346] width 18 height 18
click at [573, 343] on icon at bounding box center [572, 346] width 18 height 18
click at [305, 234] on input "text" at bounding box center [423, 232] width 351 height 39
click at [613, 235] on span at bounding box center [618, 232] width 14 height 14
paste input "Gestion des datas"
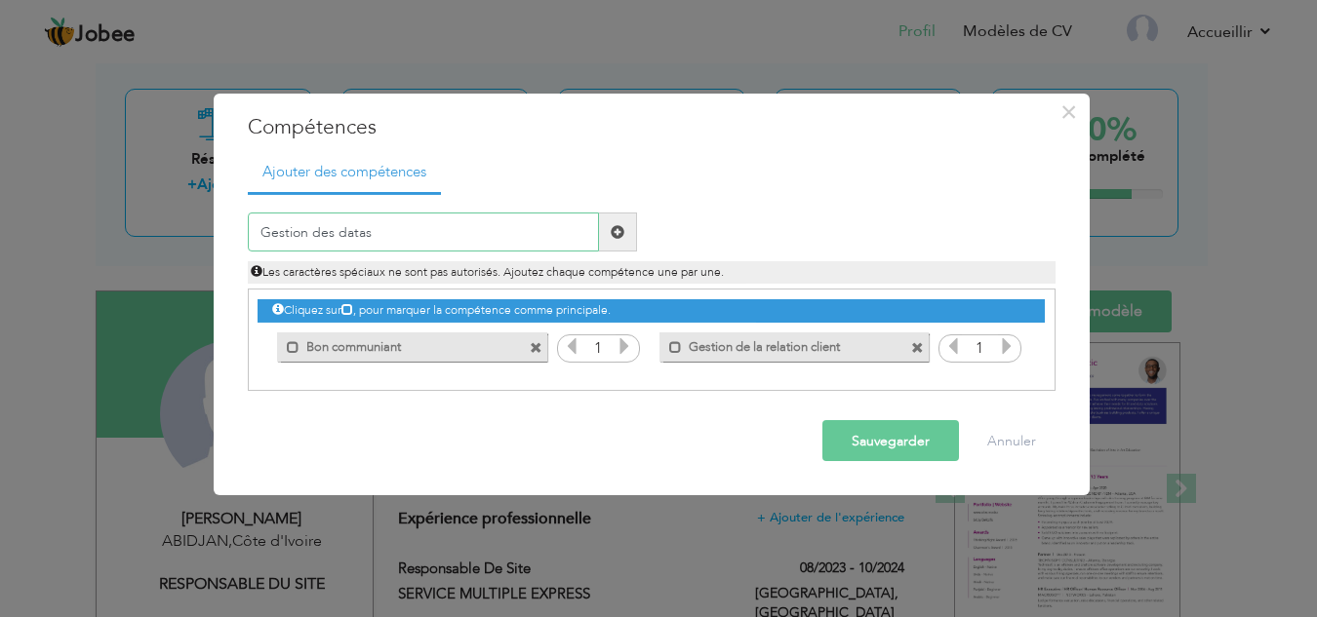
type input "Gestion des datas"
click at [621, 233] on span at bounding box center [618, 232] width 14 height 14
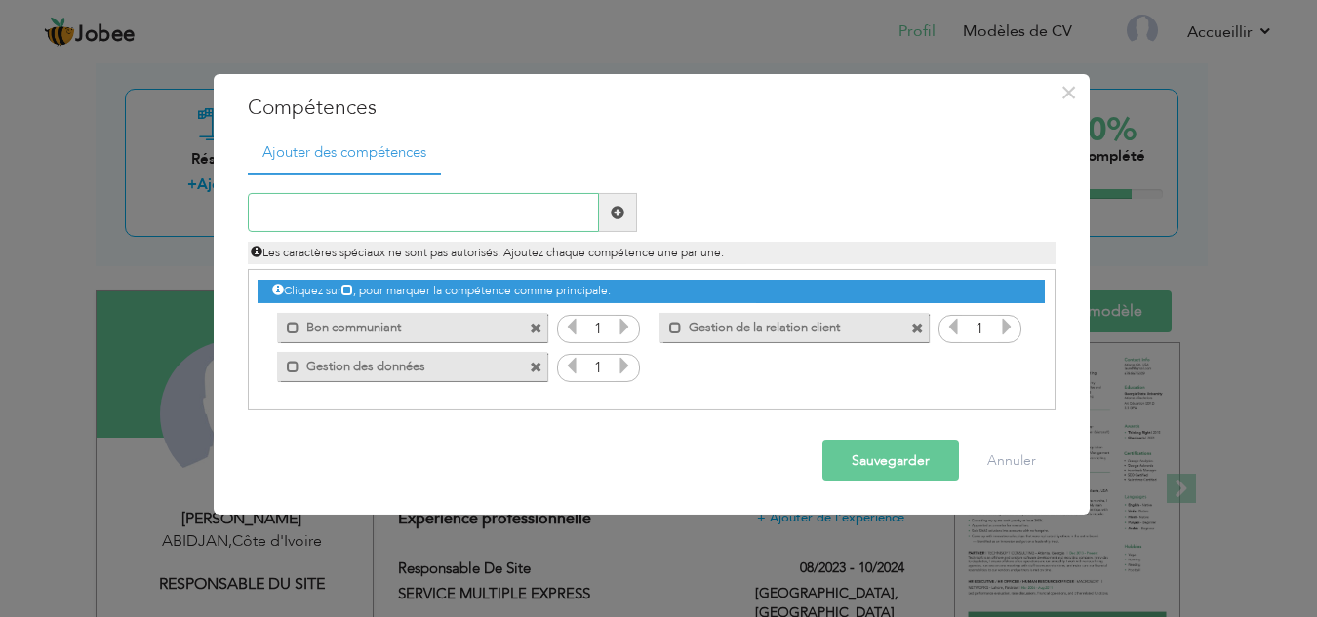
click at [309, 210] on input "text" at bounding box center [423, 212] width 351 height 39
paste input "Maitrise du Pack Office"
type input "Maitrise du Pack Office"
click at [617, 214] on span at bounding box center [618, 213] width 14 height 14
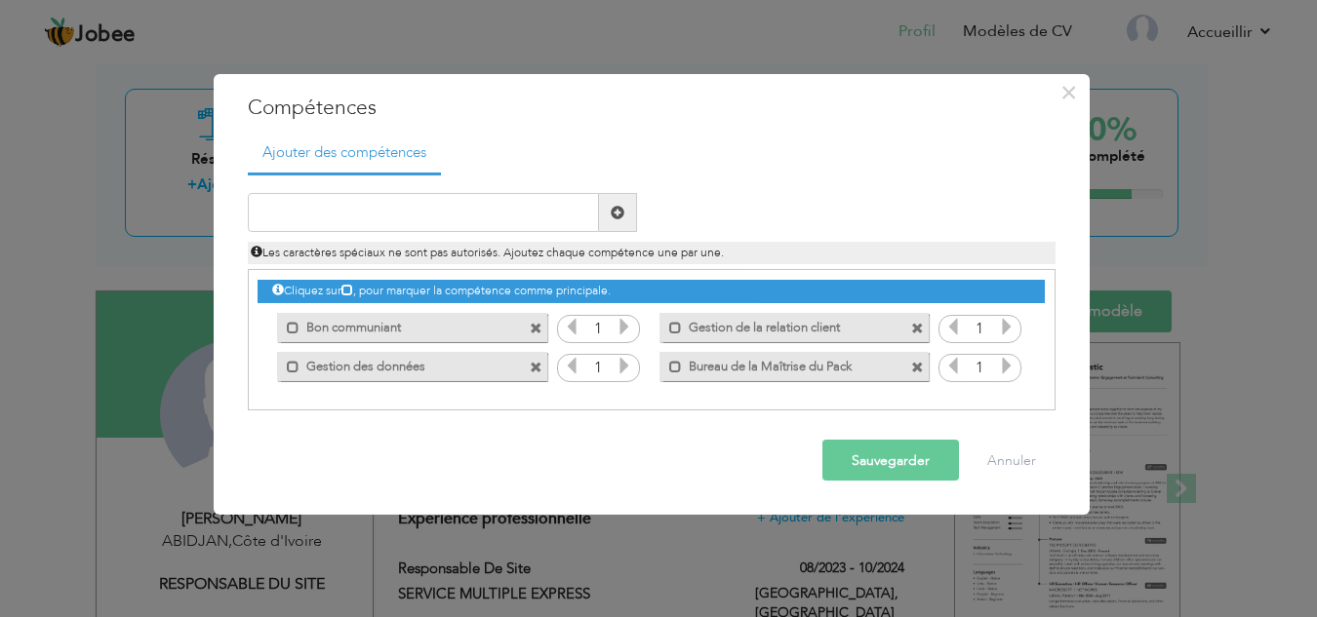
click at [861, 454] on font "Sauvegarder" at bounding box center [890, 461] width 78 height 19
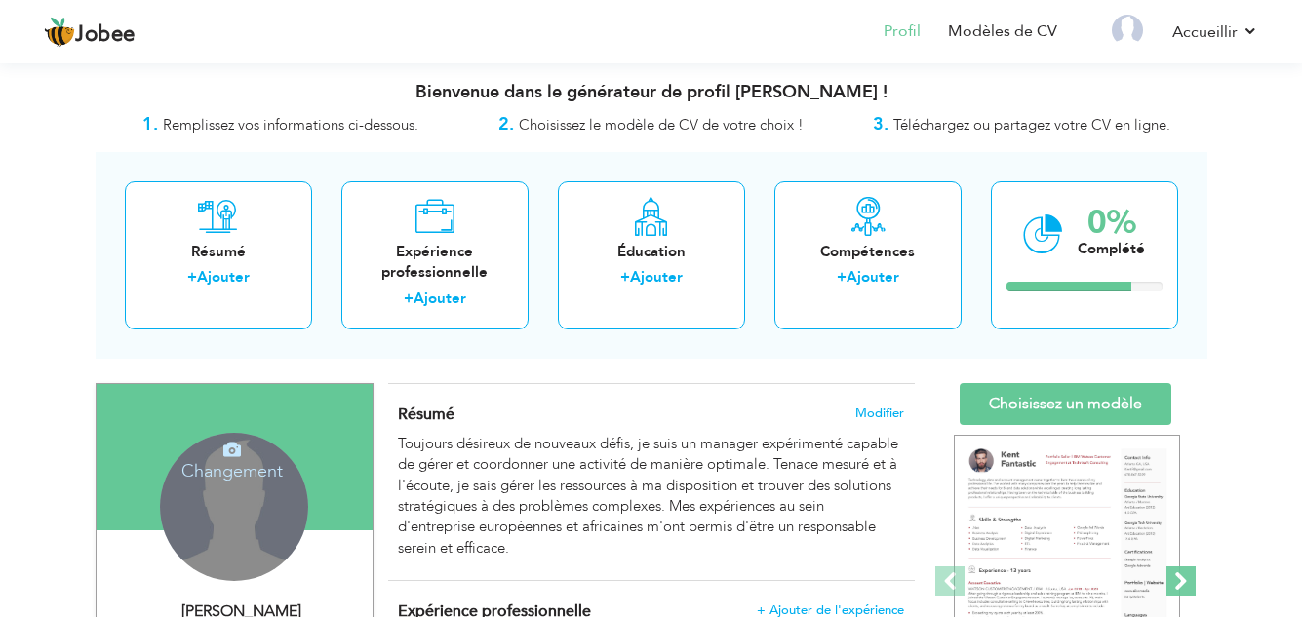
scroll to position [200, 0]
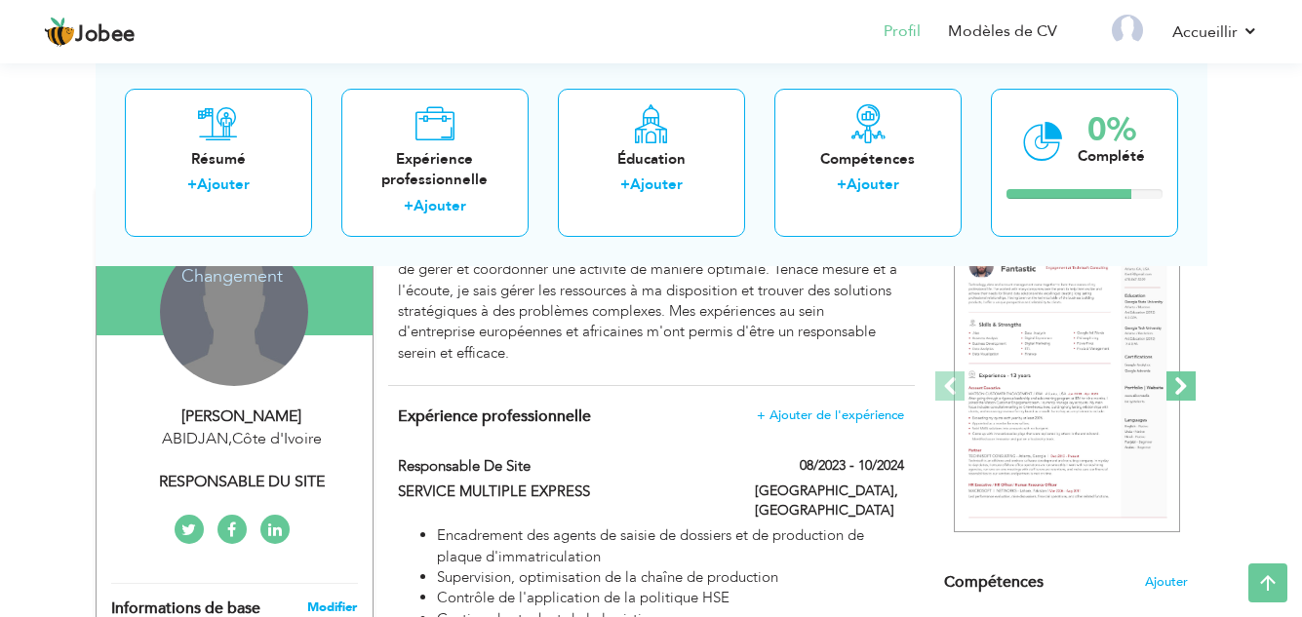
click at [1187, 379] on span at bounding box center [1181, 386] width 29 height 29
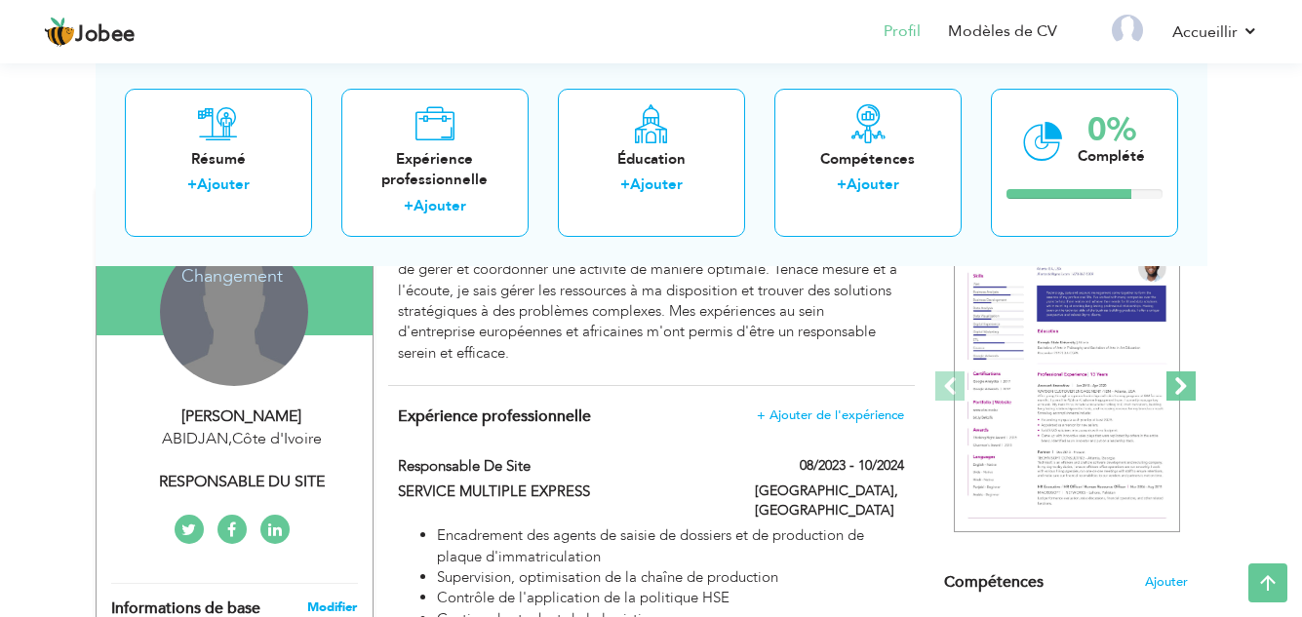
scroll to position [102, 0]
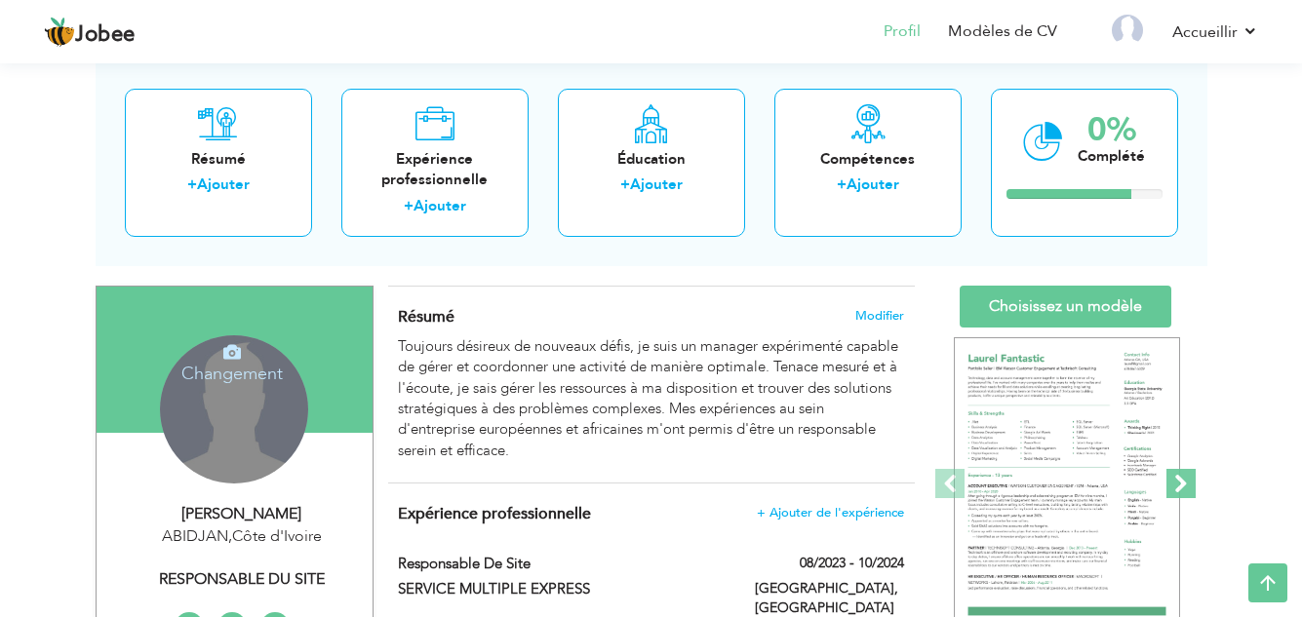
click at [1182, 488] on span at bounding box center [1181, 483] width 29 height 29
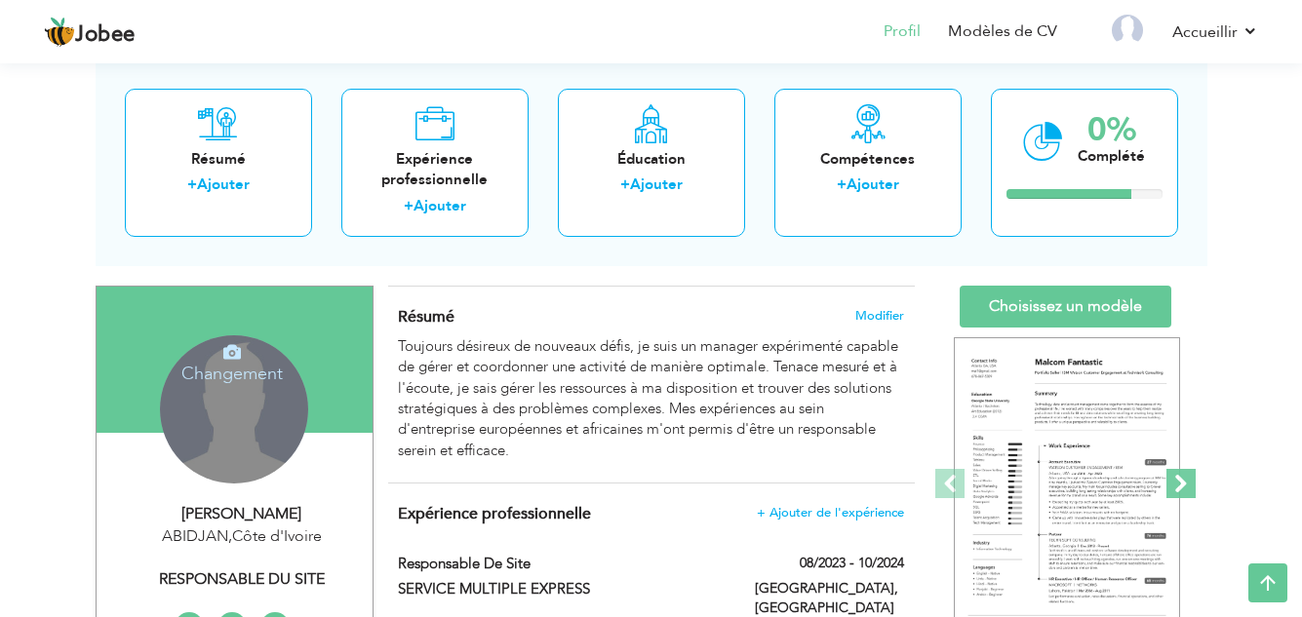
click at [1193, 481] on span at bounding box center [1181, 483] width 29 height 29
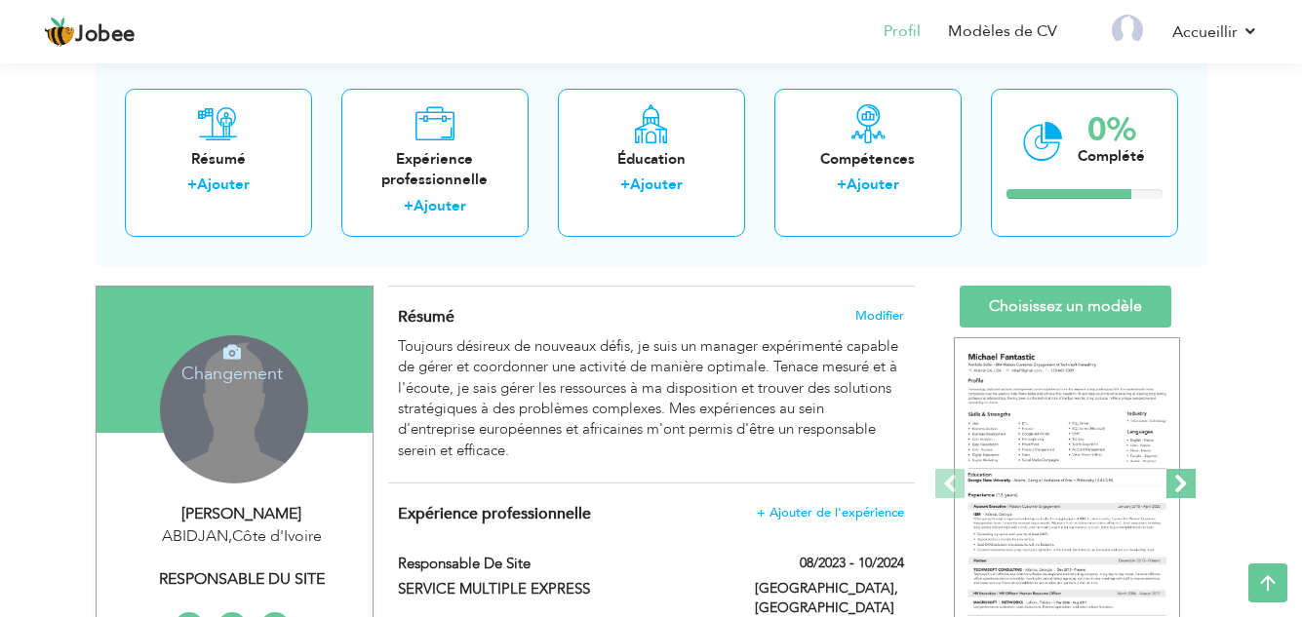
click at [1193, 481] on span at bounding box center [1181, 483] width 29 height 29
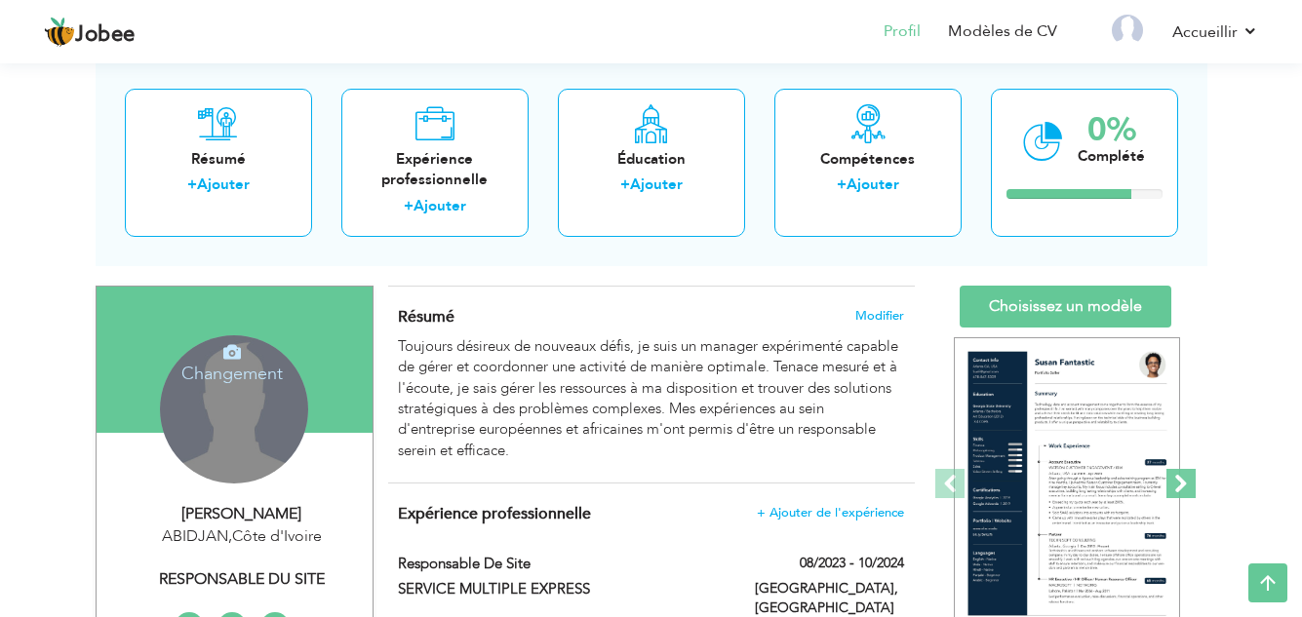
click at [1193, 481] on span at bounding box center [1181, 483] width 29 height 29
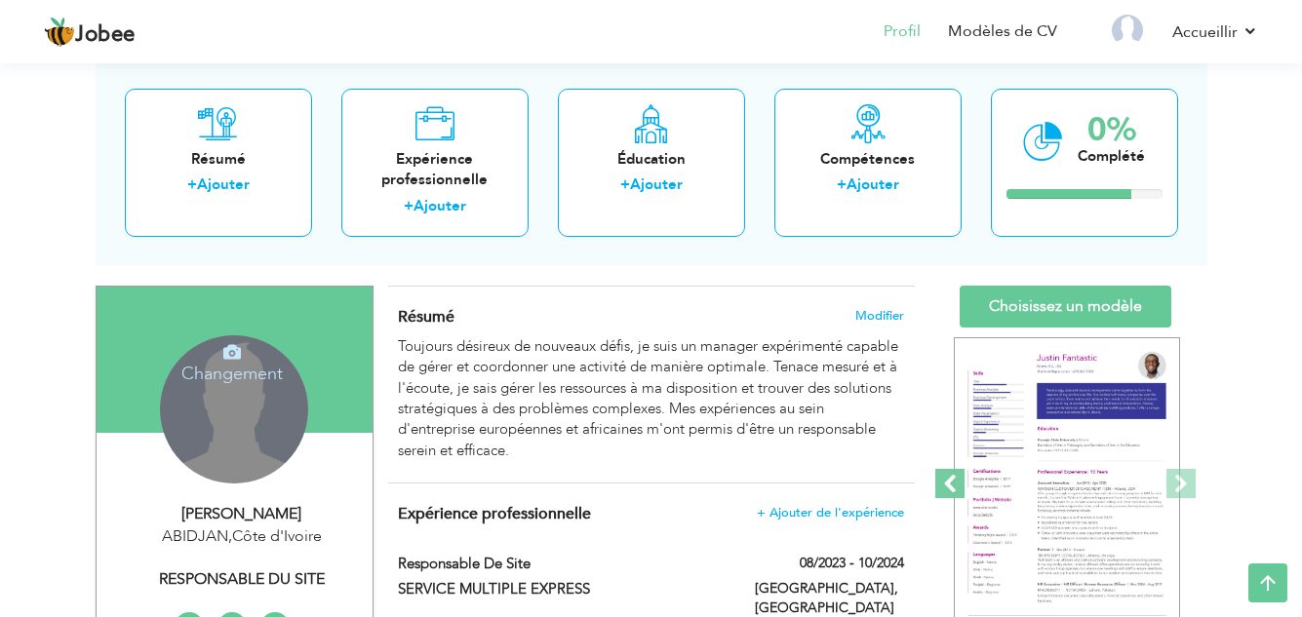
click at [946, 483] on span at bounding box center [949, 483] width 29 height 29
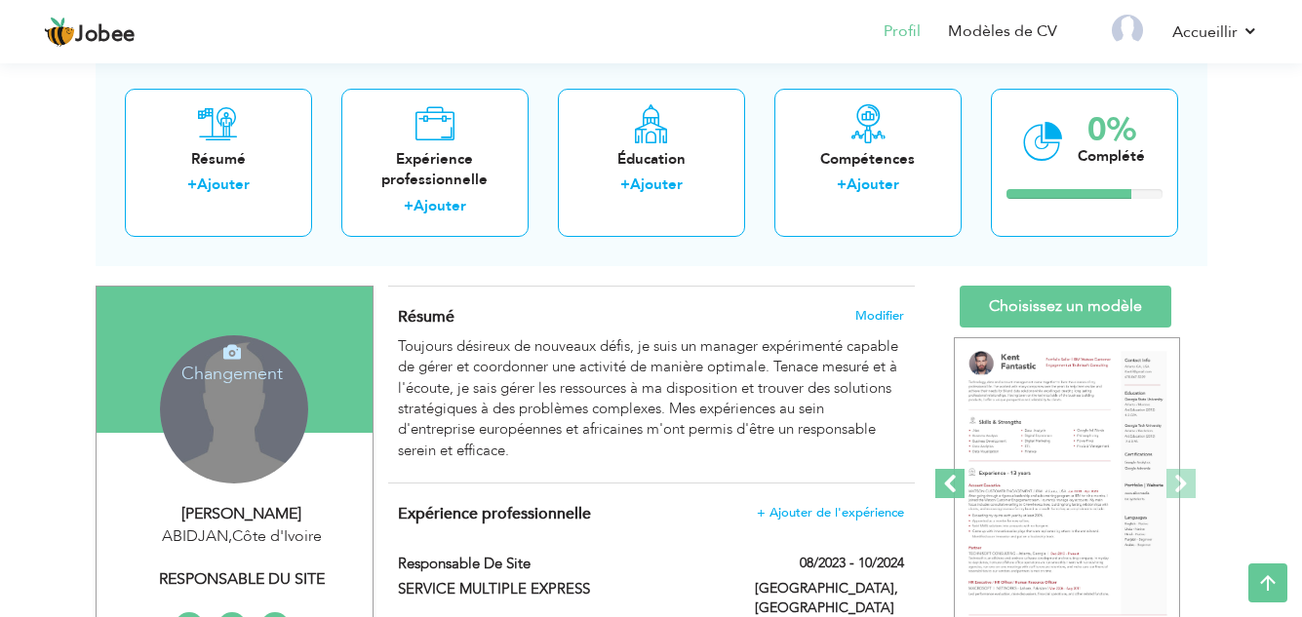
click at [946, 483] on span at bounding box center [949, 483] width 29 height 29
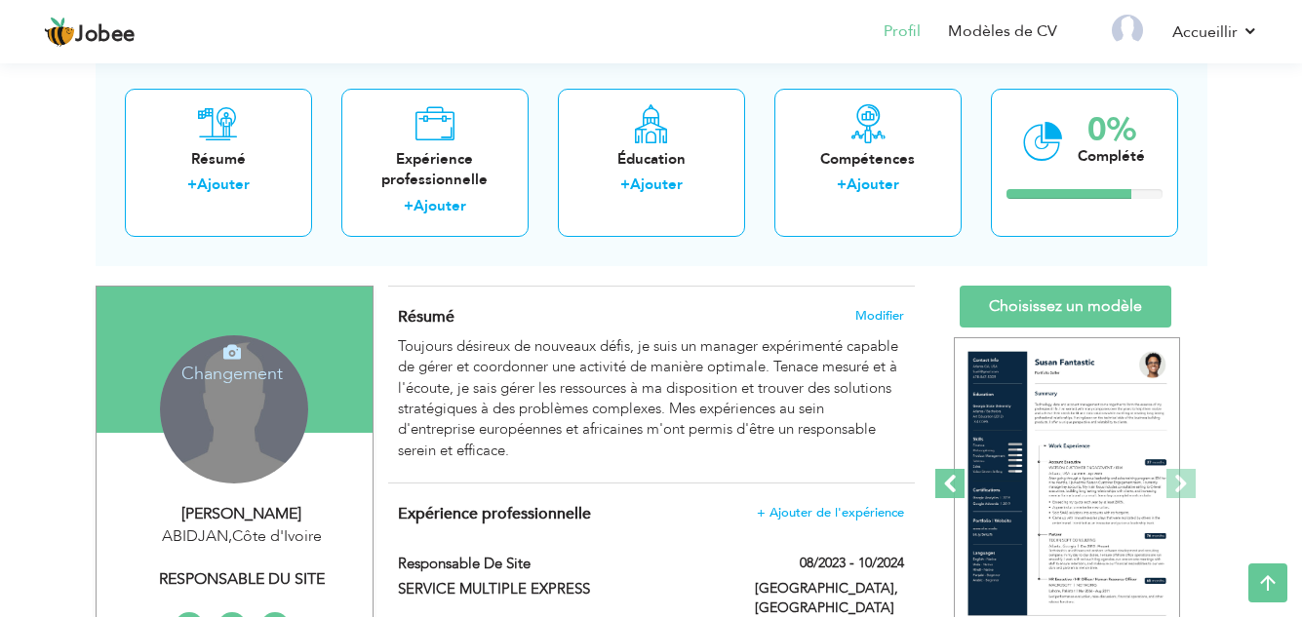
click at [954, 477] on span at bounding box center [949, 483] width 29 height 29
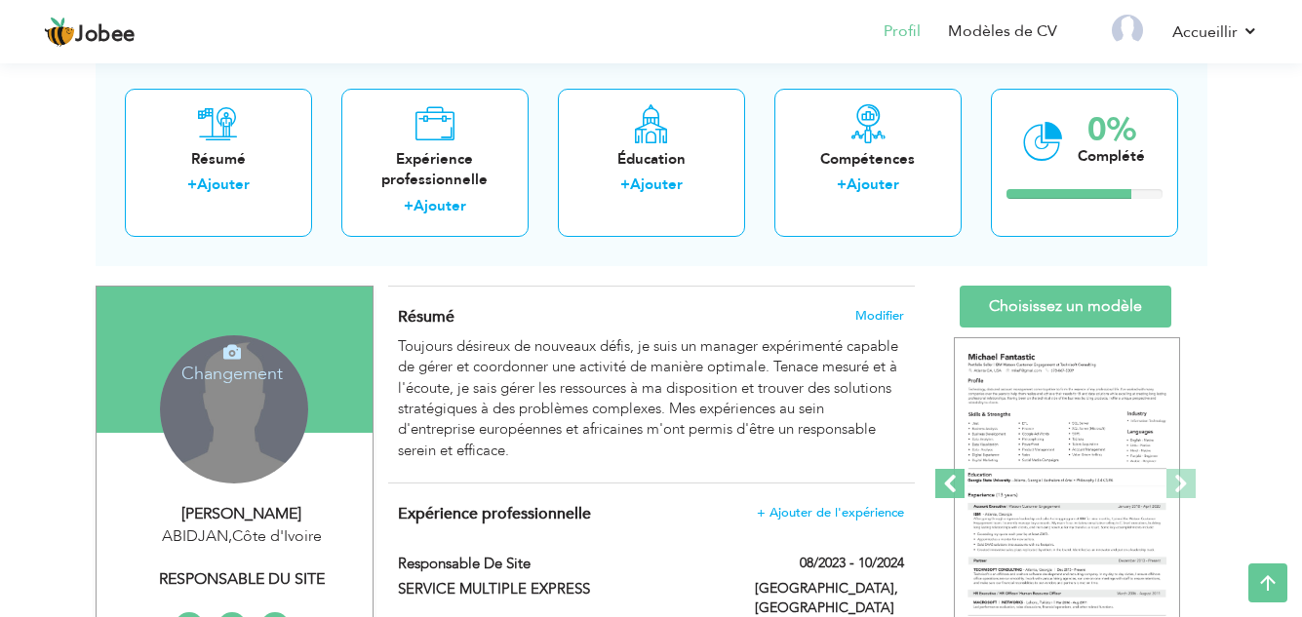
click at [954, 477] on span at bounding box center [949, 483] width 29 height 29
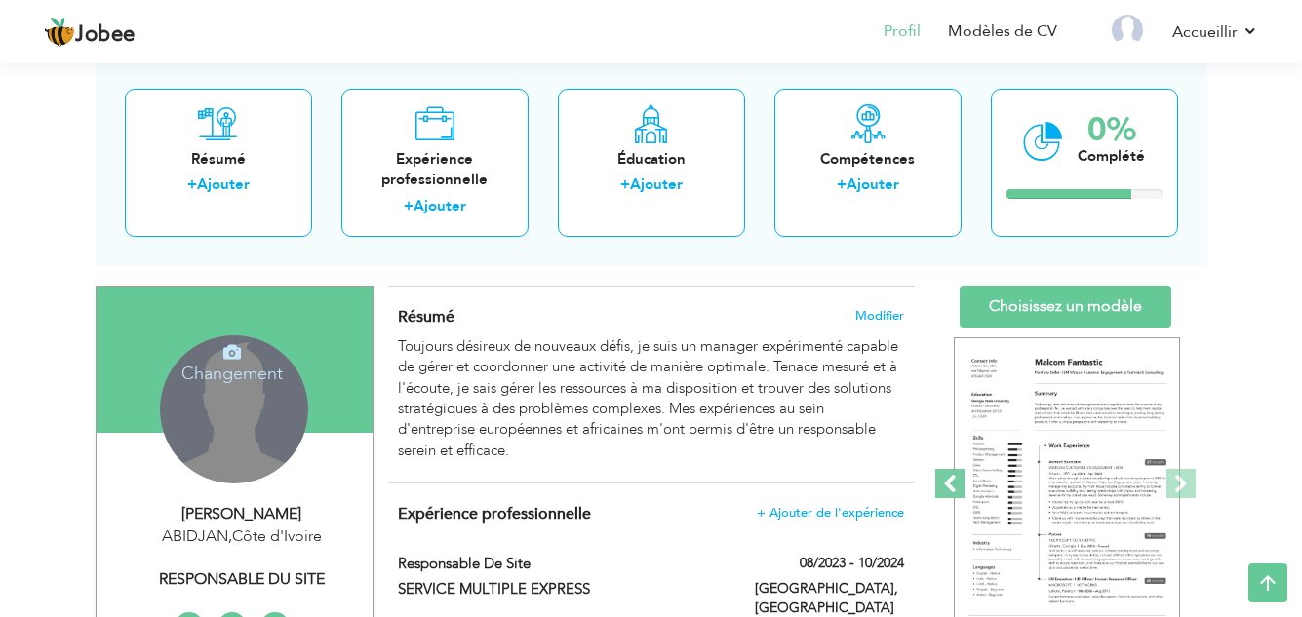
click at [954, 477] on span at bounding box center [949, 483] width 29 height 29
click at [948, 481] on span at bounding box center [949, 483] width 29 height 29
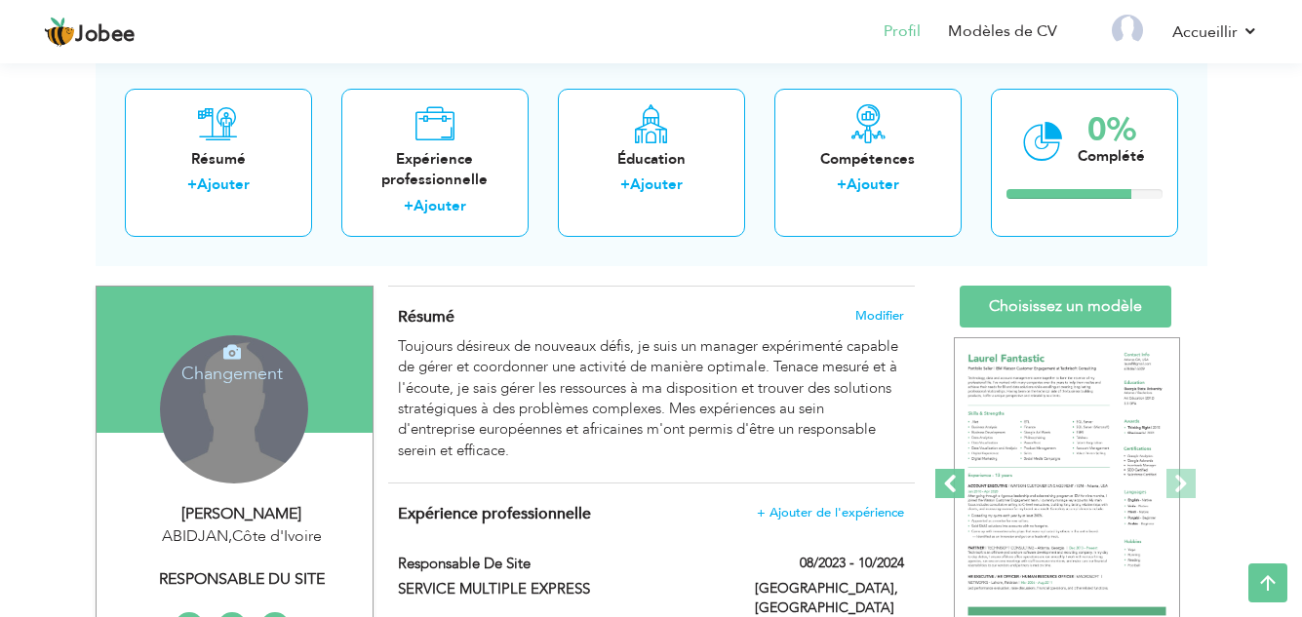
click at [948, 481] on span at bounding box center [949, 483] width 29 height 29
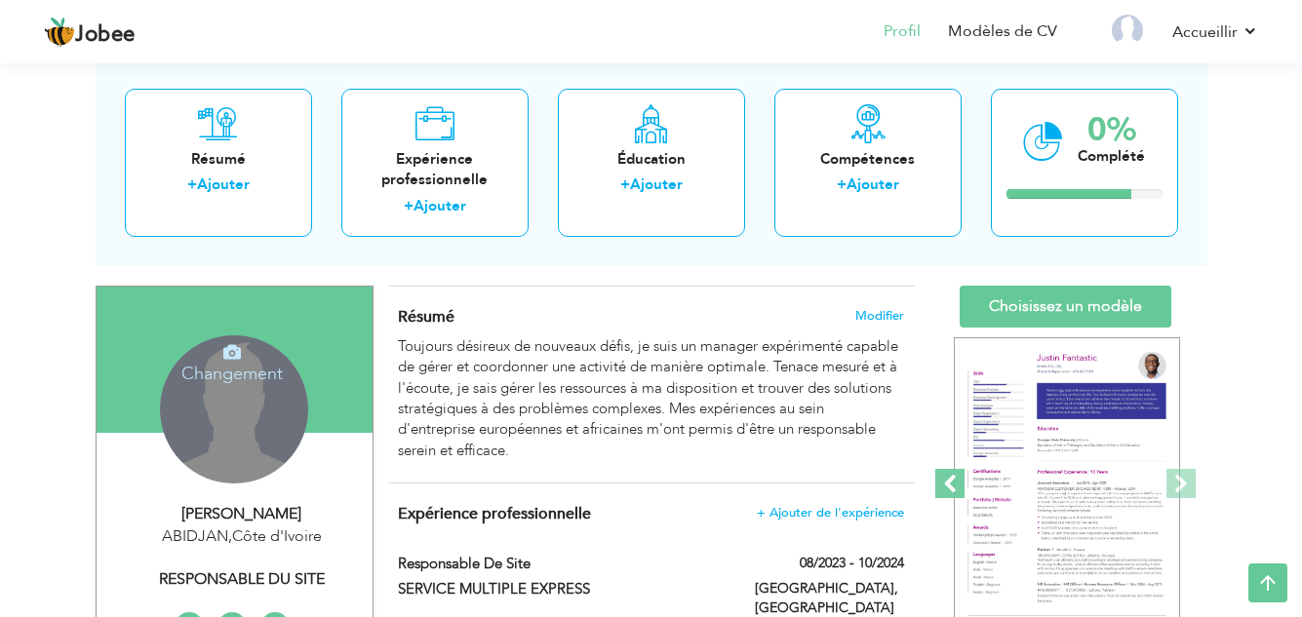
click at [948, 481] on span at bounding box center [949, 483] width 29 height 29
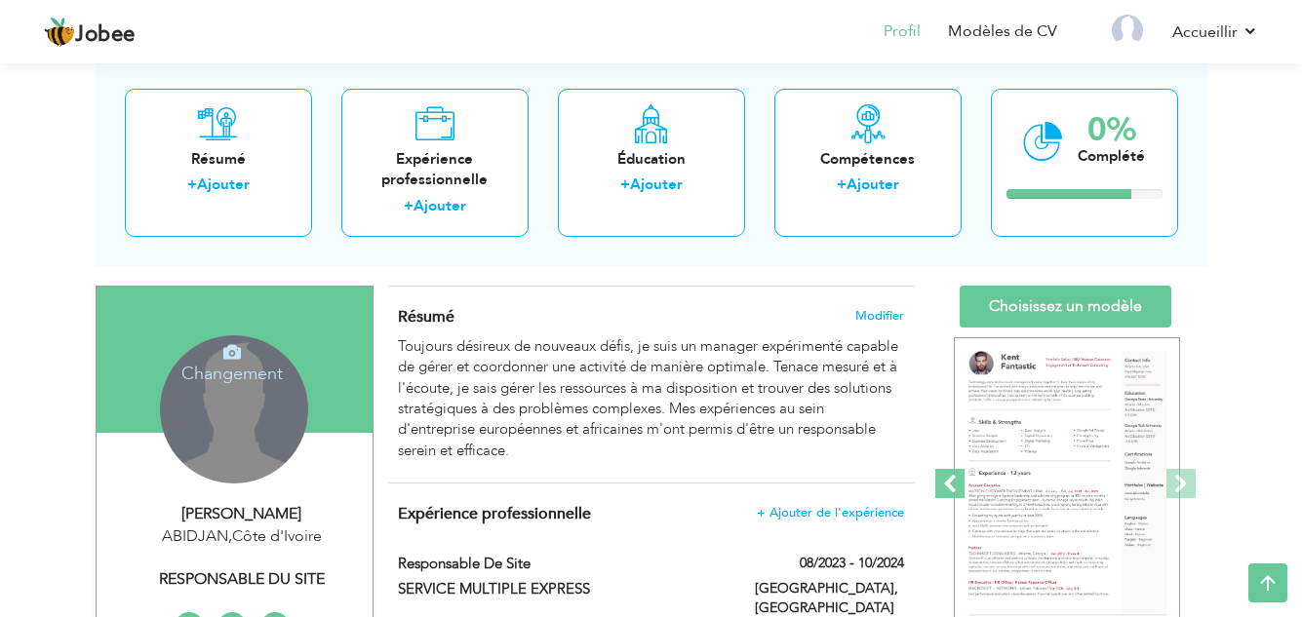
click at [948, 481] on span at bounding box center [949, 483] width 29 height 29
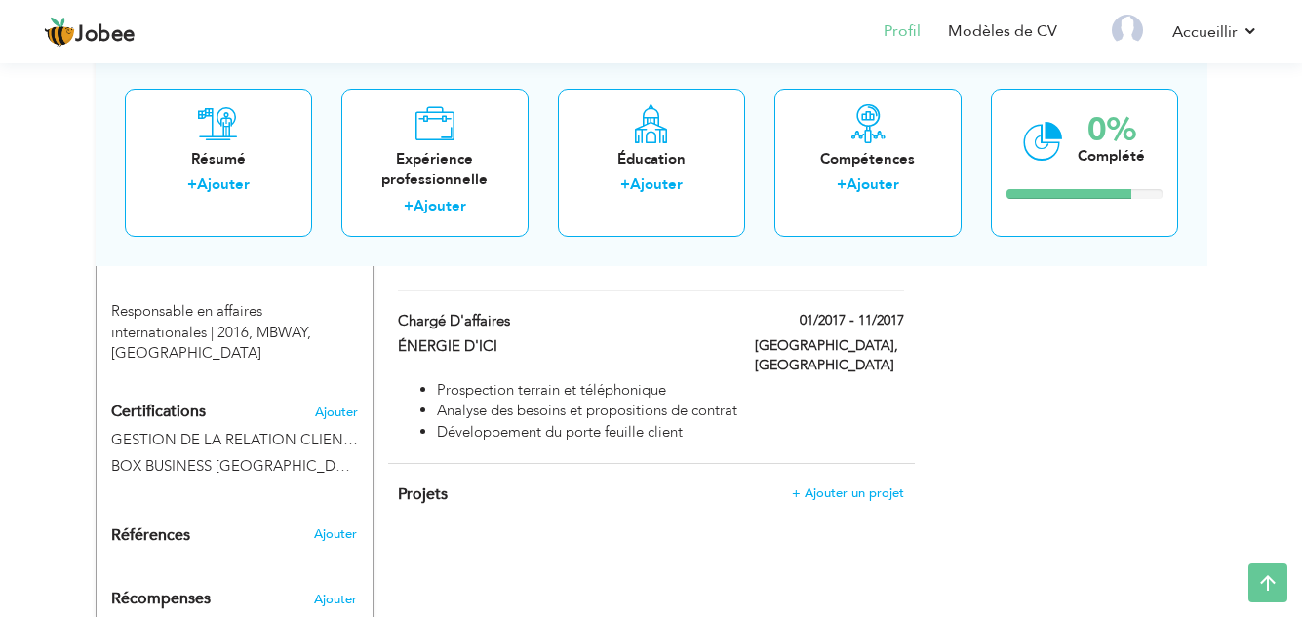
scroll to position [980, 0]
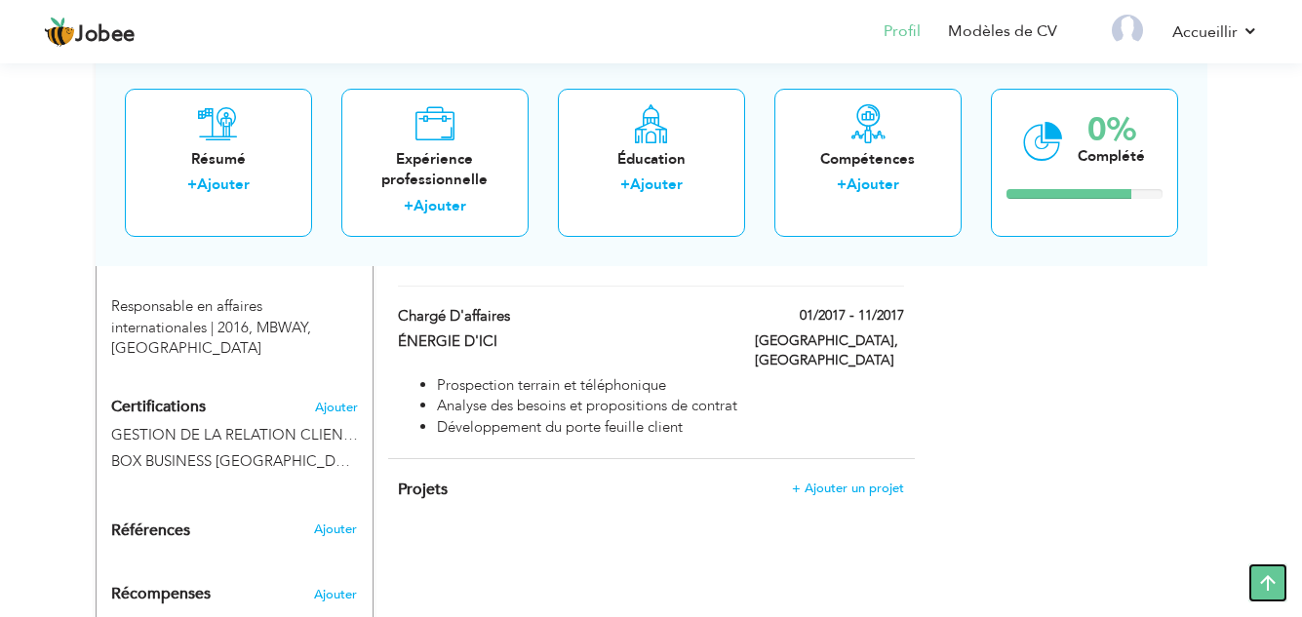
click at [1281, 593] on icon at bounding box center [1267, 583] width 39 height 39
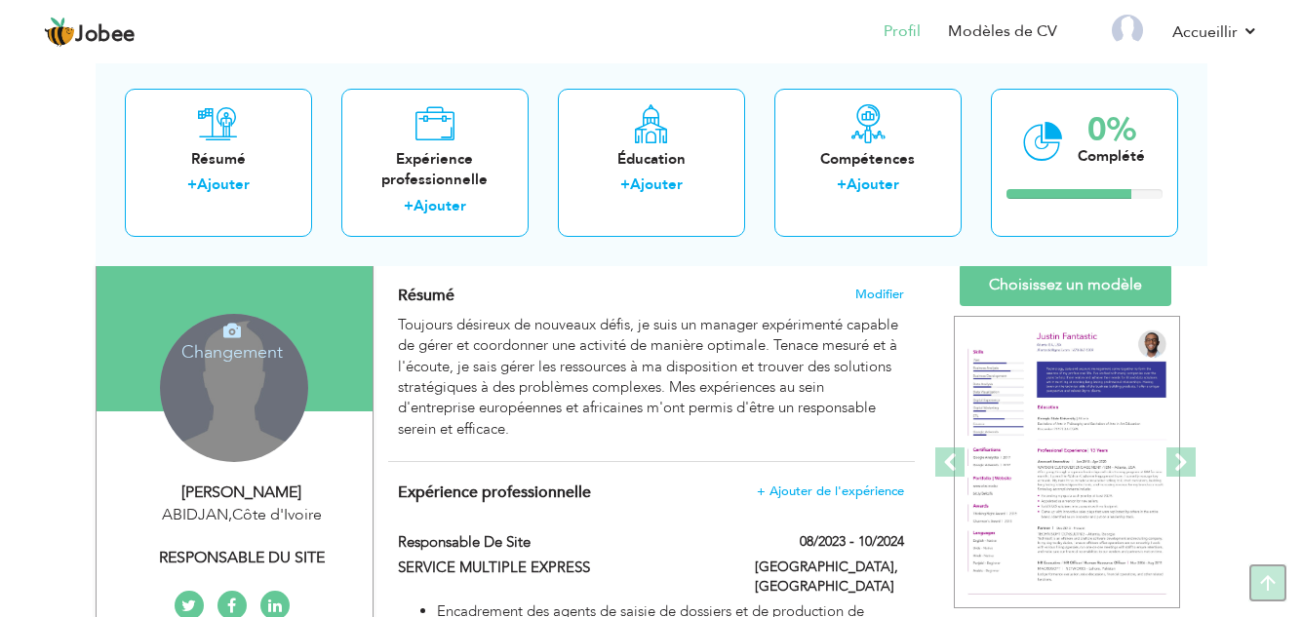
scroll to position [0, 0]
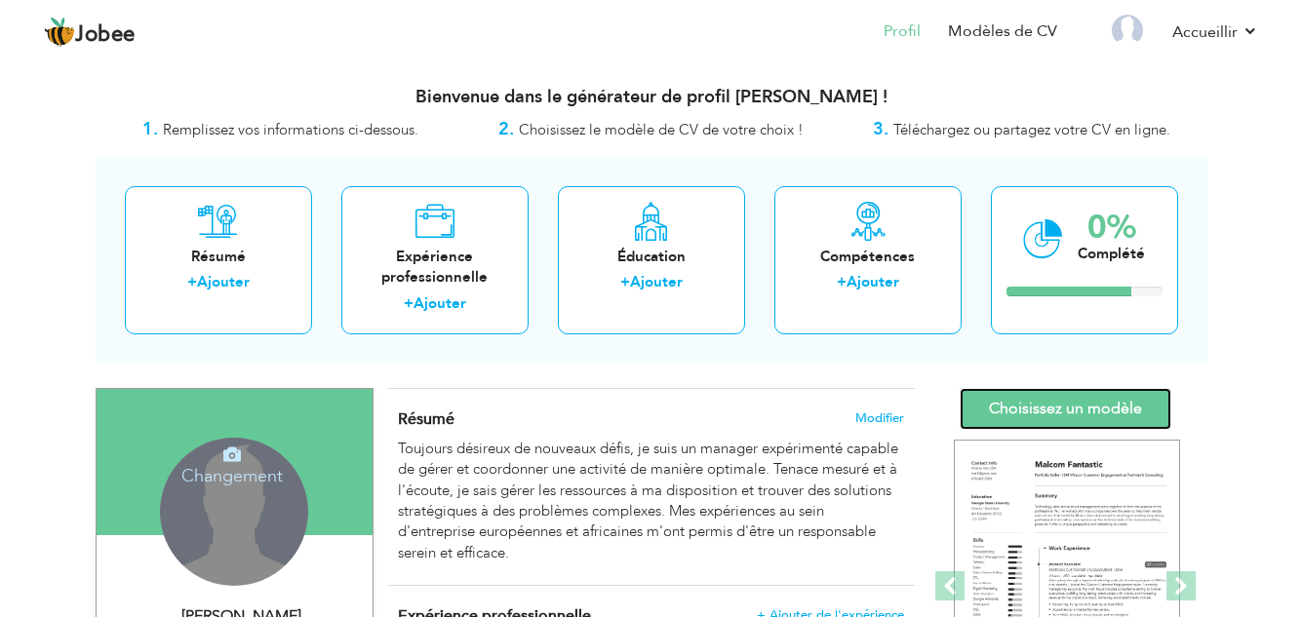
click at [1097, 403] on font "Choisissez un modèle" at bounding box center [1065, 408] width 153 height 21
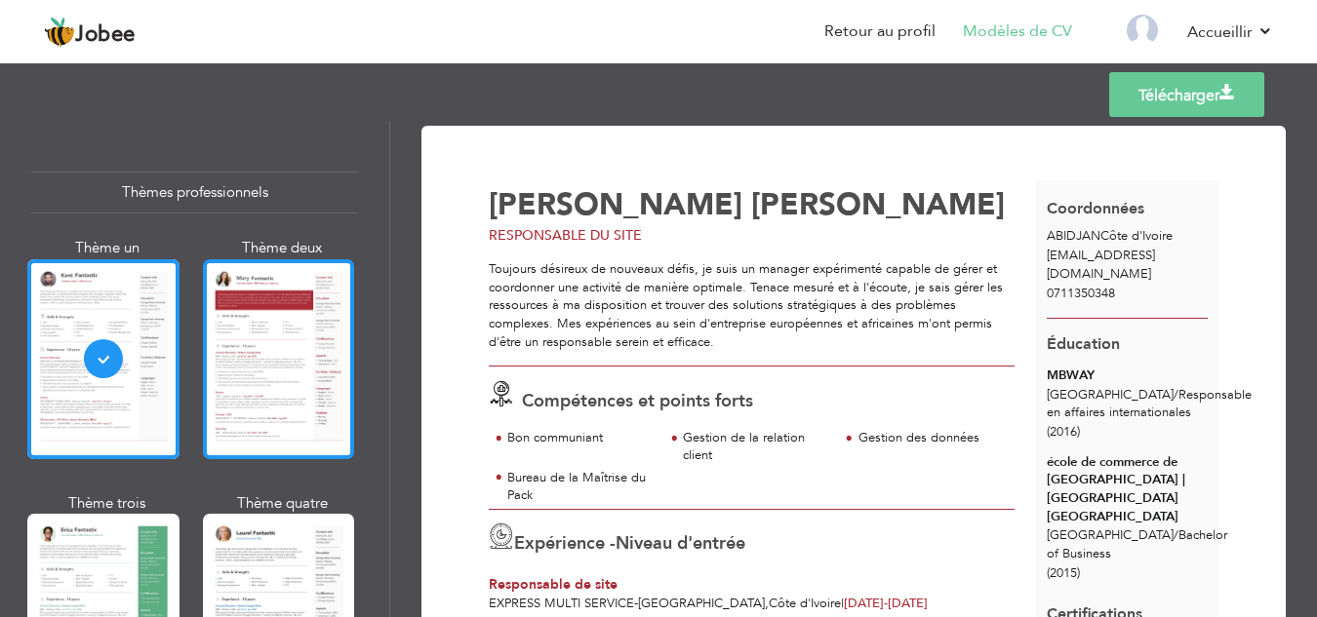
click at [278, 382] on div at bounding box center [279, 359] width 152 height 200
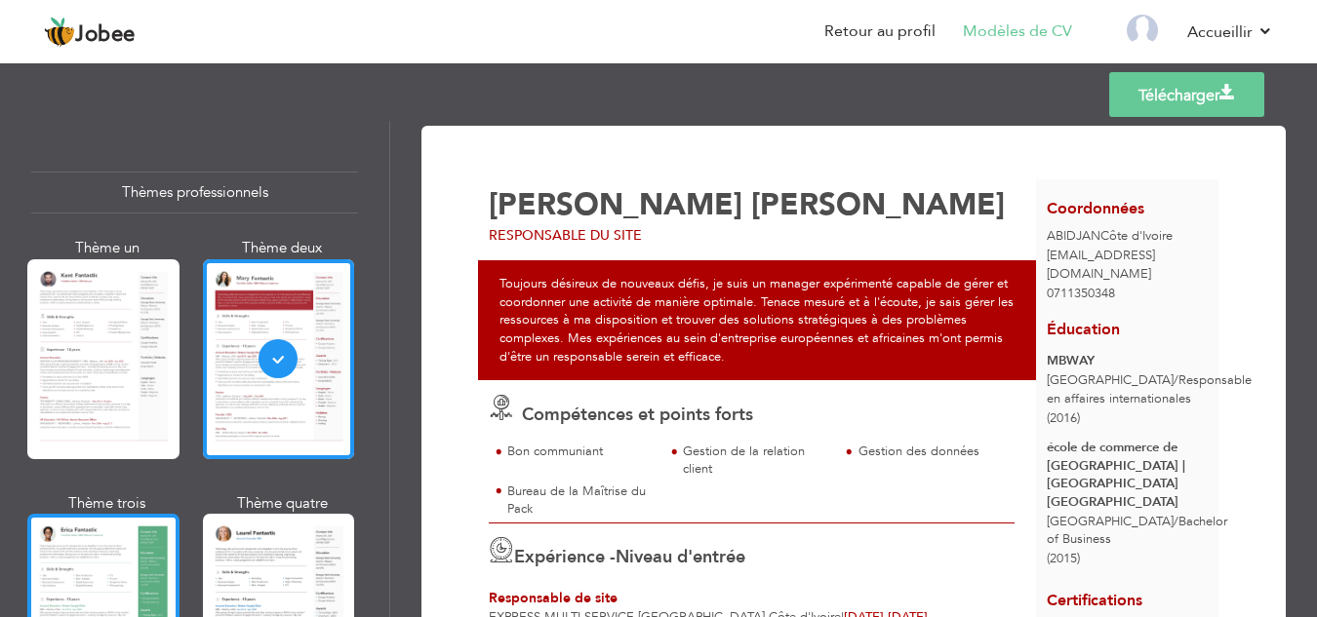
click at [116, 548] on div at bounding box center [103, 614] width 152 height 200
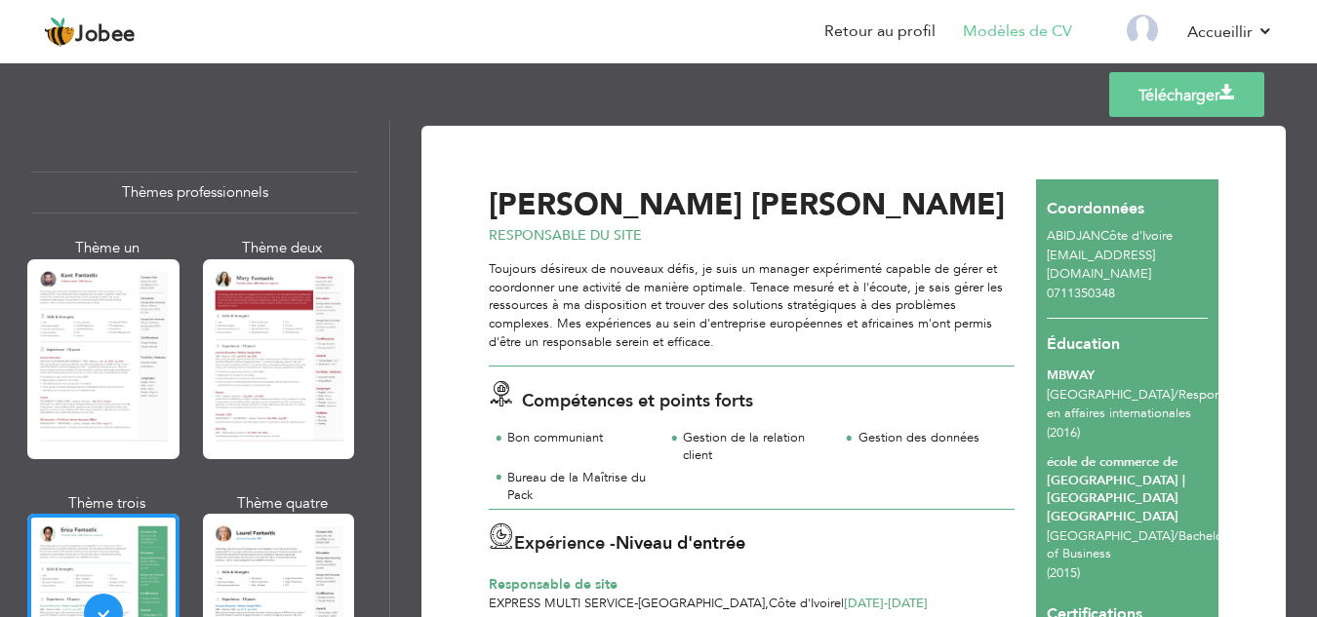
click at [593, 231] on font "RESPONSABLE DU SITE" at bounding box center [565, 235] width 153 height 19
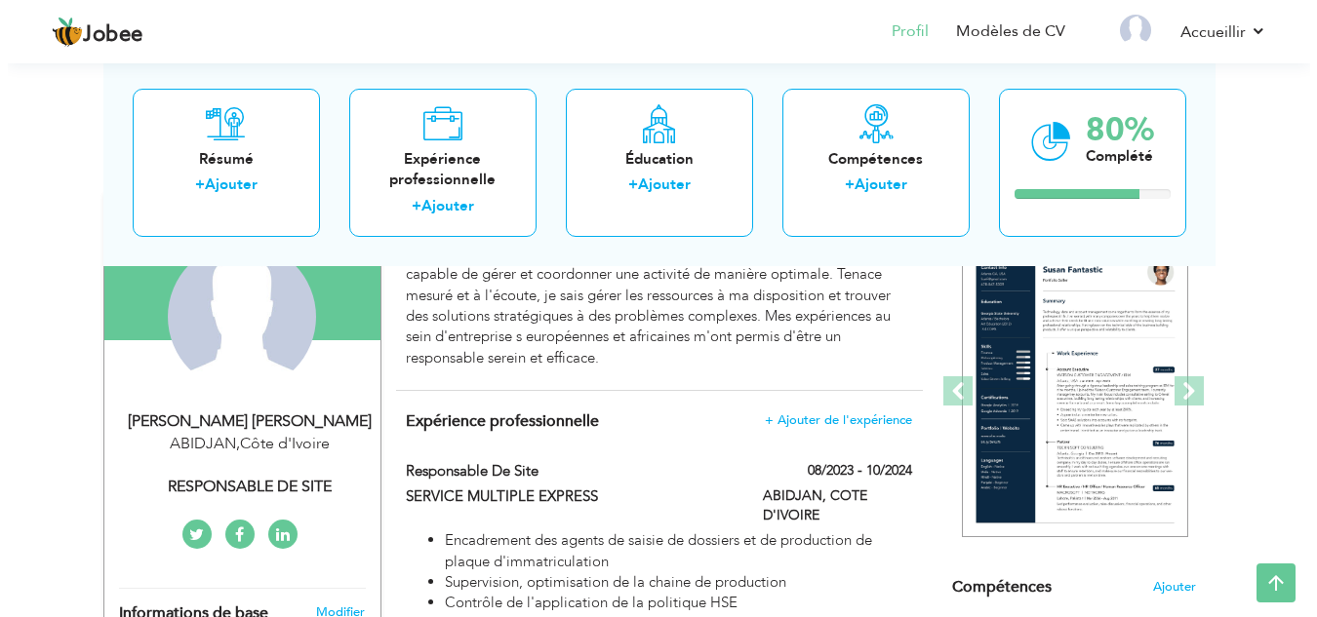
scroll to position [216, 0]
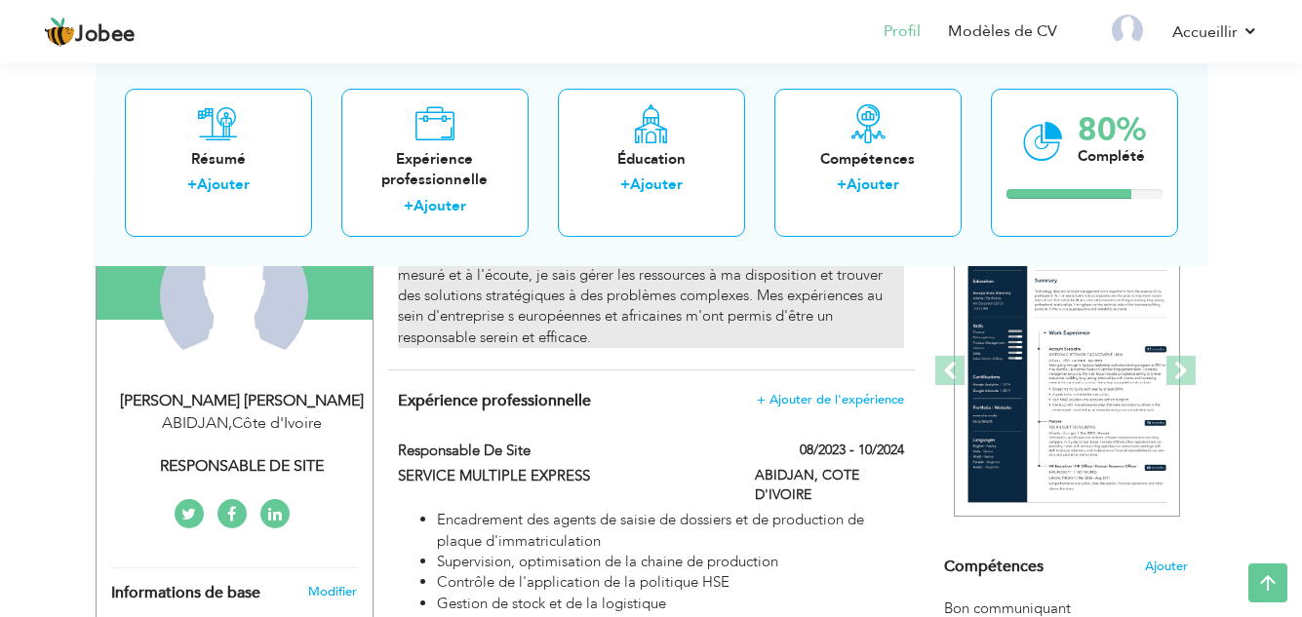
click at [548, 299] on div "Toujours désireux de nouveaux défis, je suis une manager expérimenté capable de…" at bounding box center [650, 286] width 505 height 126
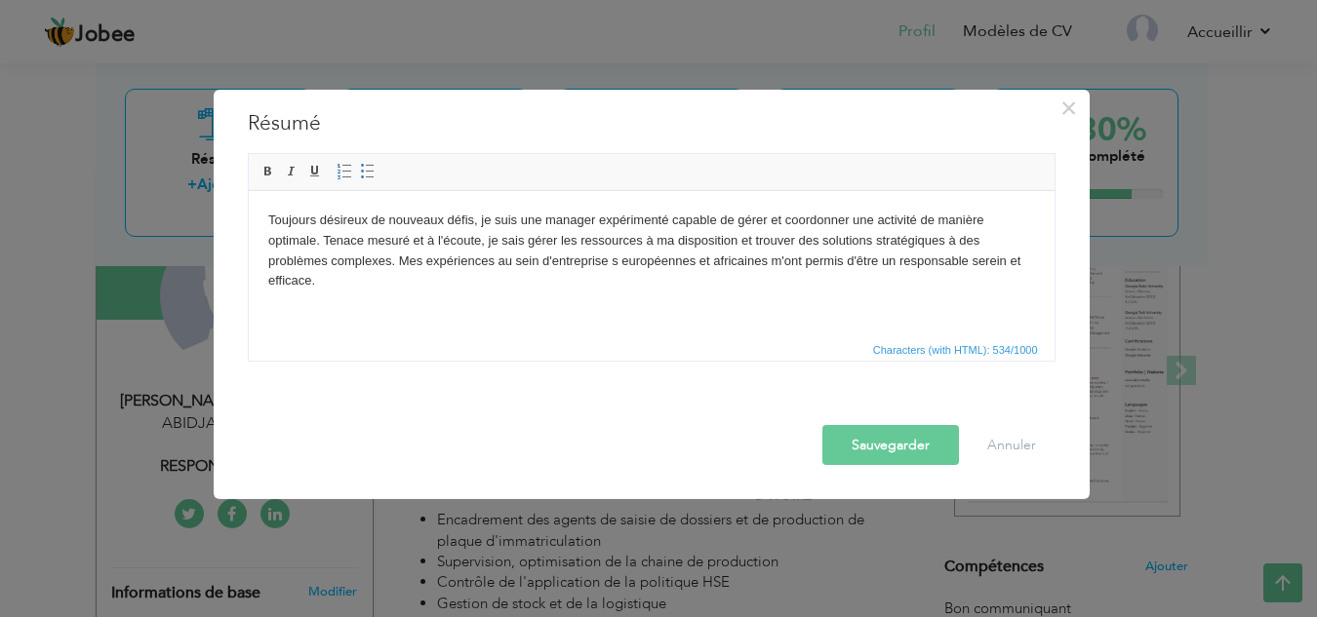
click at [910, 433] on button "Sauvegarder" at bounding box center [890, 444] width 137 height 40
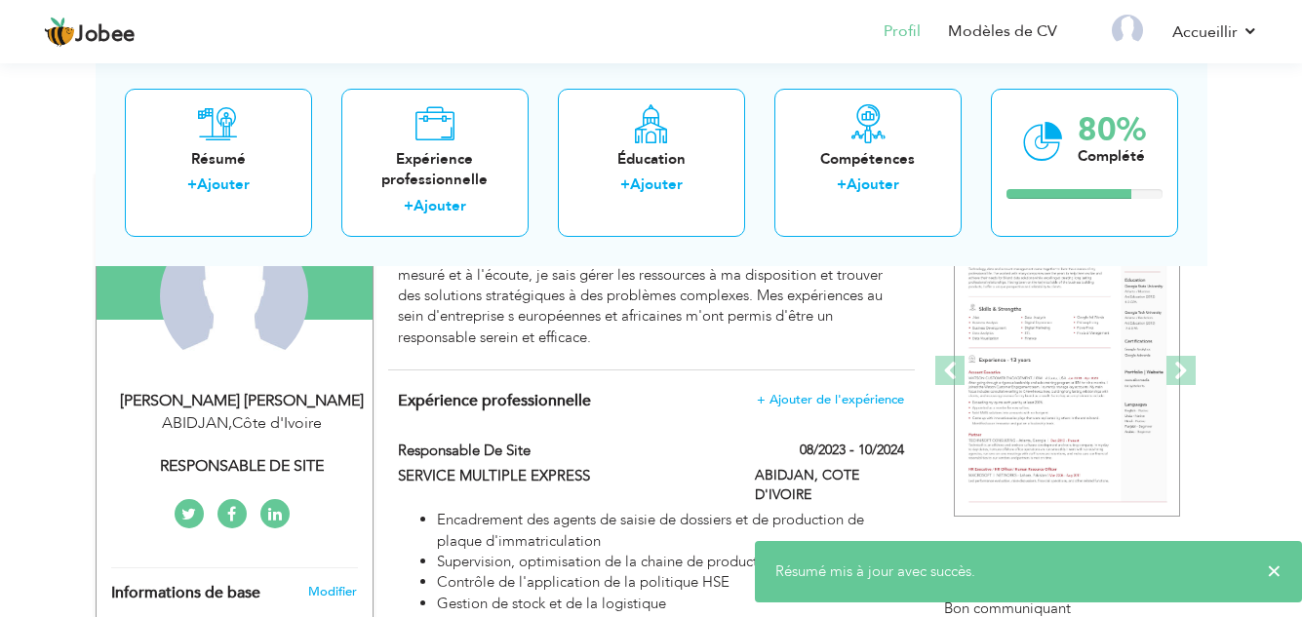
click at [257, 462] on div "RESPONSABLE DE SITE" at bounding box center [241, 466] width 261 height 22
select select "number:107"
select select "number:1"
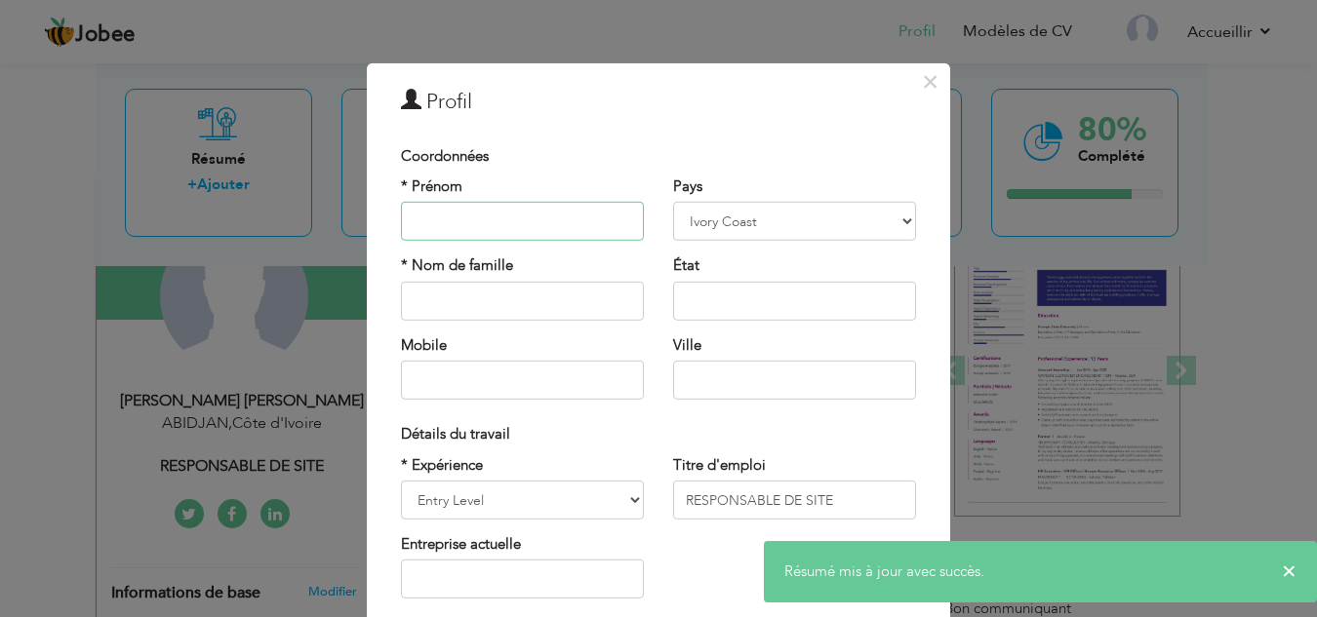
scroll to position [98, 0]
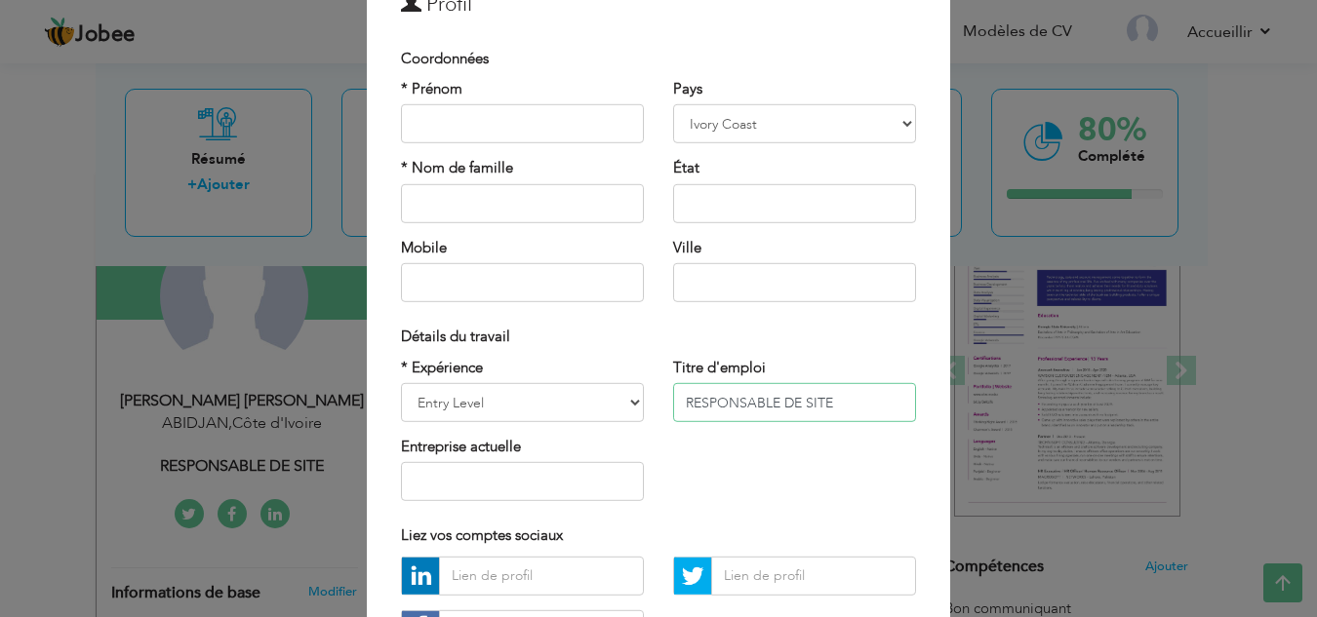
drag, startPoint x: 788, startPoint y: 405, endPoint x: 855, endPoint y: 391, distance: 68.7
click at [789, 405] on input "RESPONSABLE DE SITE" at bounding box center [794, 402] width 243 height 39
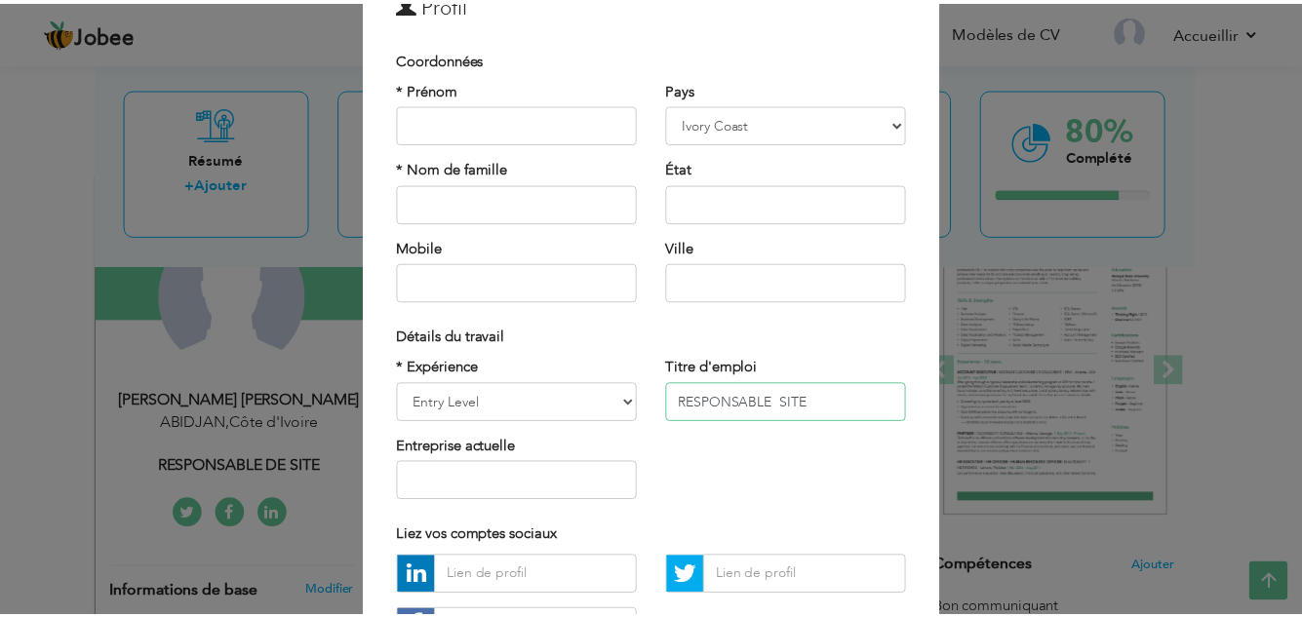
scroll to position [263, 0]
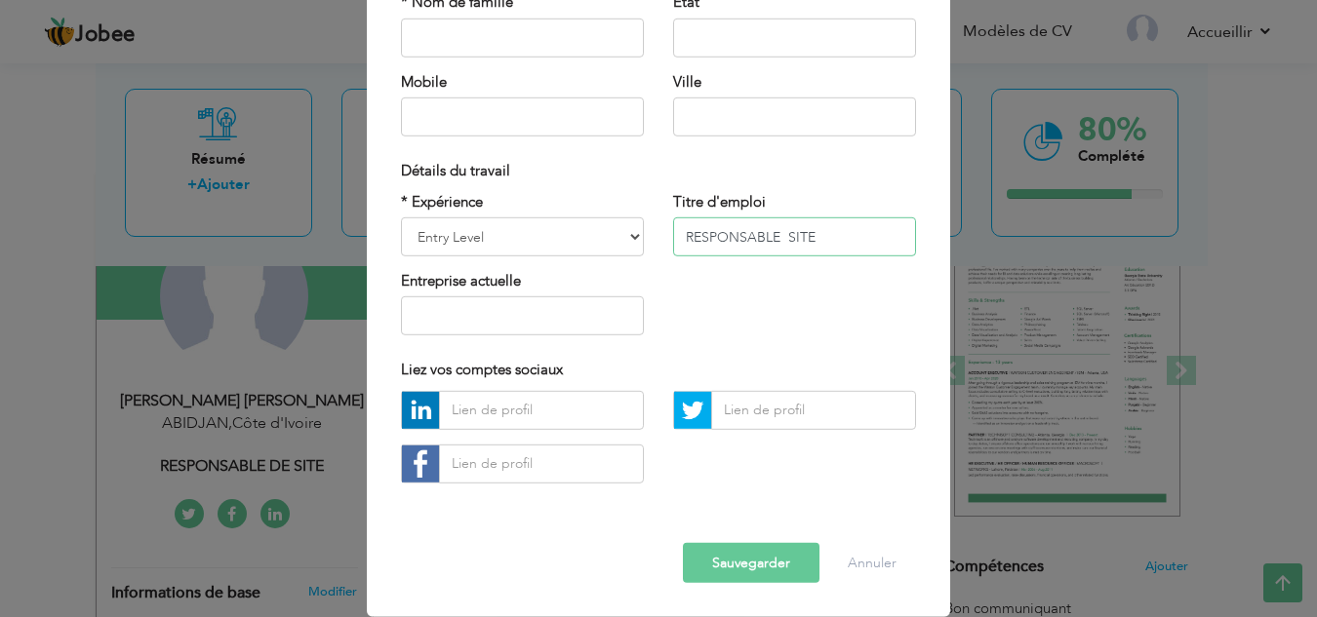
type input "RESPONSABLE SITE"
click at [759, 566] on font "Sauvegarder" at bounding box center [751, 563] width 78 height 19
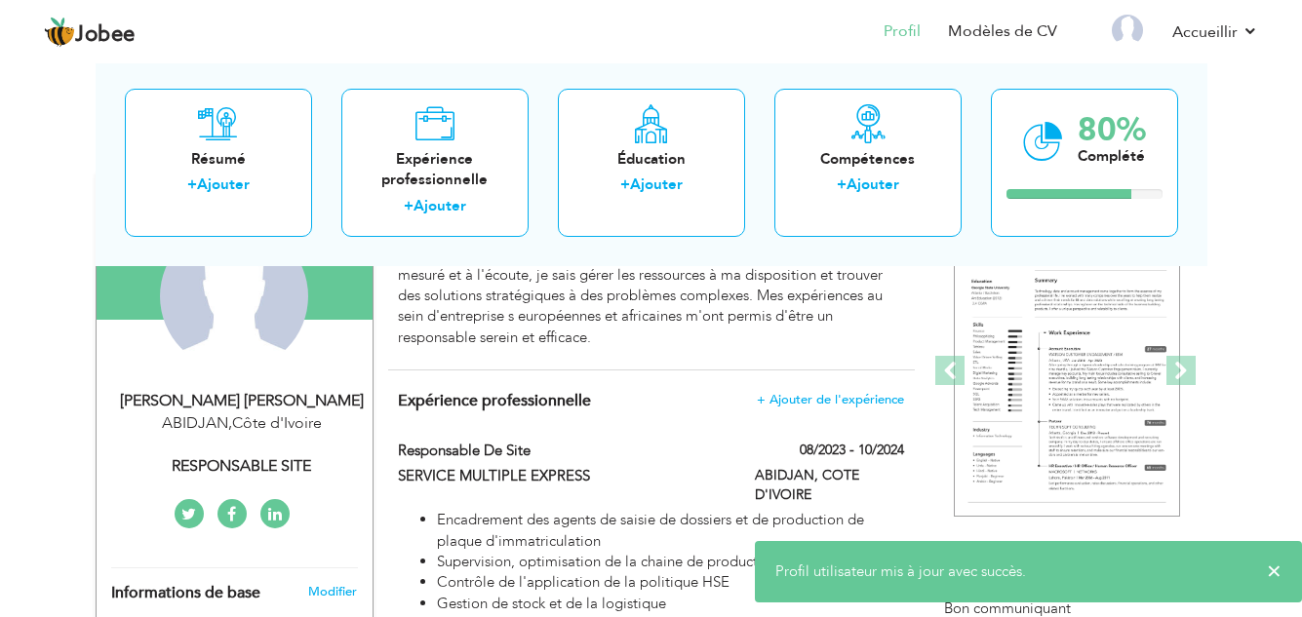
scroll to position [20, 0]
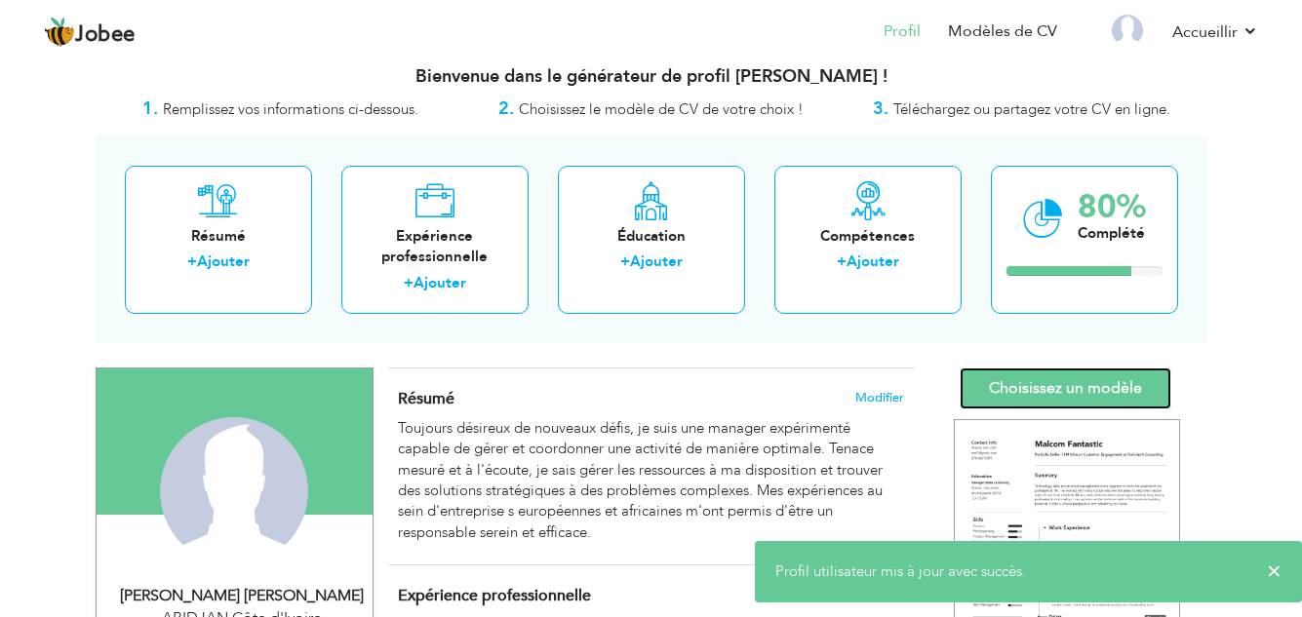
click at [1072, 389] on font "Choisissez un modèle" at bounding box center [1065, 387] width 153 height 21
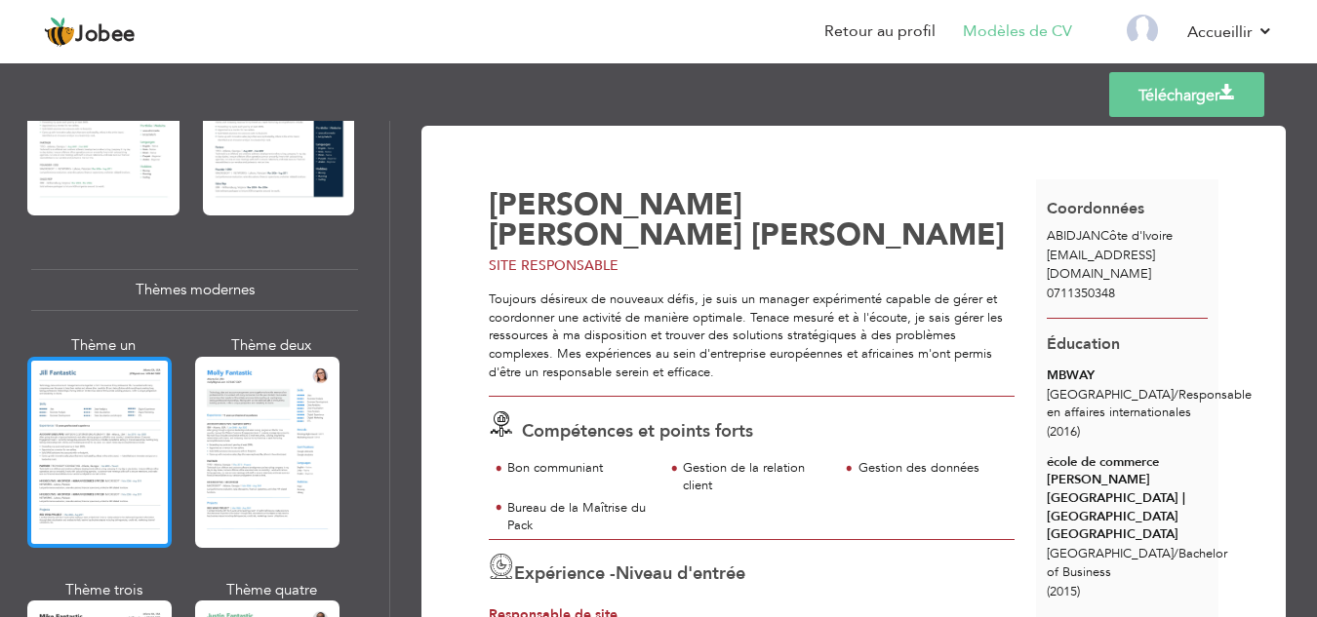
scroll to position [780, 0]
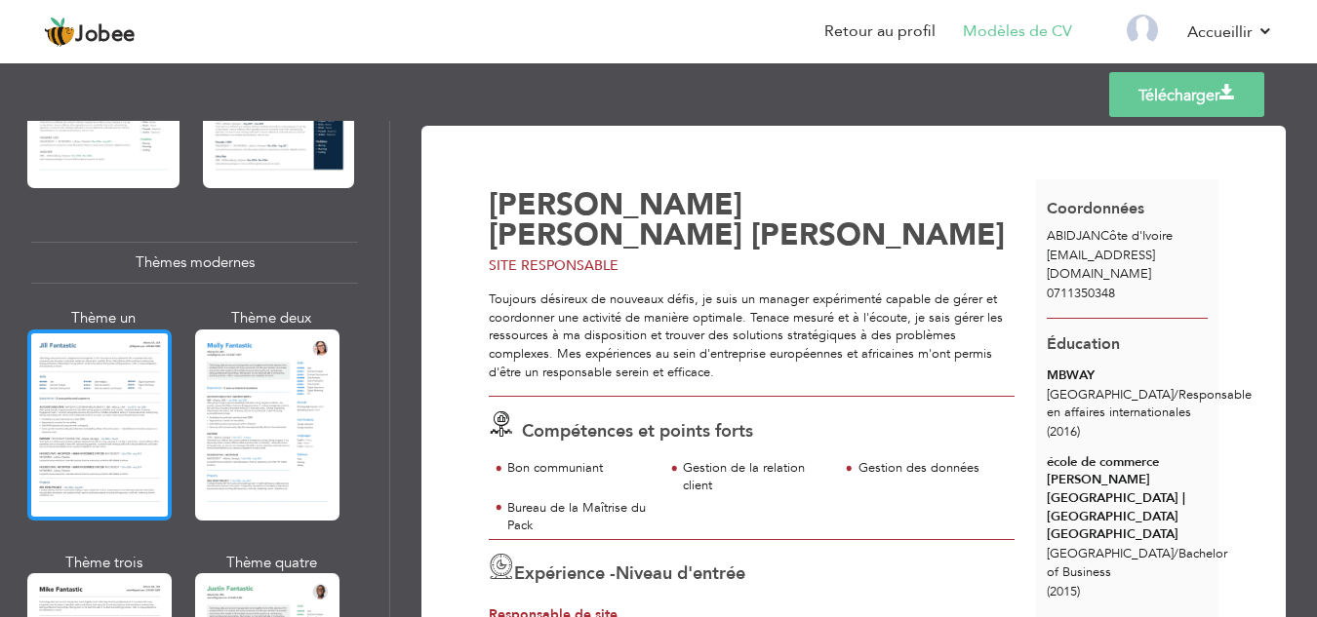
click at [68, 423] on div at bounding box center [99, 425] width 144 height 191
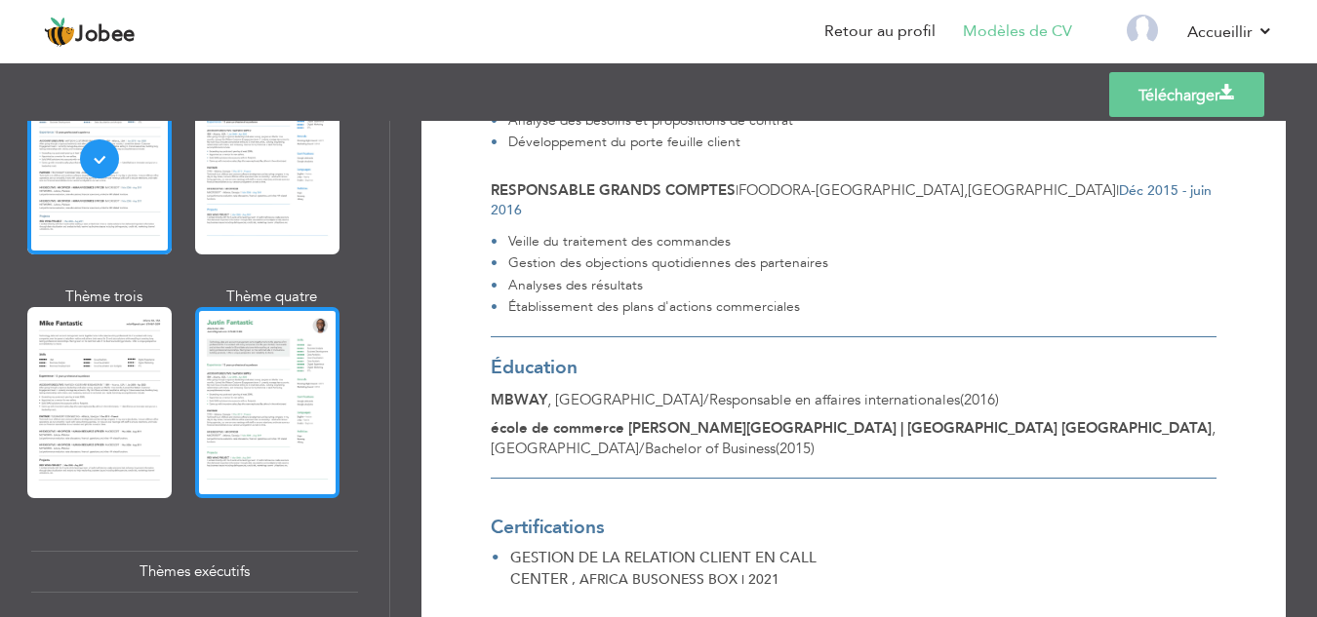
scroll to position [1073, 0]
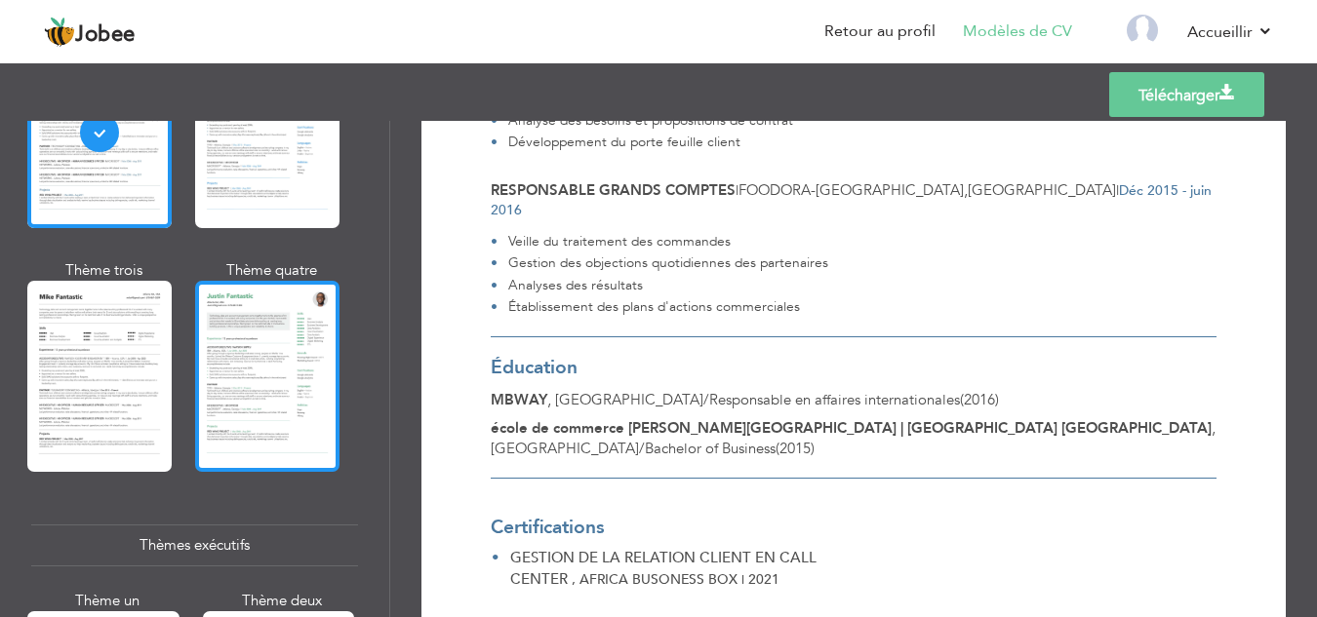
click at [280, 371] on div at bounding box center [267, 376] width 144 height 191
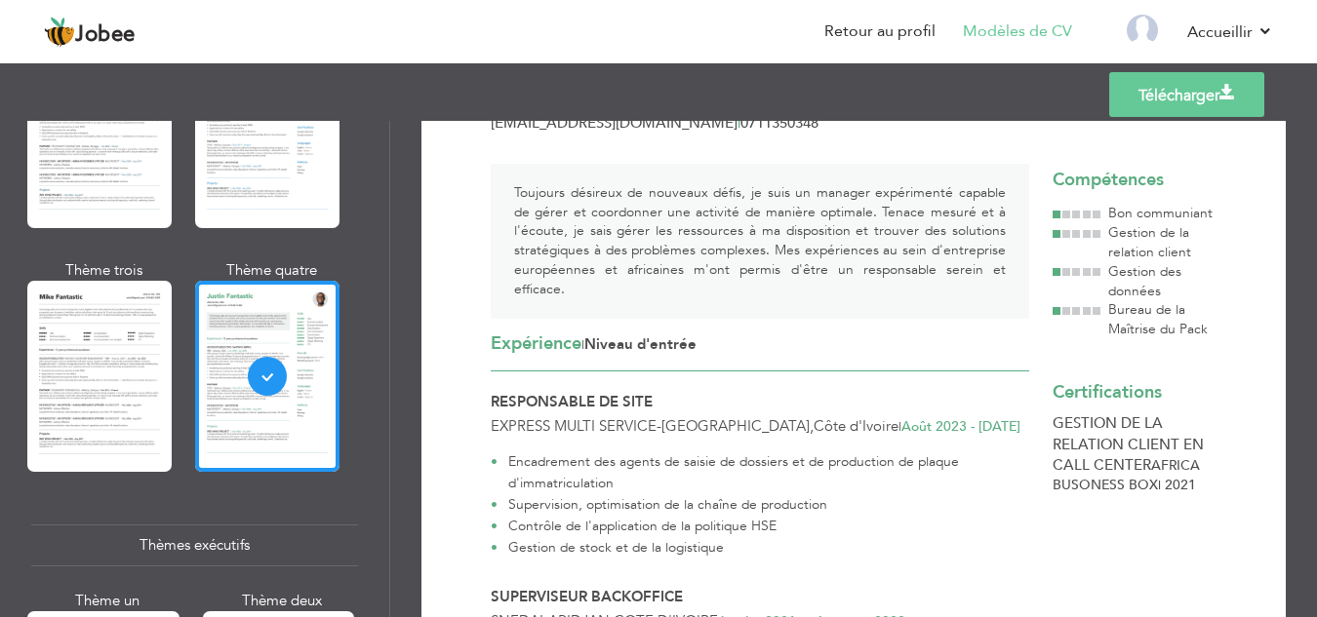
scroll to position [0, 0]
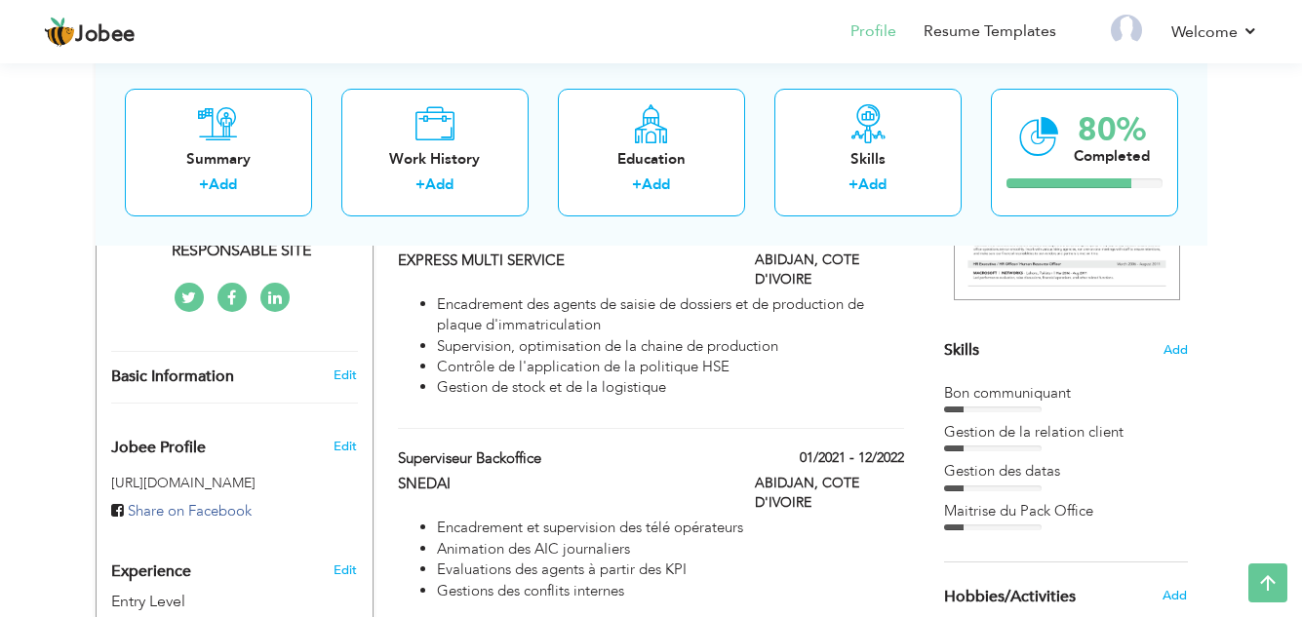
scroll to position [508, 0]
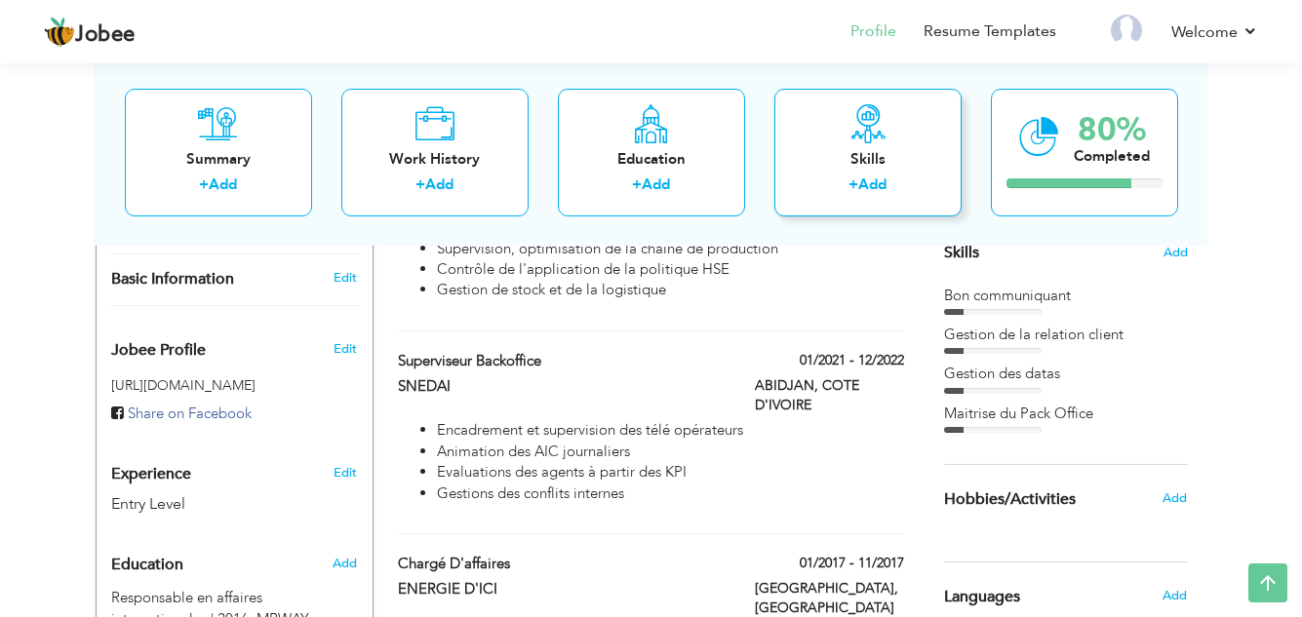
click at [862, 178] on link "Add" at bounding box center [872, 185] width 28 height 20
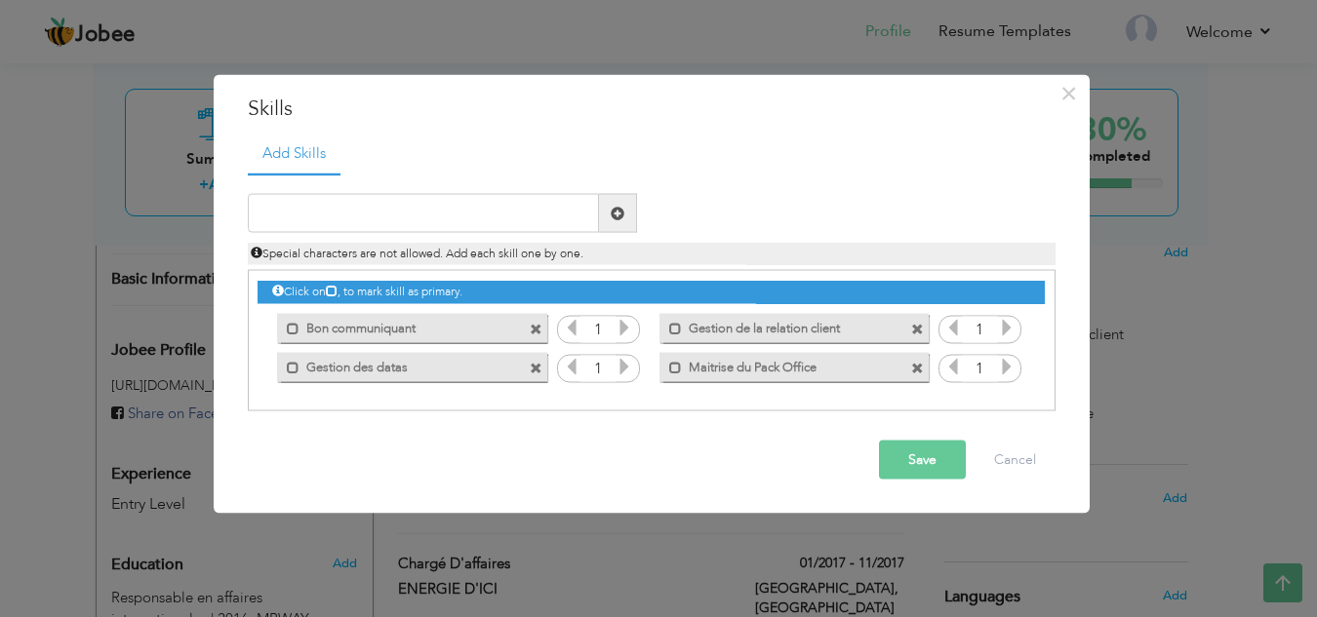
click at [628, 328] on icon at bounding box center [624, 328] width 18 height 18
click at [622, 369] on icon at bounding box center [624, 367] width 18 height 18
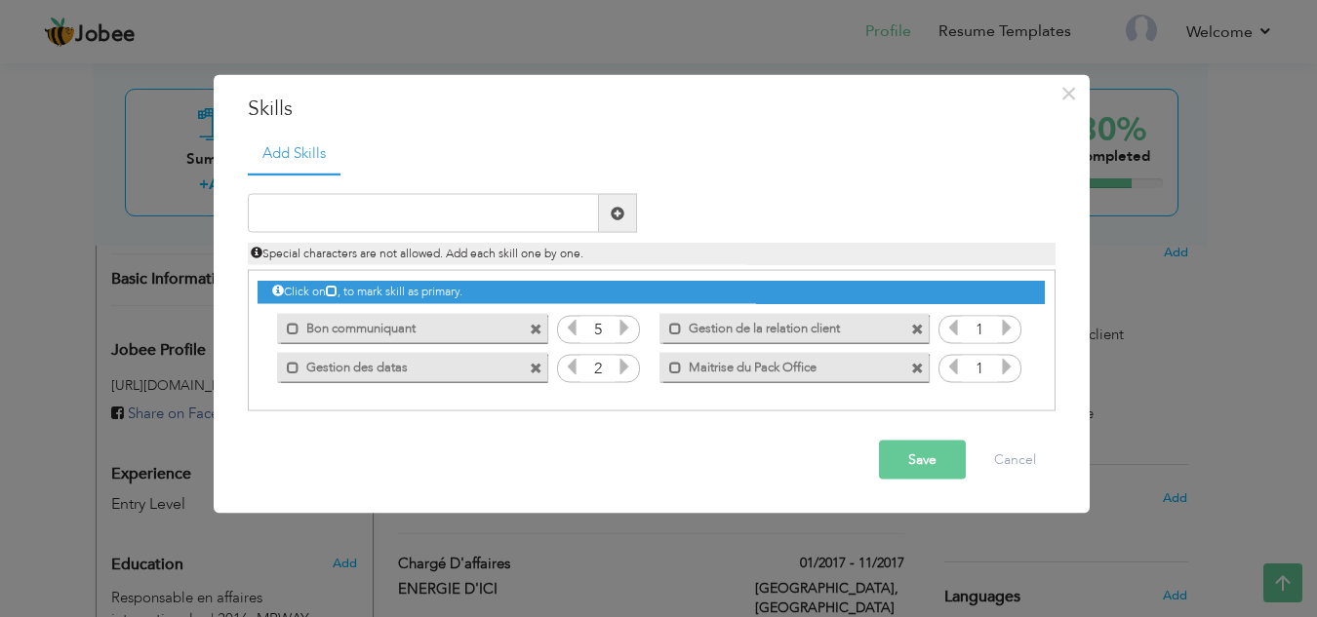
click at [622, 369] on icon at bounding box center [624, 367] width 18 height 18
click at [1001, 332] on icon at bounding box center [1007, 328] width 18 height 18
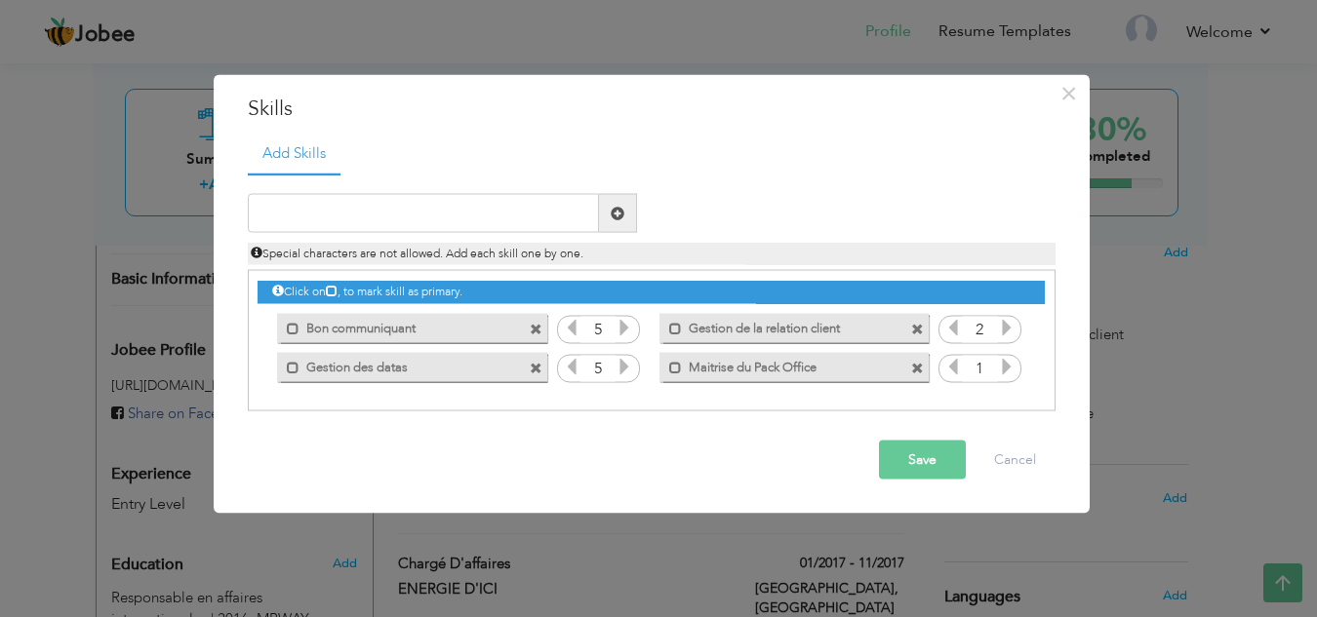
click at [1001, 332] on icon at bounding box center [1007, 328] width 18 height 18
click at [1009, 372] on icon at bounding box center [1007, 367] width 18 height 18
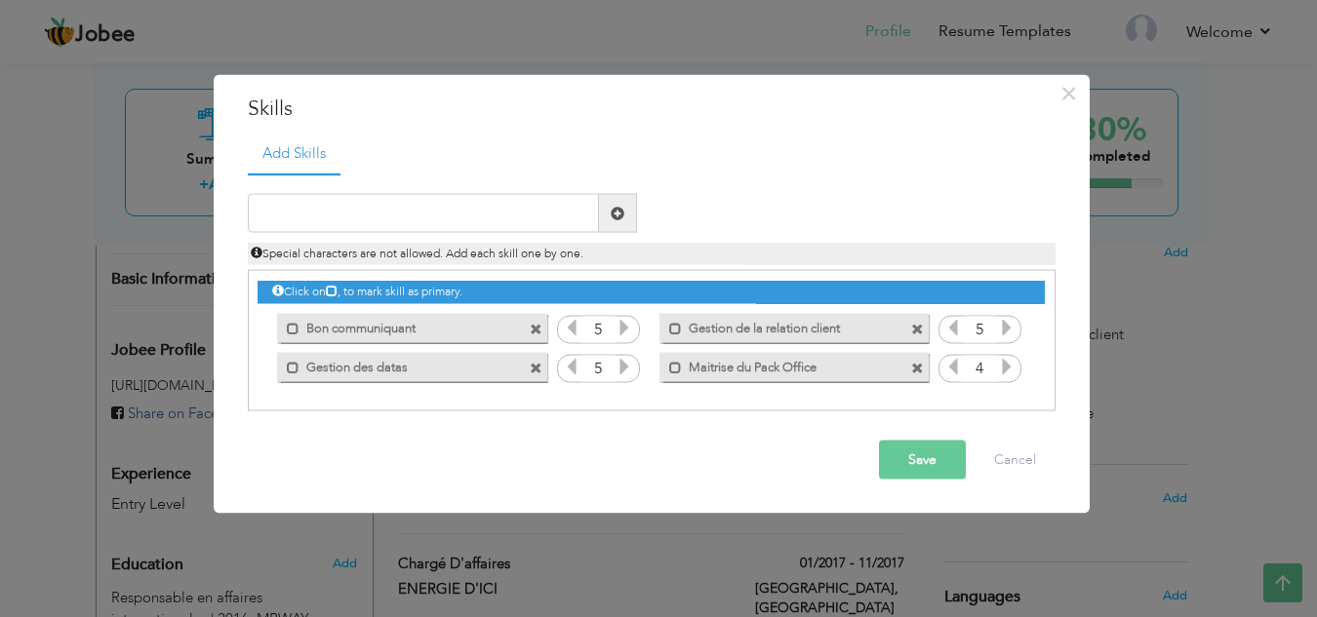
click at [1009, 372] on icon at bounding box center [1007, 367] width 18 height 18
click at [923, 461] on button "Save" at bounding box center [922, 460] width 87 height 39
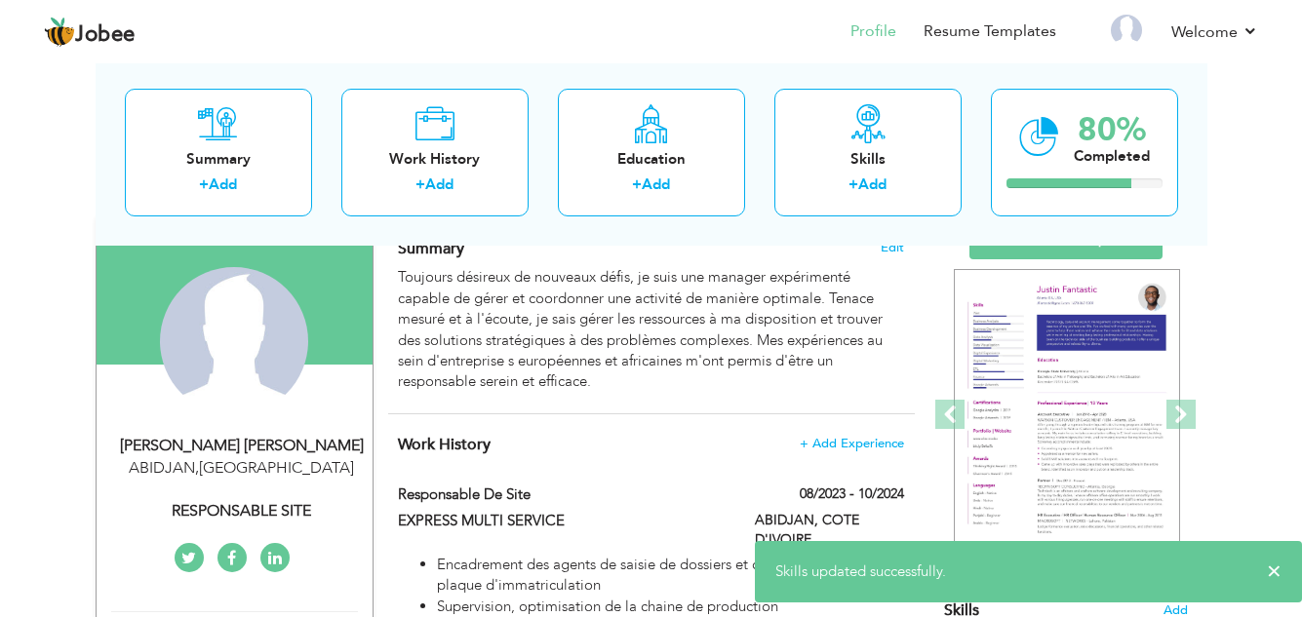
scroll to position [0, 0]
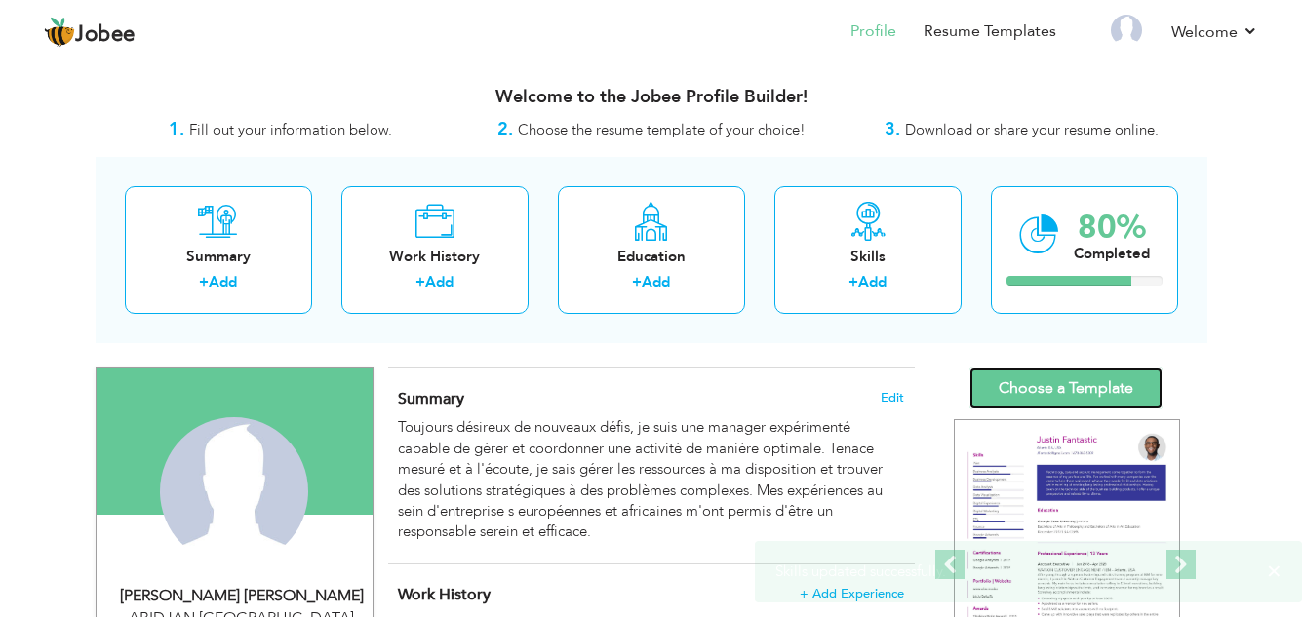
click at [1024, 382] on link "Choose a Template" at bounding box center [1065, 389] width 193 height 42
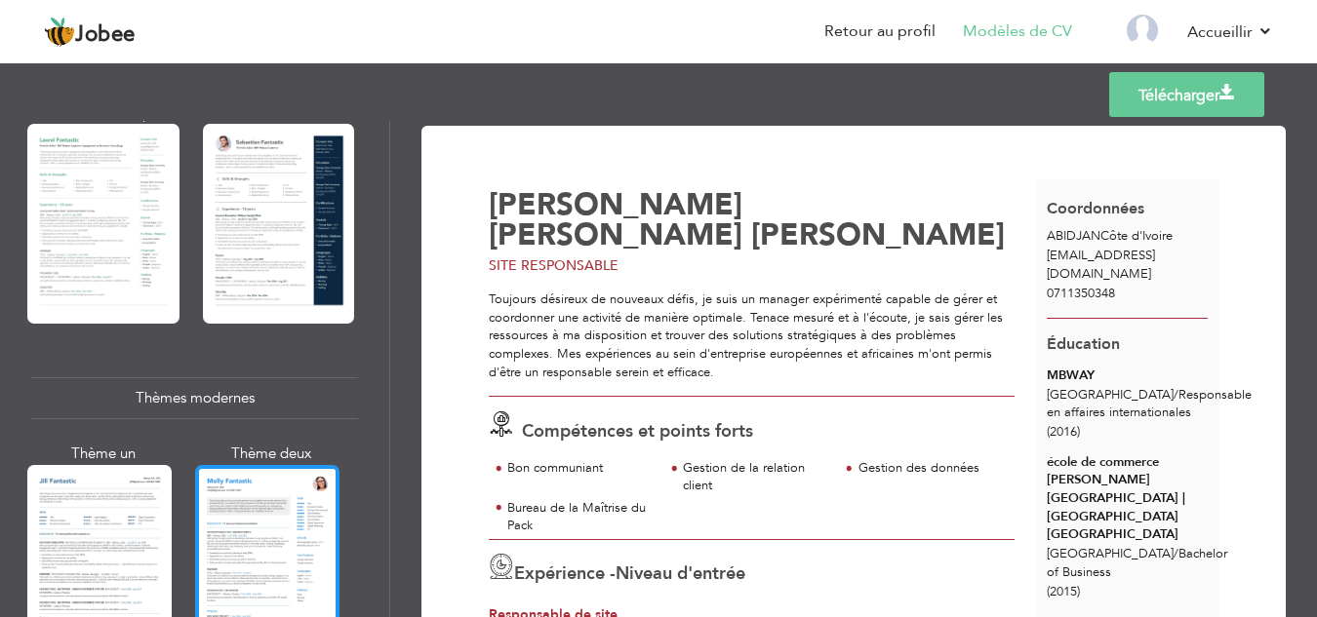
scroll to position [780, 0]
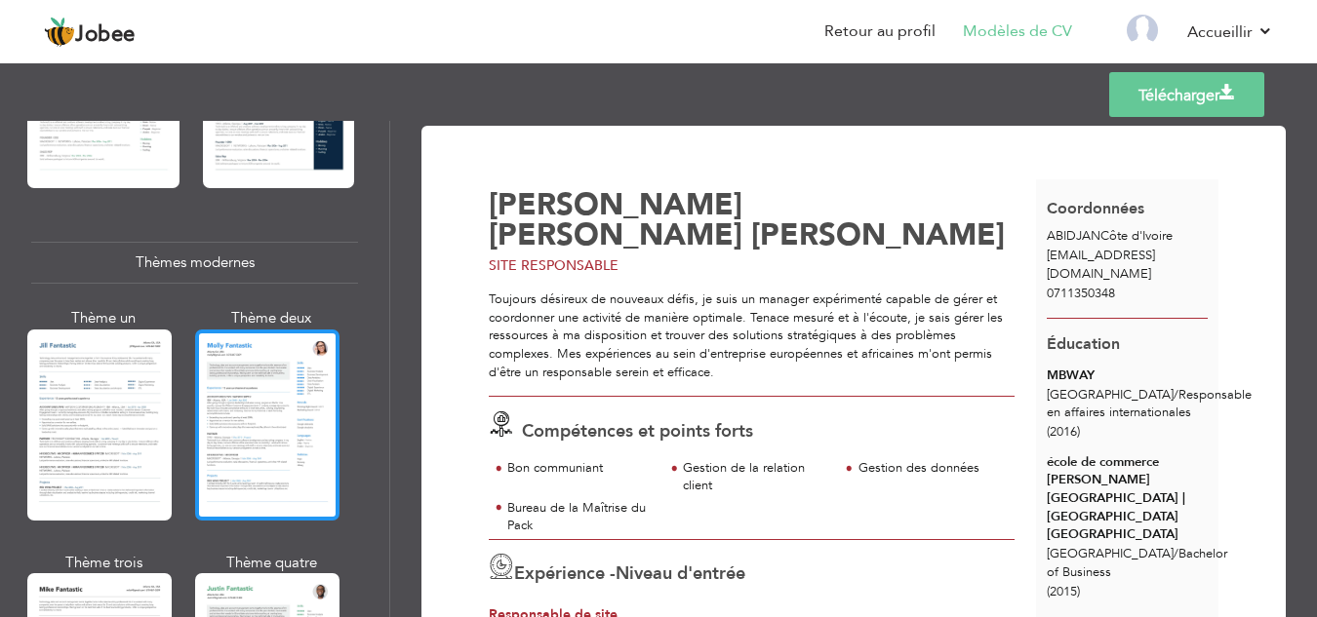
click at [289, 422] on div at bounding box center [267, 425] width 144 height 191
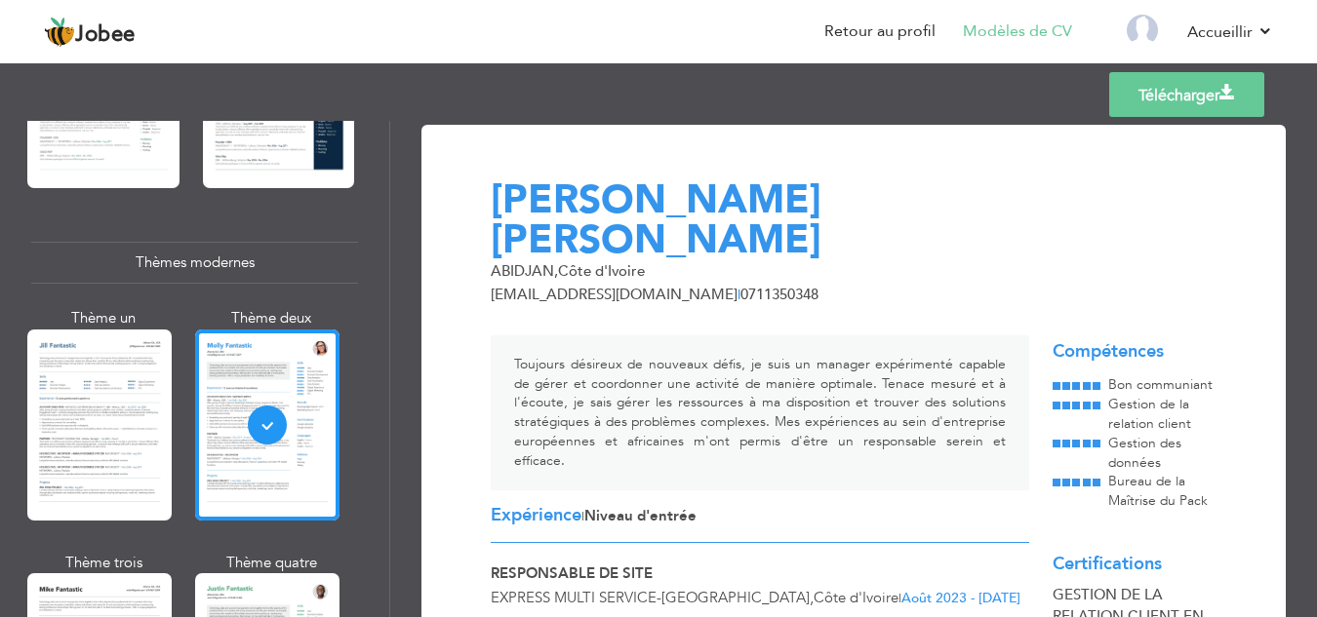
scroll to position [0, 0]
click at [1173, 89] on font "Télécharger" at bounding box center [1178, 95] width 81 height 21
